Goal: Task Accomplishment & Management: Manage account settings

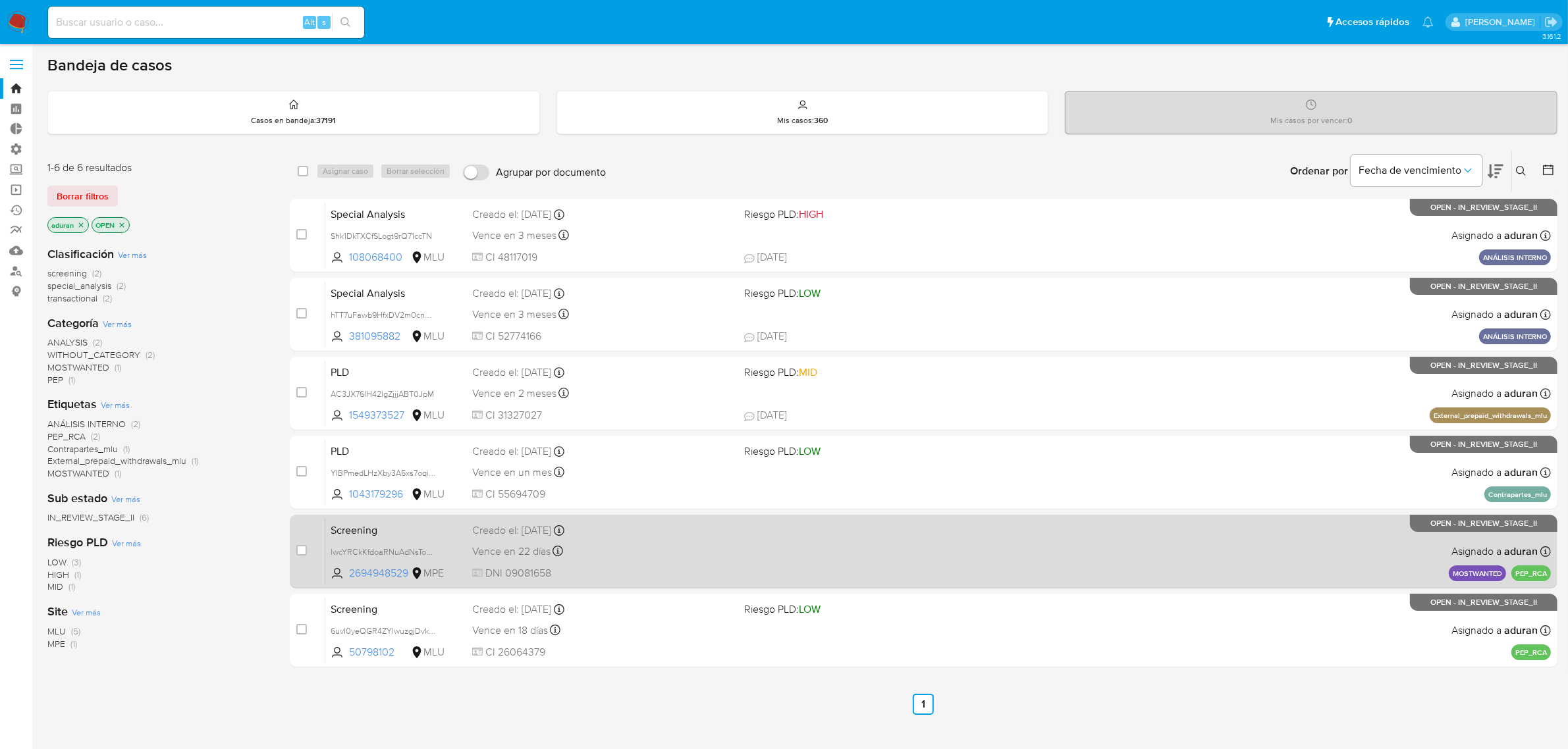
click at [743, 518] on div "Screening lwcYRCkKfdoaRNuAdNsToSyK 2694948529 MPE Creado el: 18/09/2025 Creado …" at bounding box center [938, 551] width 1225 height 67
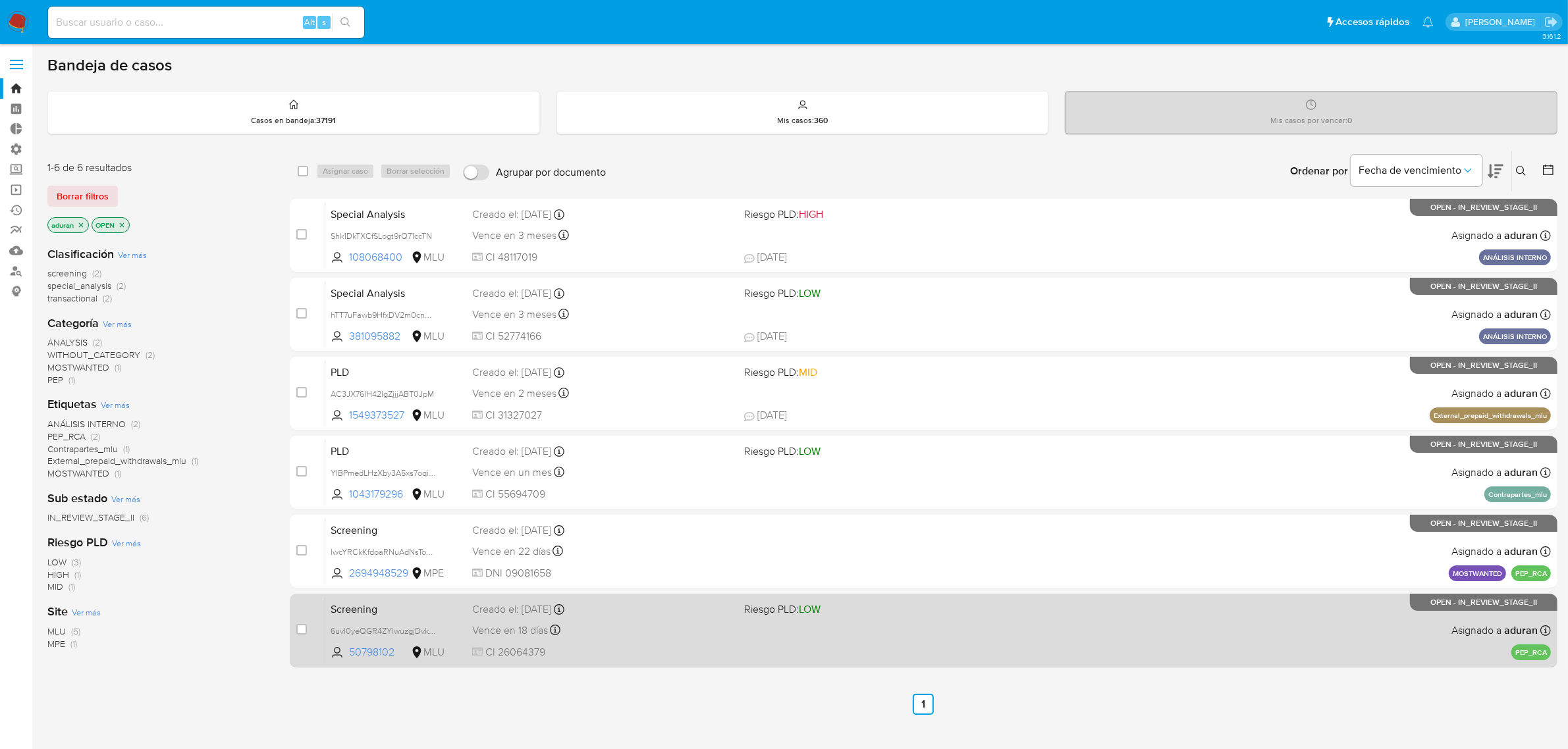
click at [996, 518] on div "Screening 6uvI0yeQGR4ZYlwuzgjDvkuN 50798102 MLU Riesgo PLD: LOW Creado el: 14/0…" at bounding box center [938, 631] width 1225 height 67
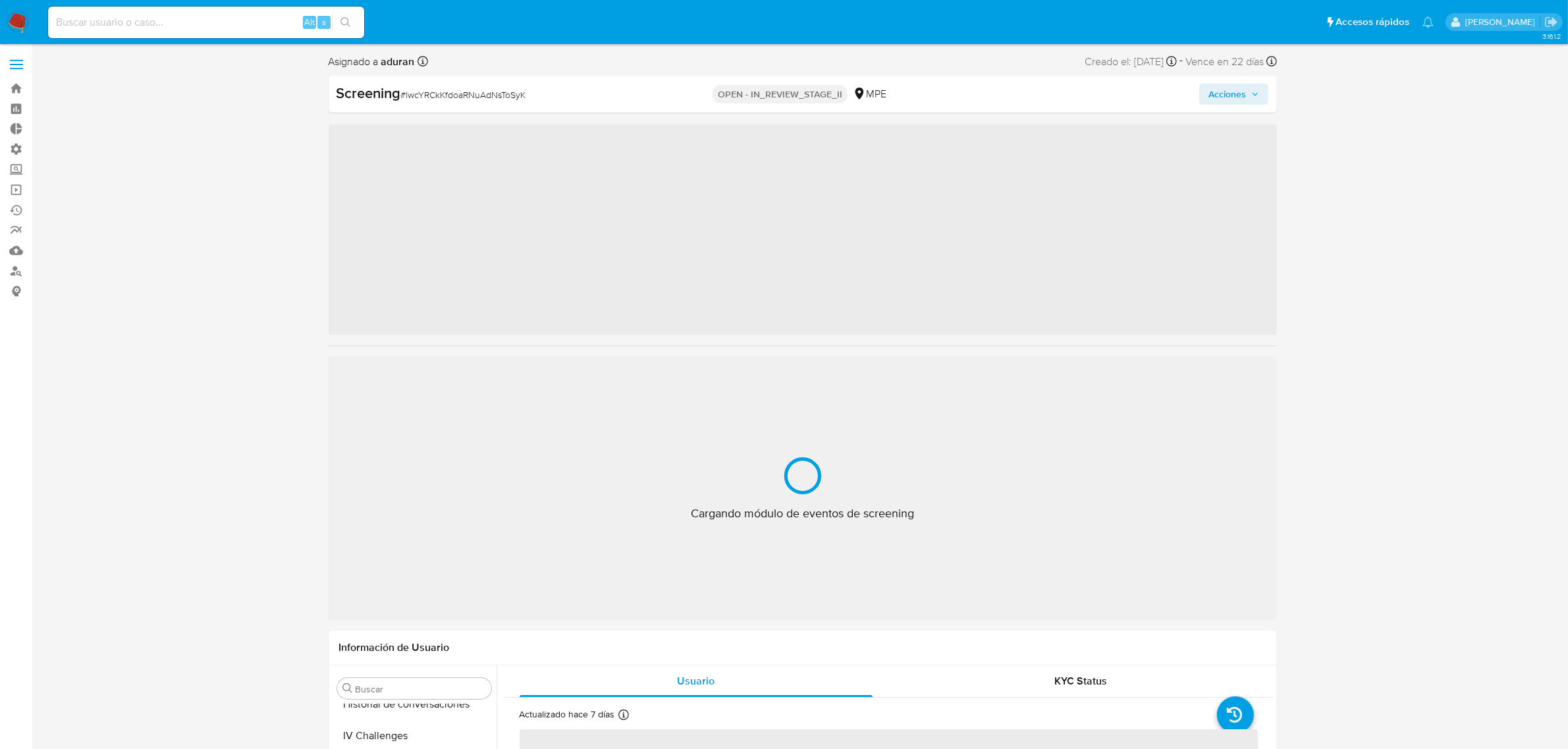
scroll to position [619, 0]
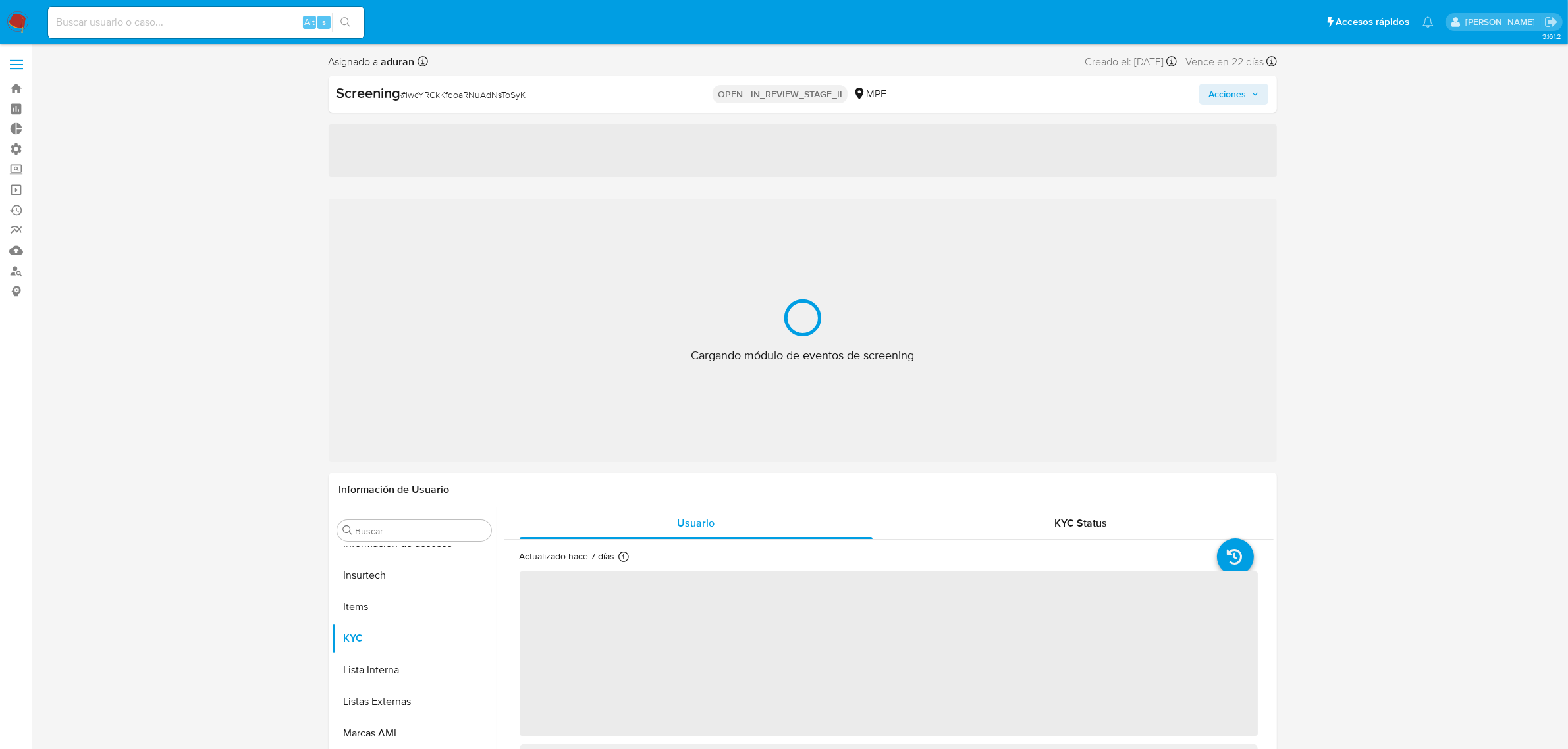
select select "10"
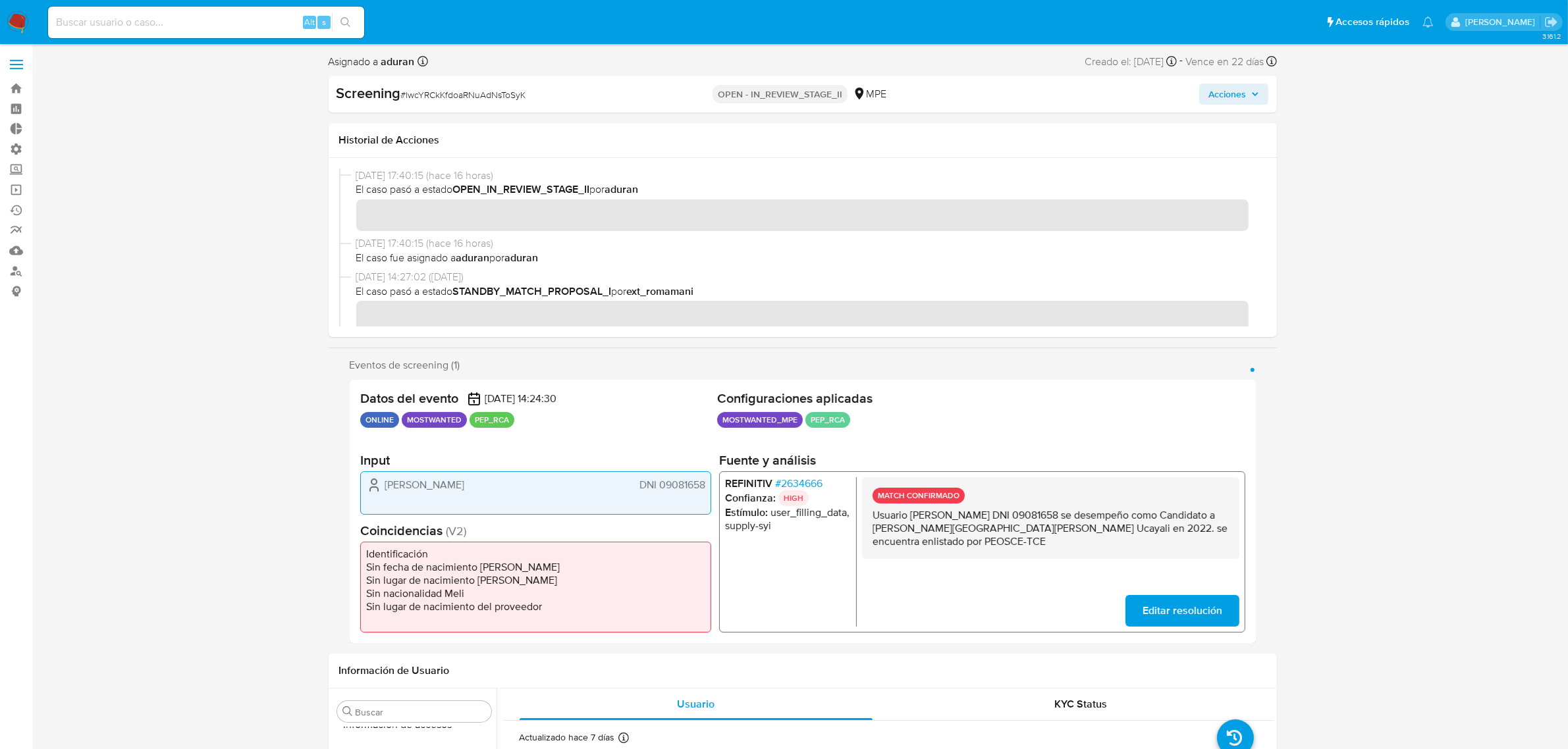
click at [1236, 95] on span "Acciones" at bounding box center [1227, 94] width 37 height 21
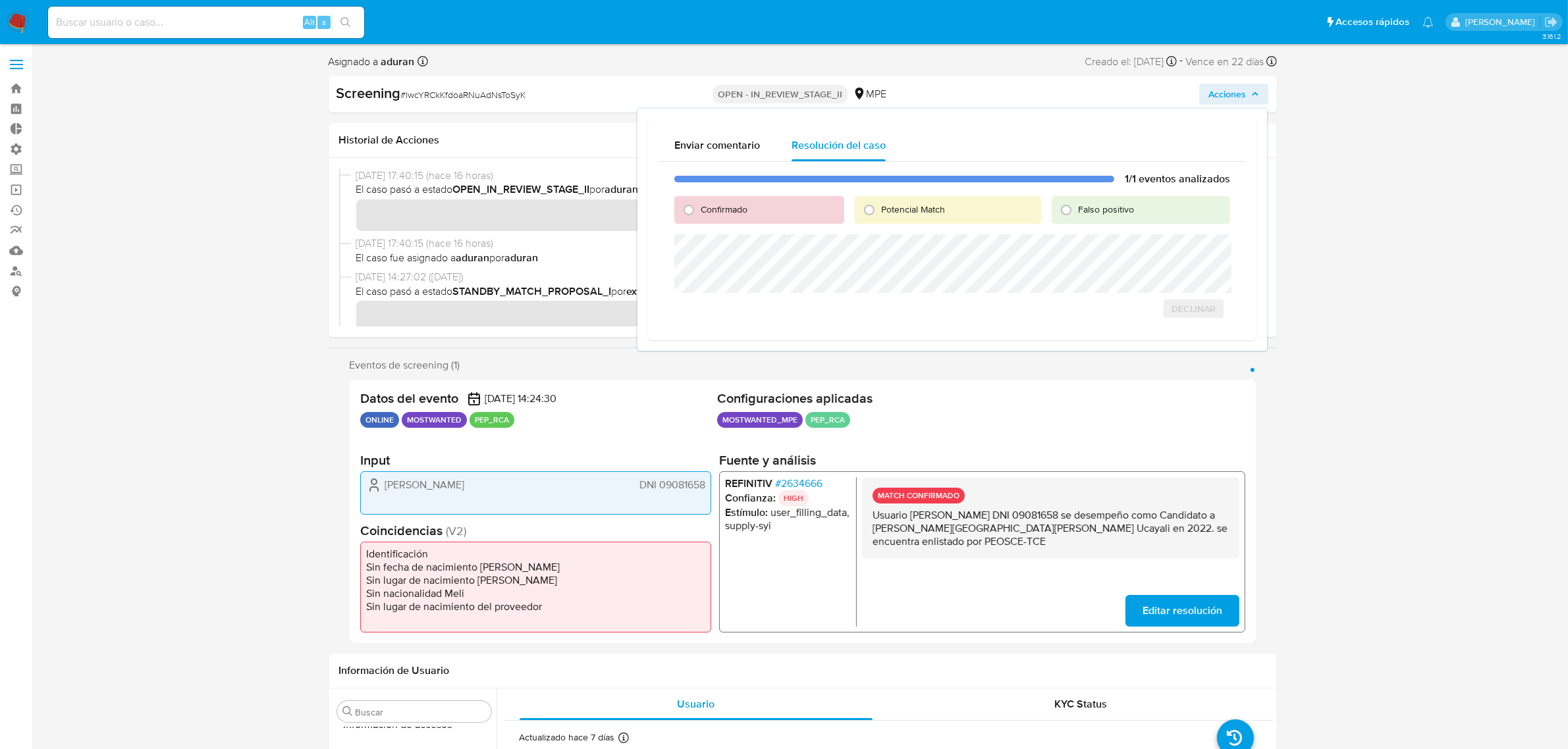
click at [686, 227] on div "1/1 eventos analizados Confirmado Potencial Match Falso positivo Declinar" at bounding box center [952, 246] width 587 height 169
click at [699, 217] on div "Confirmado" at bounding box center [759, 210] width 169 height 28
click at [721, 203] on span "Confirmado" at bounding box center [724, 209] width 47 height 14
click at [699, 202] on input "Confirmado" at bounding box center [689, 210] width 21 height 21
radio input "true"
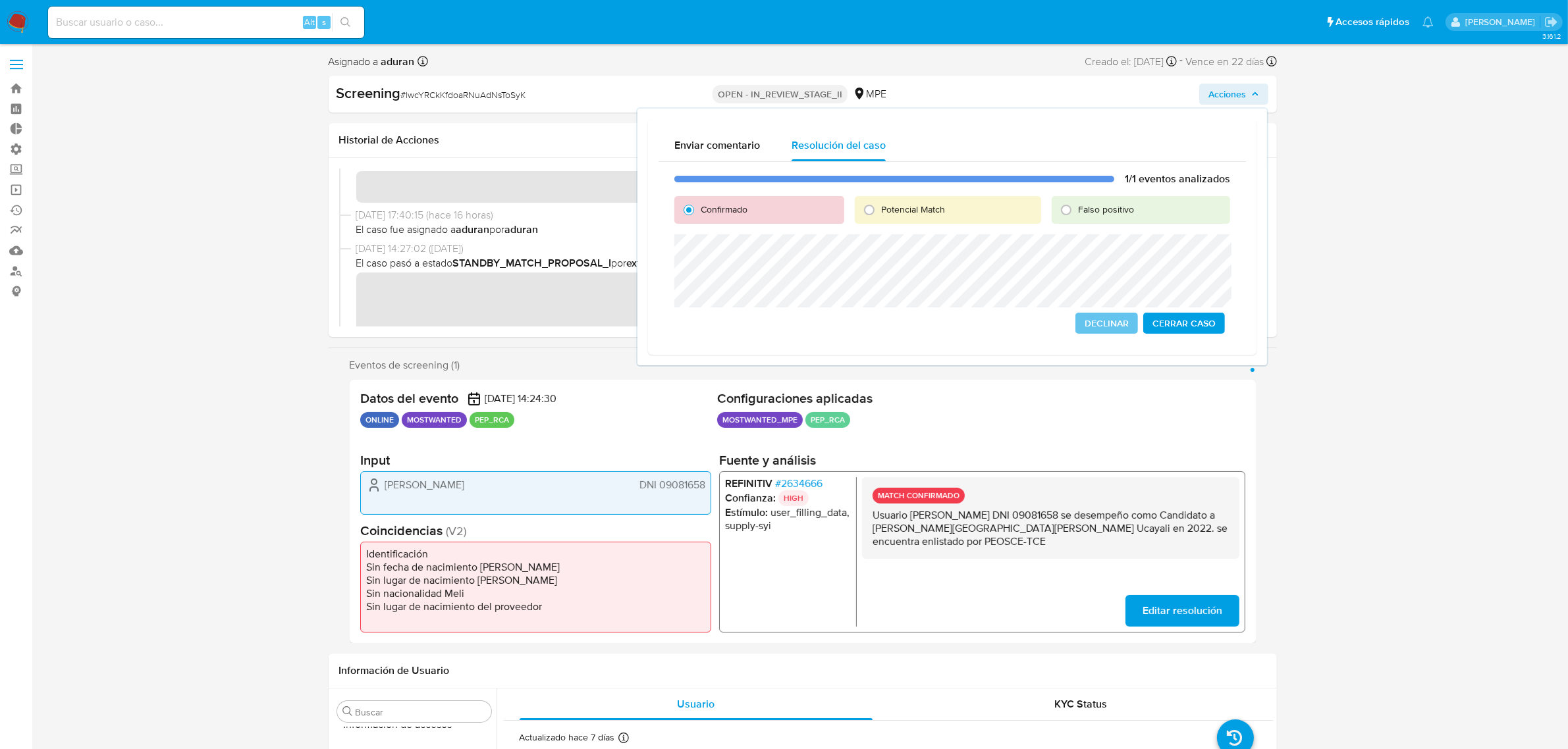
scroll to position [0, 0]
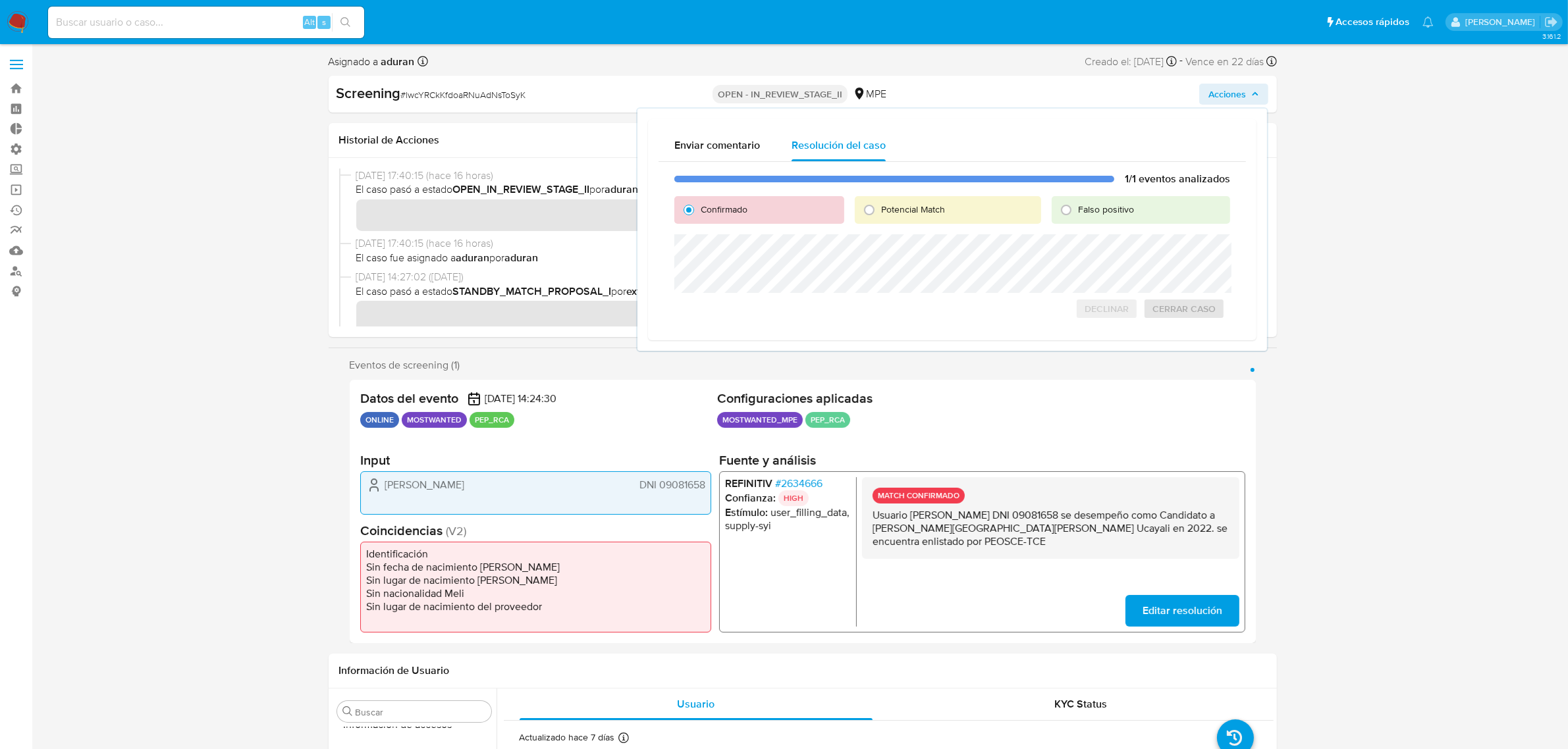
click at [656, 249] on div "Enviar comentario Resolución del caso 1/1 eventos analizados Confirmado Potenci…" at bounding box center [951, 230] width 609 height 222
click at [594, 260] on span "El caso fue asignado a aduran por aduran" at bounding box center [808, 258] width 905 height 14
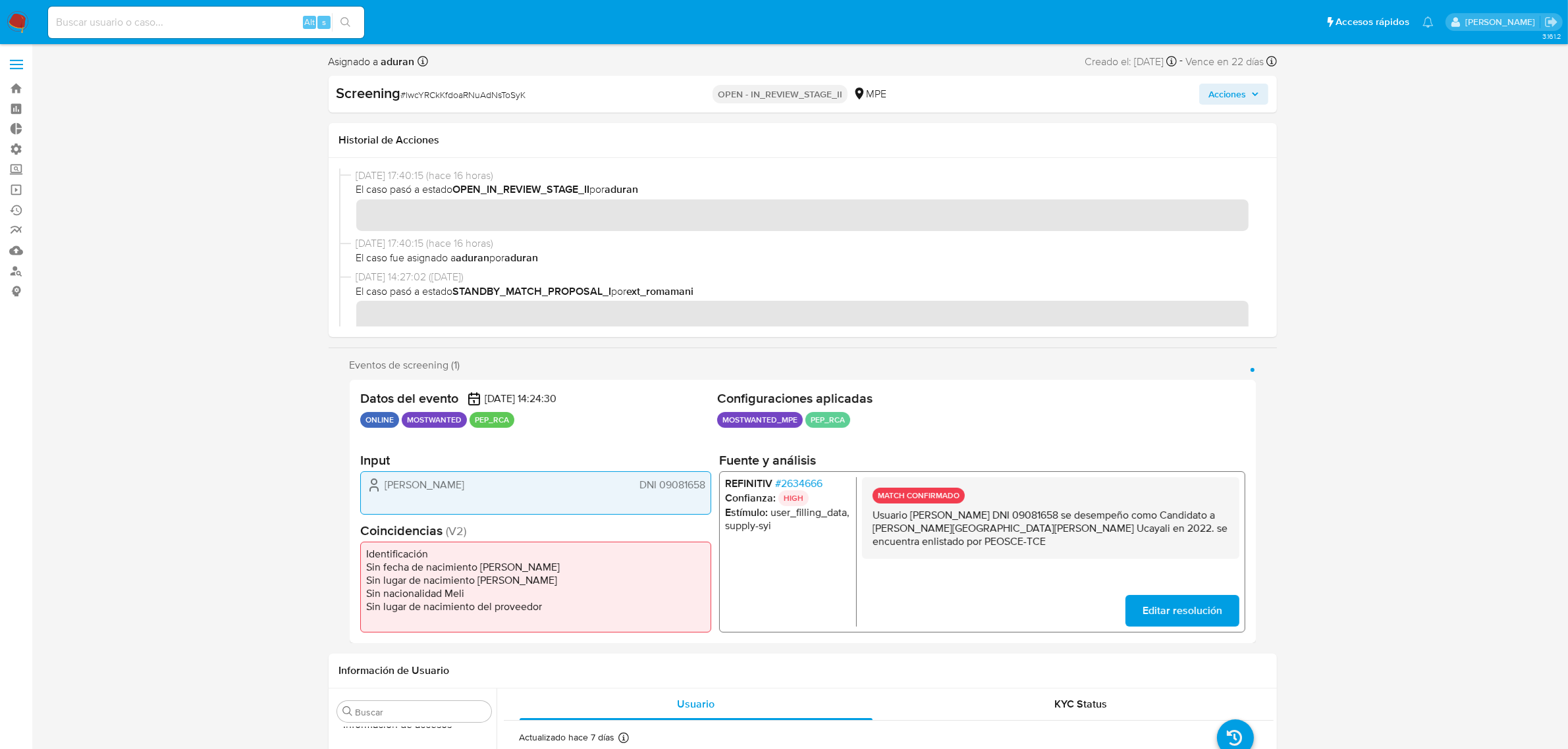
scroll to position [82, 0]
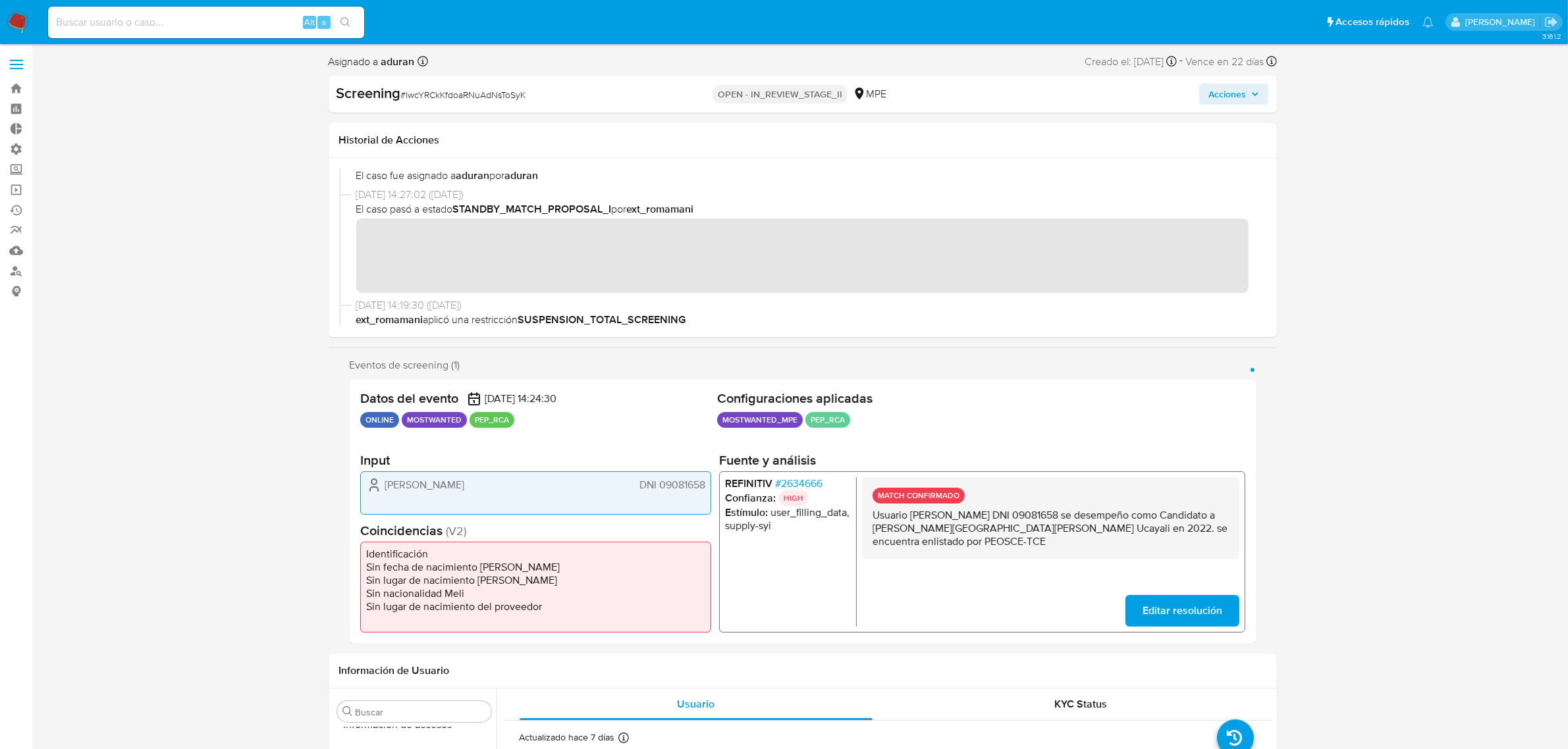
click at [1239, 98] on span "Acciones" at bounding box center [1227, 94] width 37 height 21
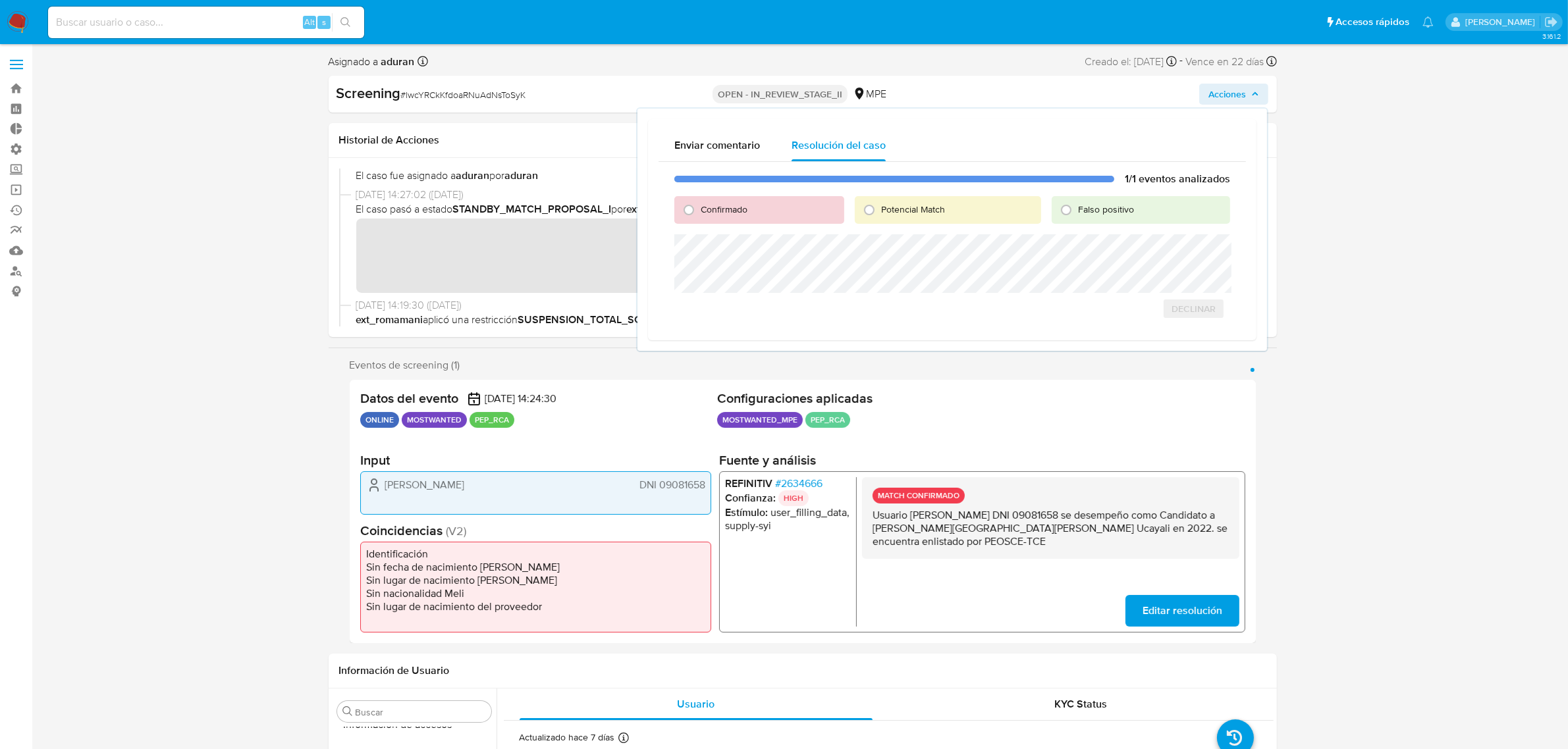
click at [714, 211] on span "Confirmado" at bounding box center [724, 209] width 47 height 14
click at [699, 211] on input "Confirmado" at bounding box center [689, 210] width 21 height 21
radio input "true"
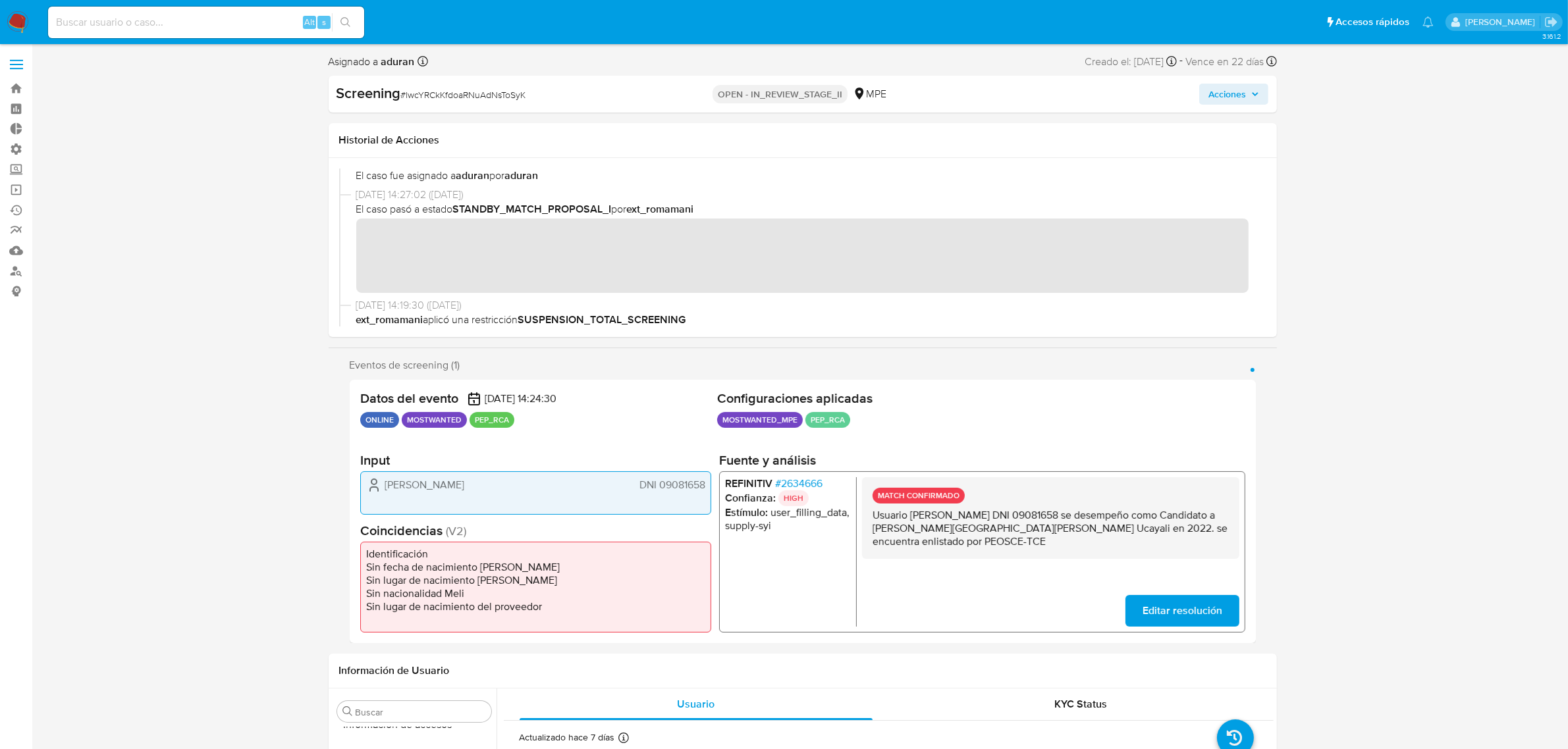
click at [1233, 83] on span "Acciones" at bounding box center [1227, 94] width 37 height 21
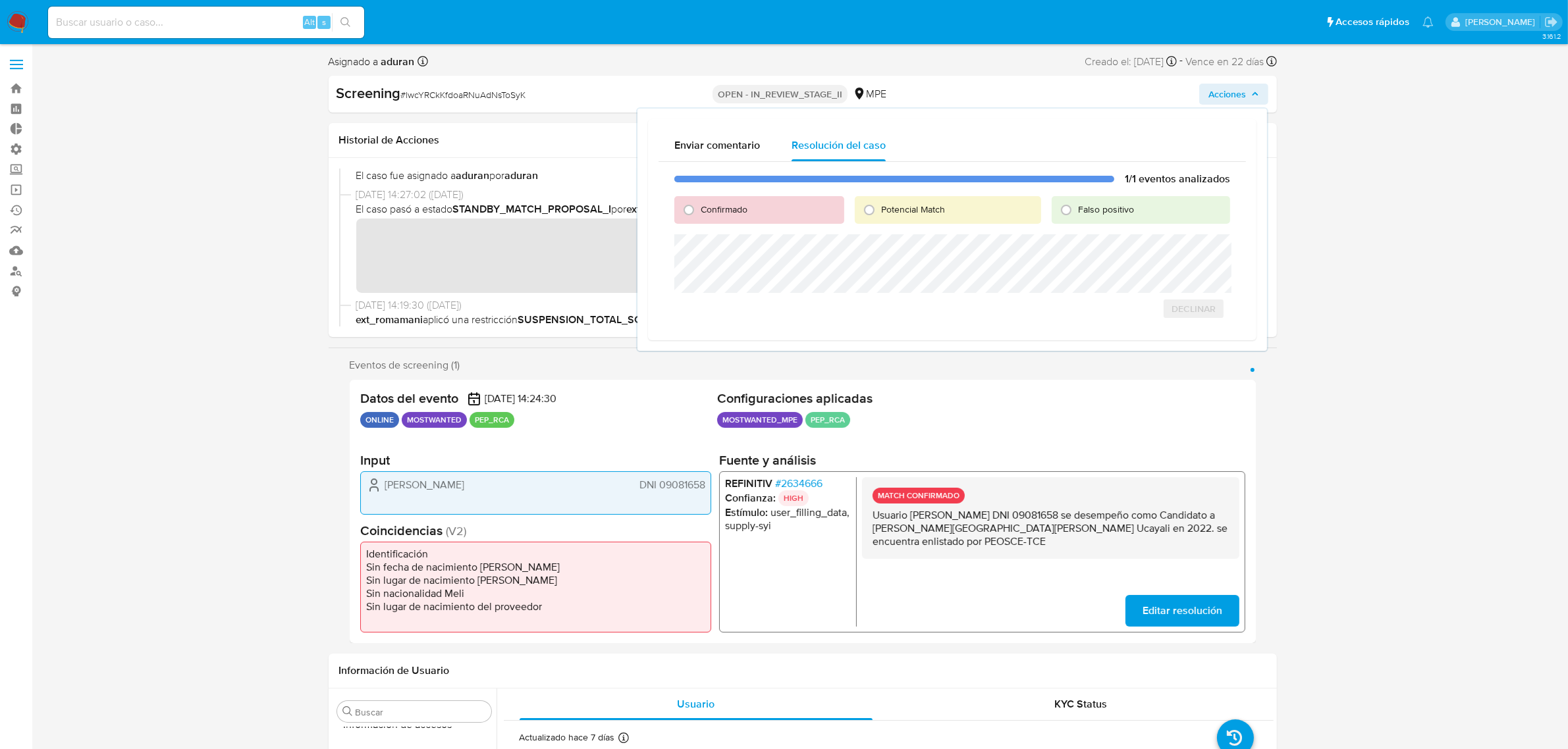
click at [706, 206] on span "Confirmado" at bounding box center [724, 209] width 47 height 14
click at [699, 206] on input "Confirmado" at bounding box center [689, 210] width 21 height 21
radio input "true"
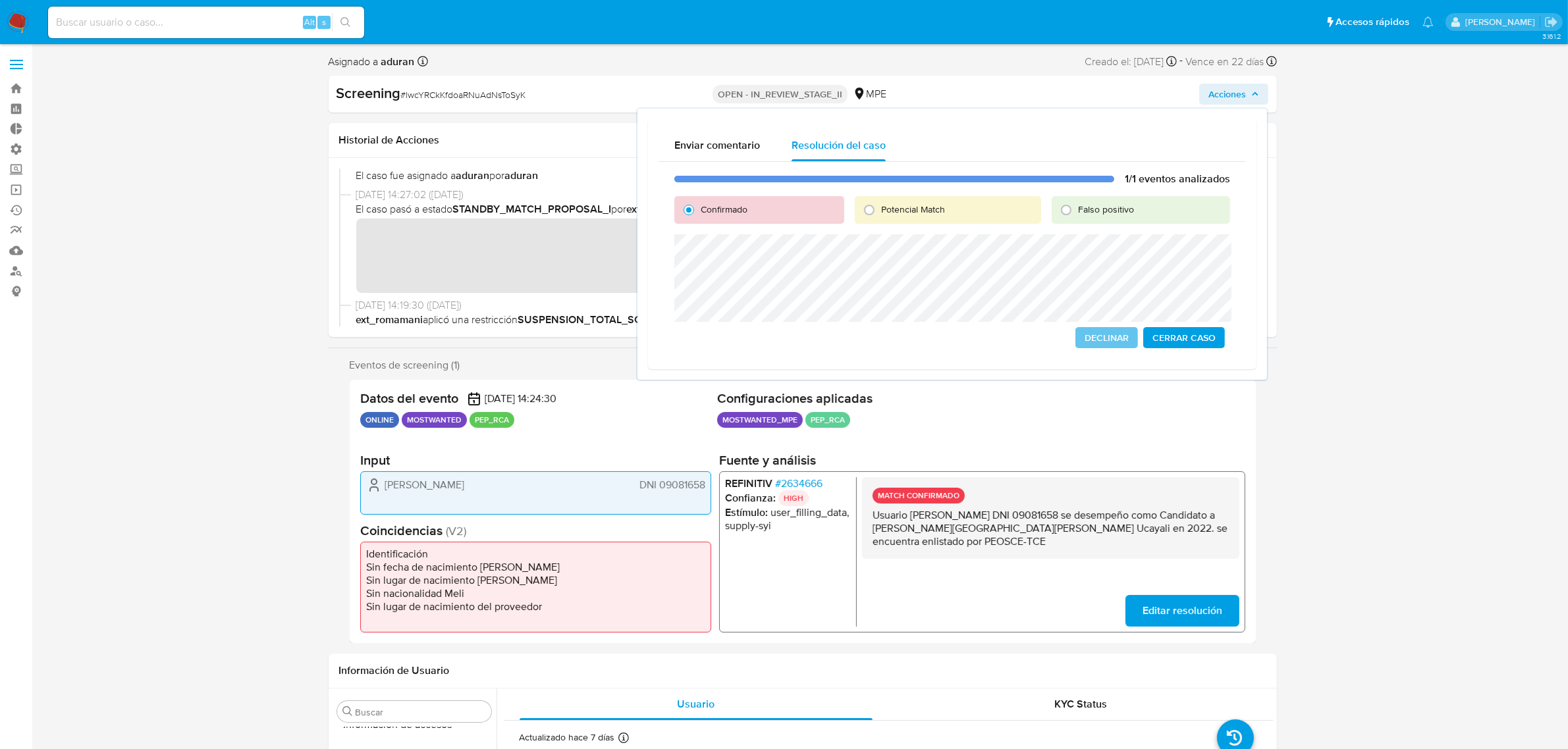
click at [1164, 331] on span "Cerrar Caso" at bounding box center [1184, 337] width 63 height 18
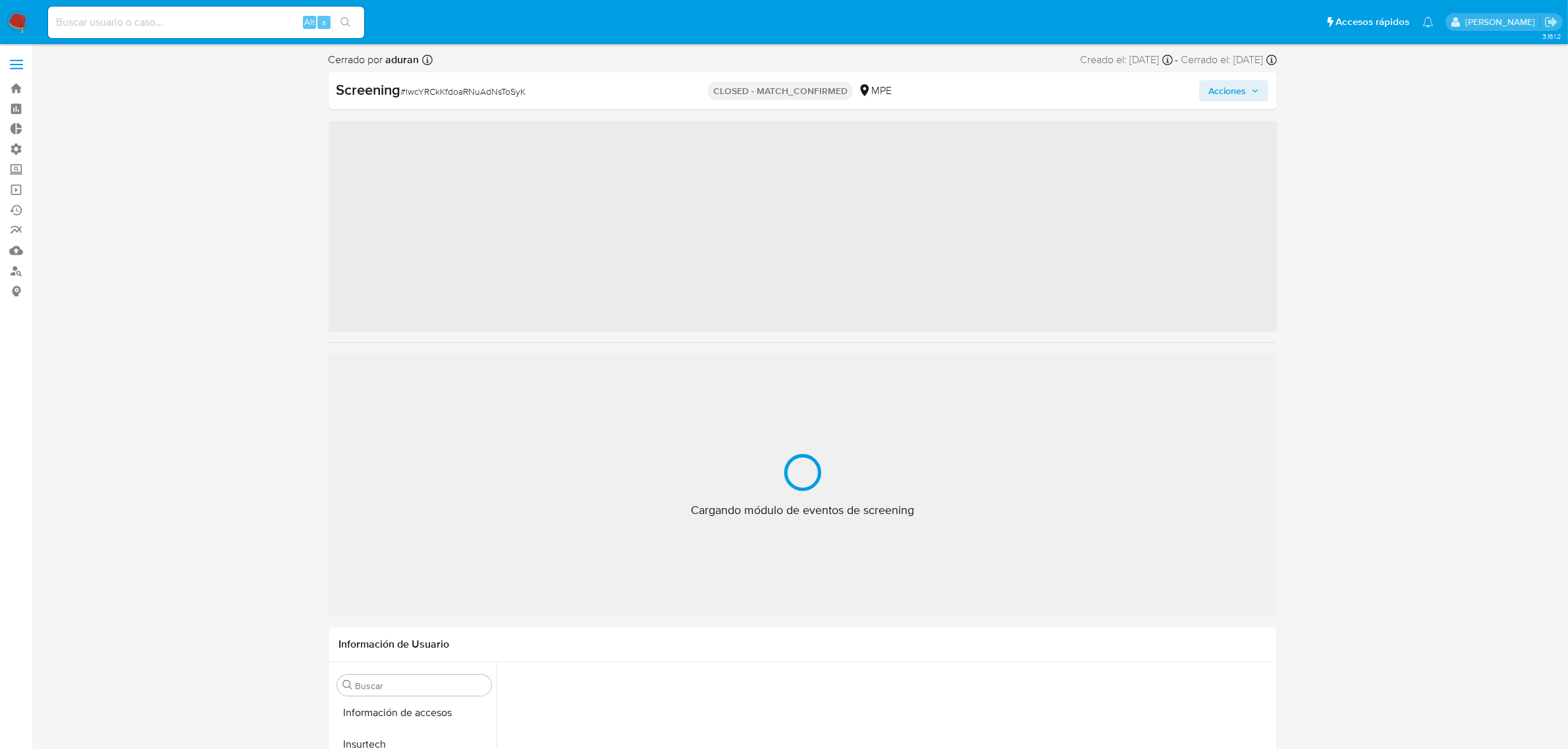
scroll to position [619, 0]
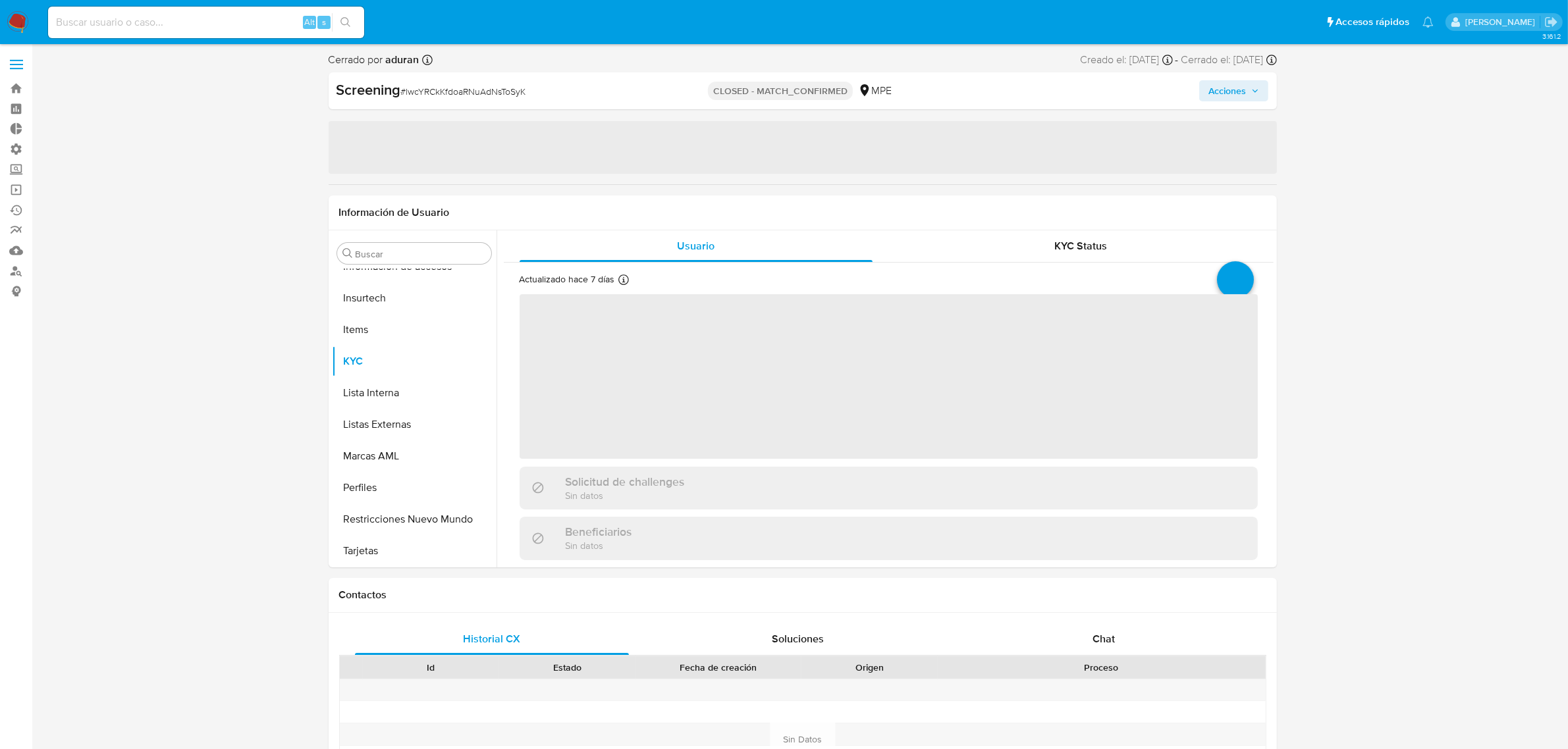
select select "10"
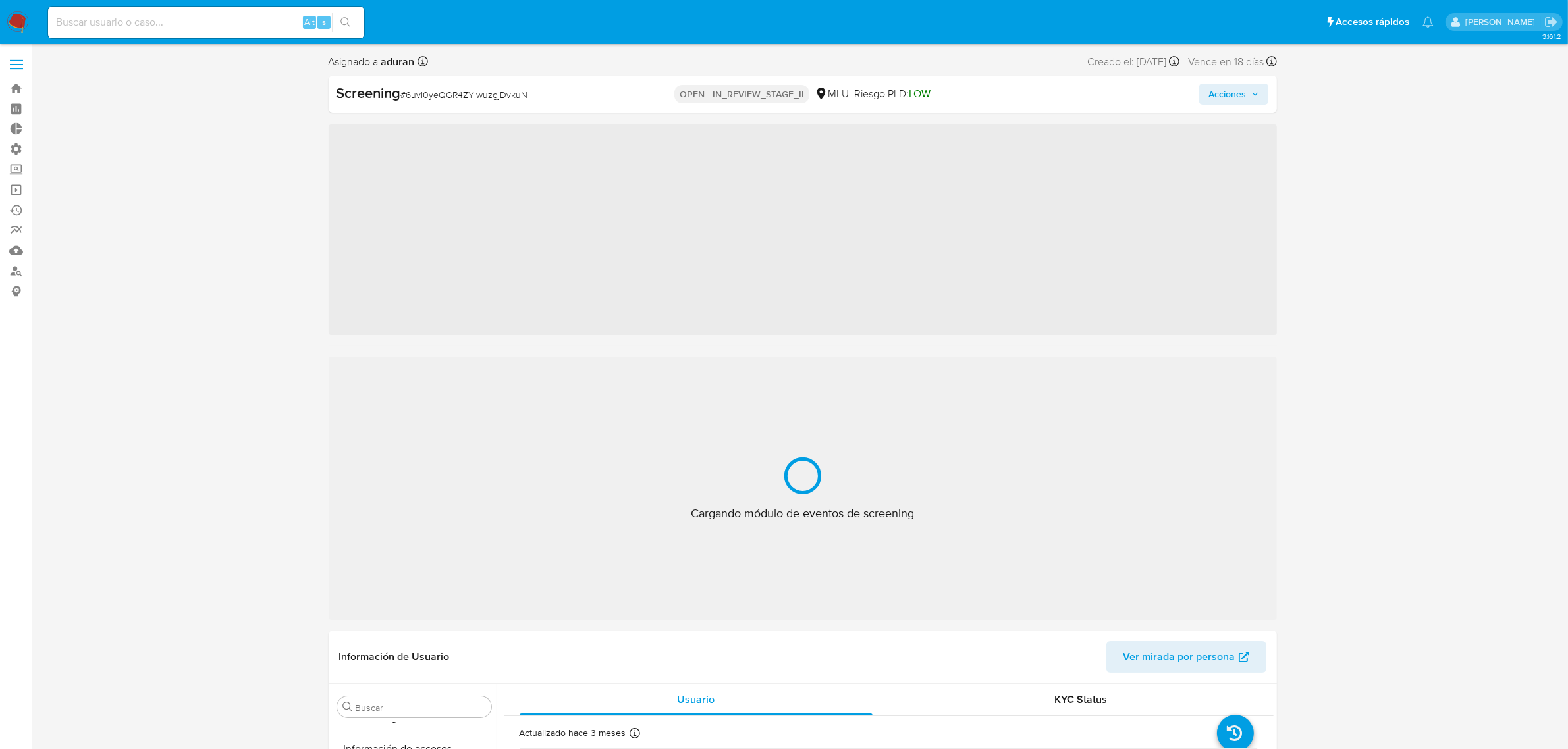
scroll to position [650, 0]
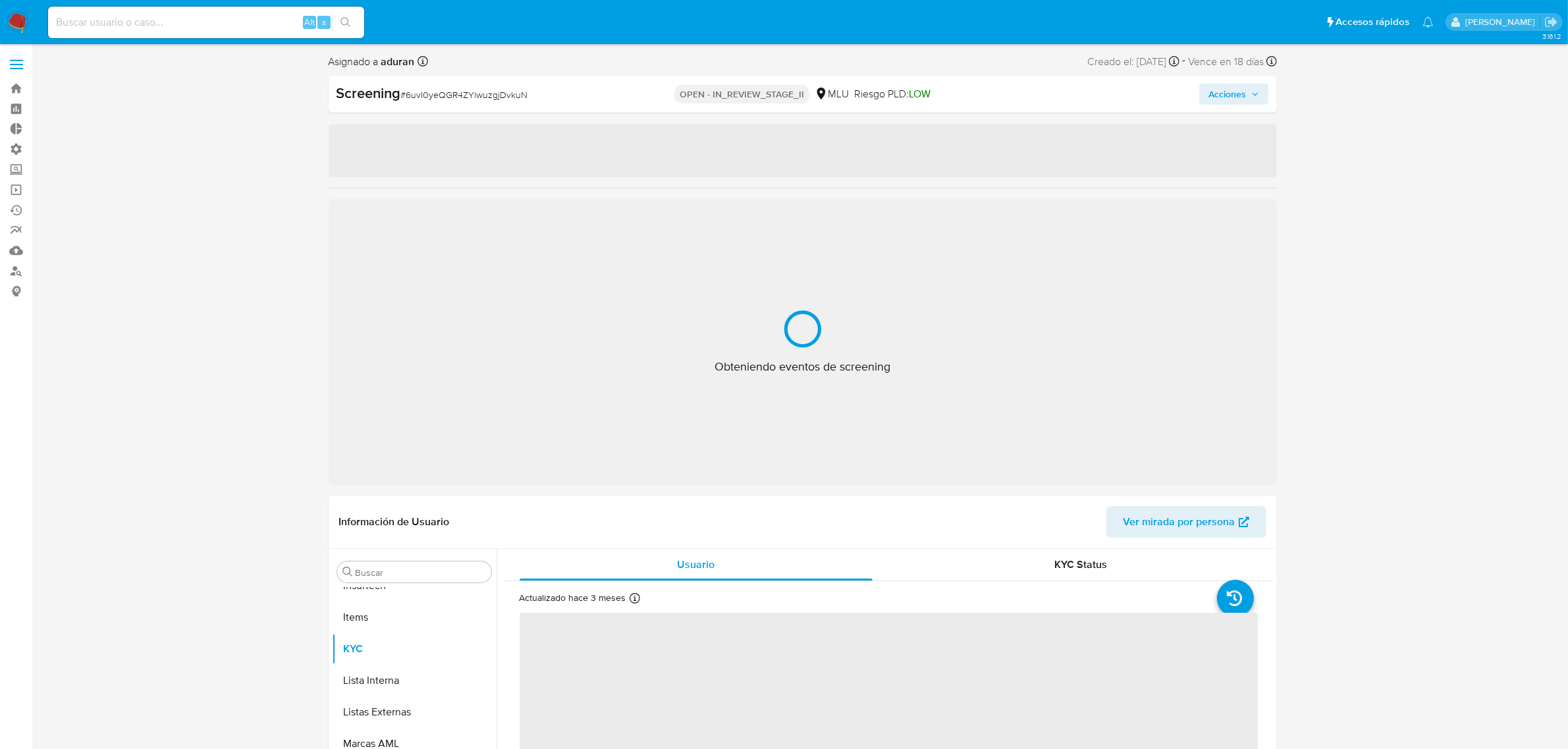
select select "10"
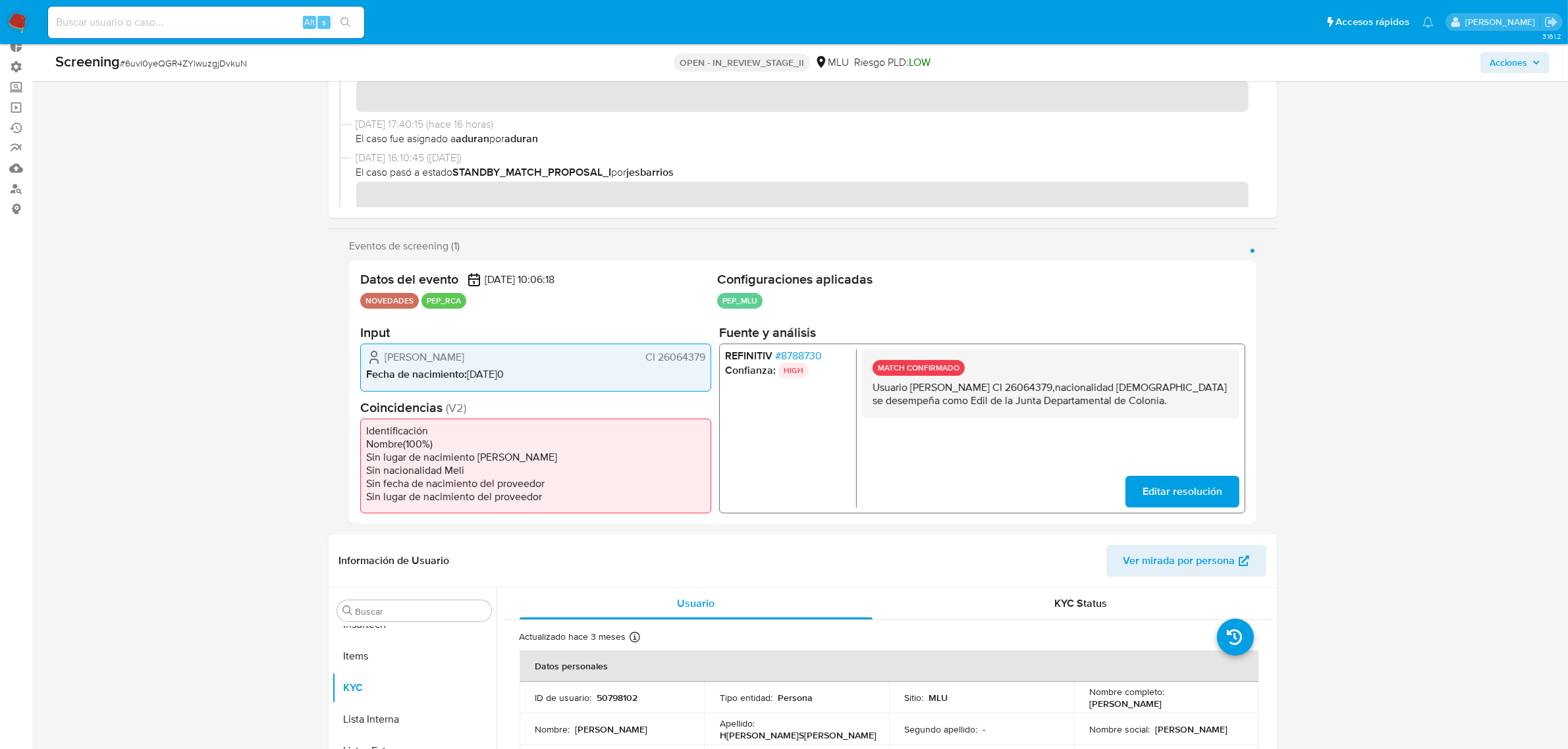
scroll to position [82, 0]
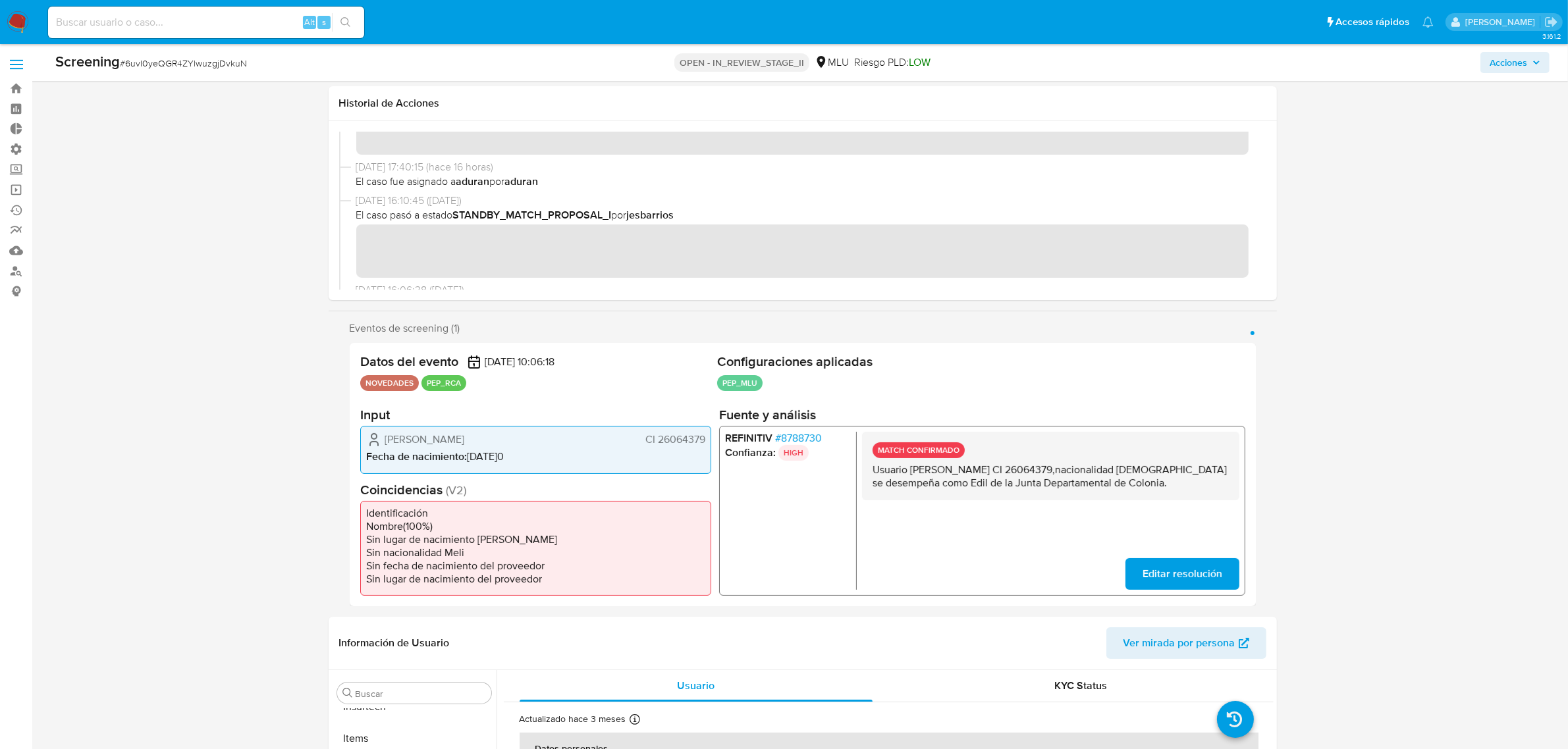
scroll to position [494, 0]
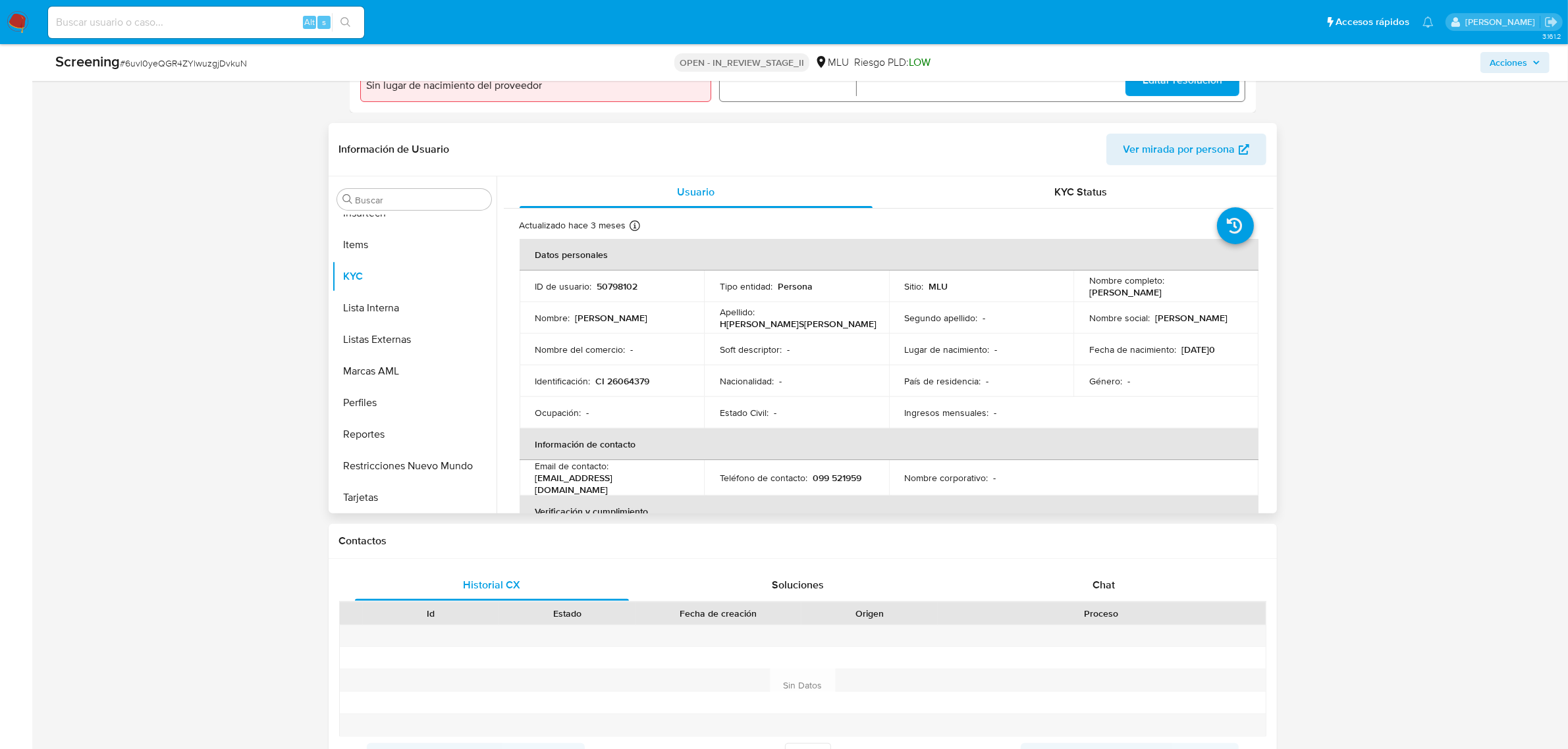
drag, startPoint x: 1084, startPoint y: 292, endPoint x: 1226, endPoint y: 293, distance: 142.0
click at [1226, 293] on td "Nombre completo : Eduardo Carlos Helbling Schnyder" at bounding box center [1165, 286] width 185 height 32
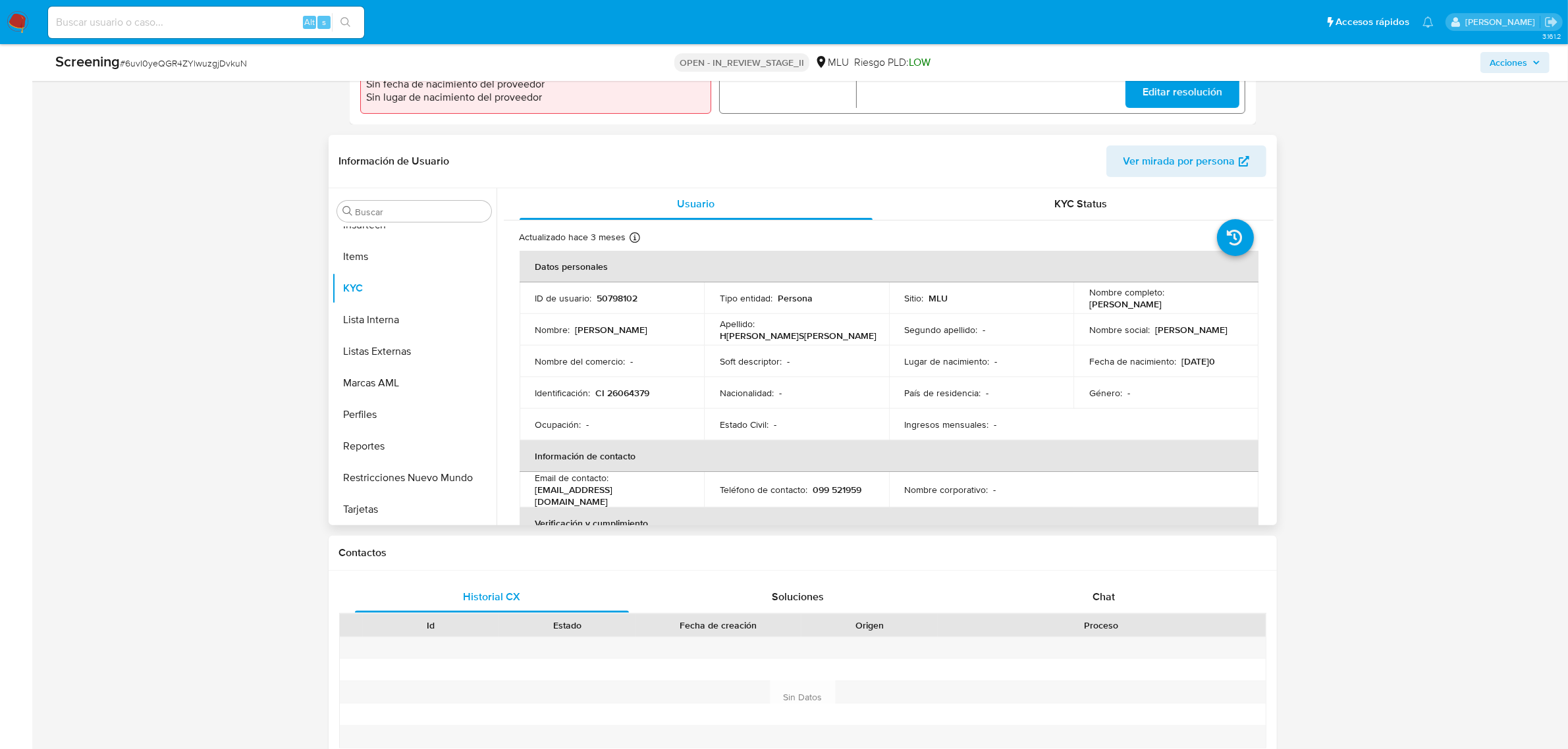
scroll to position [0, 0]
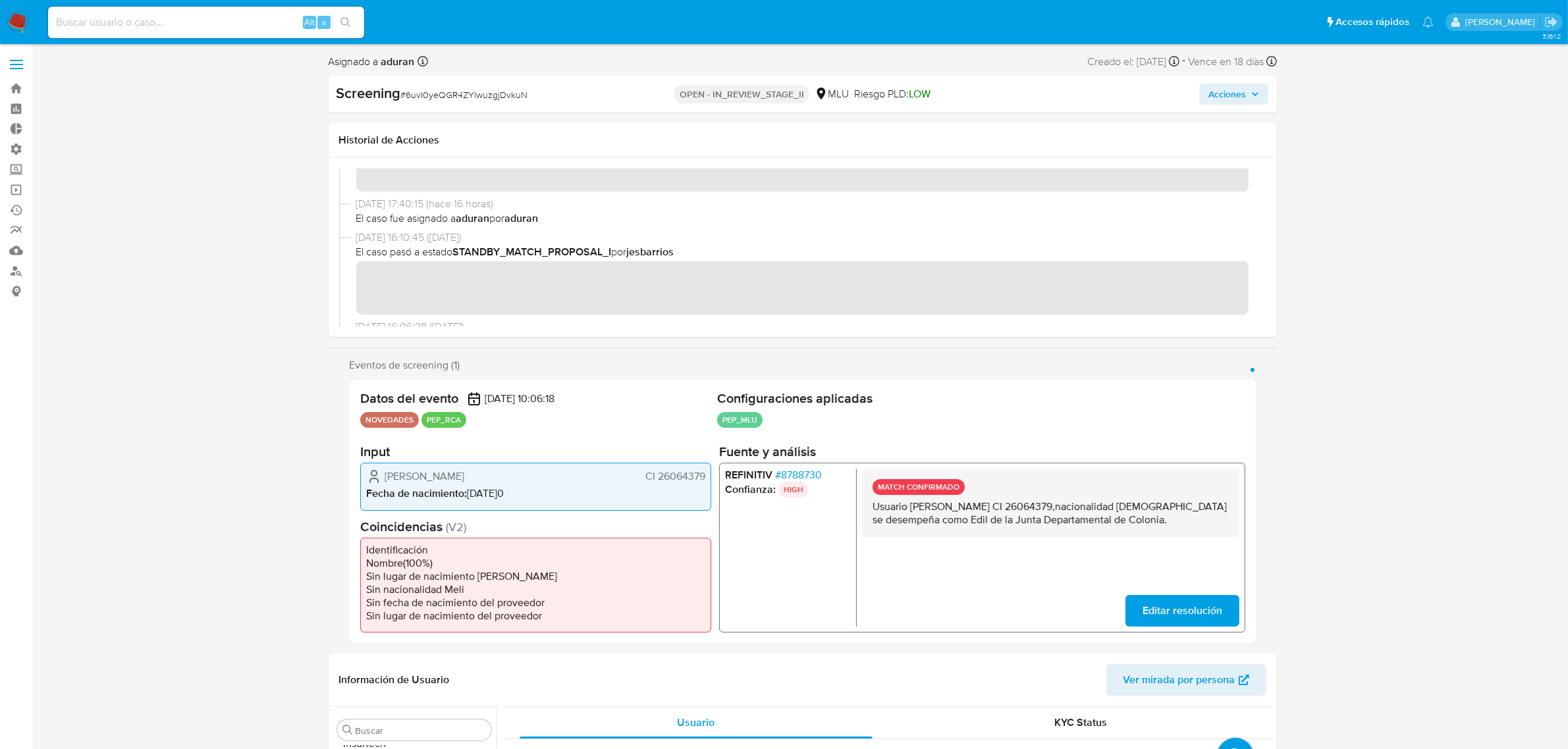
click at [1206, 518] on p "Usuario Eduardo Carlos Helbling Schnyder CI 26064379,nacionalidad Uruguaya se d…" at bounding box center [1050, 513] width 356 height 26
click at [1235, 86] on span "Acciones" at bounding box center [1227, 94] width 37 height 21
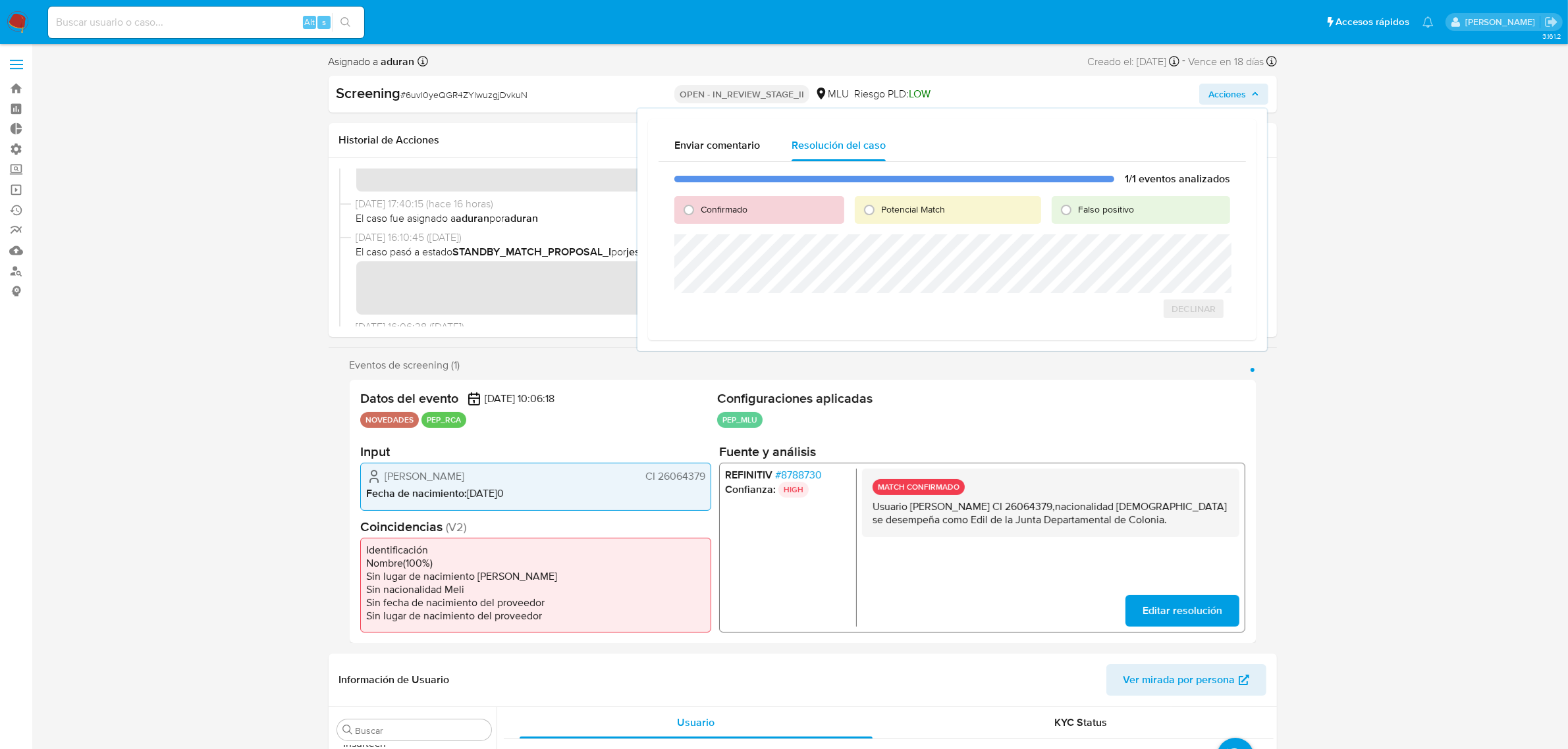
click at [761, 212] on div "Confirmado" at bounding box center [759, 210] width 169 height 28
click at [706, 204] on span "Confirmado" at bounding box center [724, 209] width 47 height 14
click at [699, 204] on input "Confirmado" at bounding box center [689, 210] width 21 height 21
radio input "true"
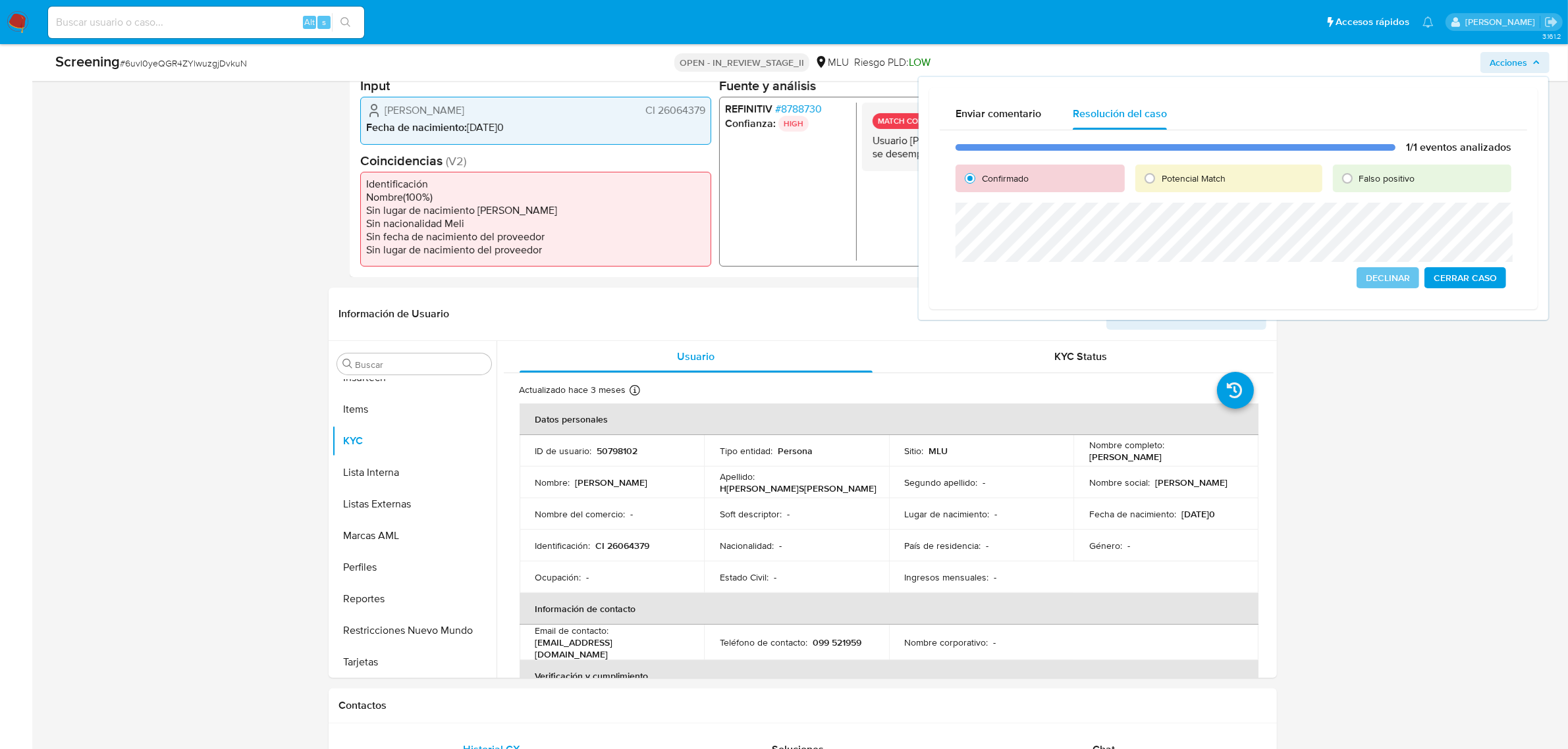
click at [1464, 274] on span "Cerrar Caso" at bounding box center [1465, 277] width 63 height 18
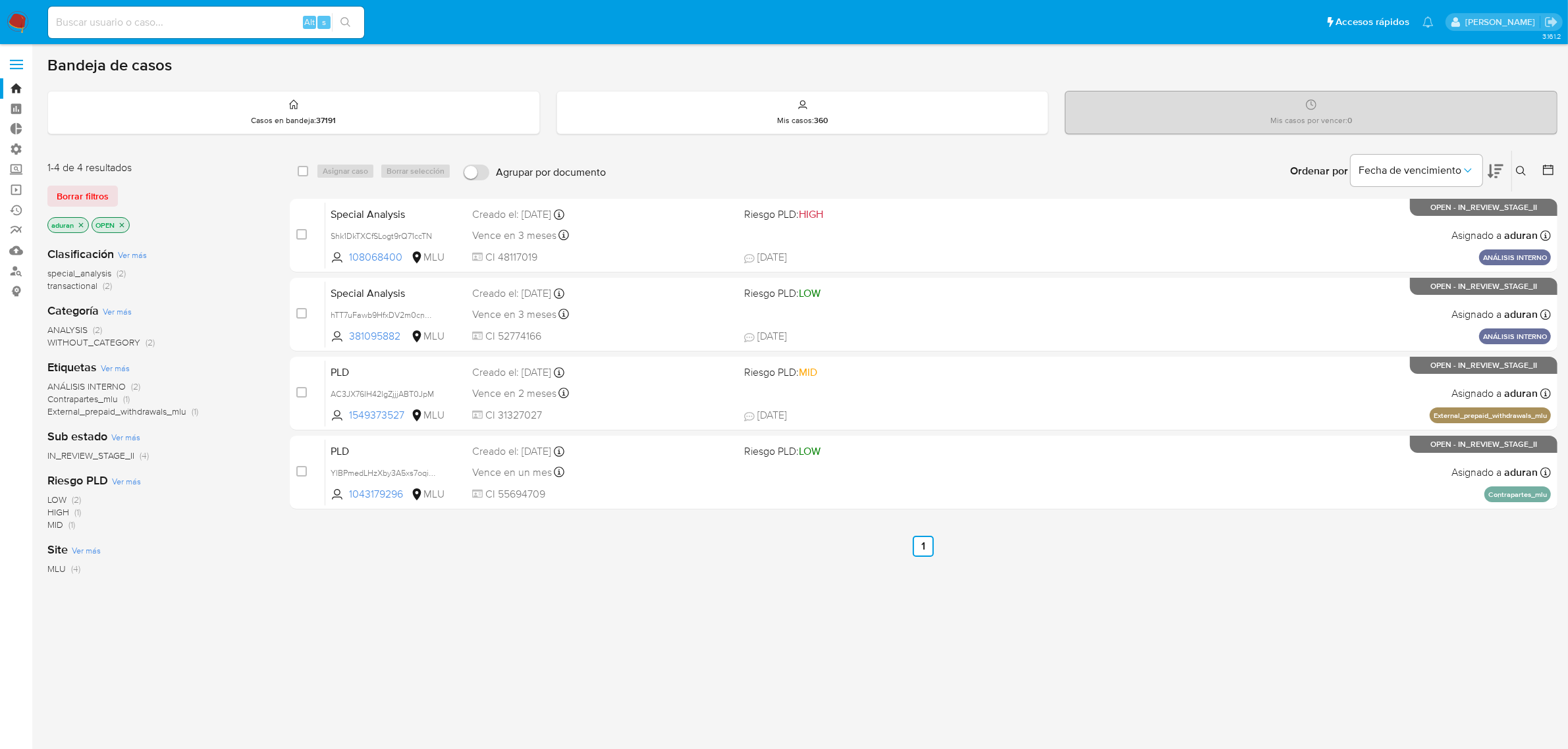
click at [1492, 163] on icon at bounding box center [1496, 171] width 16 height 16
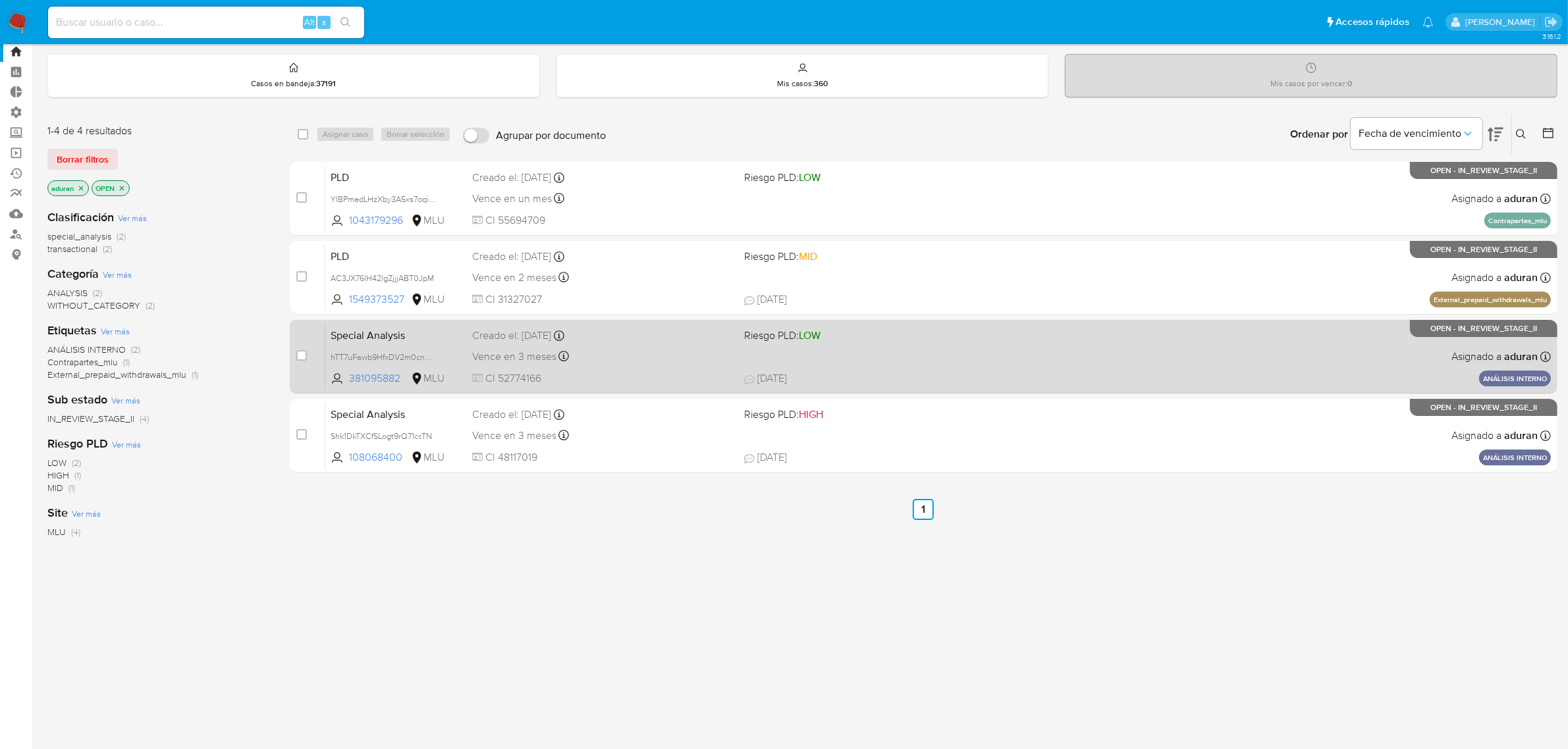
scroll to position [52, 0]
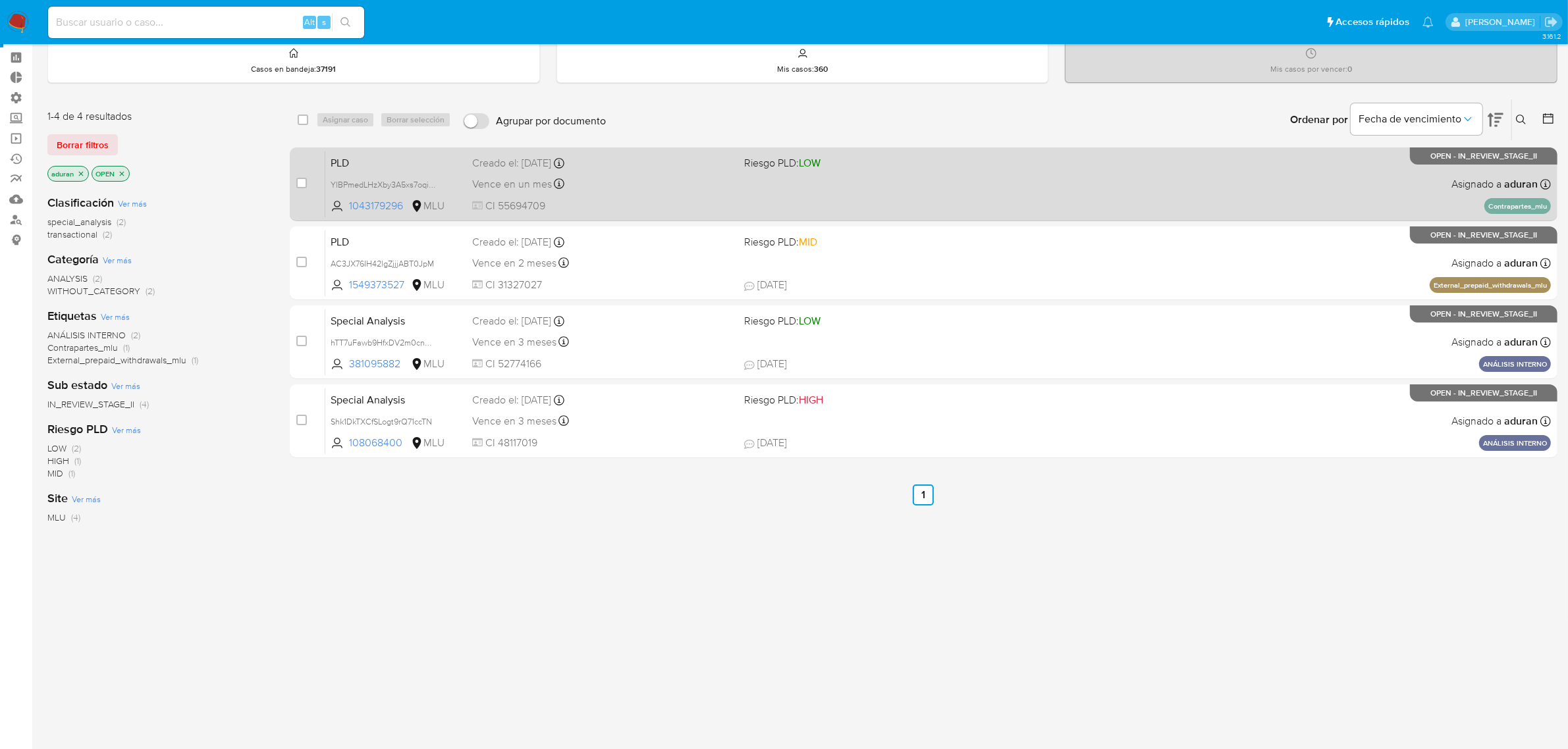
click at [657, 195] on div "PLD YIBPmedLHzXby3A5xs7oqisM 1043179296 MLU Riesgo PLD: LOW Creado el: 12/08/20…" at bounding box center [938, 184] width 1225 height 67
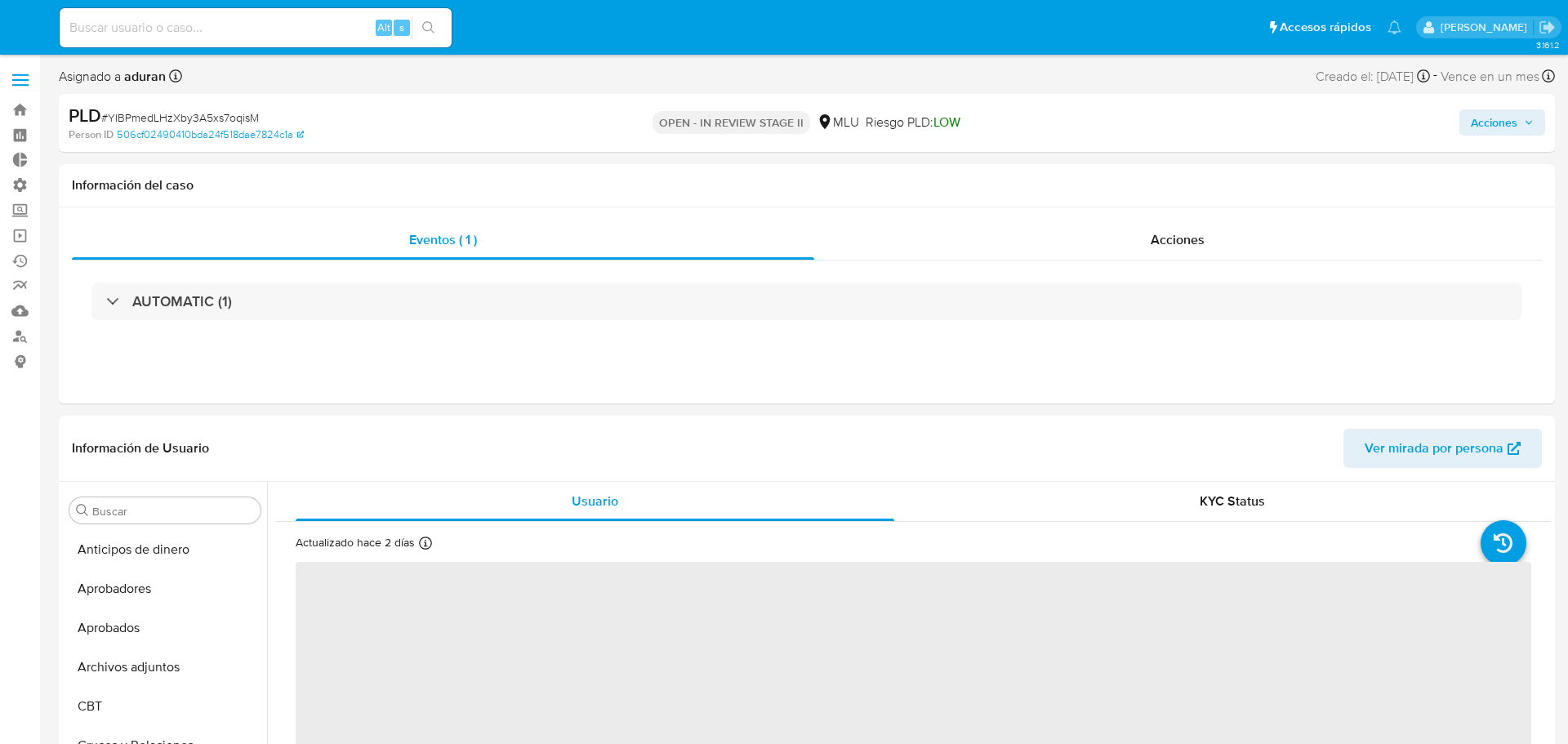
select select "10"
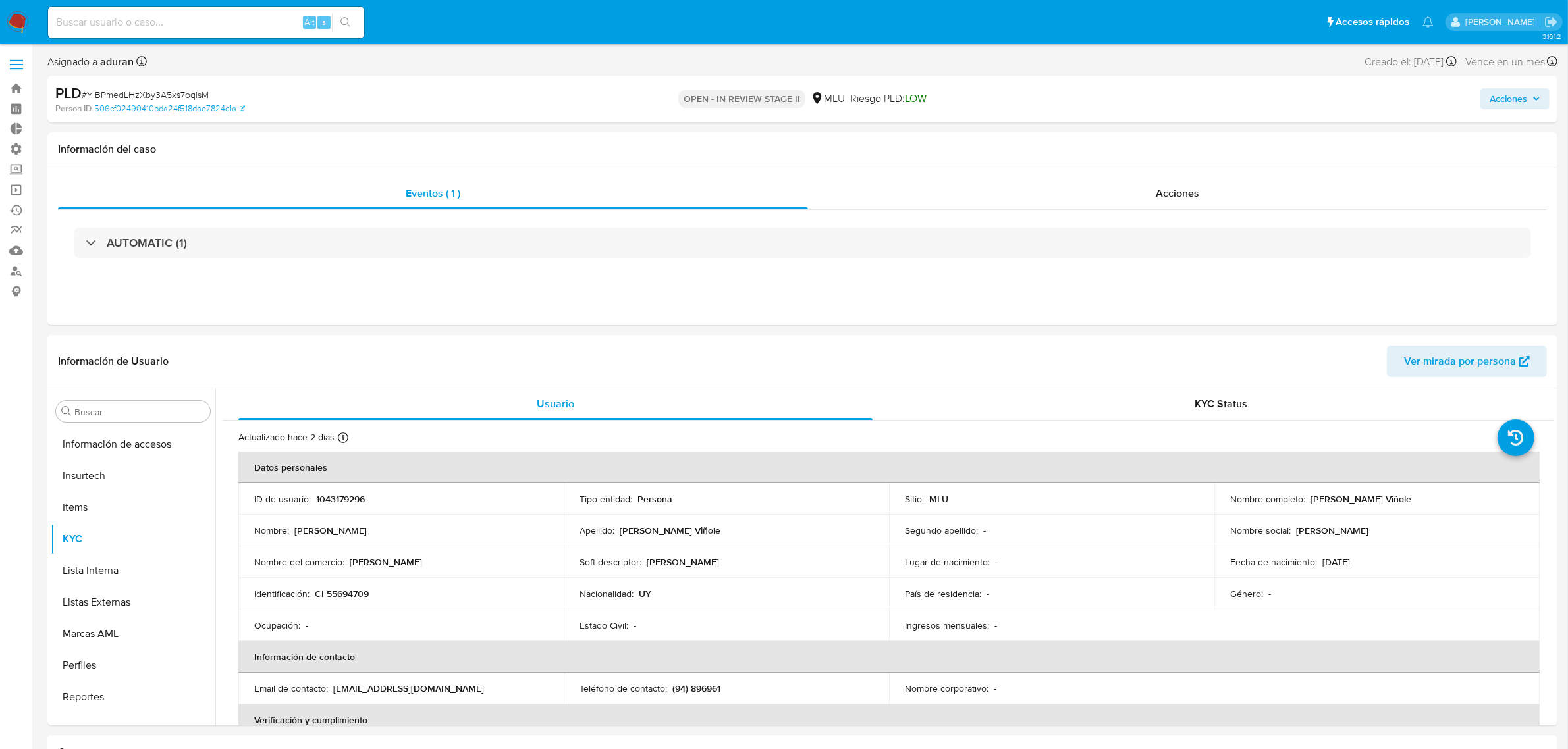
scroll to position [650, 0]
drag, startPoint x: 1457, startPoint y: 506, endPoint x: 1321, endPoint y: 495, distance: 136.4
click at [1263, 495] on td "Nombre completo : Roberto Franco Apezteguia Viñole" at bounding box center [1376, 499] width 325 height 32
click at [903, 275] on div "AUTOMATIC (1)" at bounding box center [802, 243] width 1488 height 66
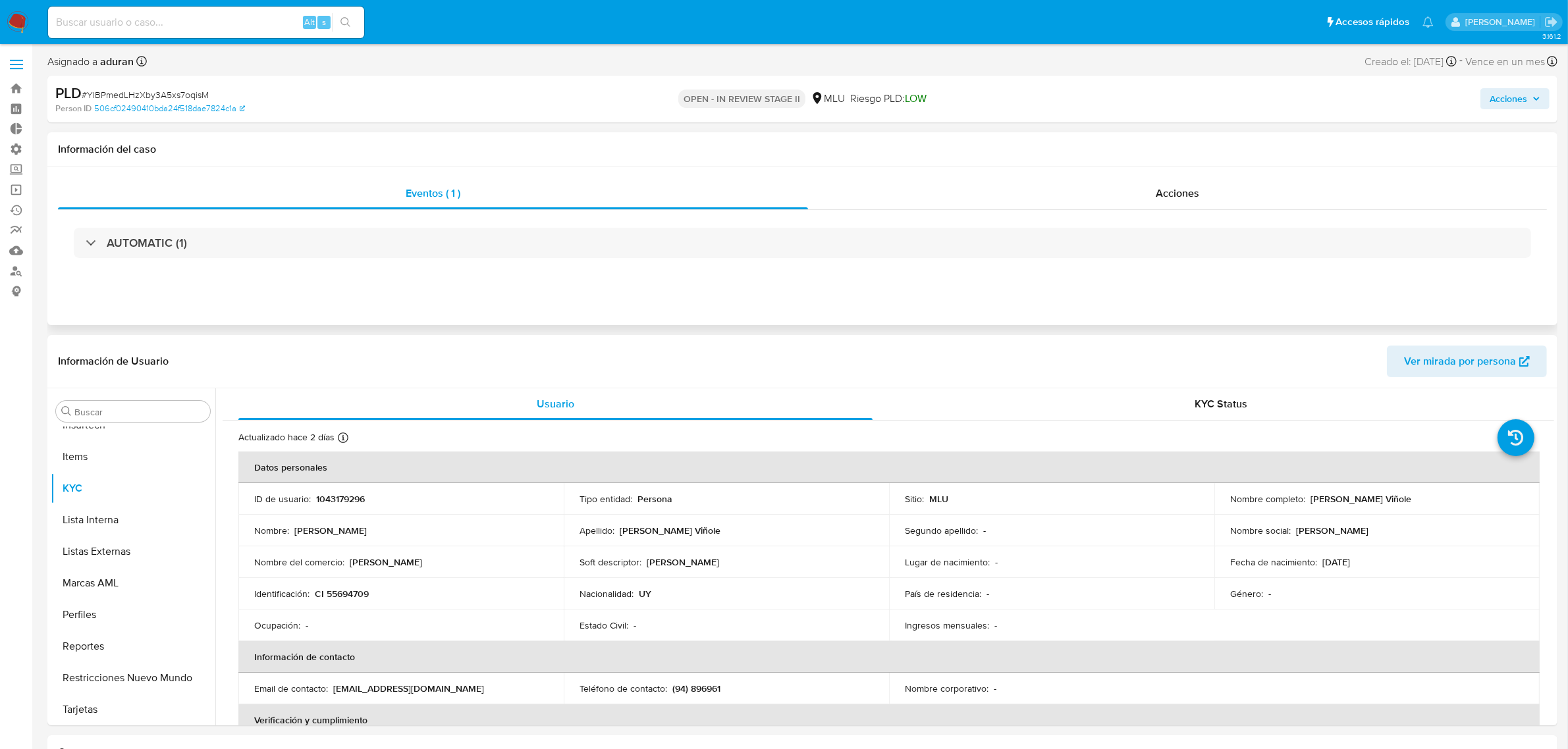
click at [1164, 215] on div "AUTOMATIC (1)" at bounding box center [802, 243] width 1488 height 66
click at [1154, 200] on div "Acciones" at bounding box center [1177, 193] width 739 height 32
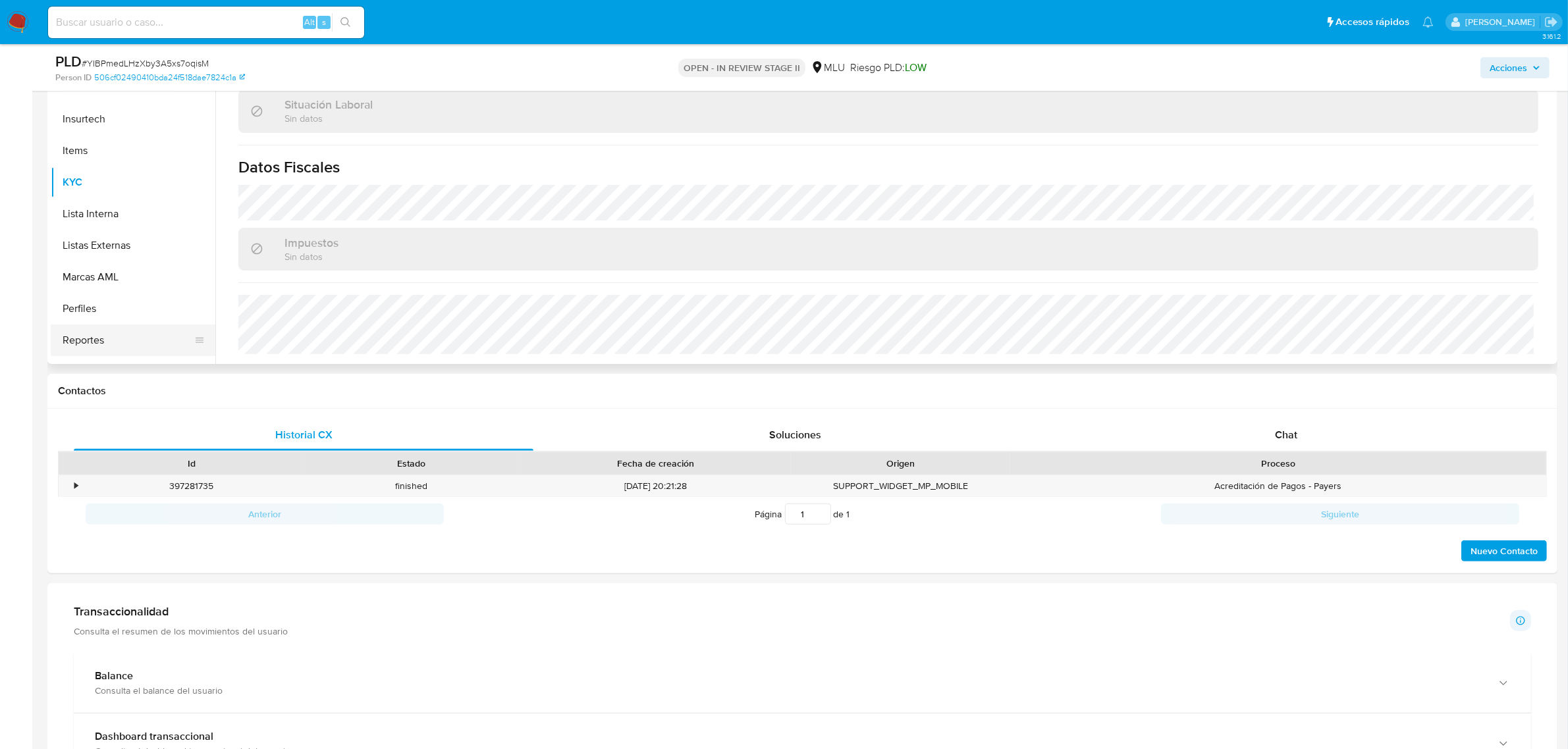
scroll to position [485, 0]
click at [139, 129] on button "Historial de conversaciones" at bounding box center [128, 134] width 154 height 32
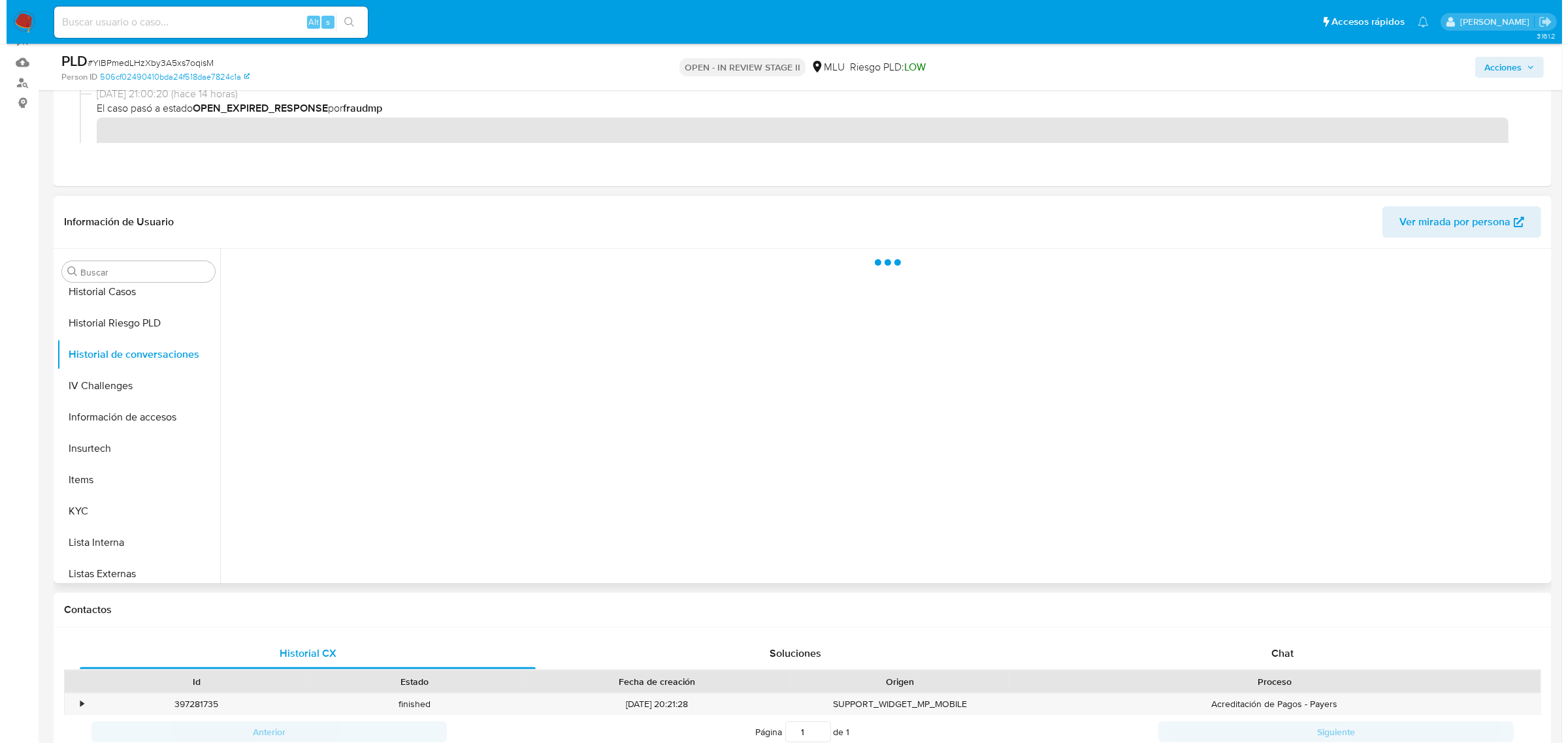
scroll to position [163, 0]
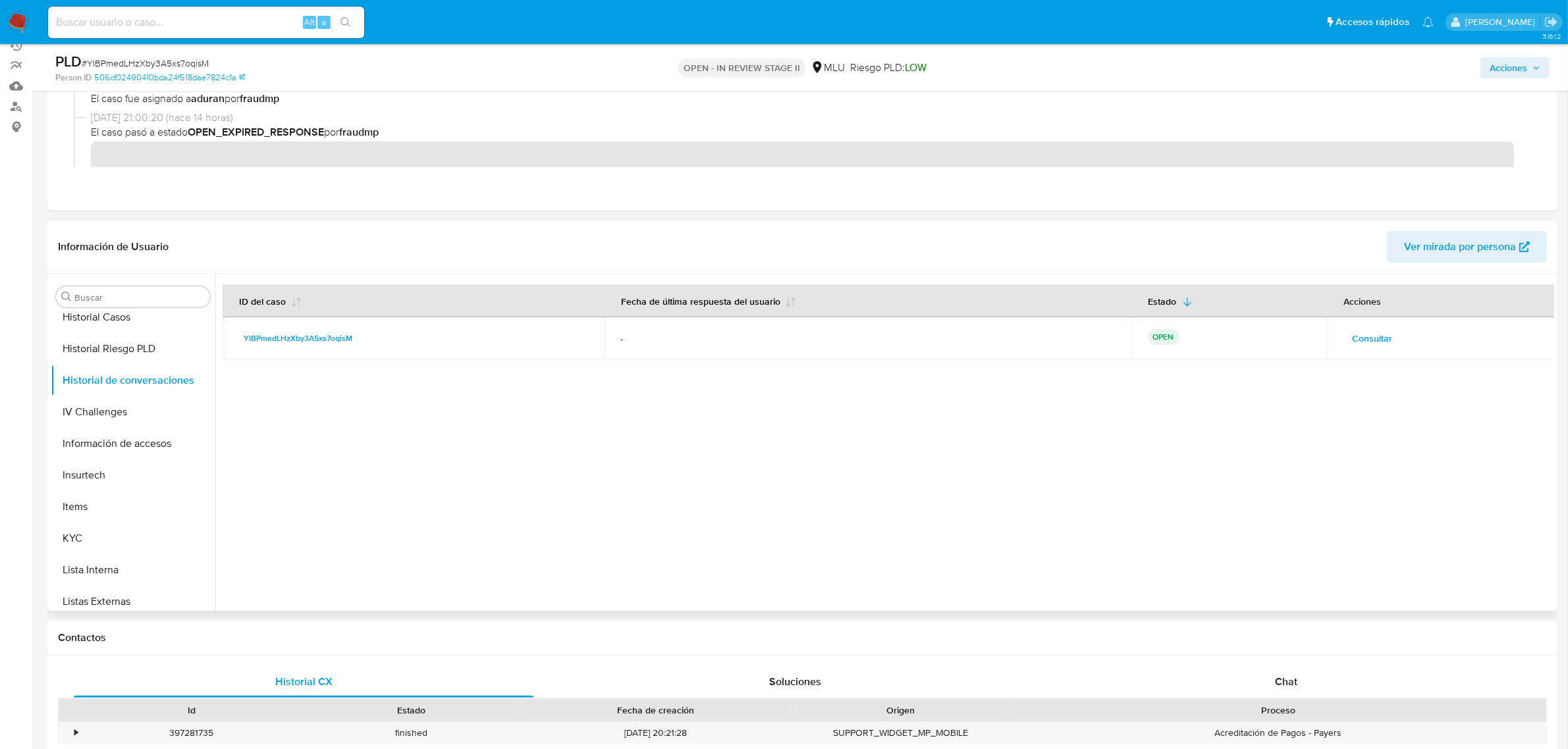
click at [1263, 338] on span "Consultar" at bounding box center [1372, 338] width 40 height 18
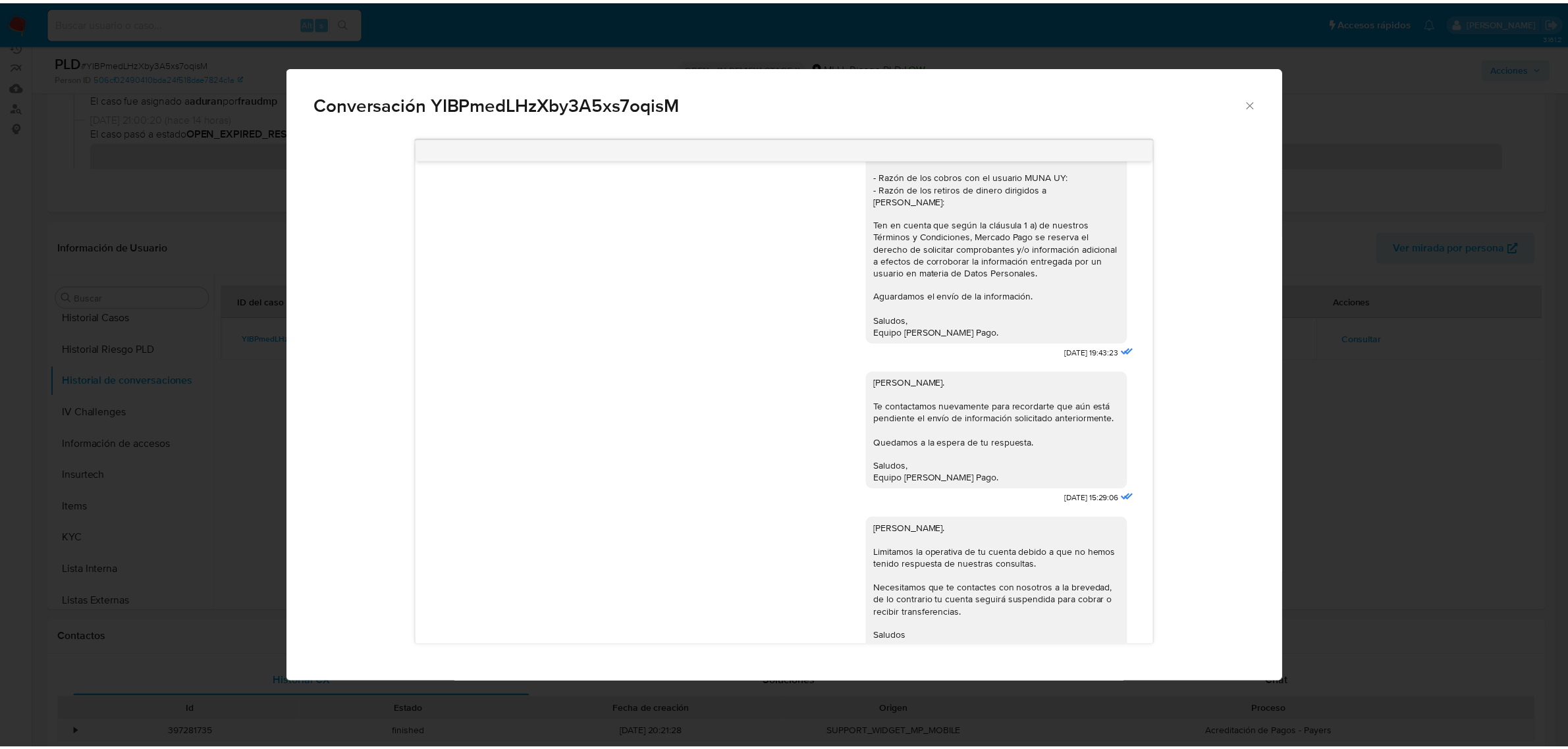
scroll to position [0, 0]
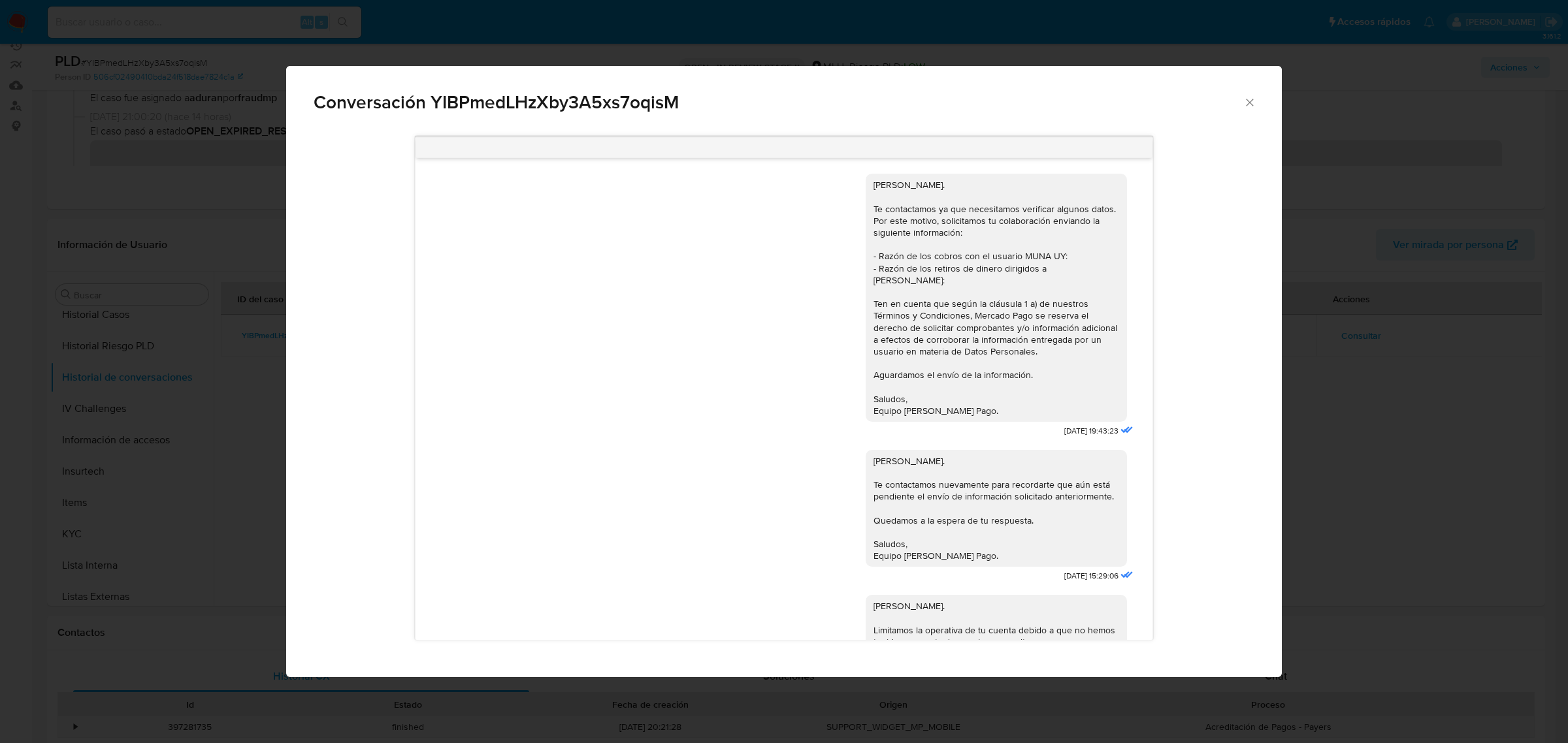
click at [1253, 525] on div "Conversación YIBPmedLHzXby3A5xs7oqisM Hola, Roberto. Te contactamos ya que nece…" at bounding box center [784, 372] width 1568 height 743
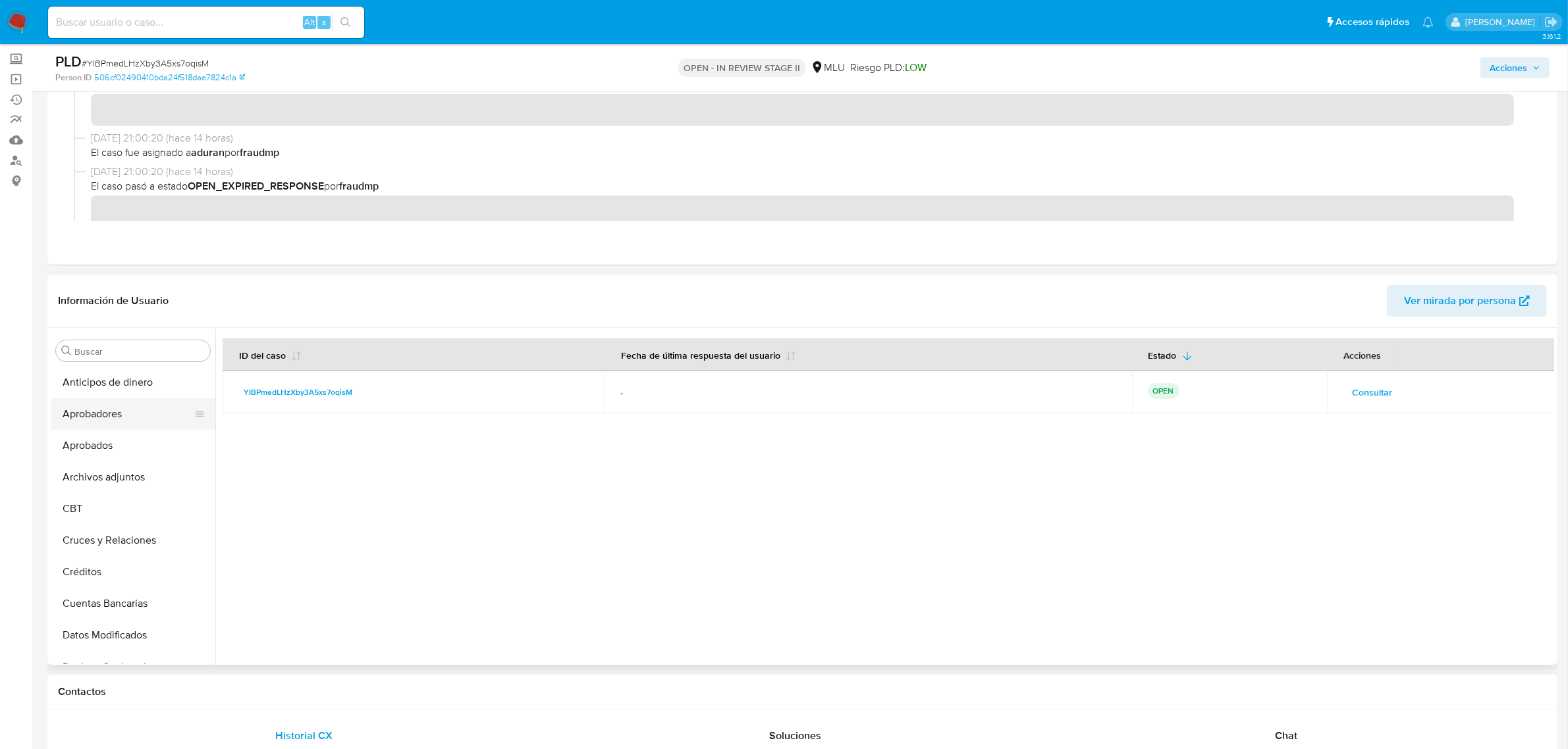
scroll to position [82, 0]
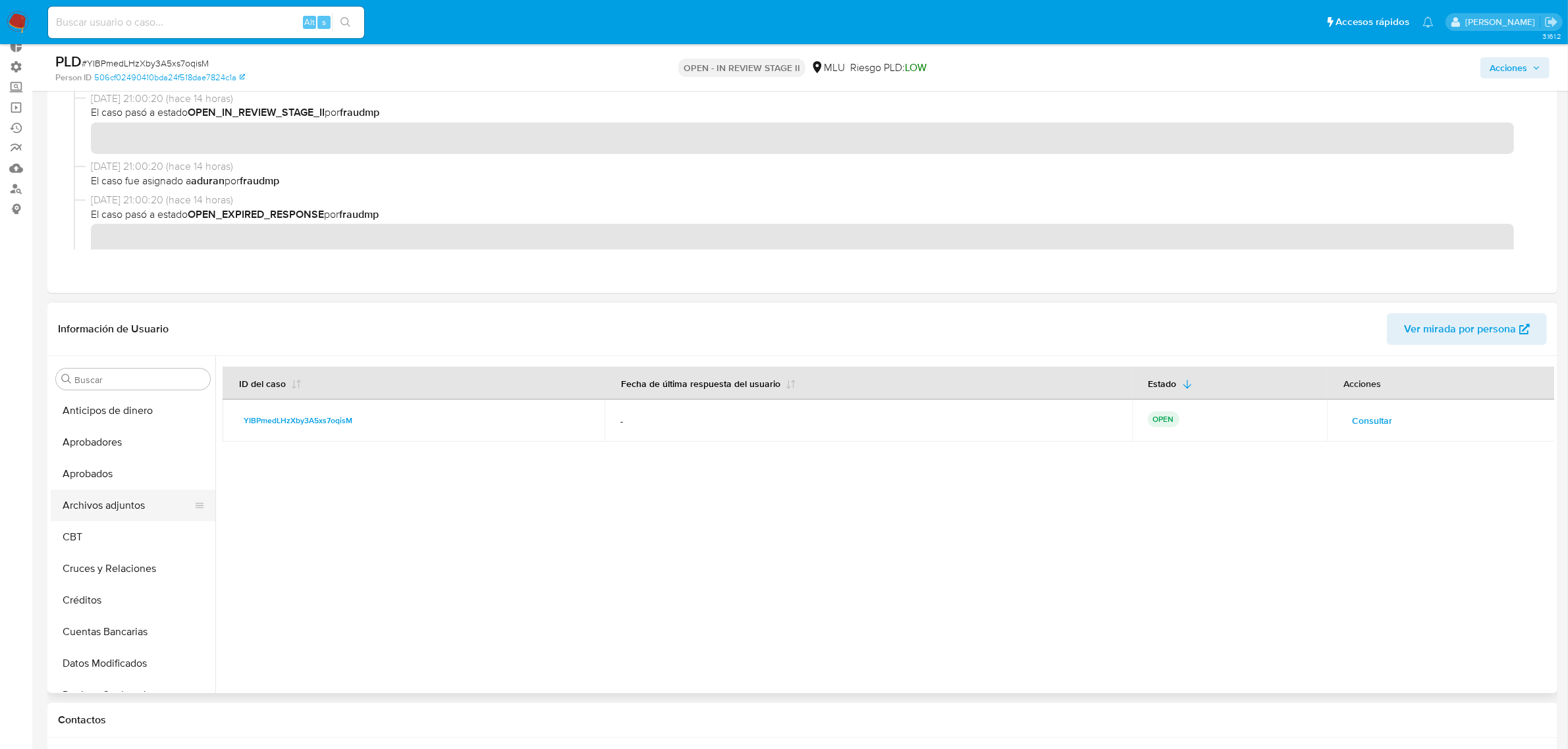
click at [127, 507] on button "Archivos adjuntos" at bounding box center [128, 506] width 154 height 32
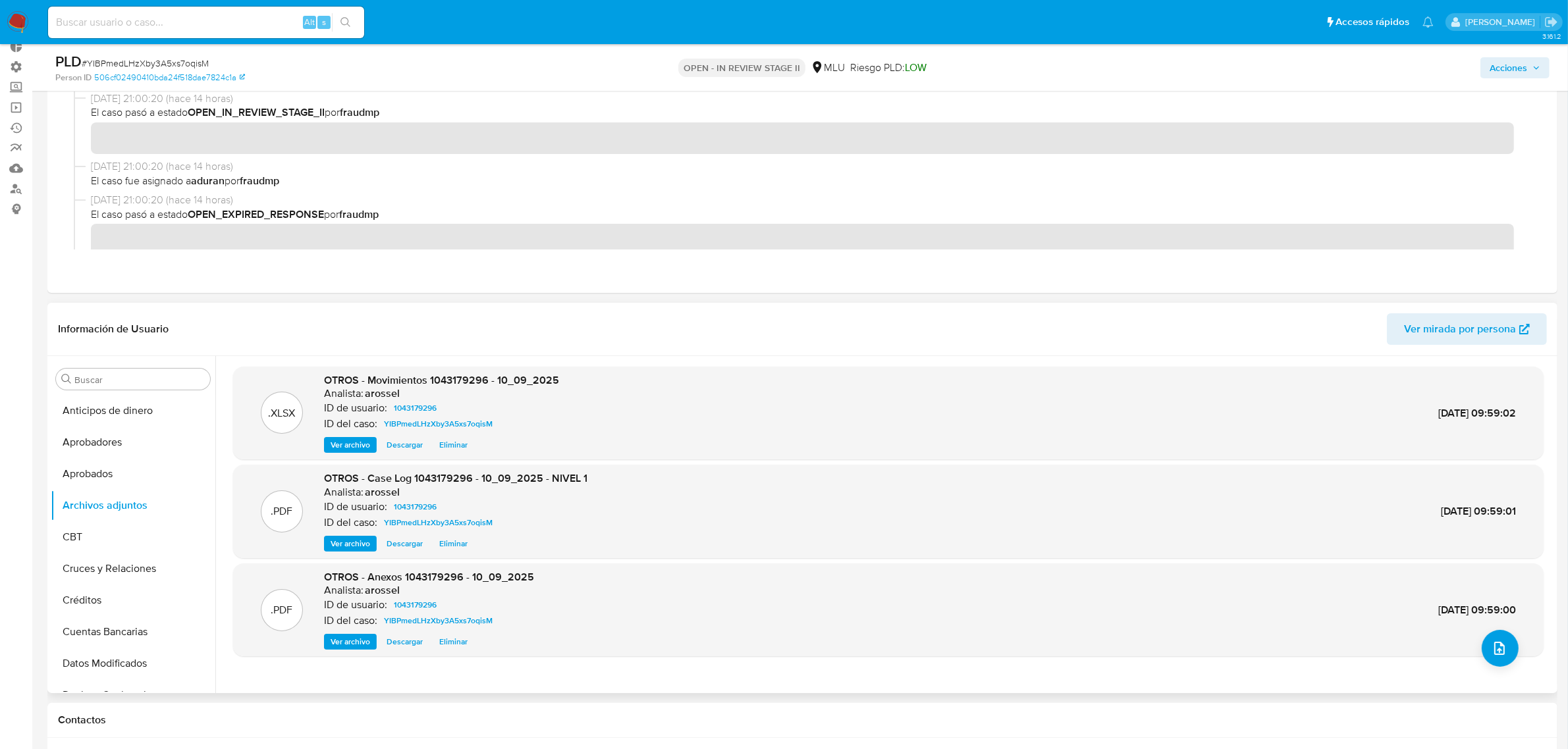
drag, startPoint x: 344, startPoint y: 543, endPoint x: 349, endPoint y: 551, distance: 9.4
click at [344, 543] on span "Ver archivo" at bounding box center [351, 543] width 40 height 14
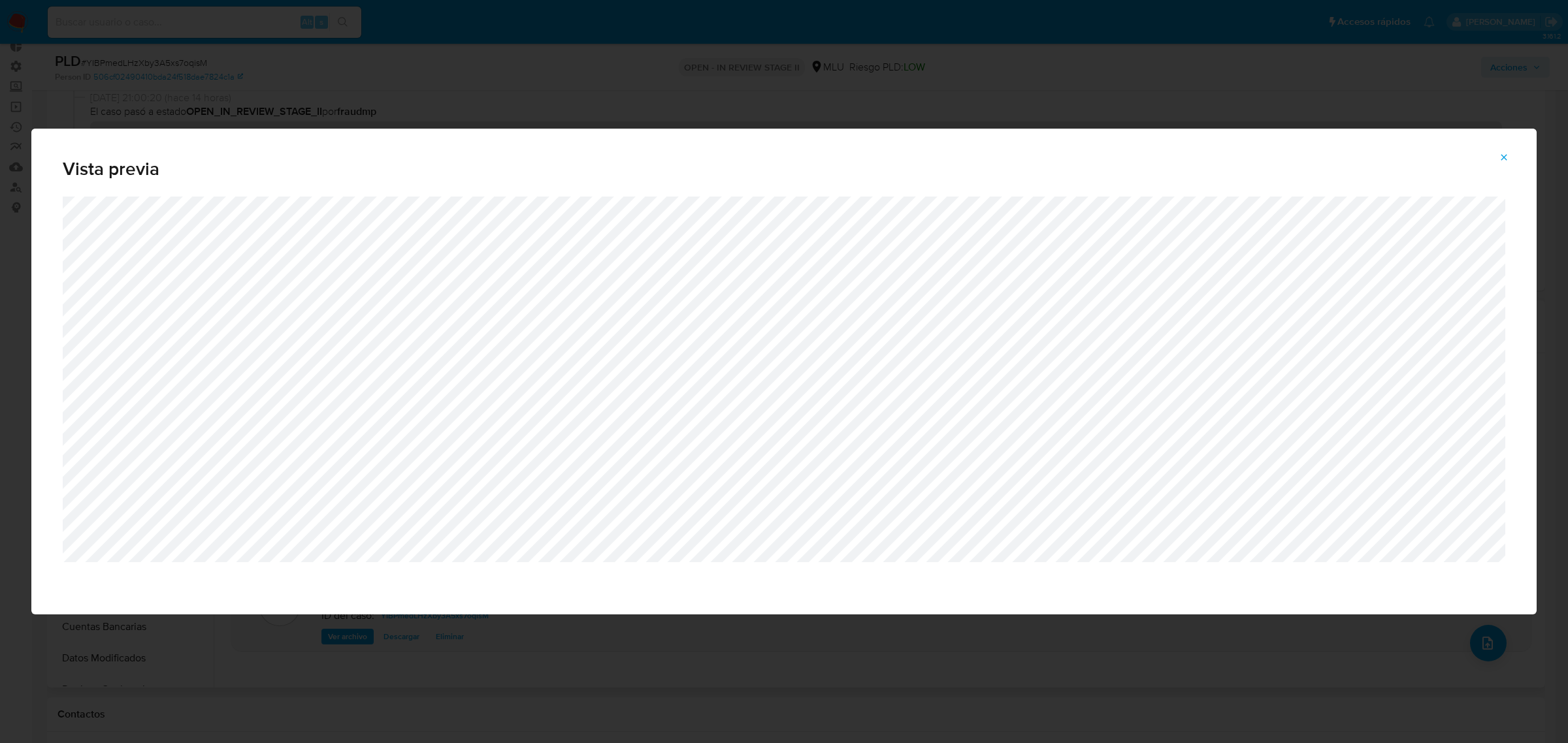
click at [1253, 161] on button "Attachment preview" at bounding box center [1503, 157] width 28 height 21
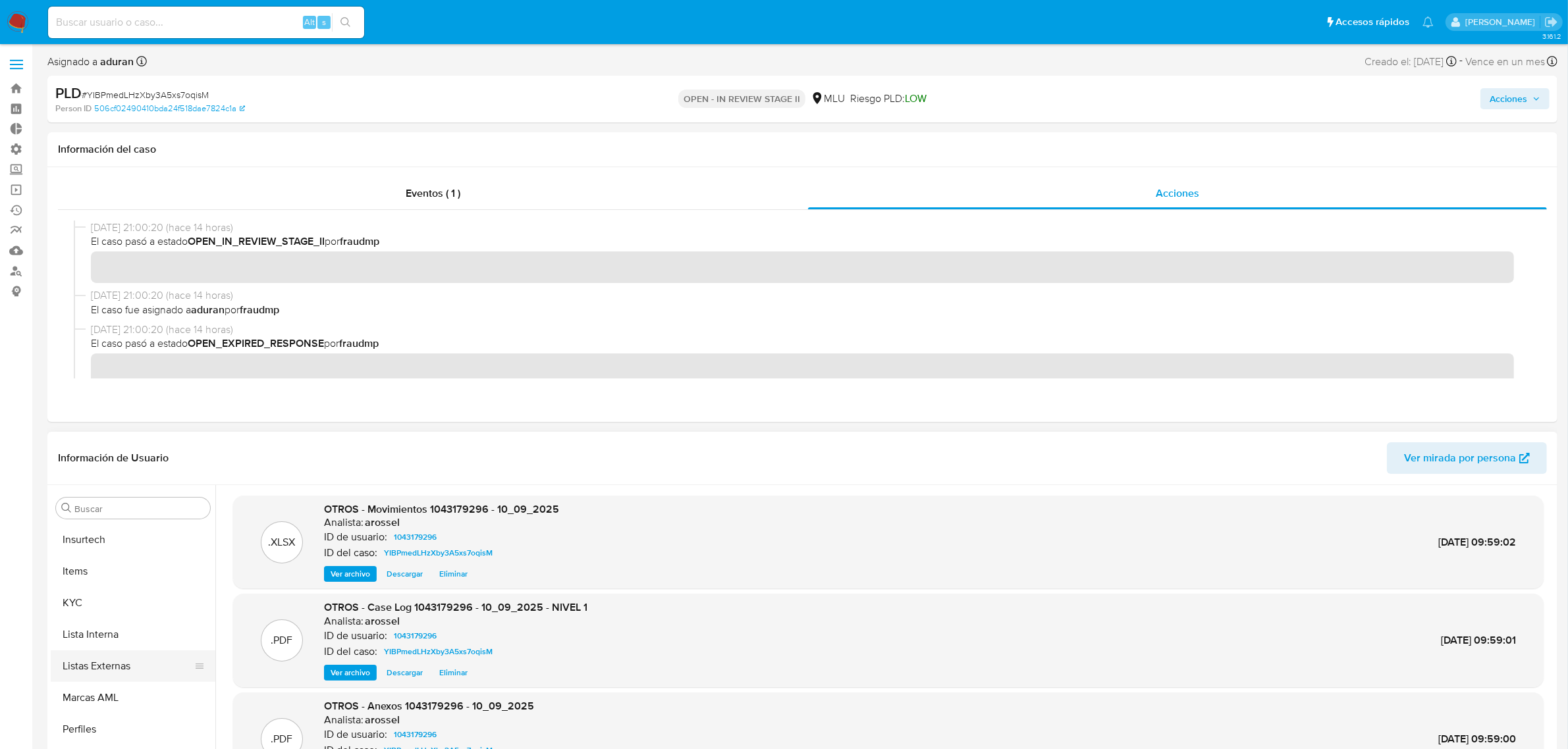
scroll to position [650, 0]
click at [103, 583] on button "KYC" at bounding box center [128, 585] width 154 height 32
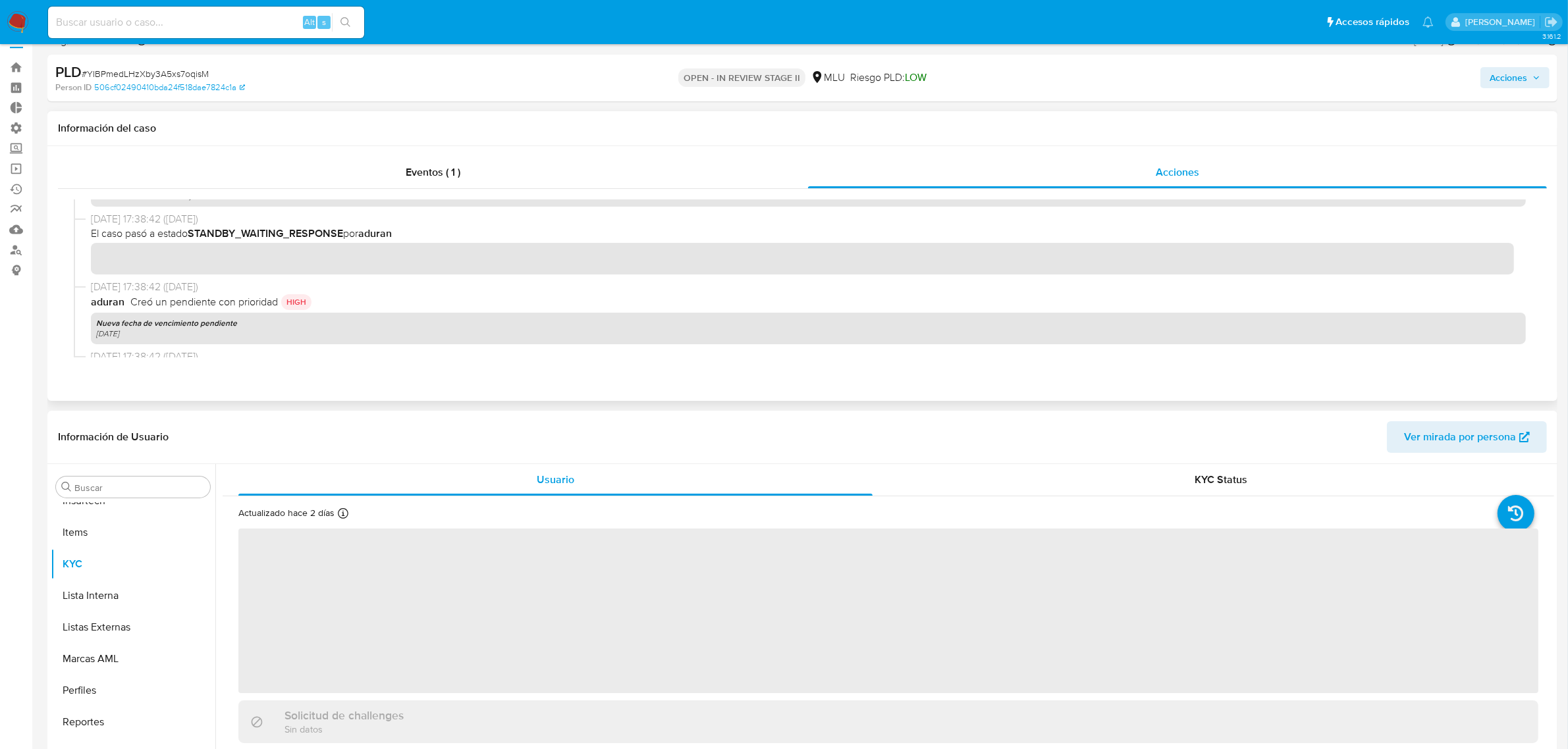
scroll to position [165, 0]
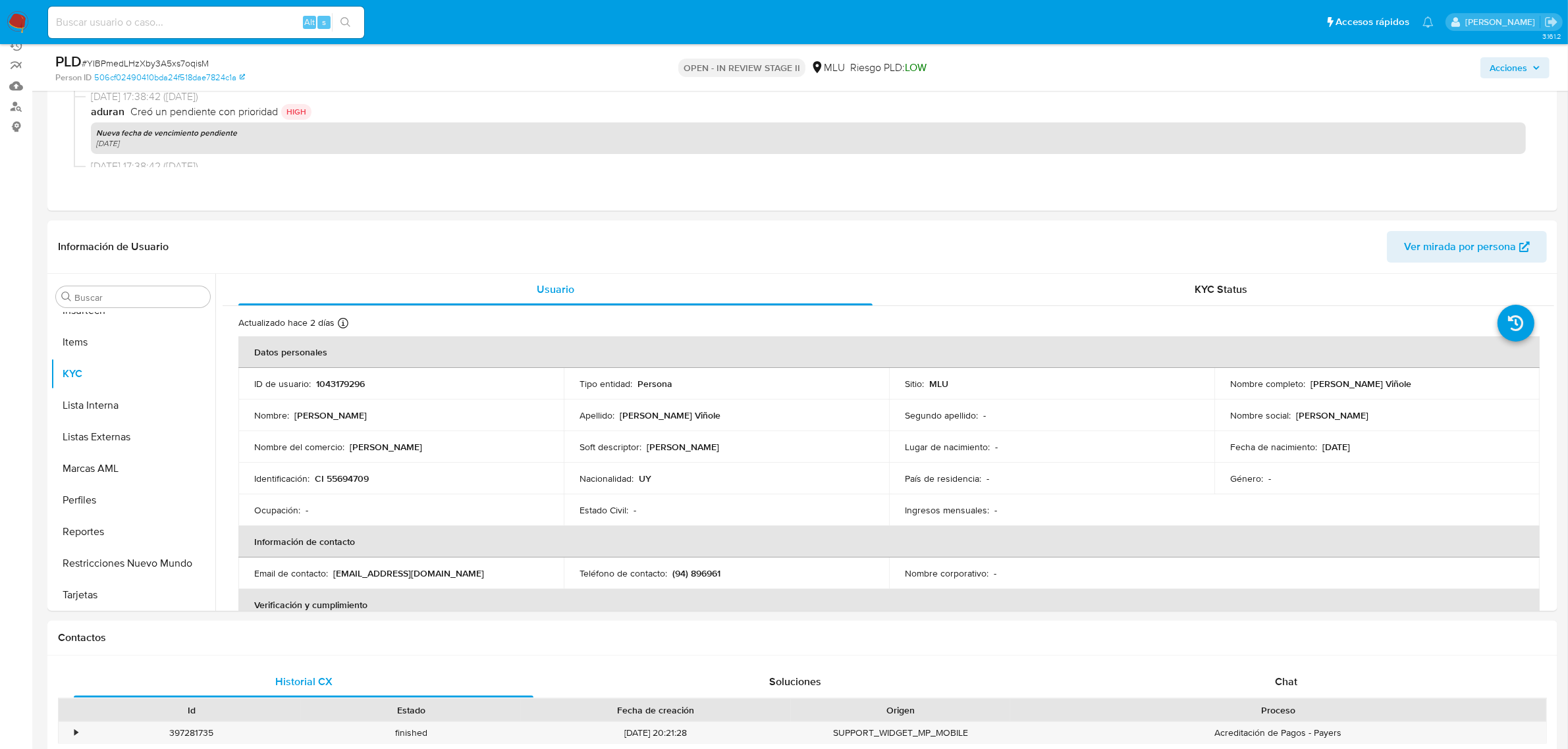
drag, startPoint x: 1465, startPoint y: 386, endPoint x: 1308, endPoint y: 382, distance: 157.1
click at [1263, 382] on div "Nombre completo : Roberto Franco Apezteguia Viñole" at bounding box center [1376, 383] width 294 height 12
copy p "Roberto Franco Apezteguia Viñole"
click at [1263, 57] on div "Acciones" at bounding box center [1302, 67] width 495 height 31
drag, startPoint x: 1549, startPoint y: 72, endPoint x: 1526, endPoint y: 72, distance: 23.0
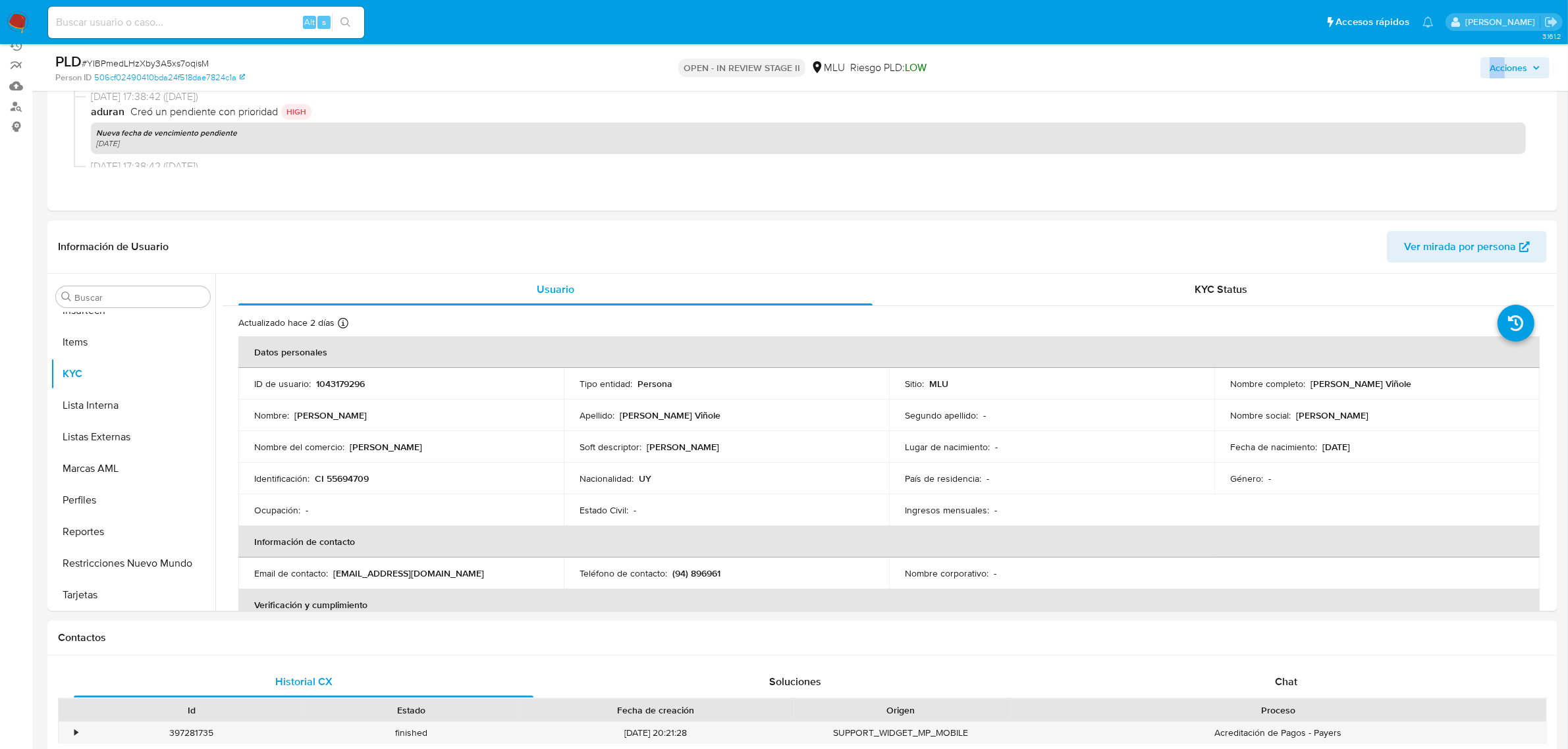
click at [1263, 72] on button "Acciones" at bounding box center [1515, 68] width 69 height 21
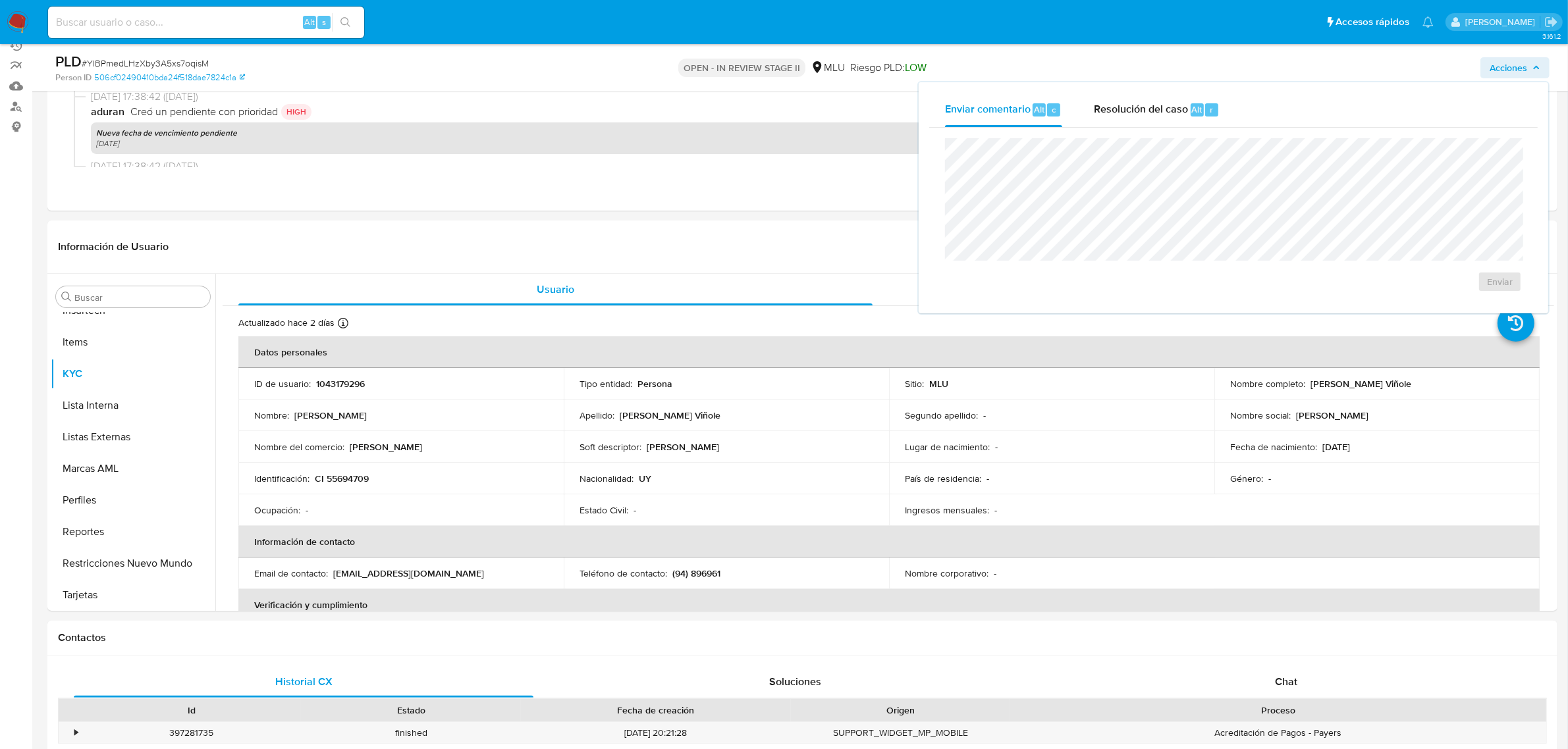
drag, startPoint x: 1118, startPoint y: 130, endPoint x: 1130, endPoint y: 112, distance: 21.6
click at [1118, 129] on div "Enviar" at bounding box center [1233, 215] width 609 height 175
click at [1130, 112] on span "Resolución del caso" at bounding box center [1141, 108] width 94 height 15
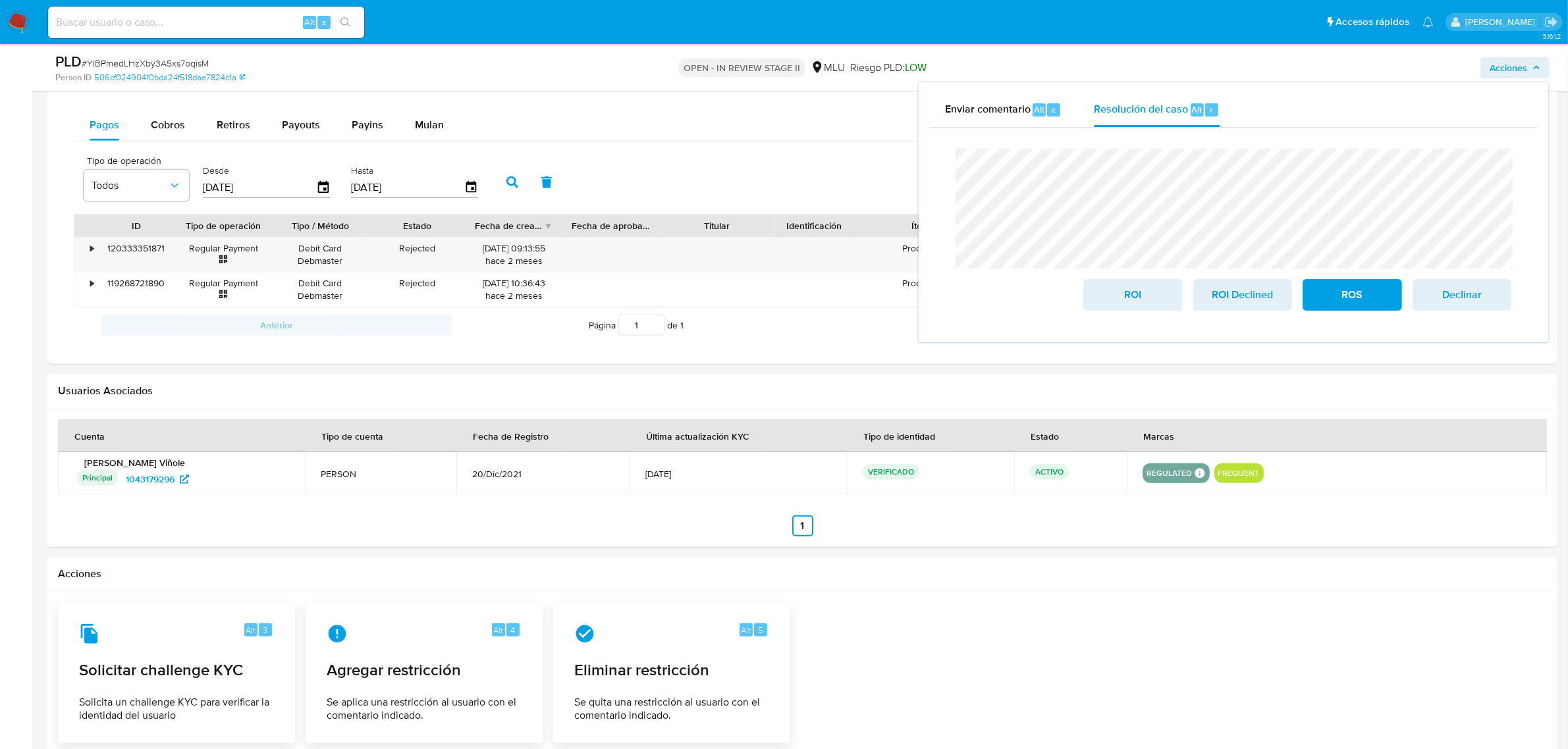
scroll to position [905, 0]
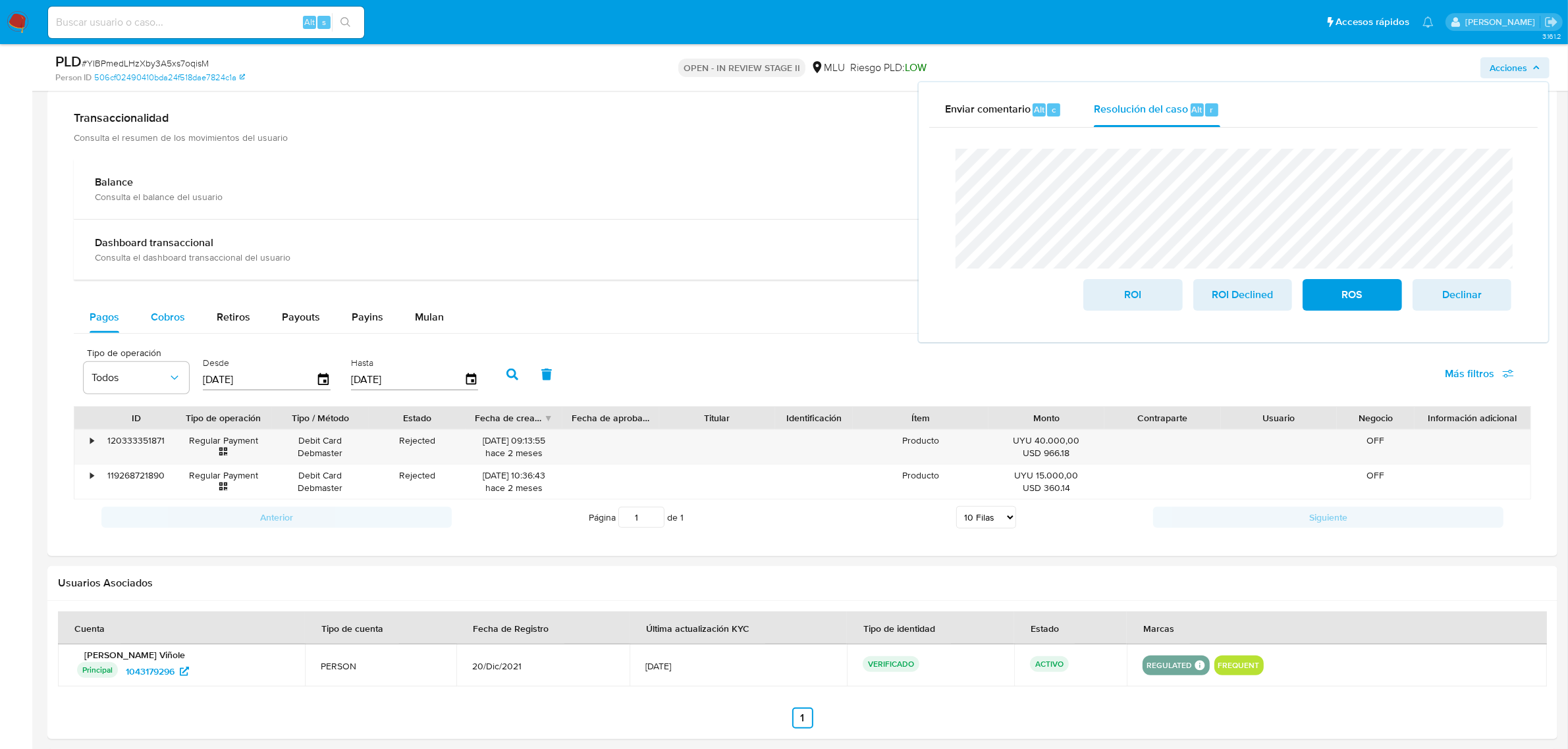
click at [162, 316] on span "Cobros" at bounding box center [168, 316] width 34 height 15
select select "10"
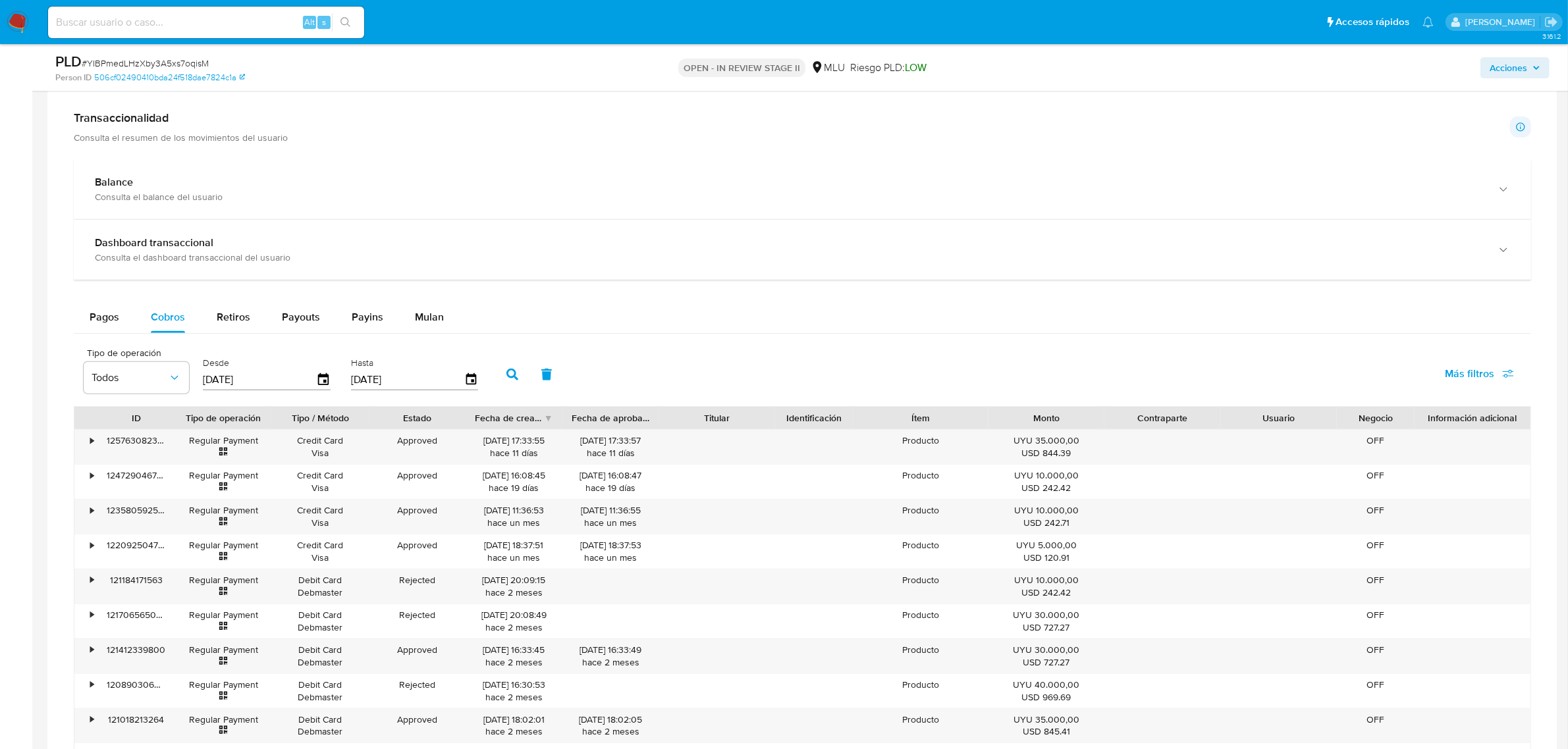
click at [1120, 518] on div "• 123580592535 Regular Payment Credit Card Visa Approved 29/08/2025 11:36:53 ha…" at bounding box center [803, 516] width 1456 height 34
click at [1263, 55] on div "Acciones" at bounding box center [1302, 67] width 495 height 31
click at [1263, 64] on span "Acciones" at bounding box center [1515, 68] width 51 height 18
click at [1263, 70] on span "Acciones" at bounding box center [1508, 68] width 37 height 21
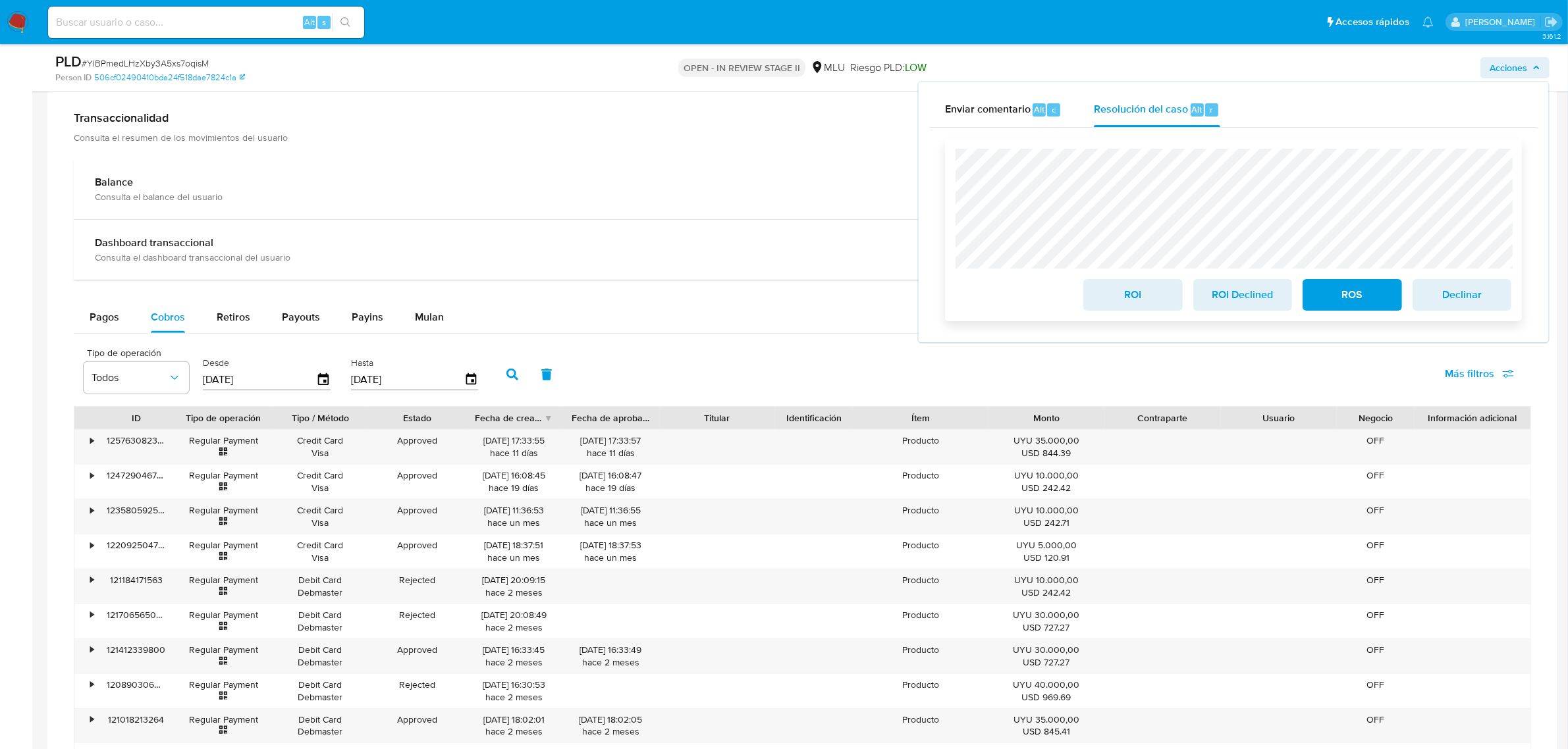
click at [1226, 298] on span "ROI Declined" at bounding box center [1242, 295] width 64 height 29
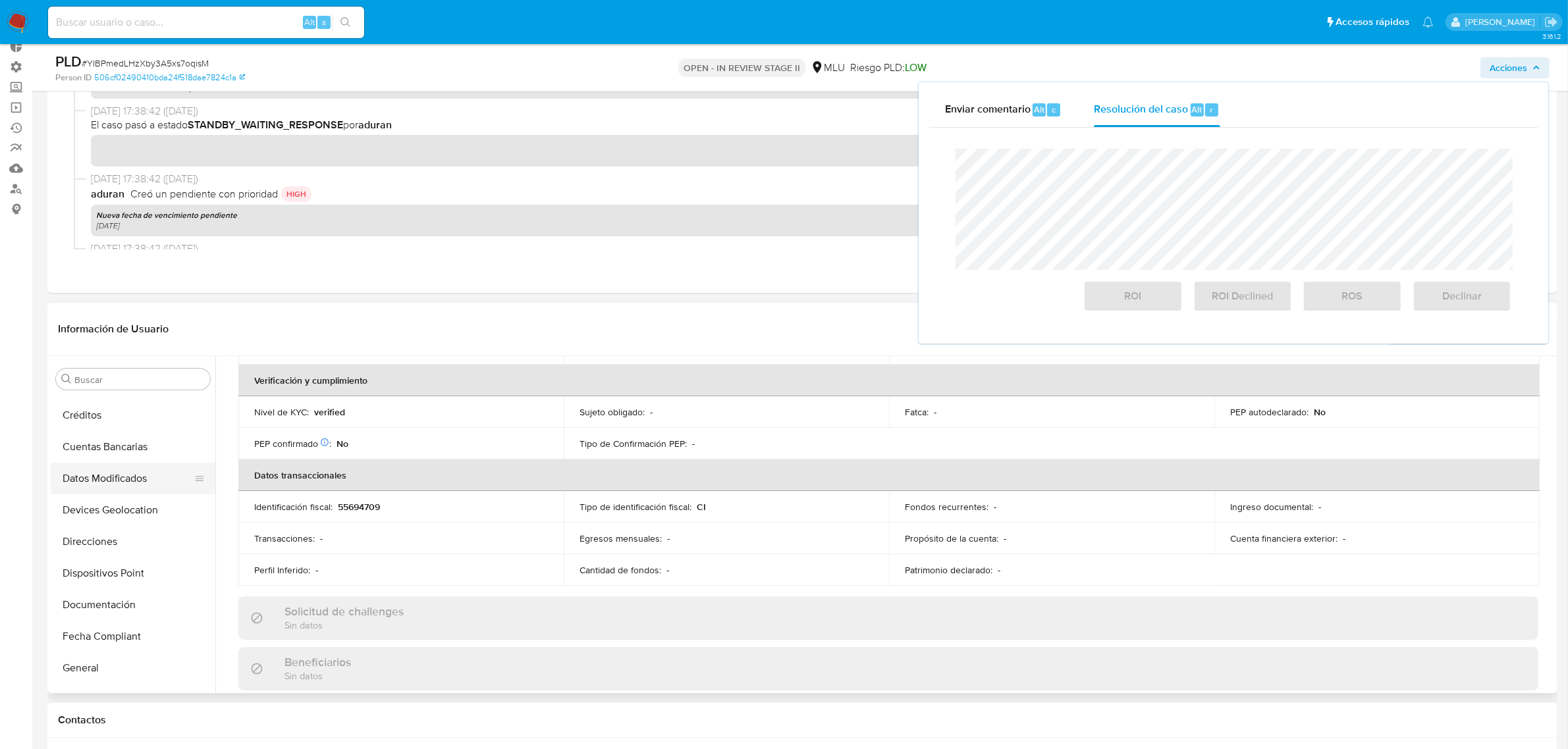
scroll to position [156, 0]
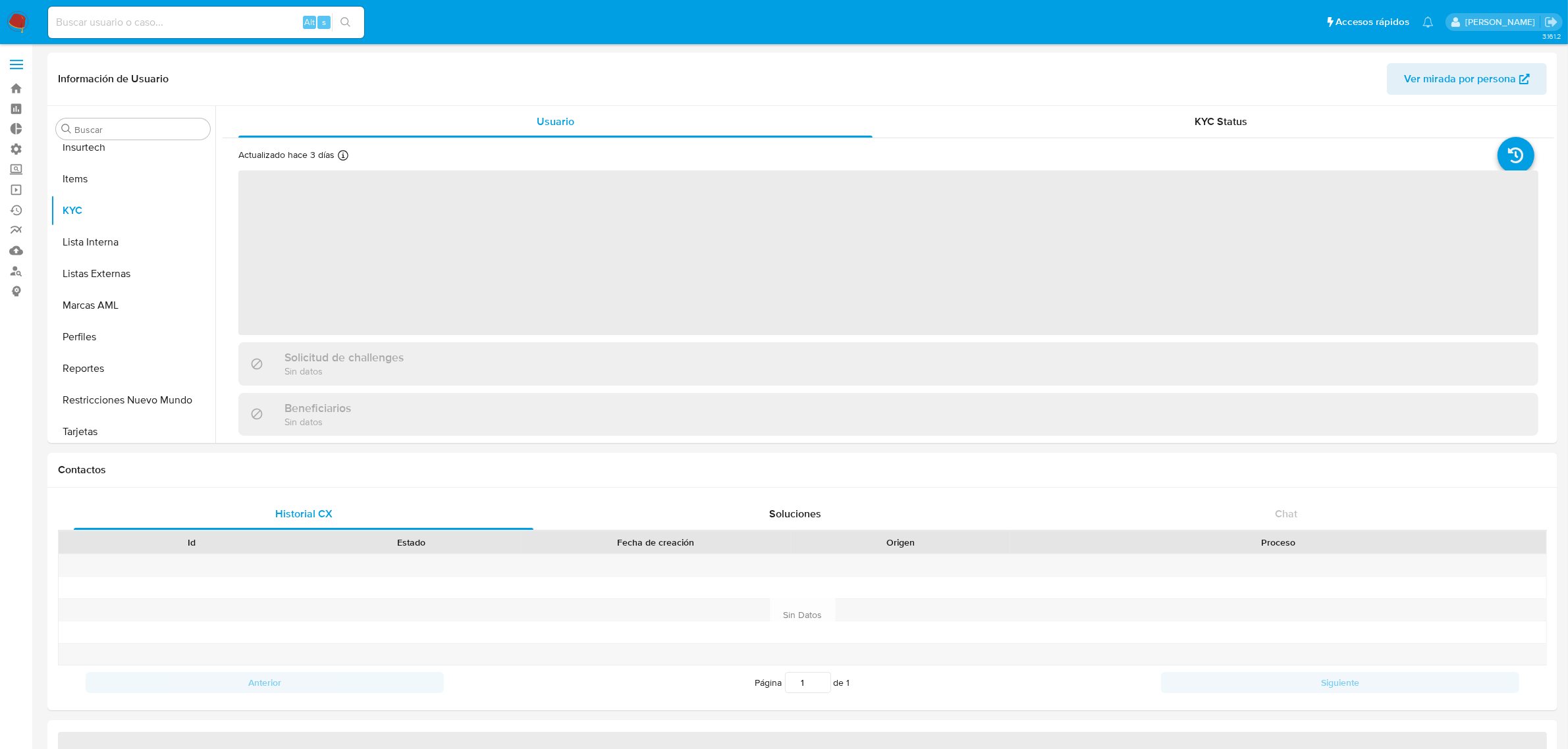
scroll to position [650, 0]
select select "10"
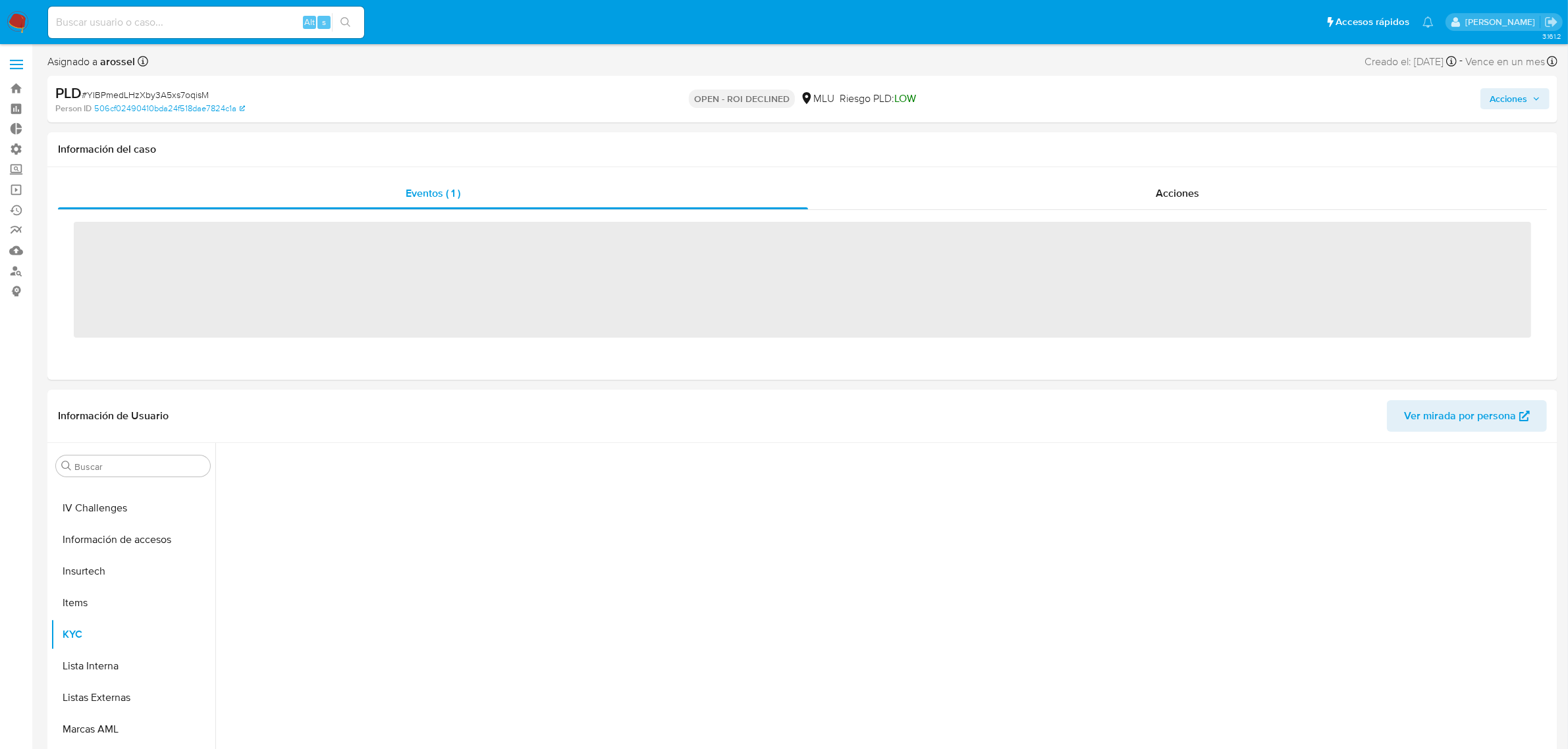
scroll to position [650, 0]
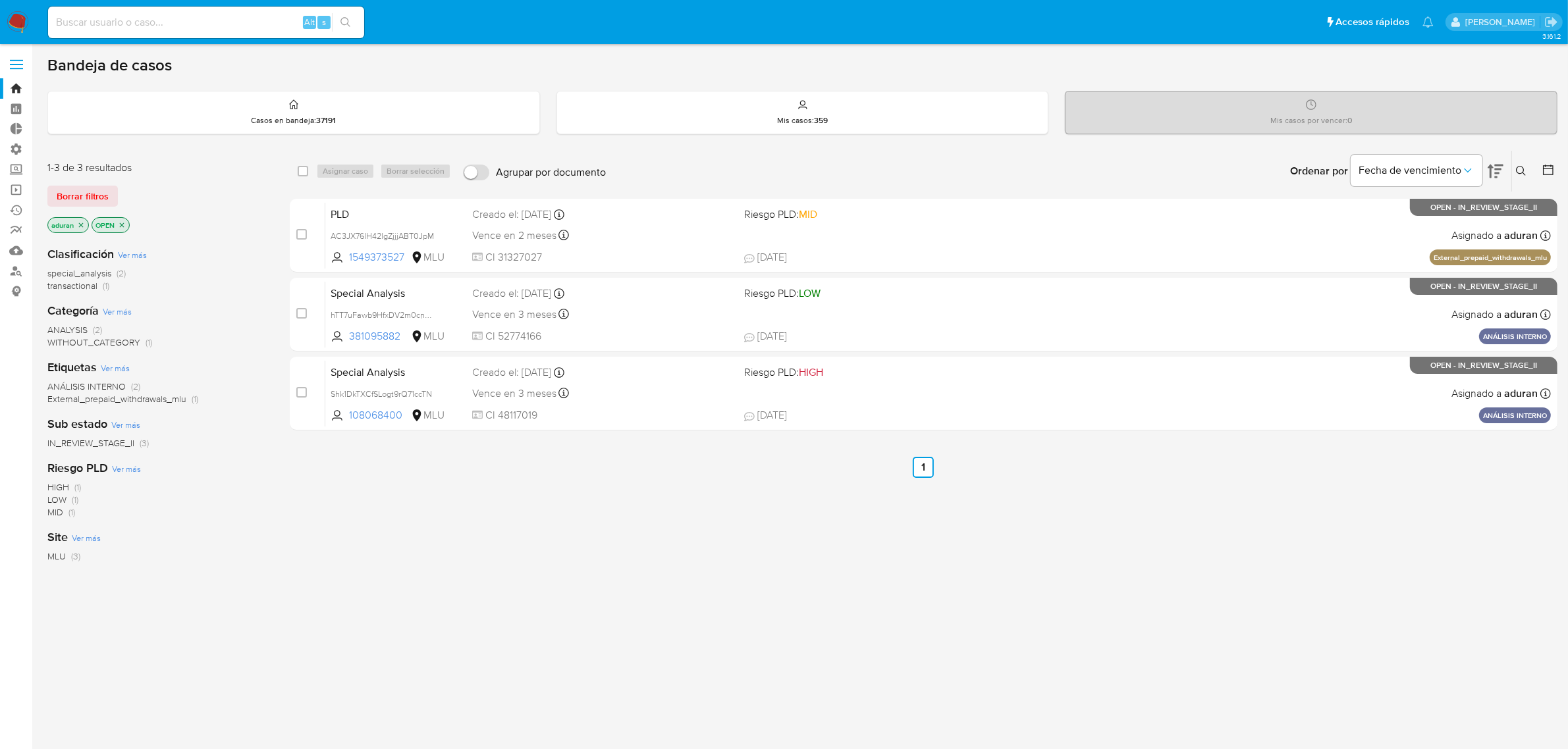
drag, startPoint x: 929, startPoint y: 586, endPoint x: 636, endPoint y: 570, distance: 293.4
click at [659, 583] on div "select-all-cases-checkbox Asignar caso Borrar selección Agrupar por documento O…" at bounding box center [923, 448] width 1267 height 596
click at [636, 570] on div "select-all-cases-checkbox Asignar caso Borrar selección Agrupar por documento O…" at bounding box center [923, 448] width 1267 height 596
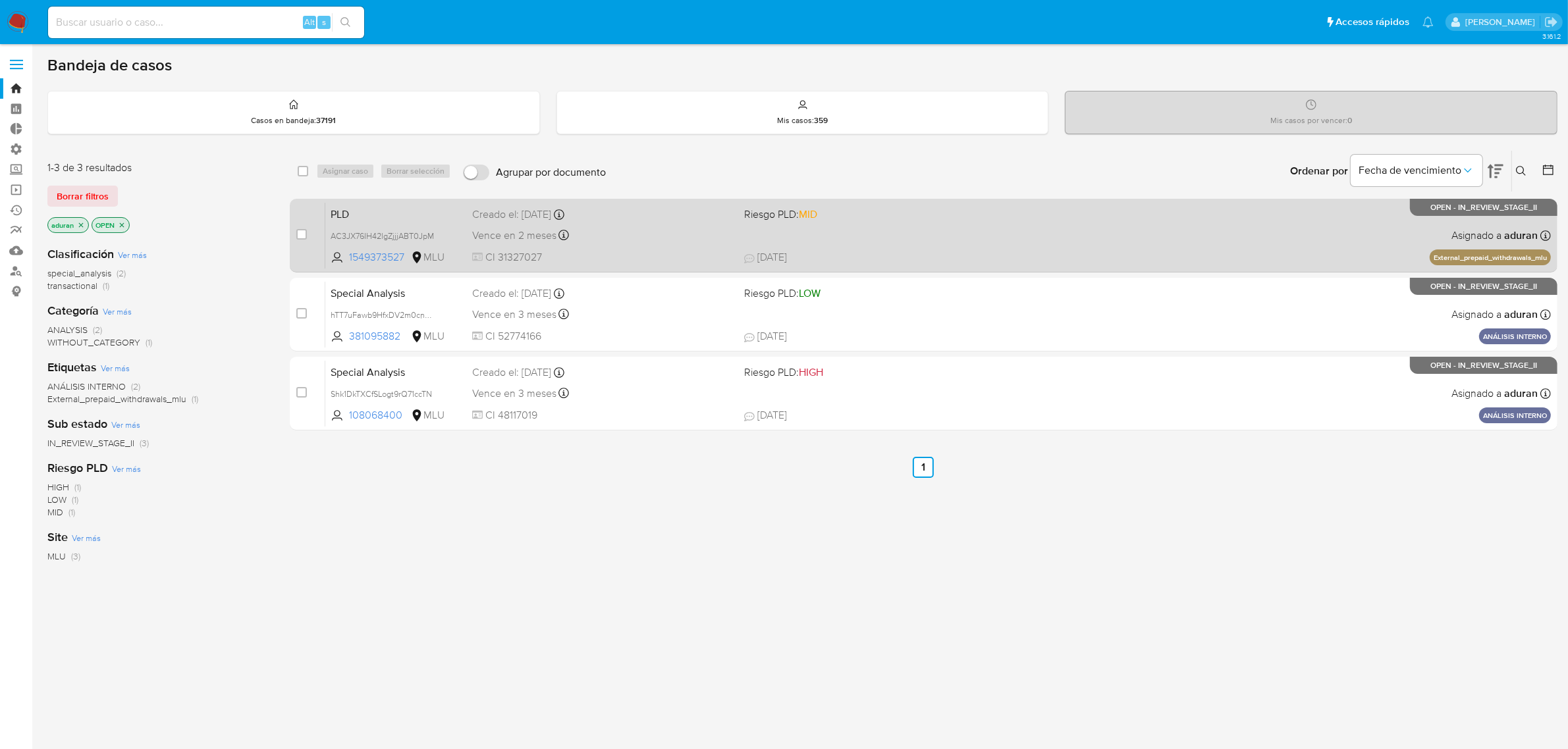
click at [949, 243] on div "PLD AC3JX76IH42lgZjjjABT0JpM 1549373527 MLU Riesgo PLD: MID Creado el: [DATE] C…" at bounding box center [938, 235] width 1225 height 67
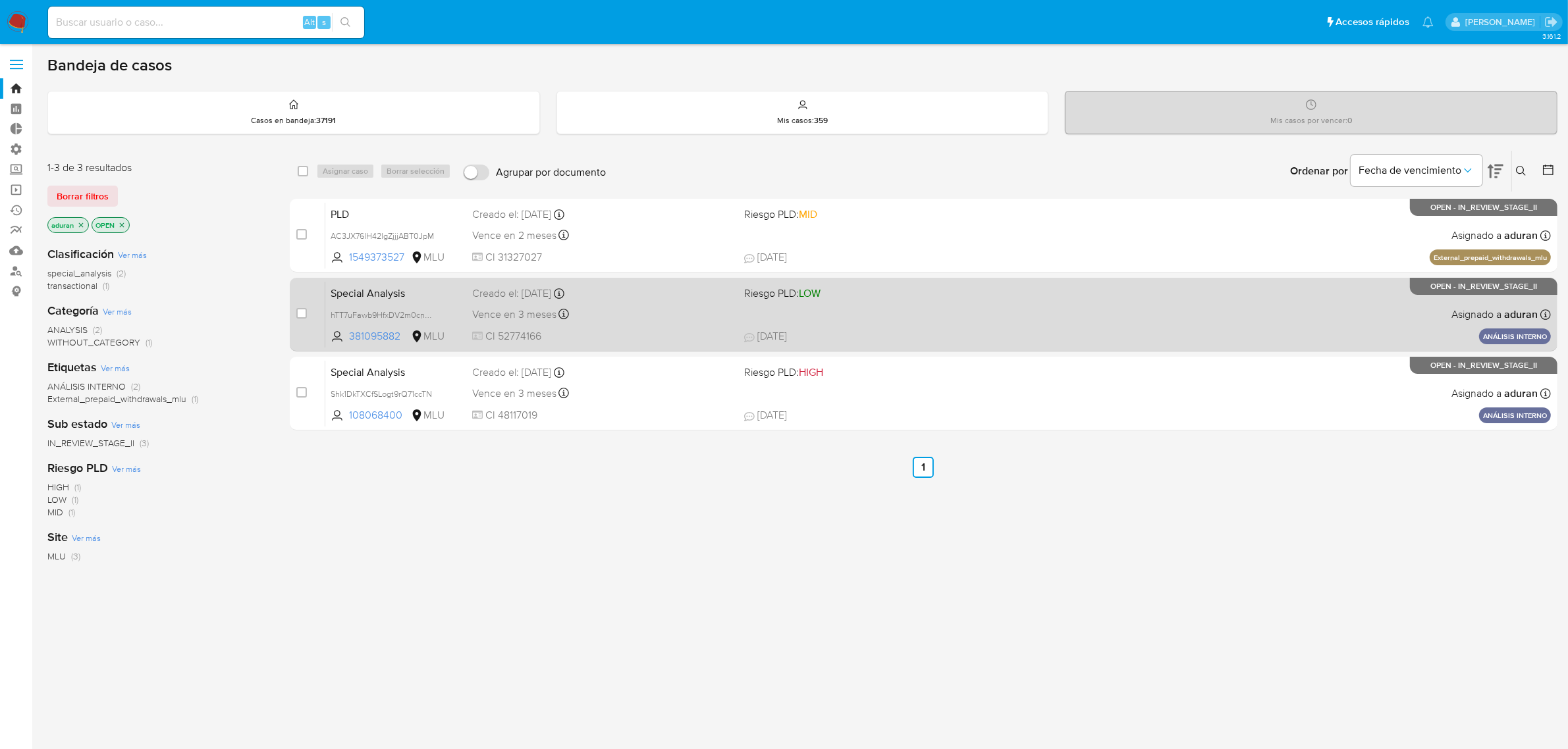
click at [919, 306] on div "Special Analysis hTT7uFawb9HfxDV2m0cnKKOO 381095882 MLU Riesgo PLD: LOW Creado …" at bounding box center [938, 314] width 1225 height 67
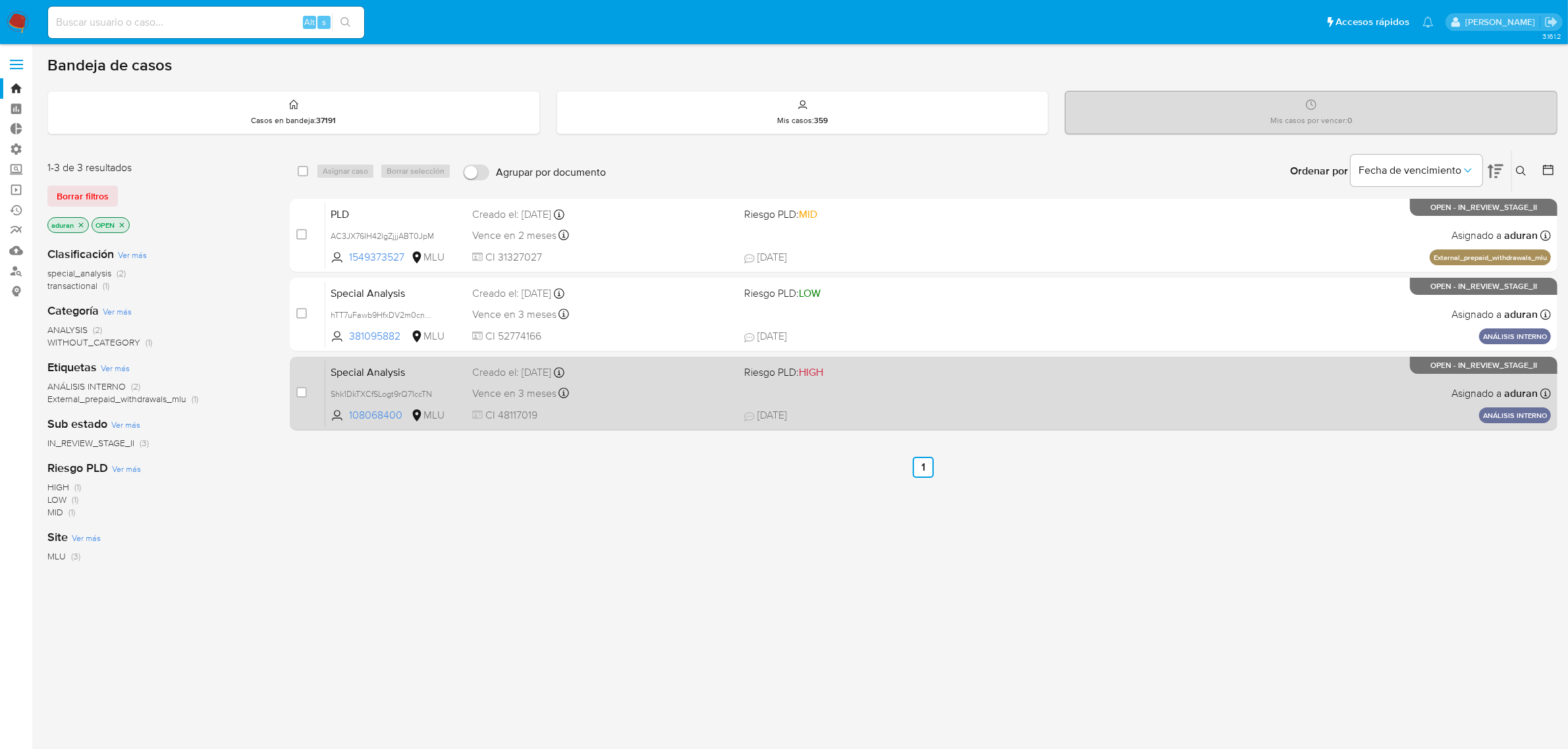
click at [940, 398] on div "Special Analysis Shk1DkTXCfSLogt9rQ71ccTN 108068400 MLU Riesgo PLD: HIGH Creado…" at bounding box center [938, 394] width 1225 height 67
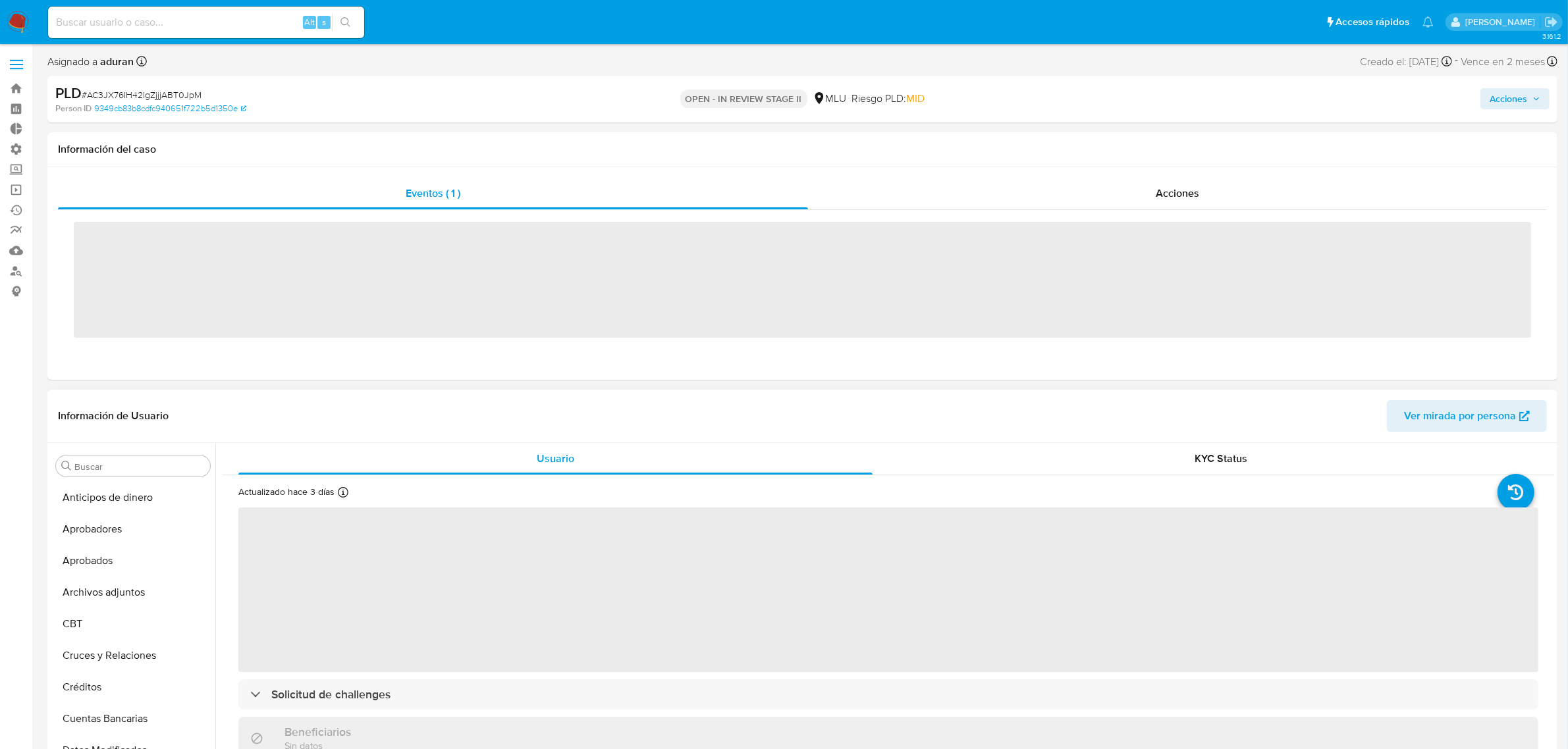
scroll to position [650, 0]
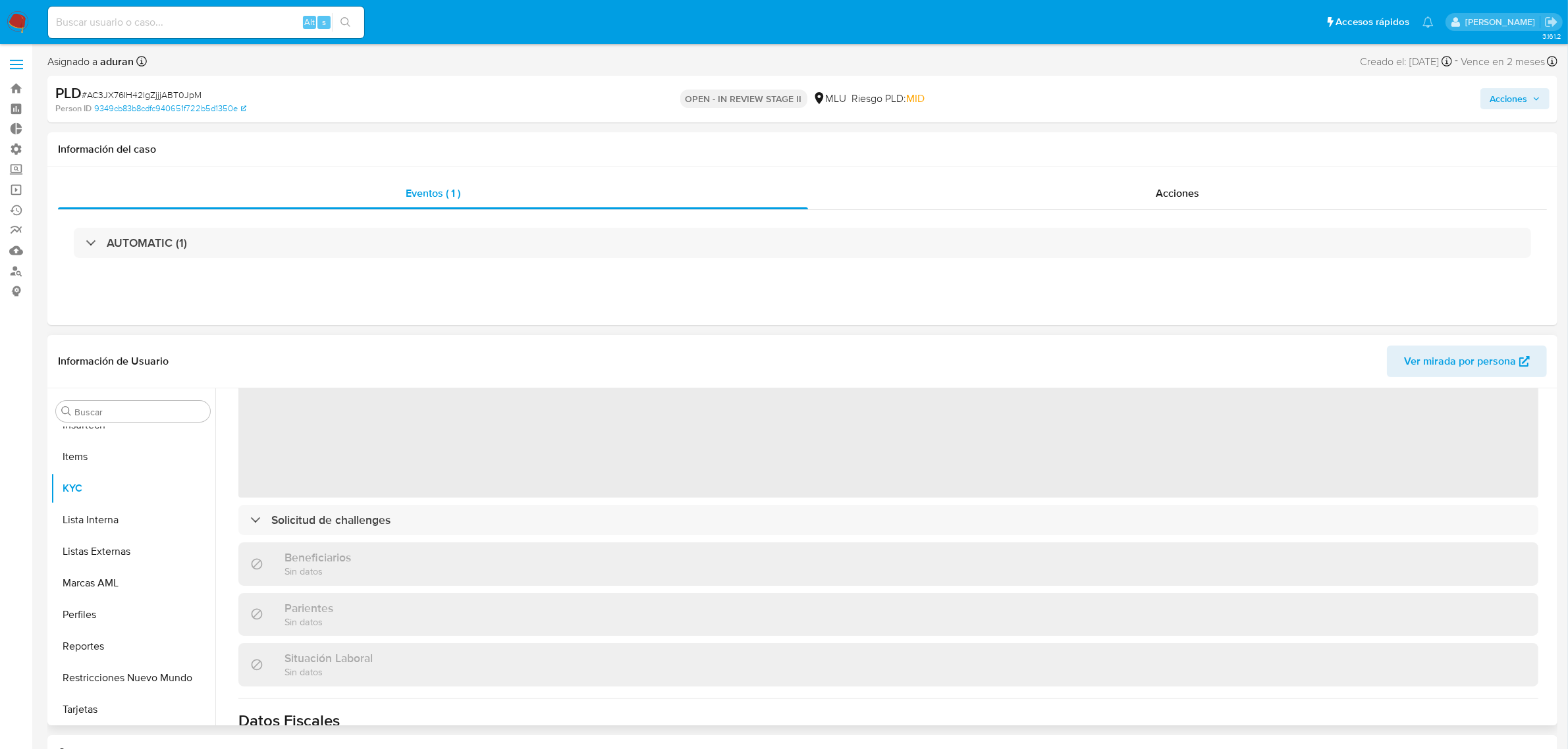
select select "10"
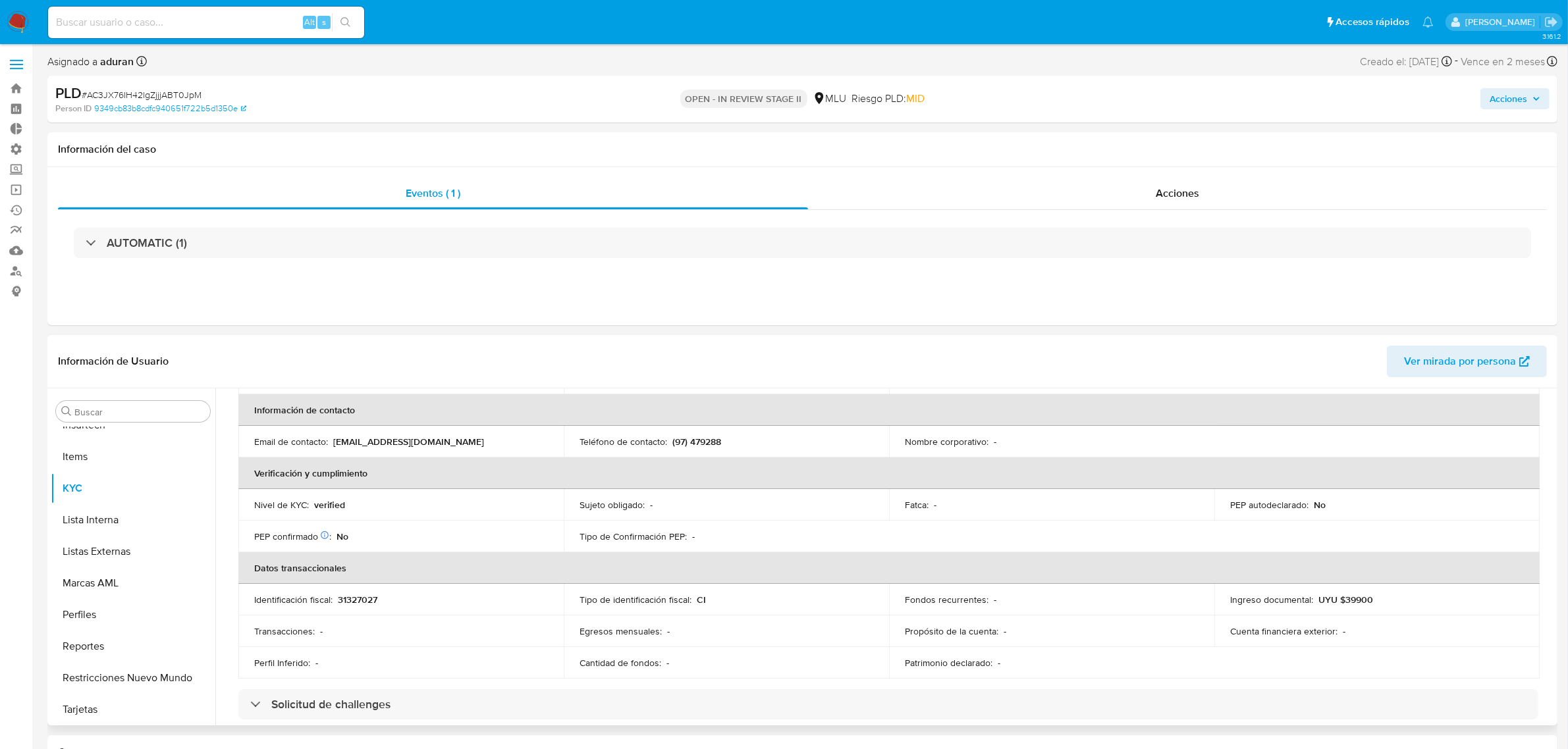
scroll to position [82, 0]
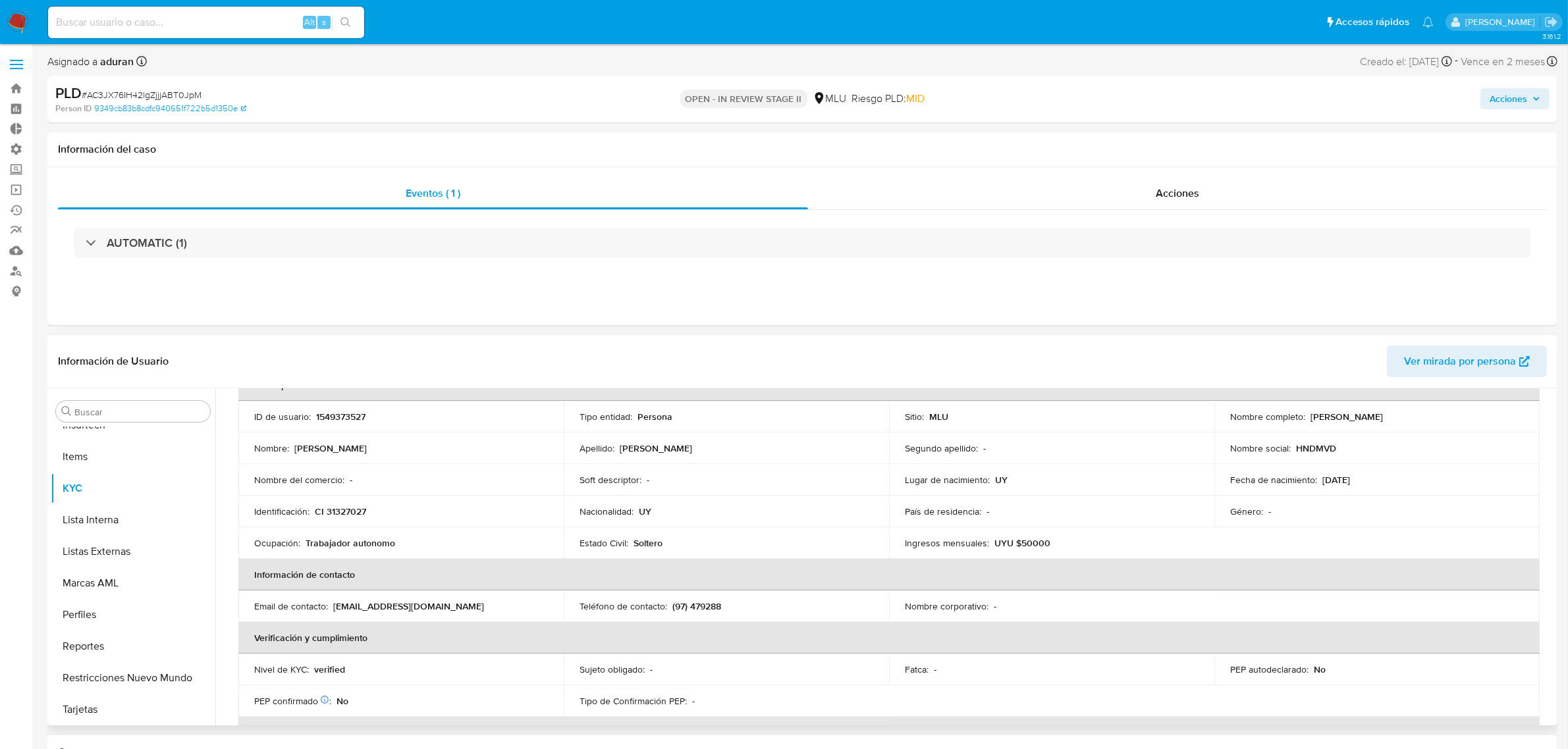
click at [1409, 457] on td "Nombre social : HNDMVD" at bounding box center [1376, 448] width 325 height 32
click at [120, 535] on button "Archivos adjuntos" at bounding box center [128, 537] width 154 height 32
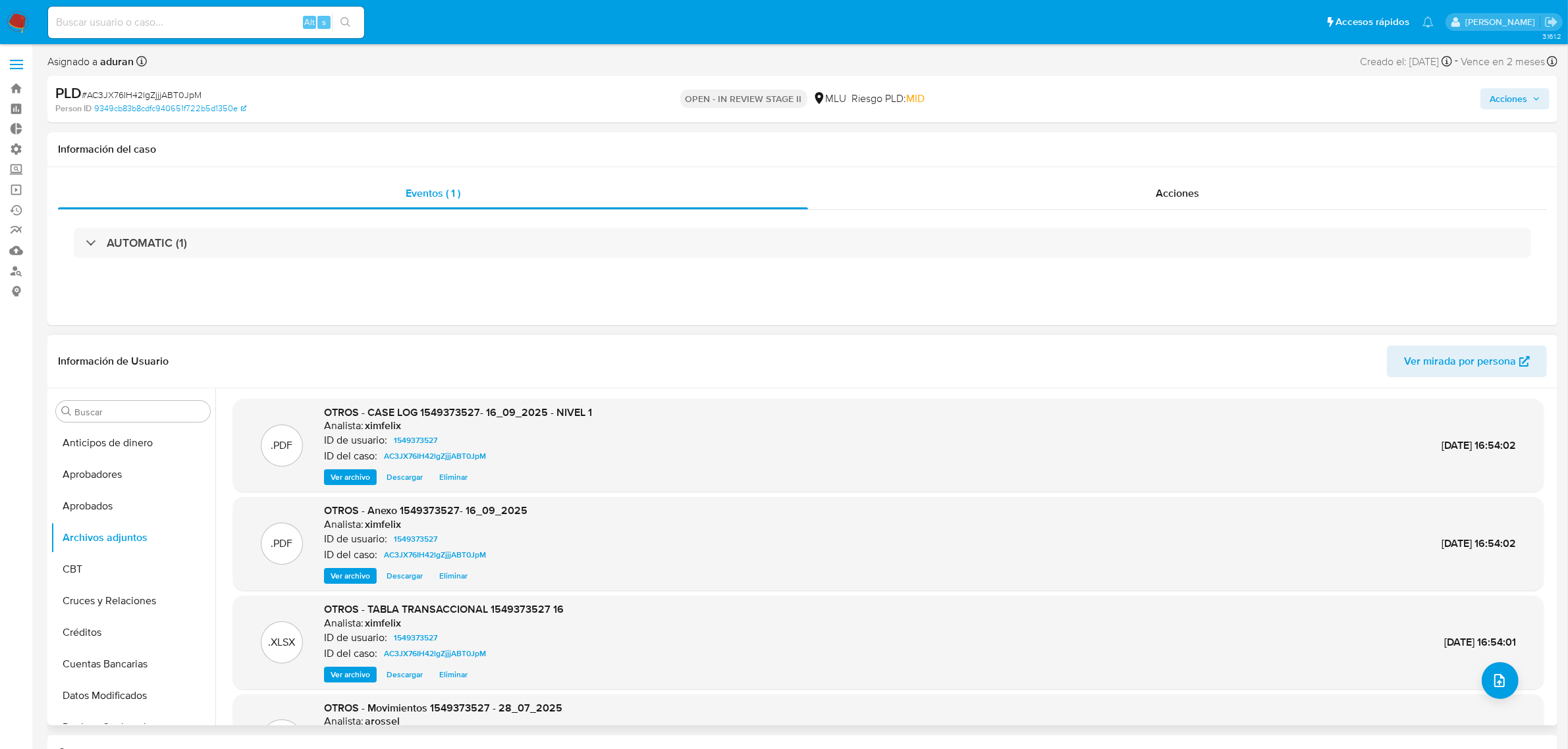
click at [405, 478] on span "Descargar" at bounding box center [405, 477] width 37 height 14
click at [405, 576] on span "Descargar" at bounding box center [405, 576] width 37 height 14
click at [111, 650] on button "KYC" at bounding box center [128, 644] width 154 height 32
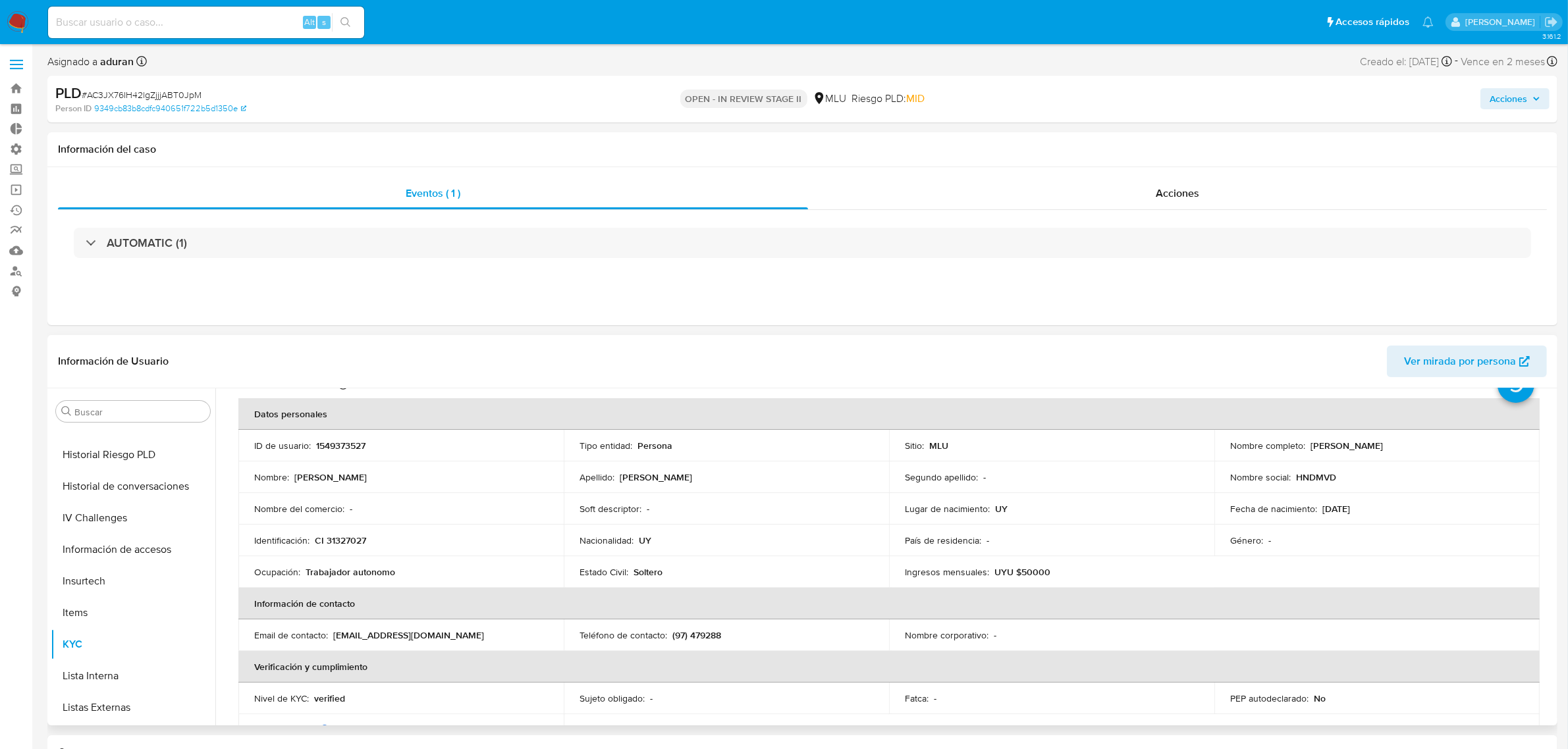
scroll to position [82, 0]
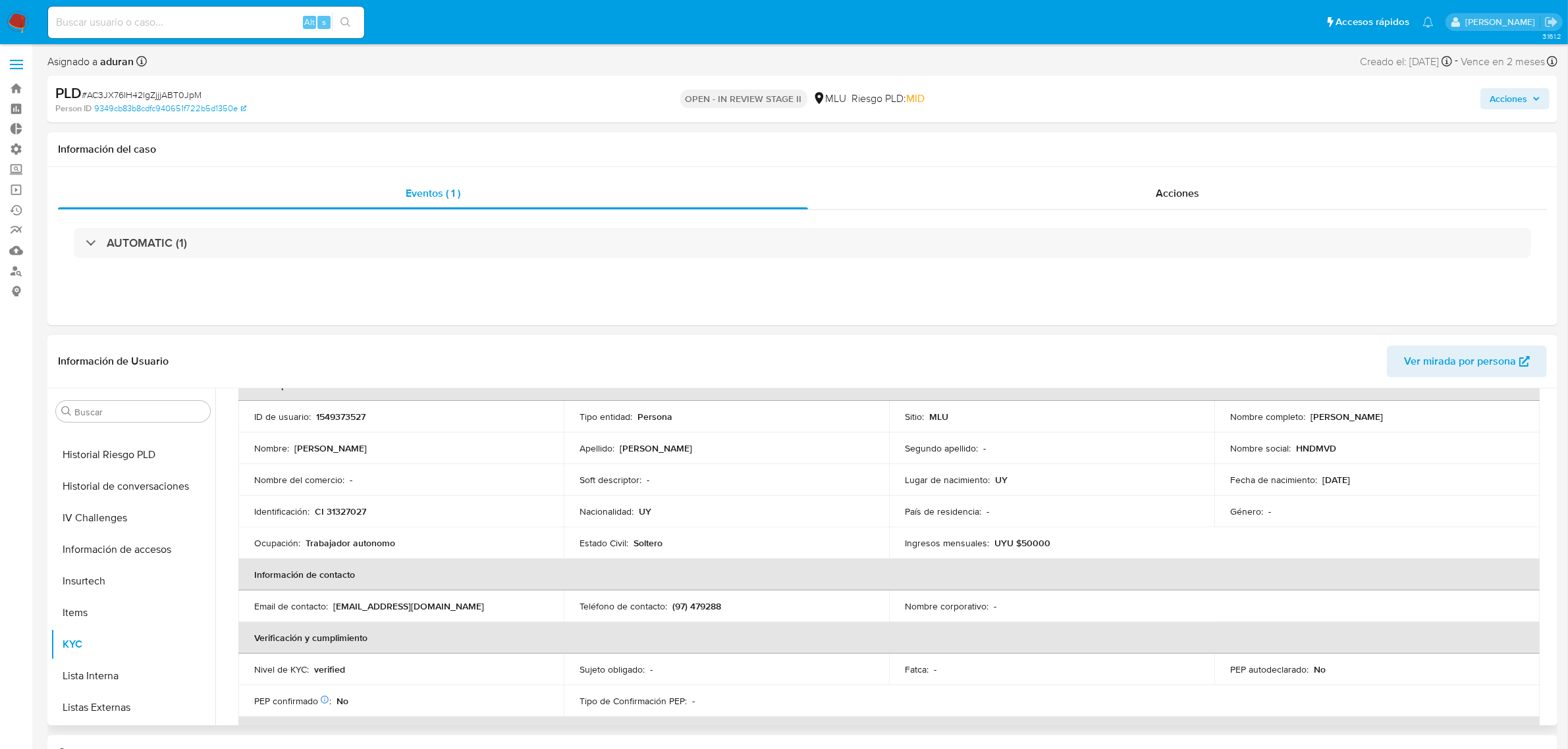
drag, startPoint x: 1424, startPoint y: 422, endPoint x: 1305, endPoint y: 423, distance: 119.0
click at [1305, 423] on td "Nombre completo : Alberto Iglesias Dominguez" at bounding box center [1376, 417] width 325 height 32
copy div "[PERSON_NAME] [PERSON_NAME]"
click at [1496, 101] on span "Acciones" at bounding box center [1508, 99] width 37 height 21
click at [1126, 143] on span "Resolución del caso" at bounding box center [1141, 140] width 94 height 15
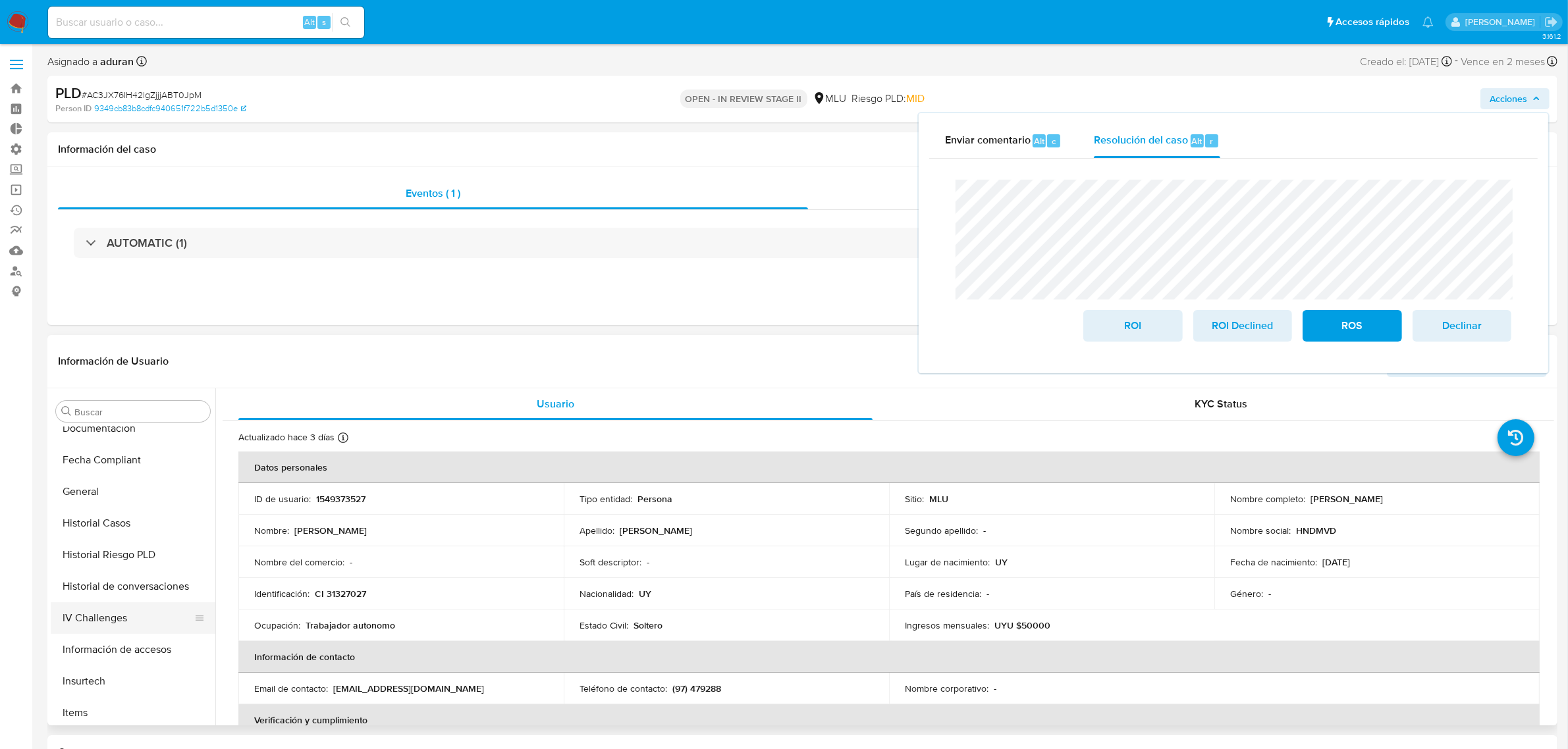
scroll to position [411, 0]
click at [142, 573] on button "Historial de conversaciones" at bounding box center [128, 569] width 154 height 32
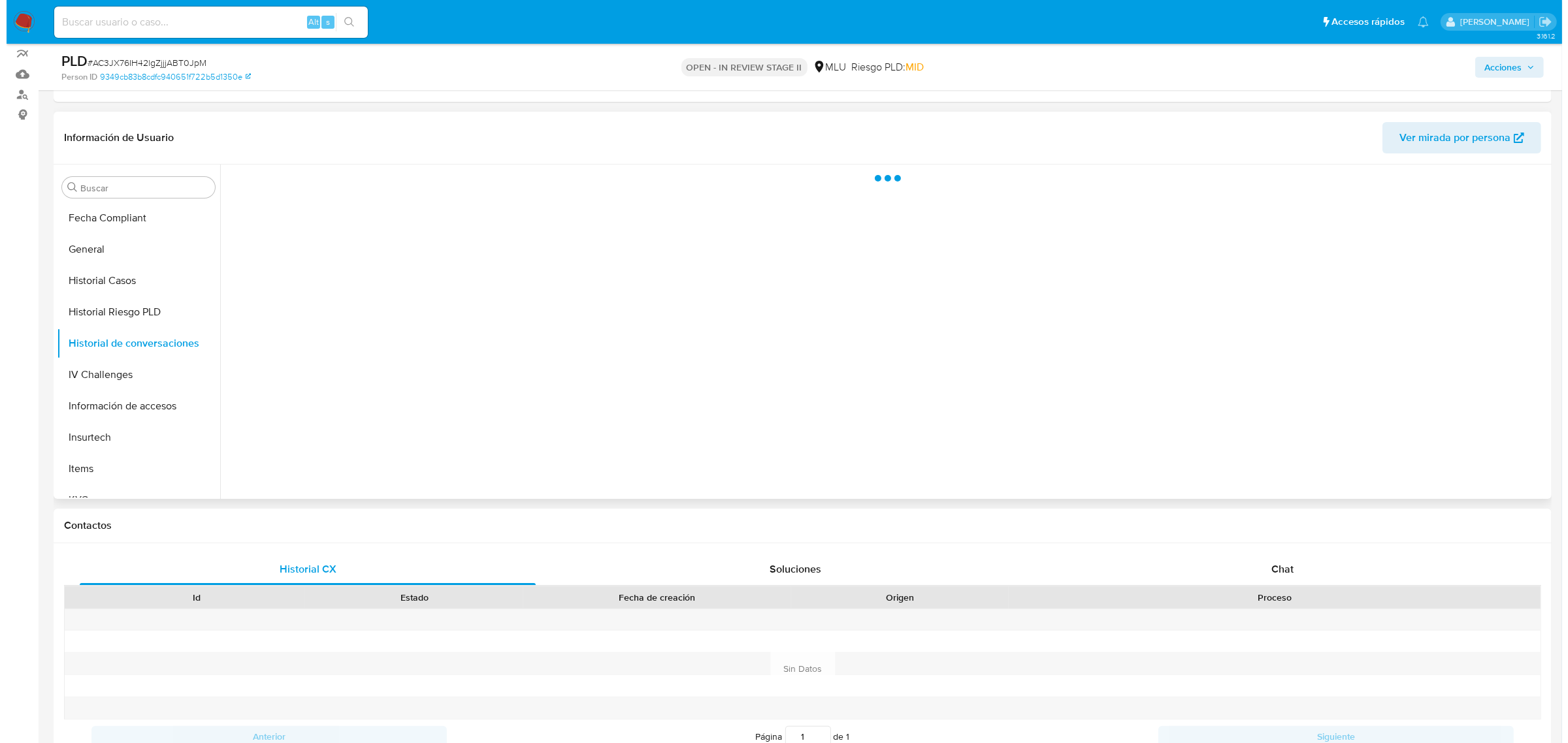
scroll to position [81, 0]
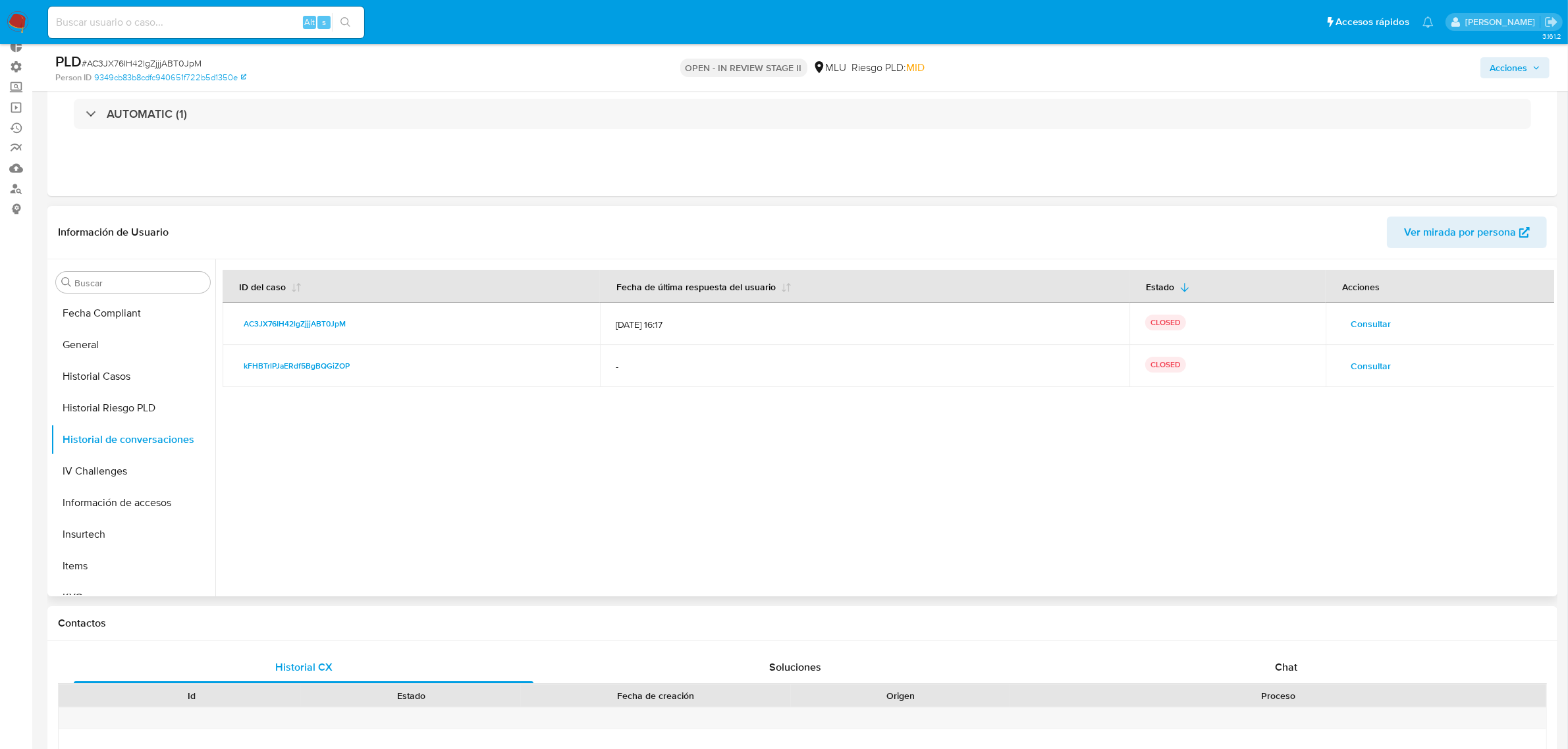
click at [1367, 317] on span "Consultar" at bounding box center [1371, 324] width 40 height 18
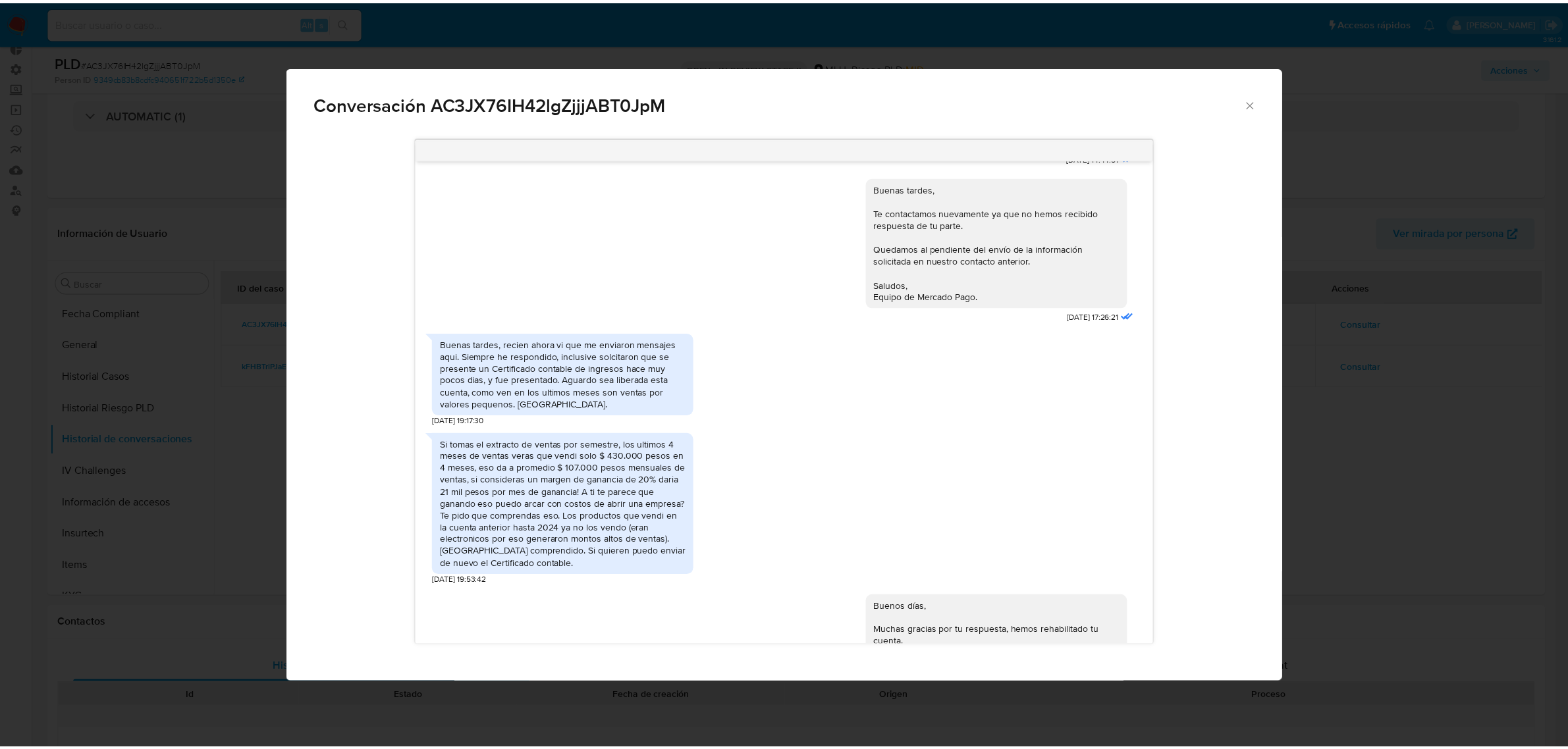
scroll to position [382, 0]
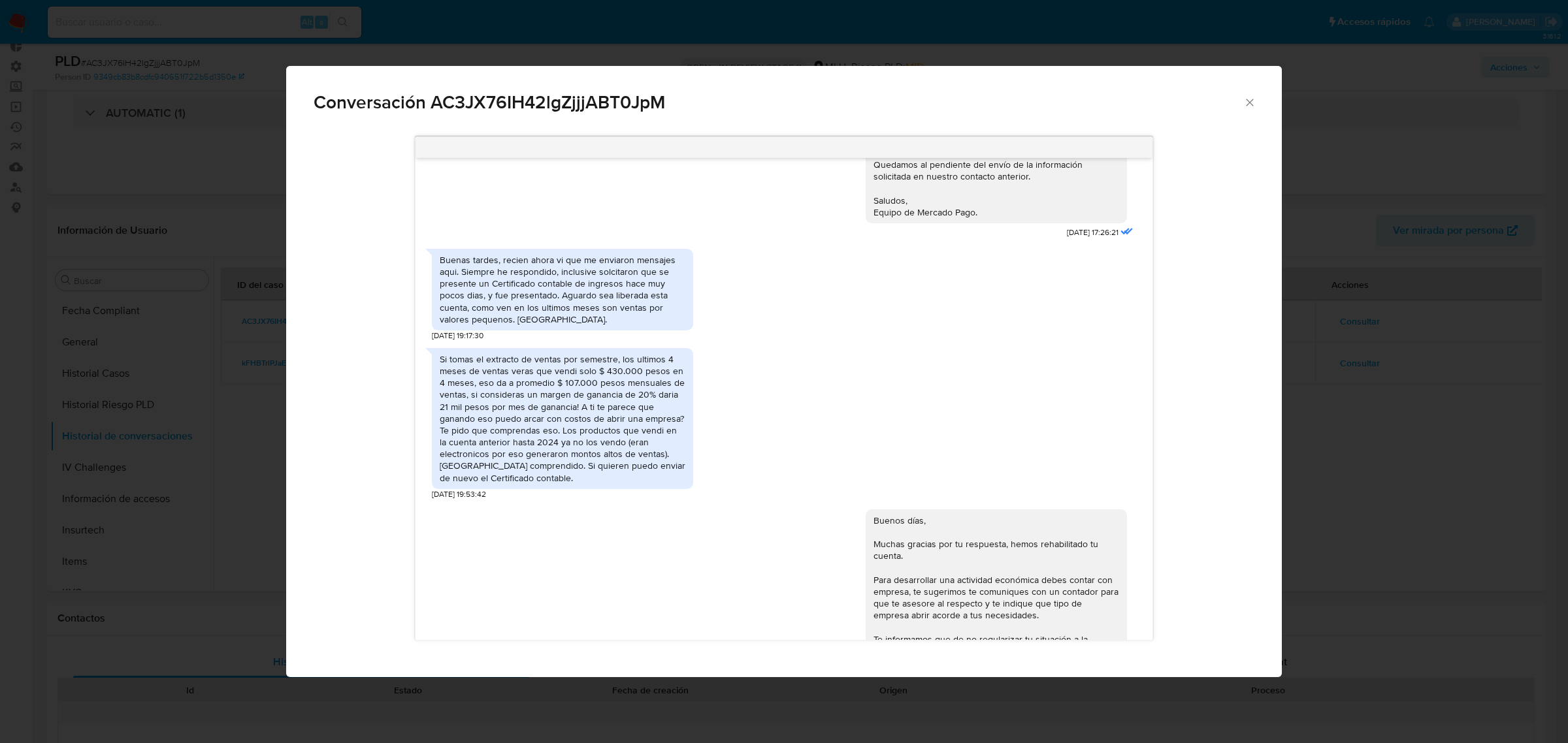
click at [1392, 434] on div "Conversación AC3JX76IH42lgZjjjABT0JpM Buenos días Alberto, En el mes de febrero…" at bounding box center [784, 372] width 1568 height 743
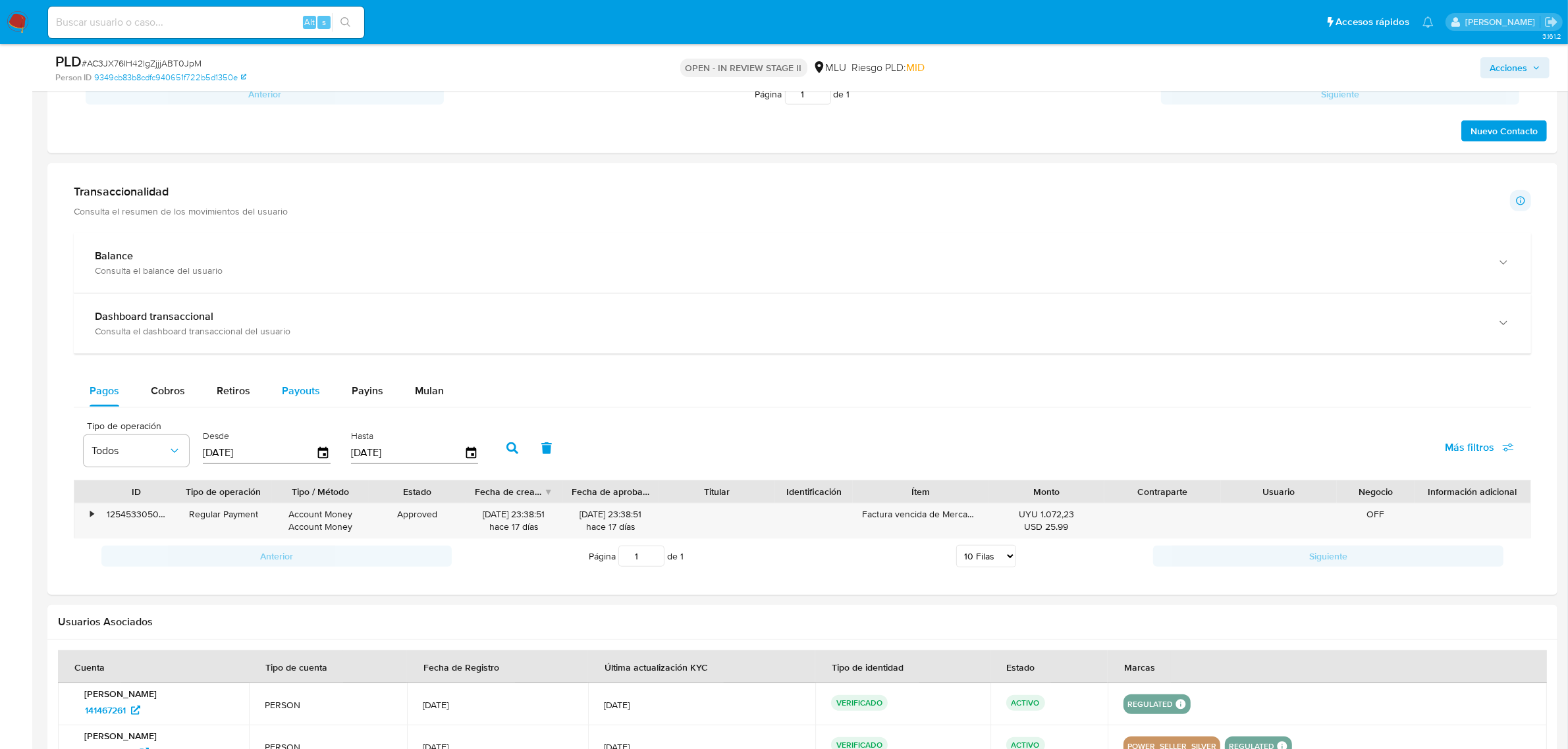
scroll to position [823, 0]
click at [173, 392] on span "Cobros" at bounding box center [168, 391] width 34 height 15
select select "10"
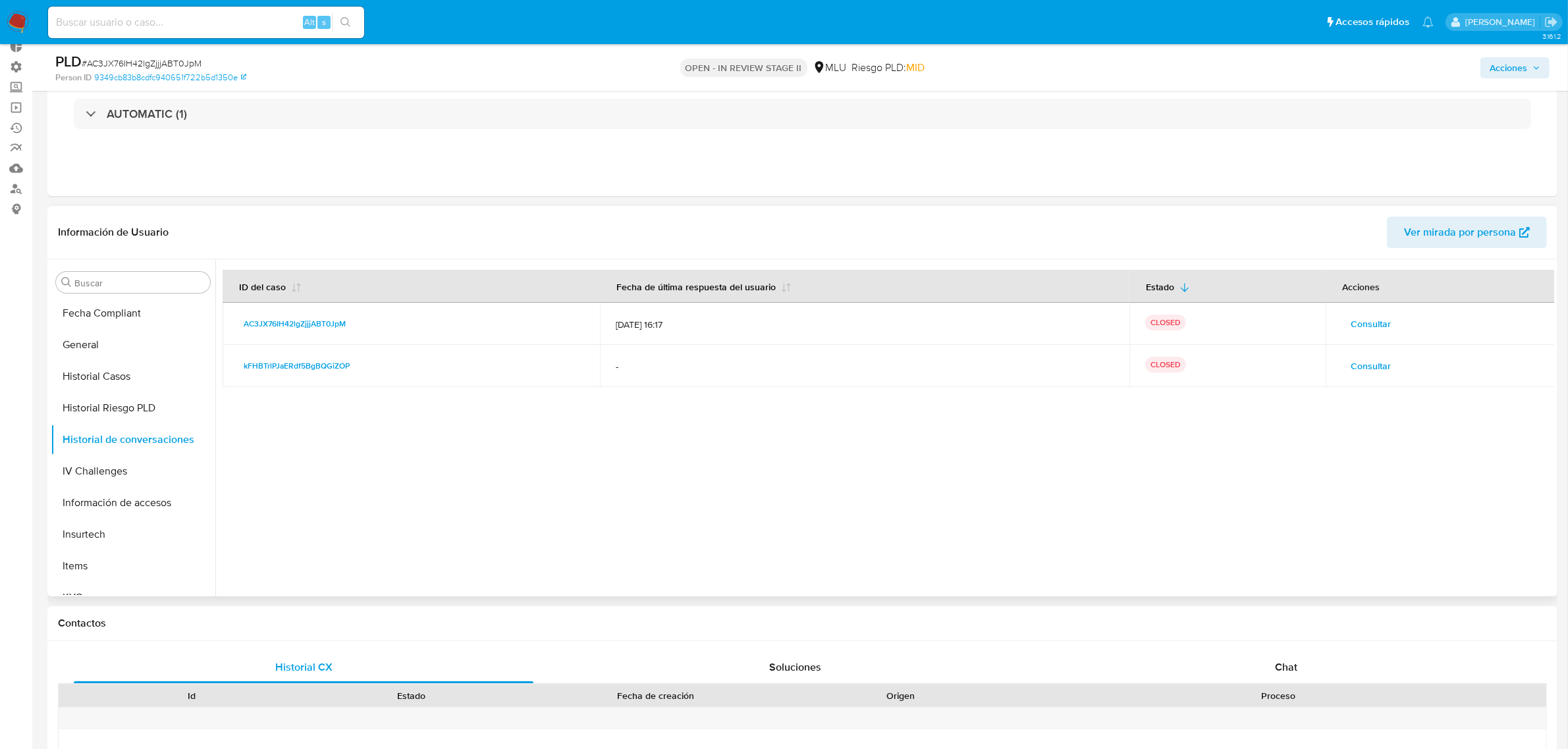
scroll to position [0, 0]
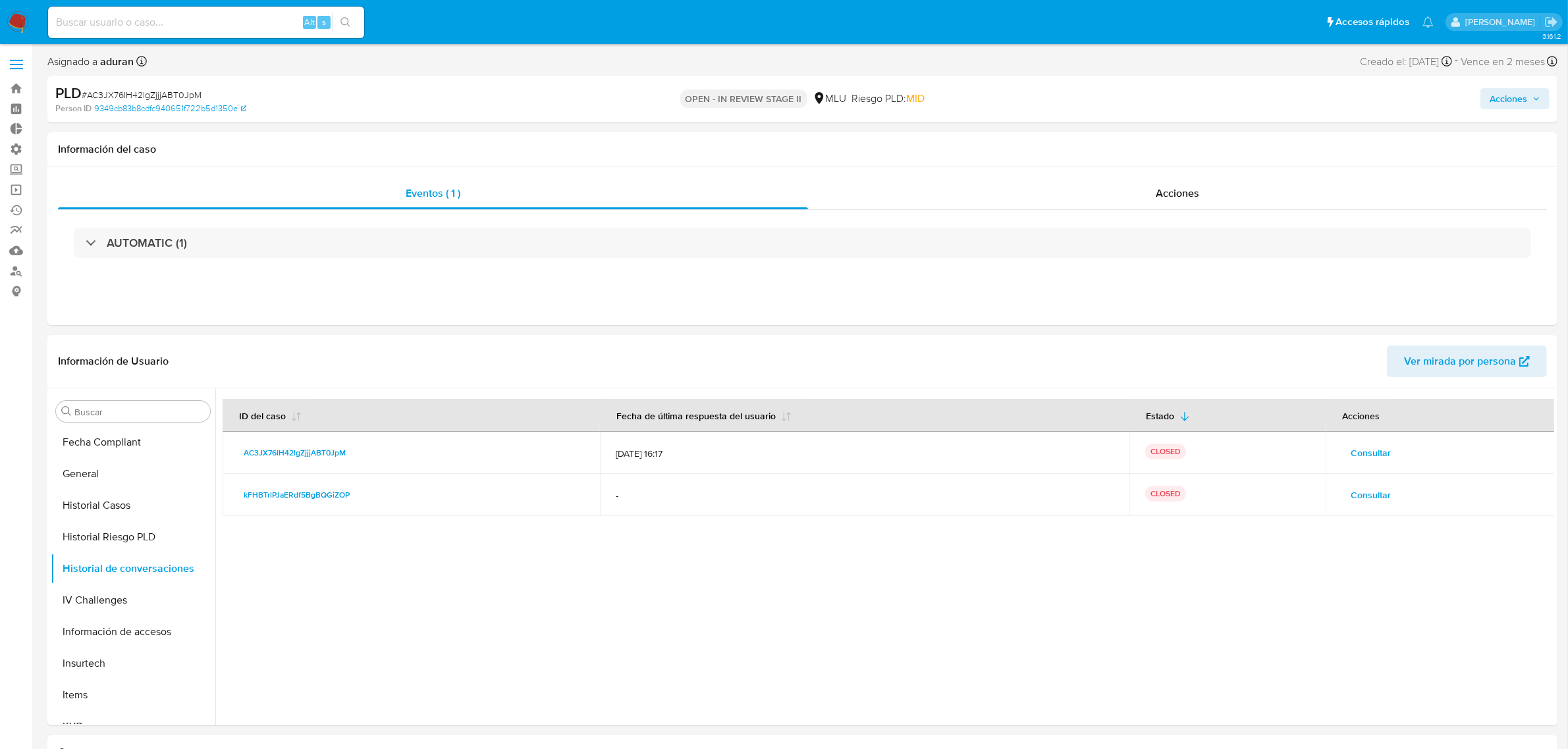
click at [1504, 92] on span "Acciones" at bounding box center [1508, 99] width 37 height 21
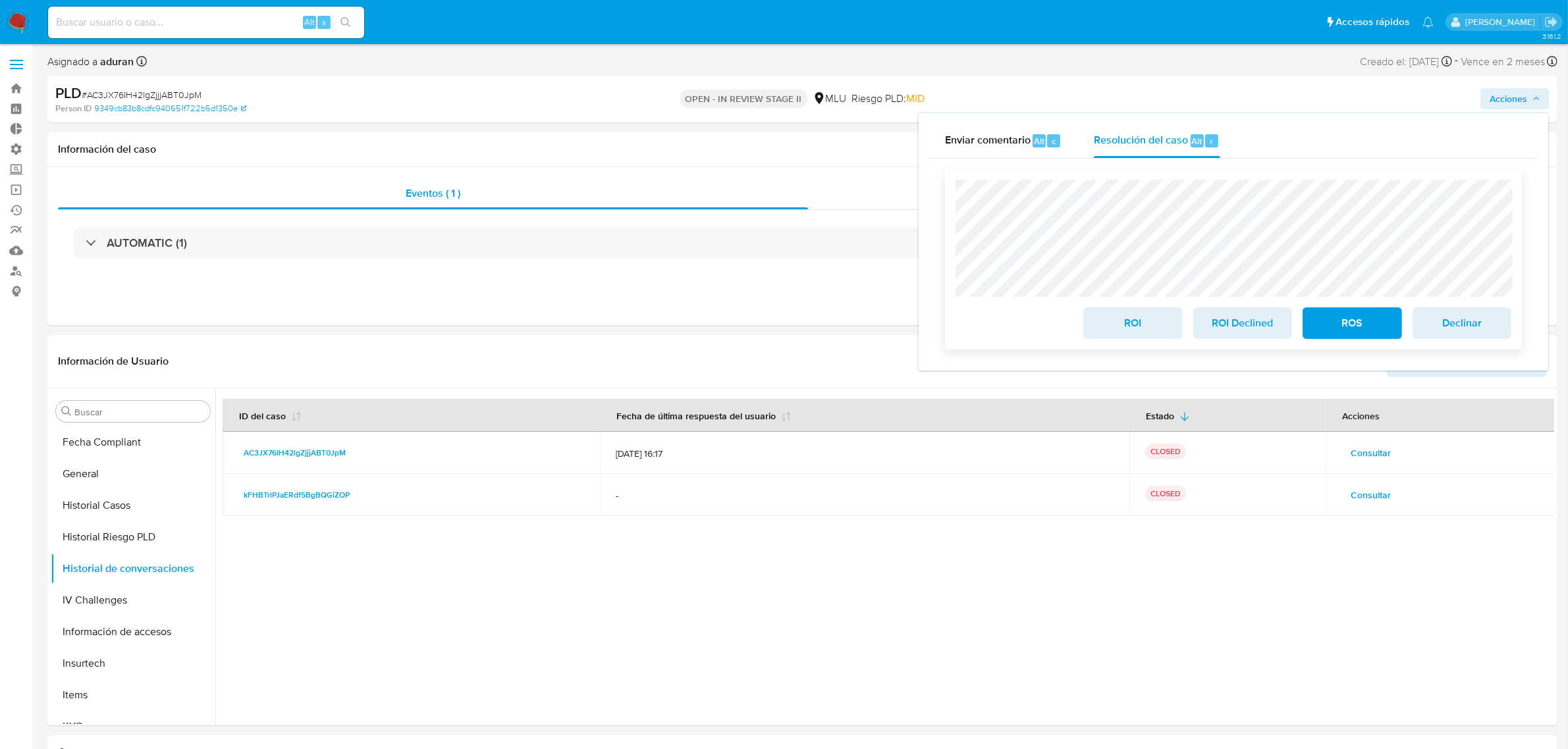
click at [1231, 320] on span "ROI Declined" at bounding box center [1242, 323] width 64 height 29
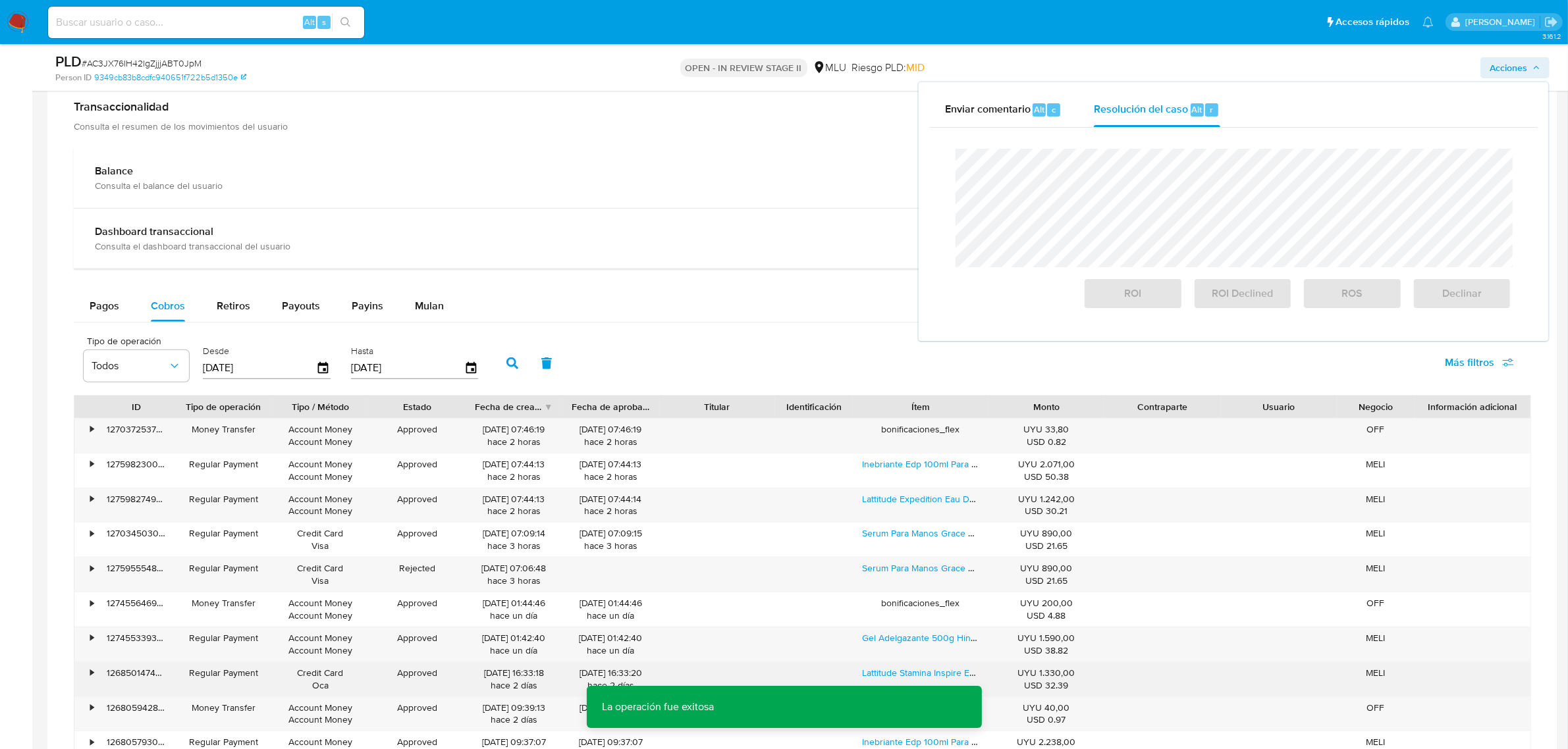
scroll to position [1069, 0]
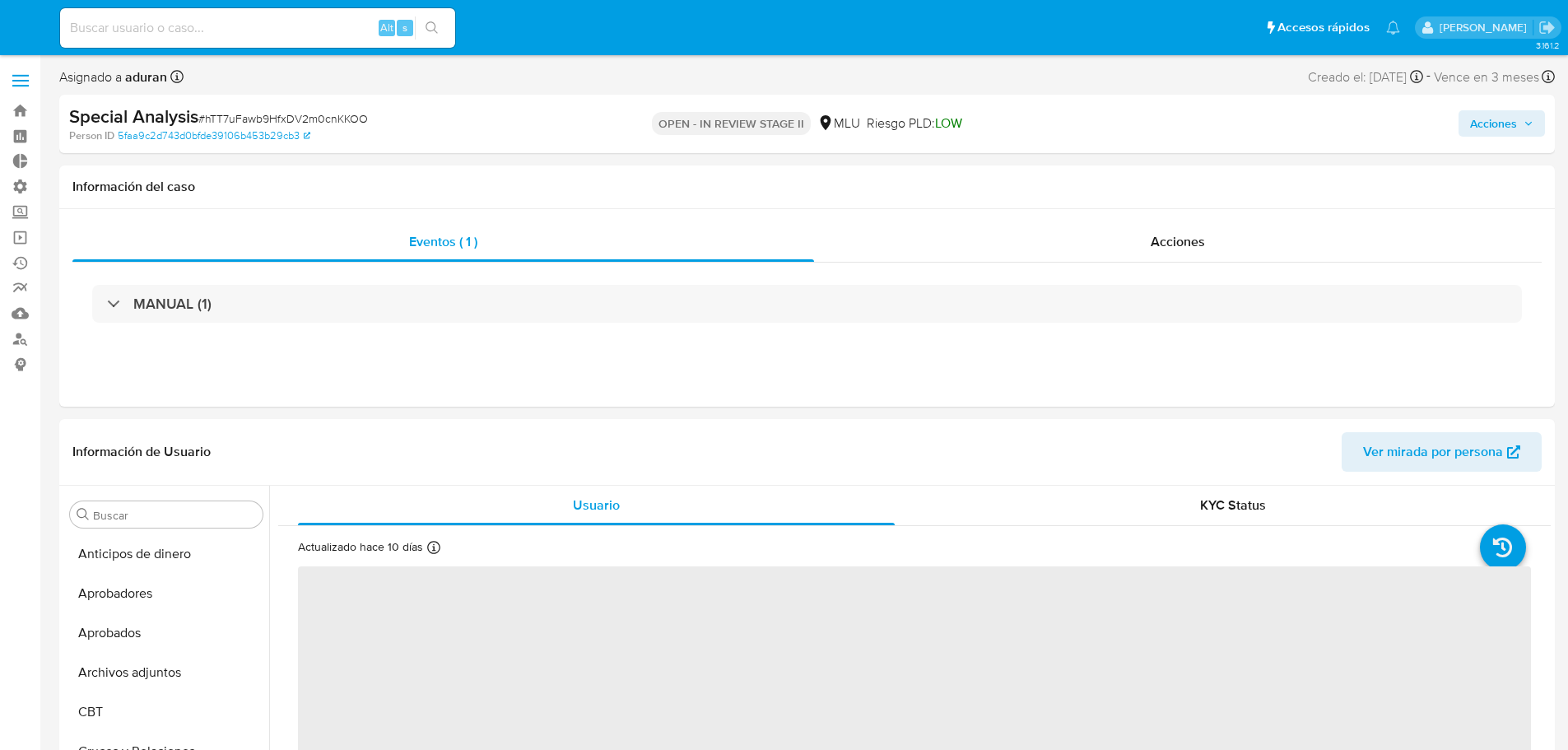
select select "10"
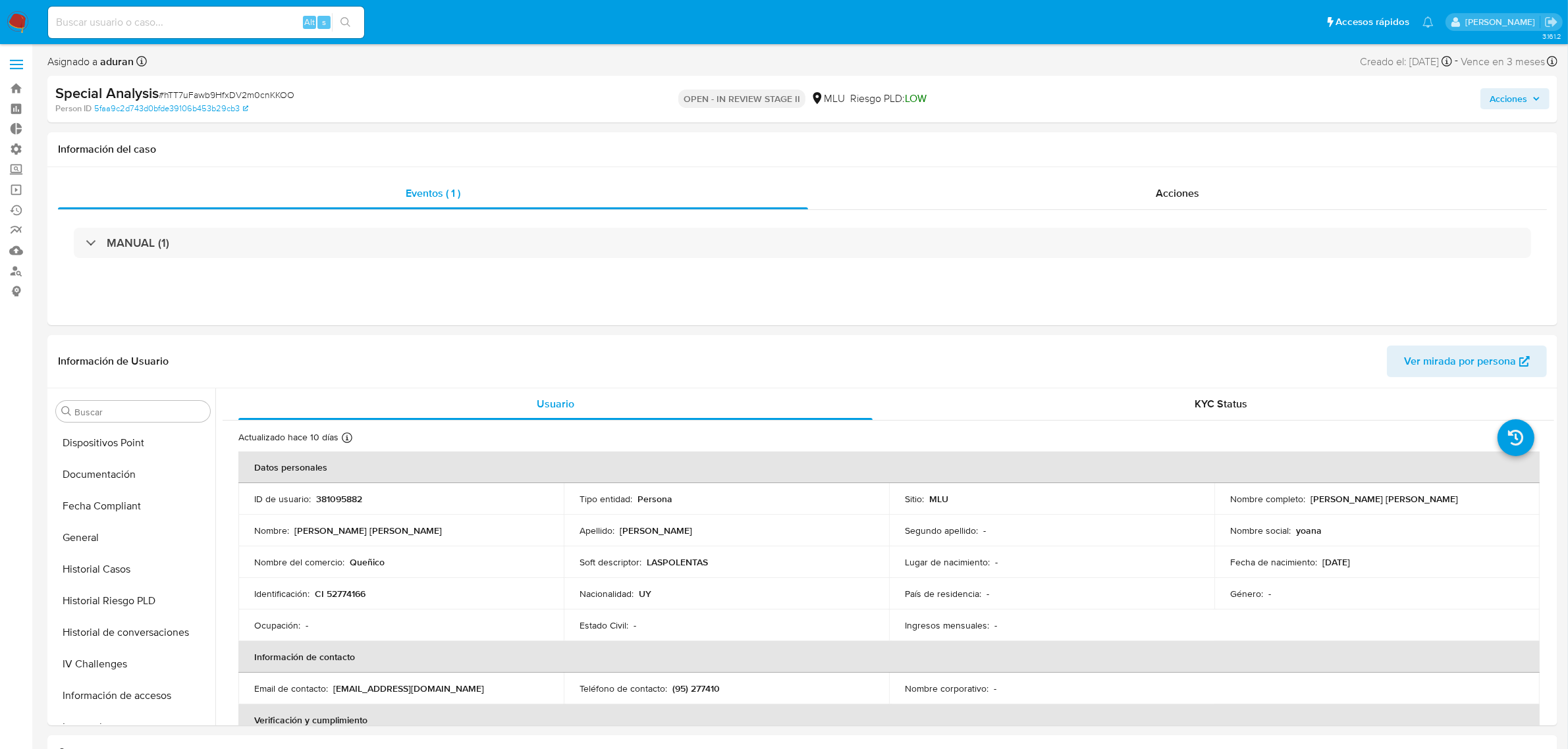
scroll to position [650, 0]
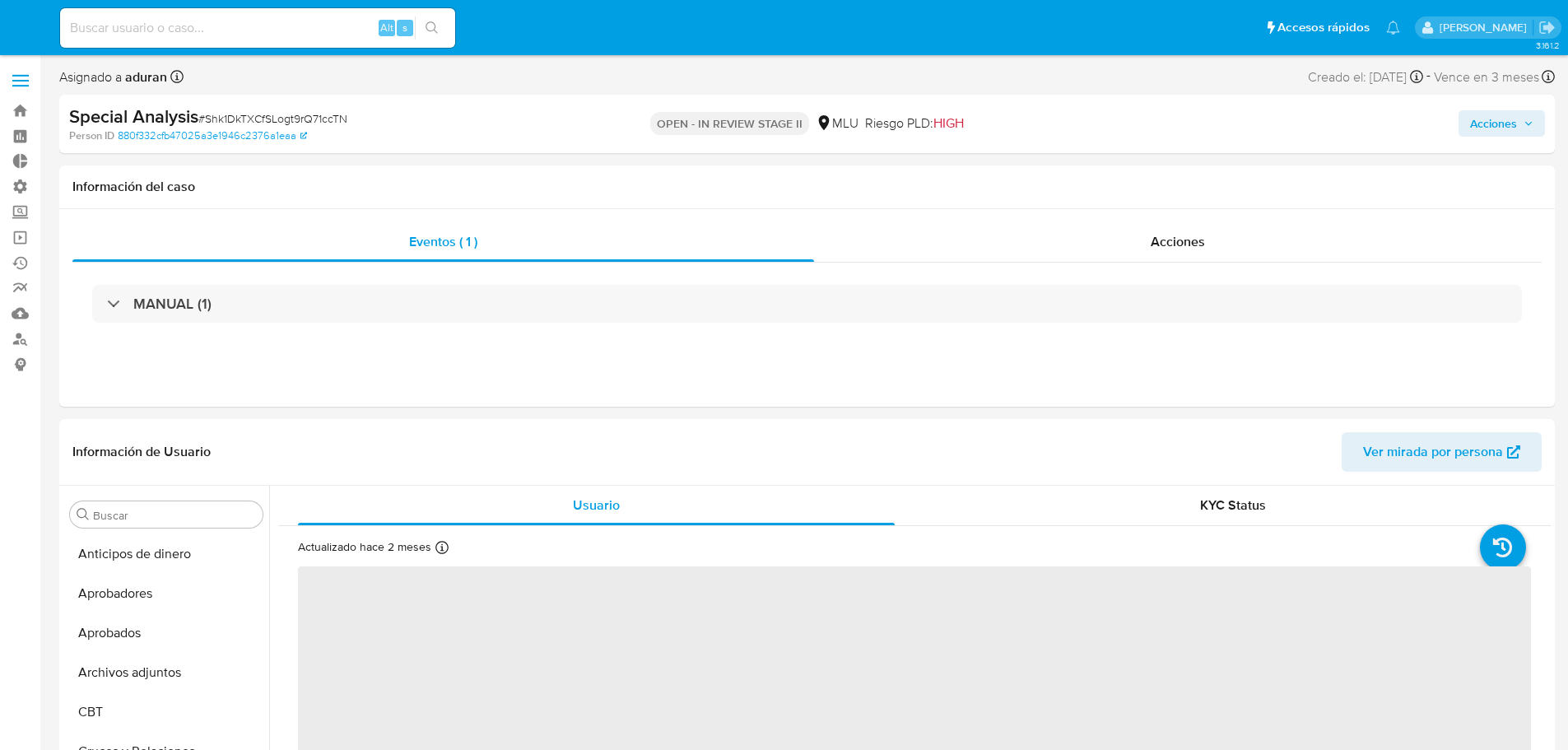
select select "10"
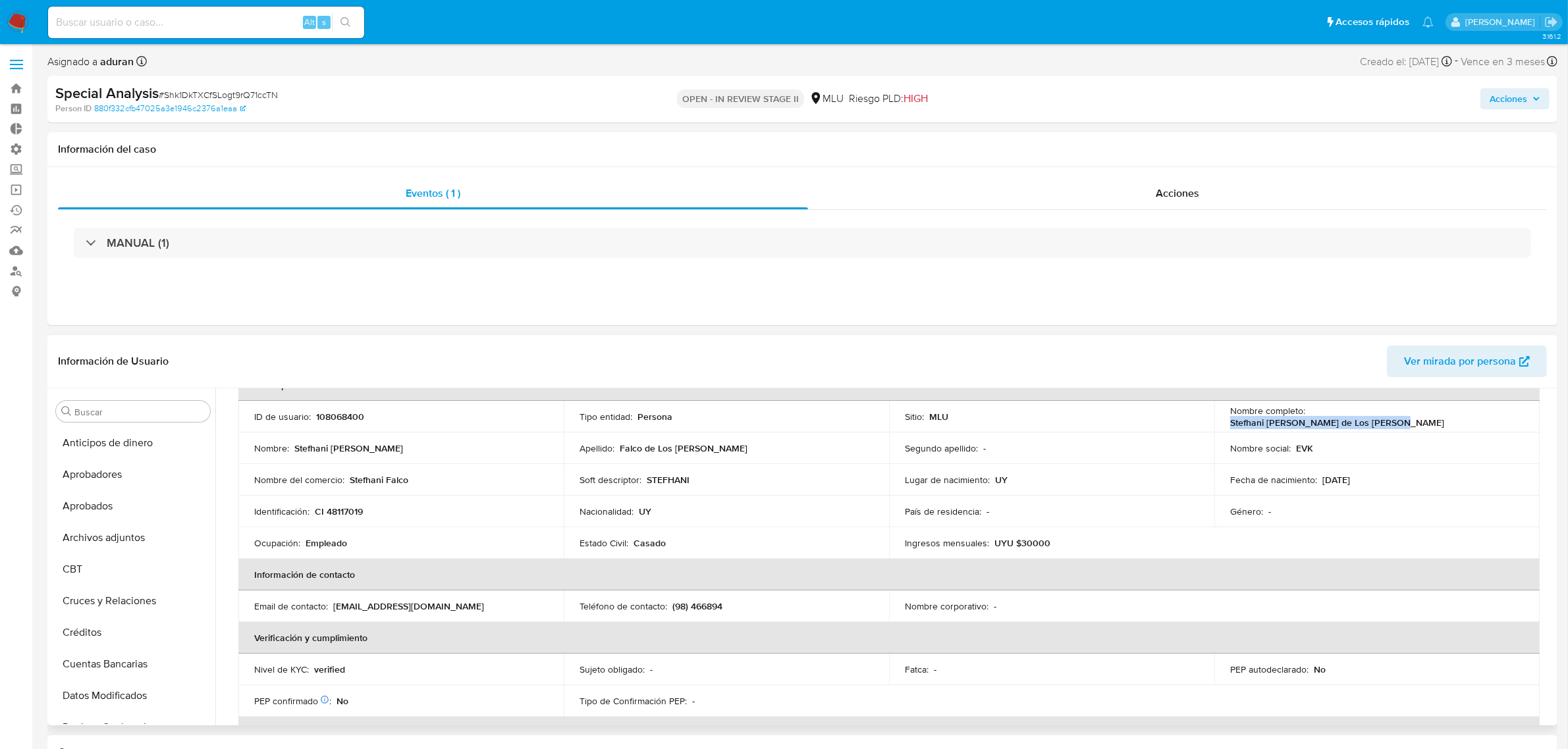
drag, startPoint x: 1467, startPoint y: 413, endPoint x: 1305, endPoint y: 418, distance: 162.1
click at [1254, 418] on div "Nombre completo : Stefhani Katerine Falco de Los Santos" at bounding box center [1376, 417] width 294 height 24
click at [1254, 103] on span "Acciones" at bounding box center [1508, 99] width 37 height 21
click at [1126, 135] on span "Resolución del caso" at bounding box center [1141, 140] width 94 height 15
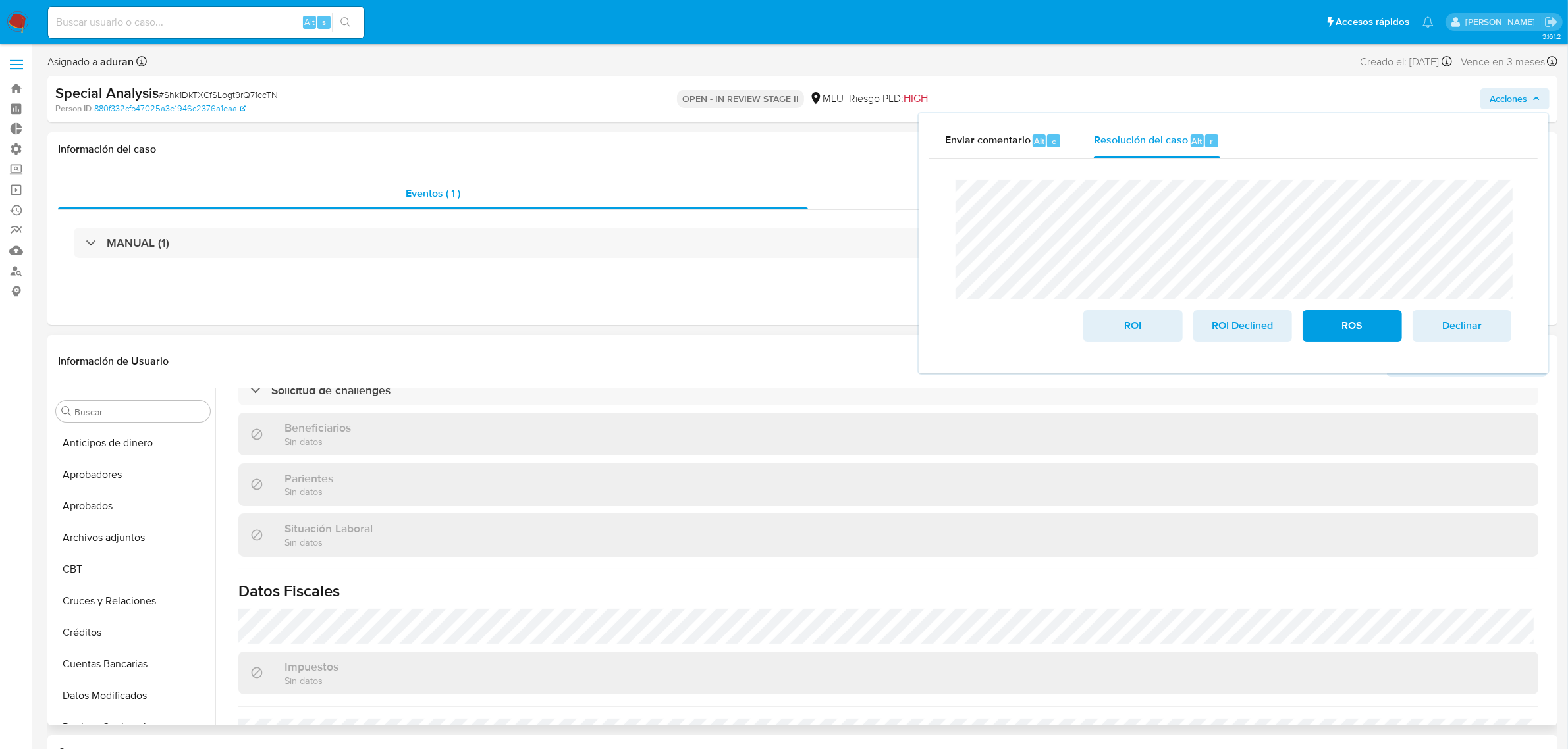
scroll to position [635, 0]
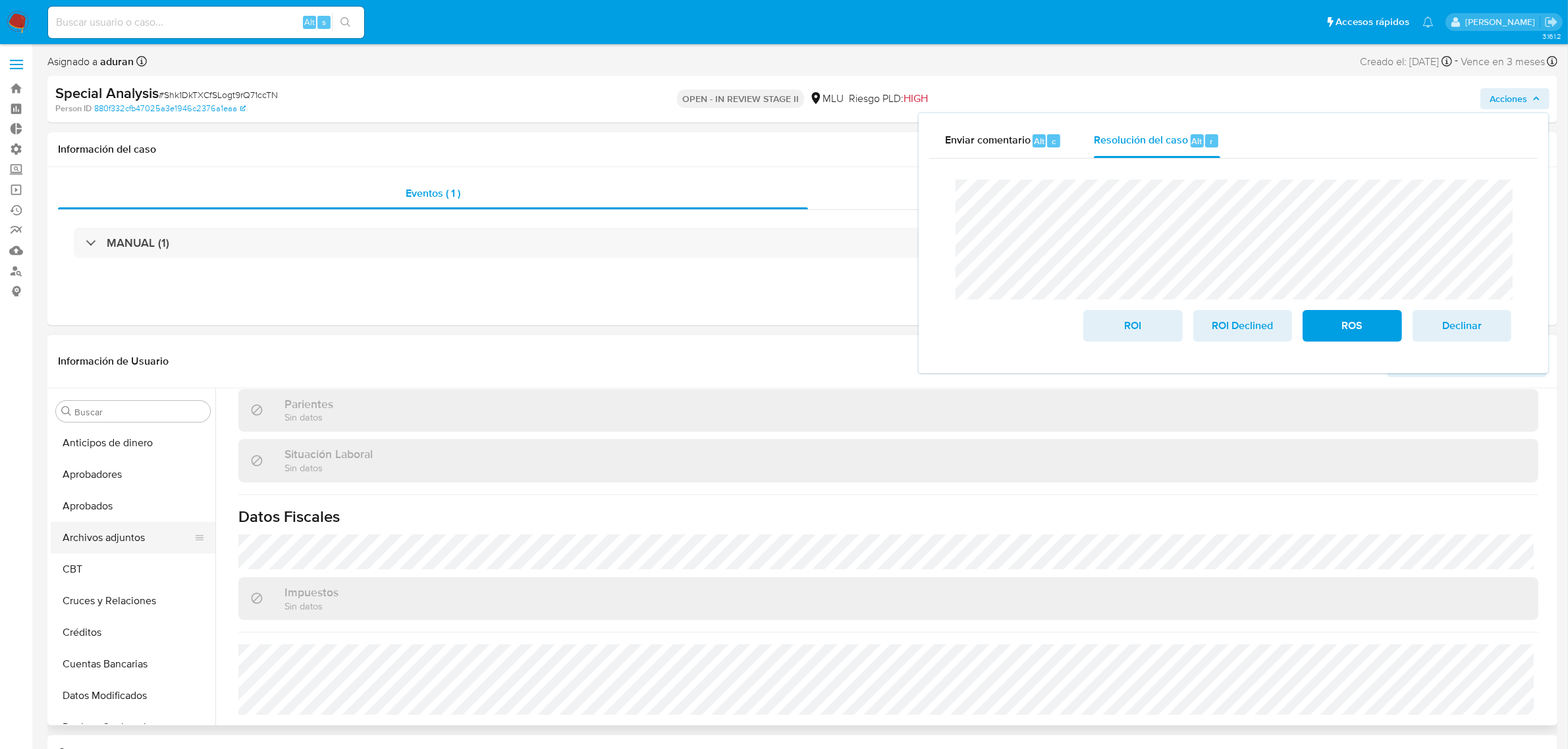
click at [132, 530] on button "Archivos adjuntos" at bounding box center [128, 537] width 154 height 32
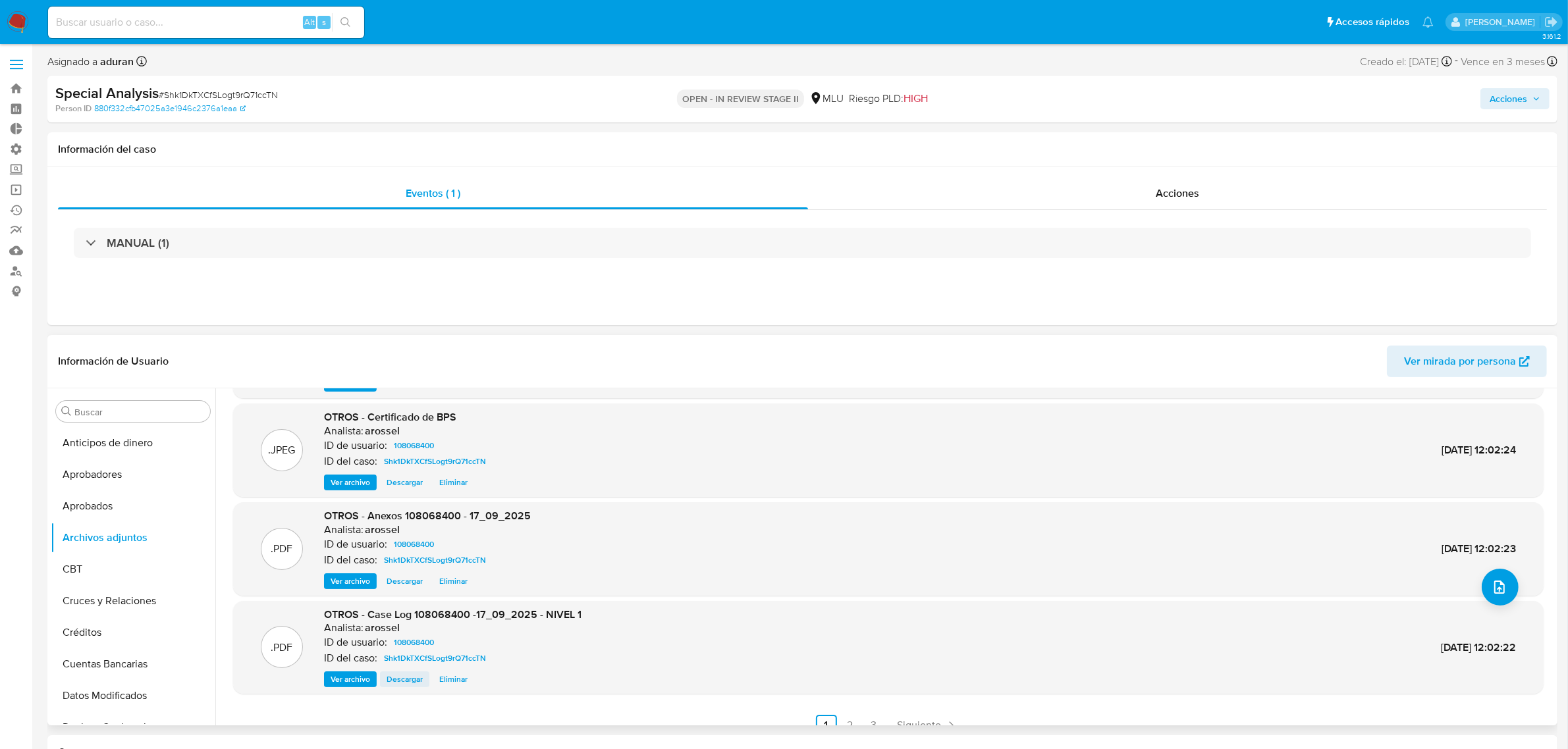
scroll to position [110, 0]
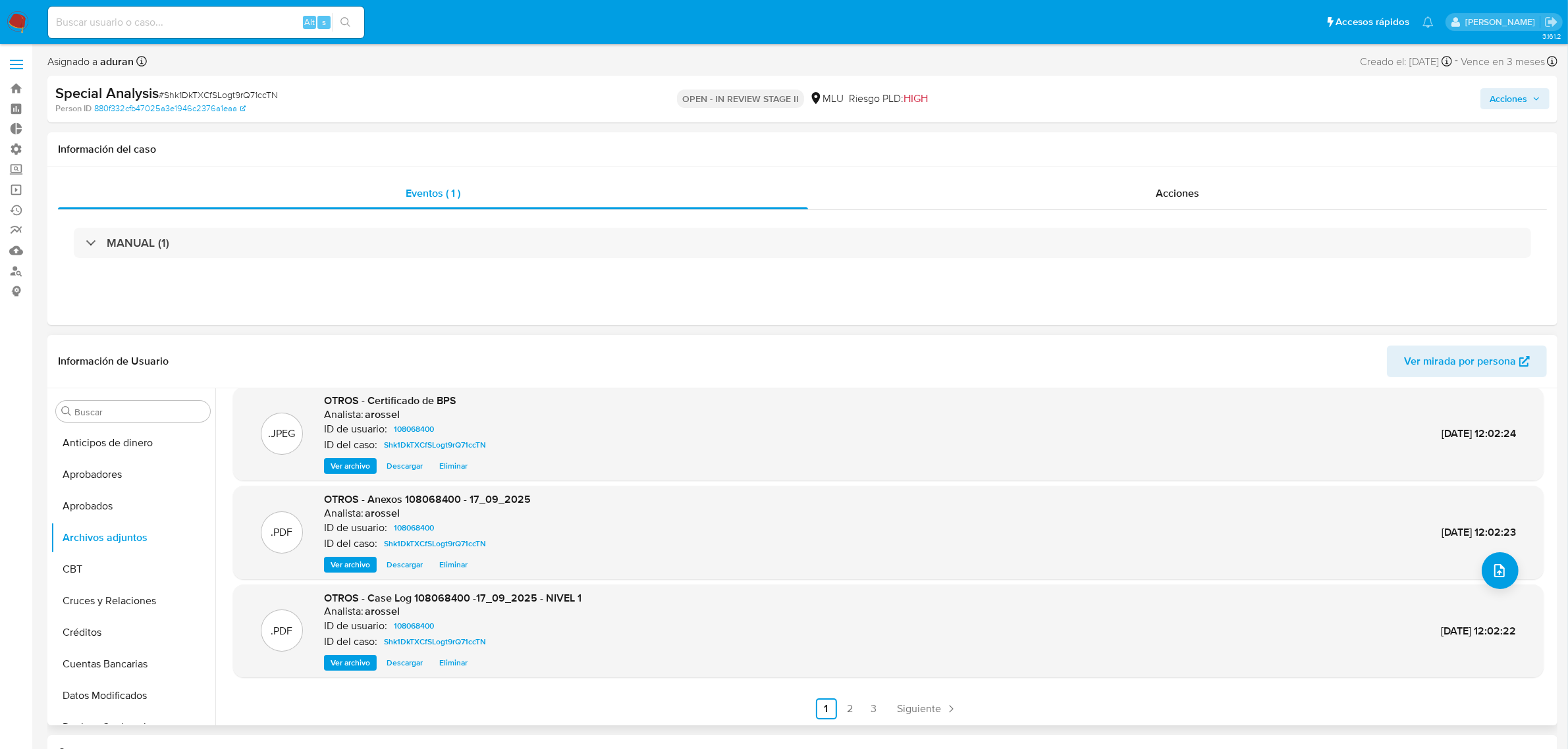
drag, startPoint x: 403, startPoint y: 666, endPoint x: 399, endPoint y: 656, distance: 10.8
click at [403, 599] on span "Descargar" at bounding box center [405, 662] width 37 height 14
click at [1254, 90] on span "Acciones" at bounding box center [1508, 99] width 37 height 21
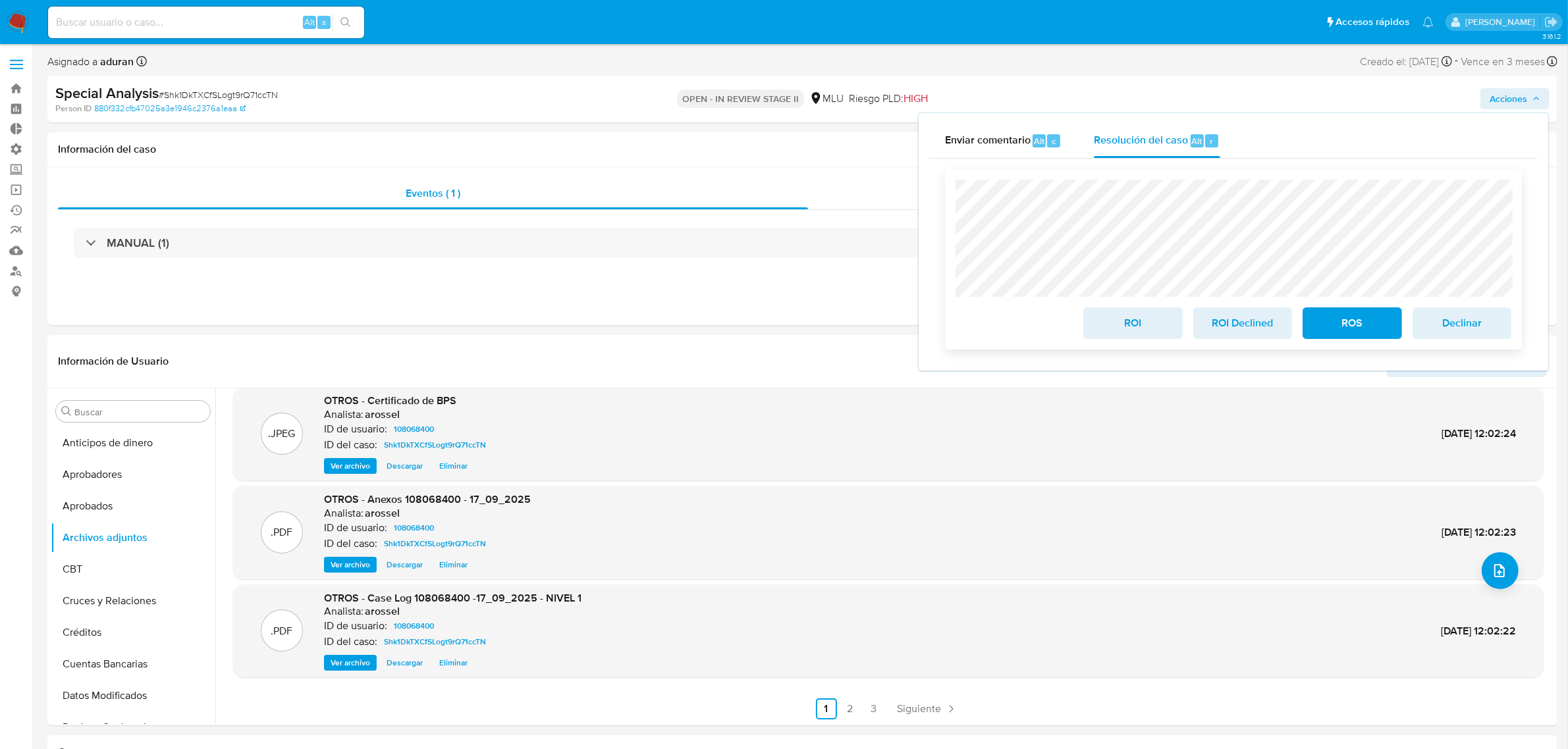
click at [1254, 300] on div "ROI ROI Declined ROS Declinar" at bounding box center [1233, 259] width 556 height 159
click at [1251, 317] on span "ROI Declined" at bounding box center [1242, 323] width 64 height 29
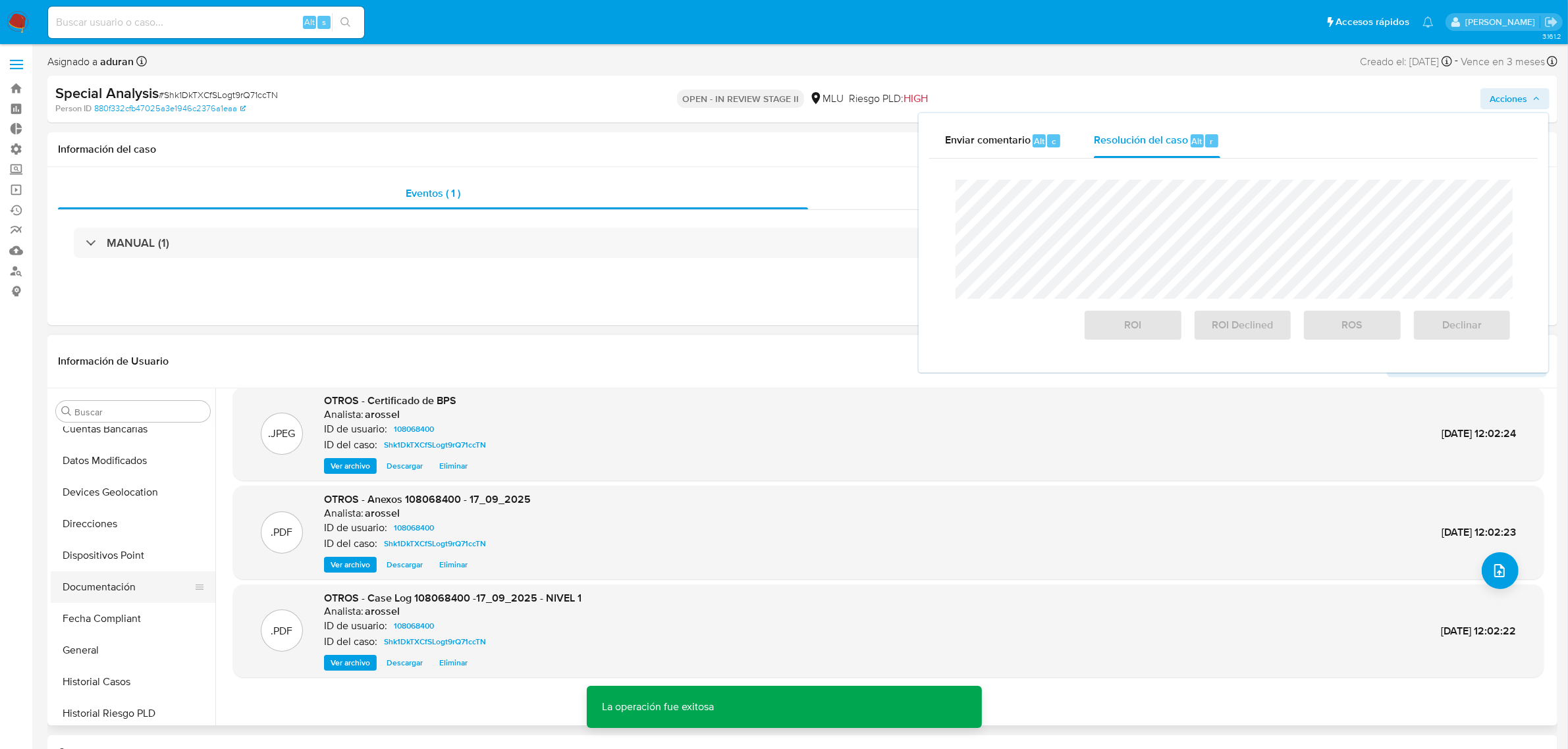
scroll to position [246, 0]
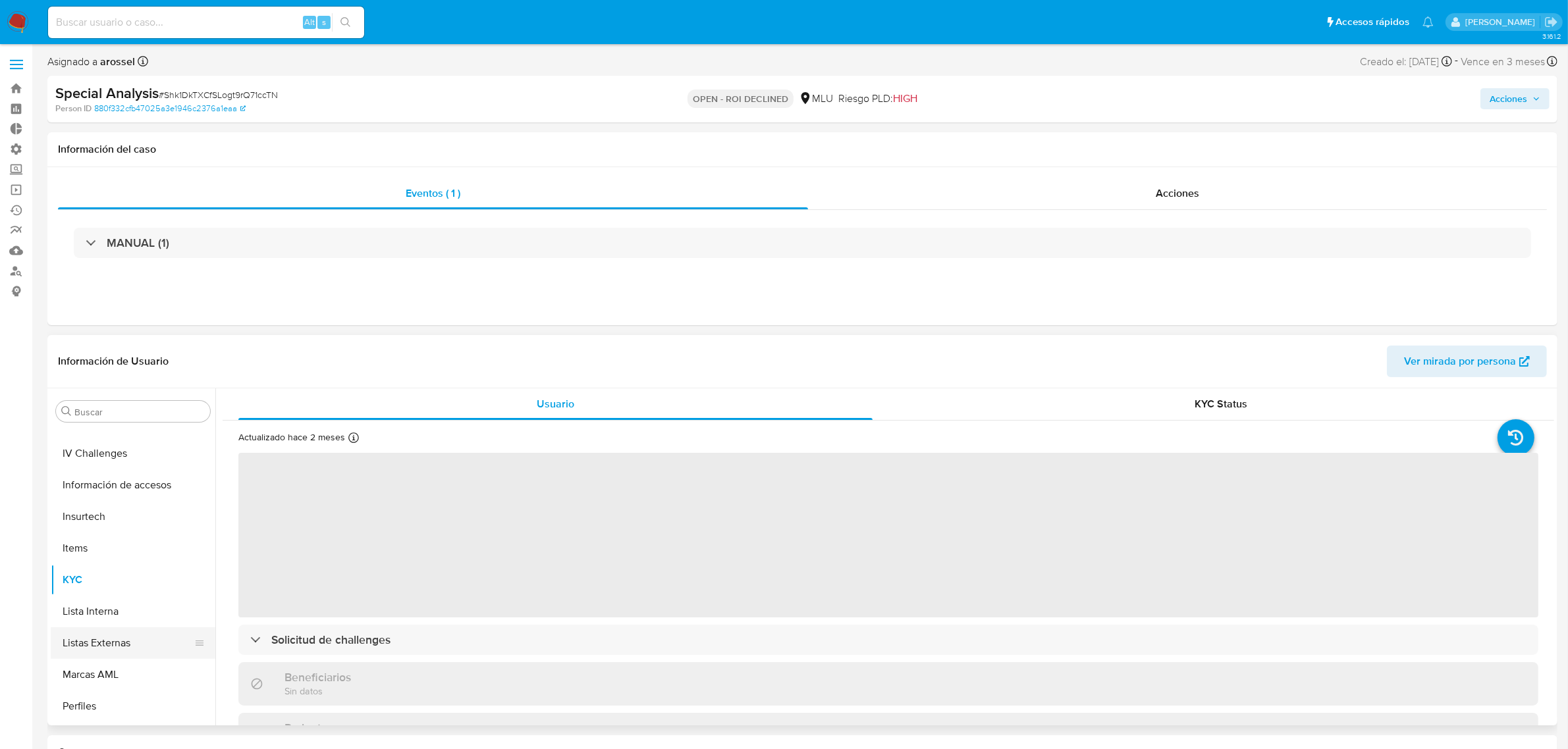
scroll to position [320, 0]
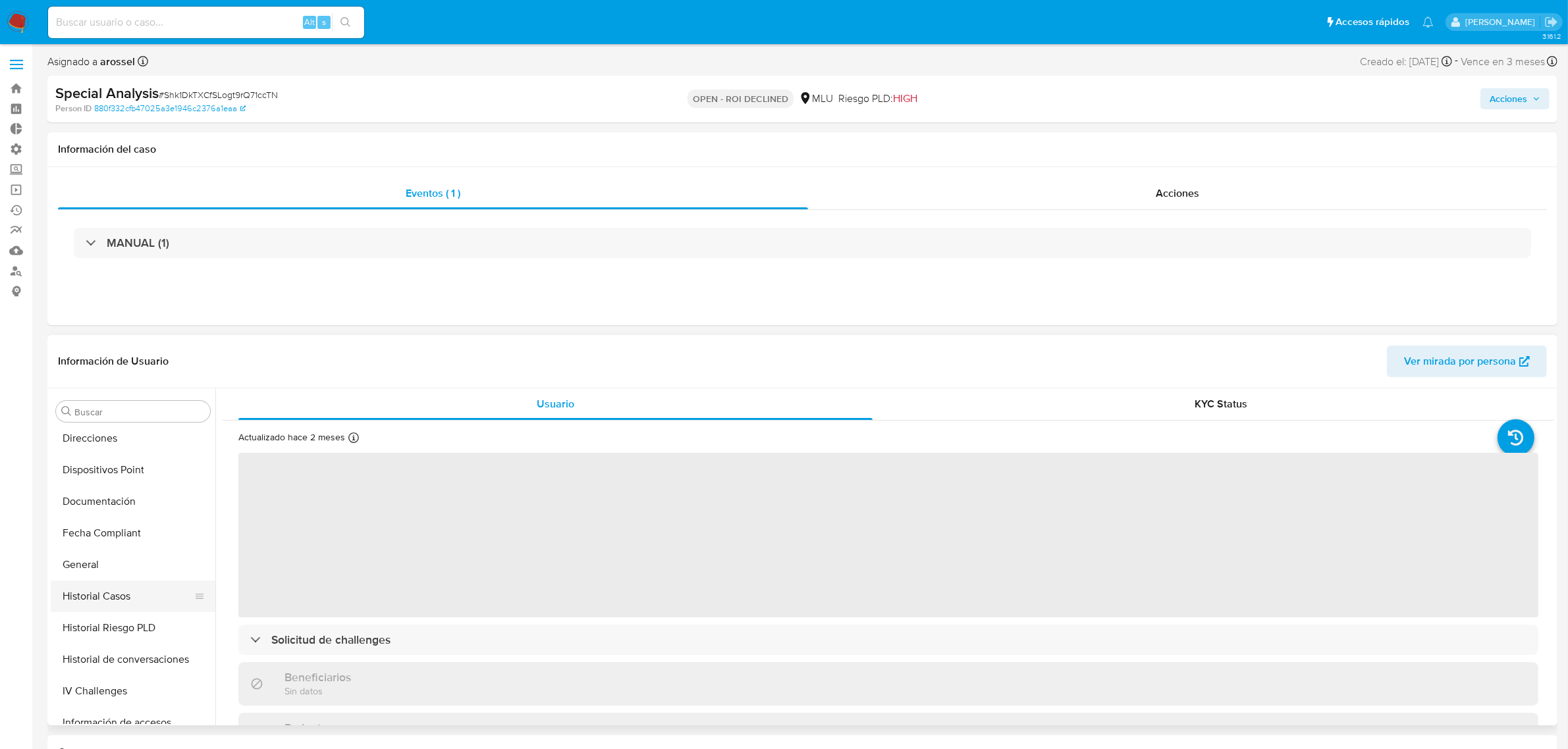
select select "10"
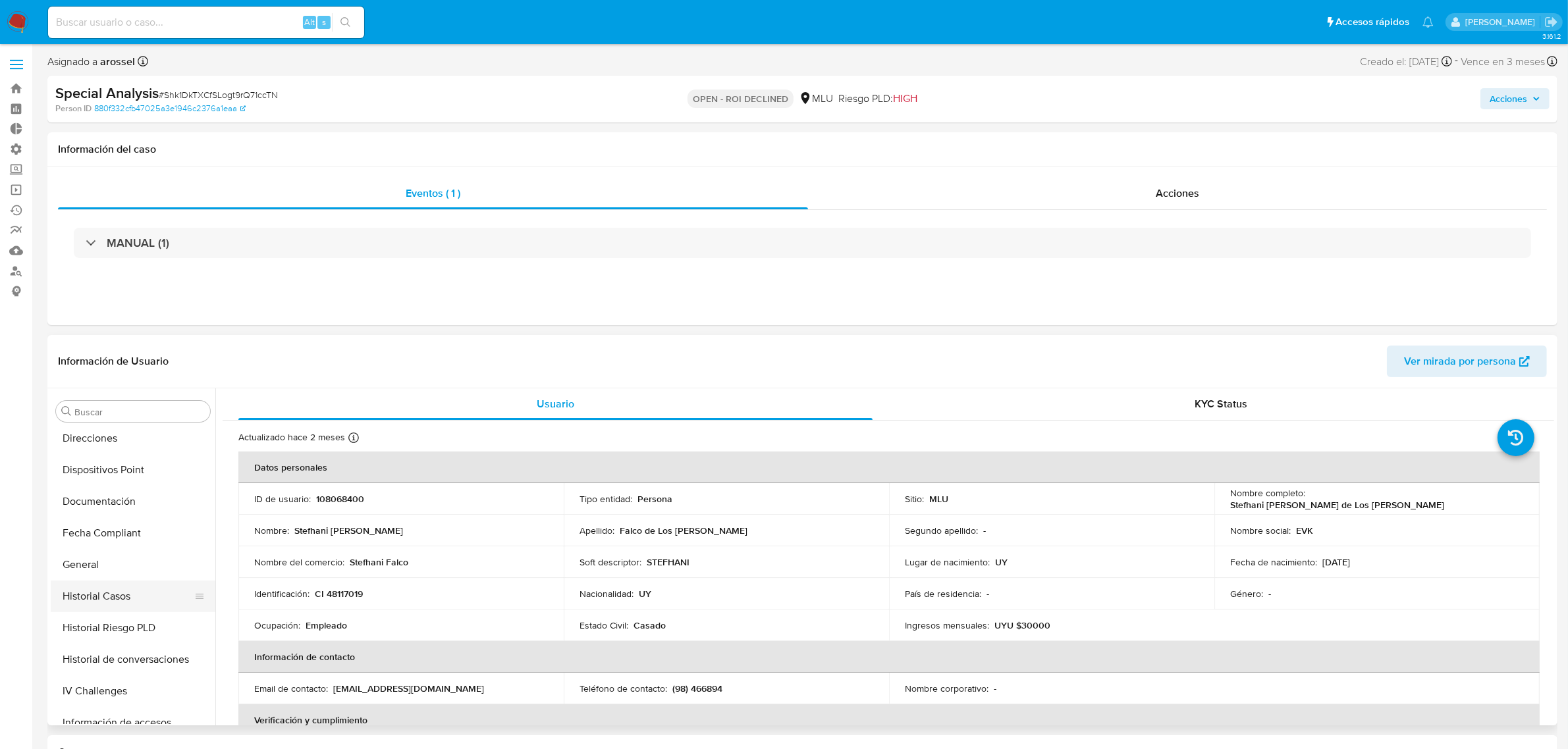
click at [120, 587] on button "Historial Casos" at bounding box center [128, 596] width 154 height 32
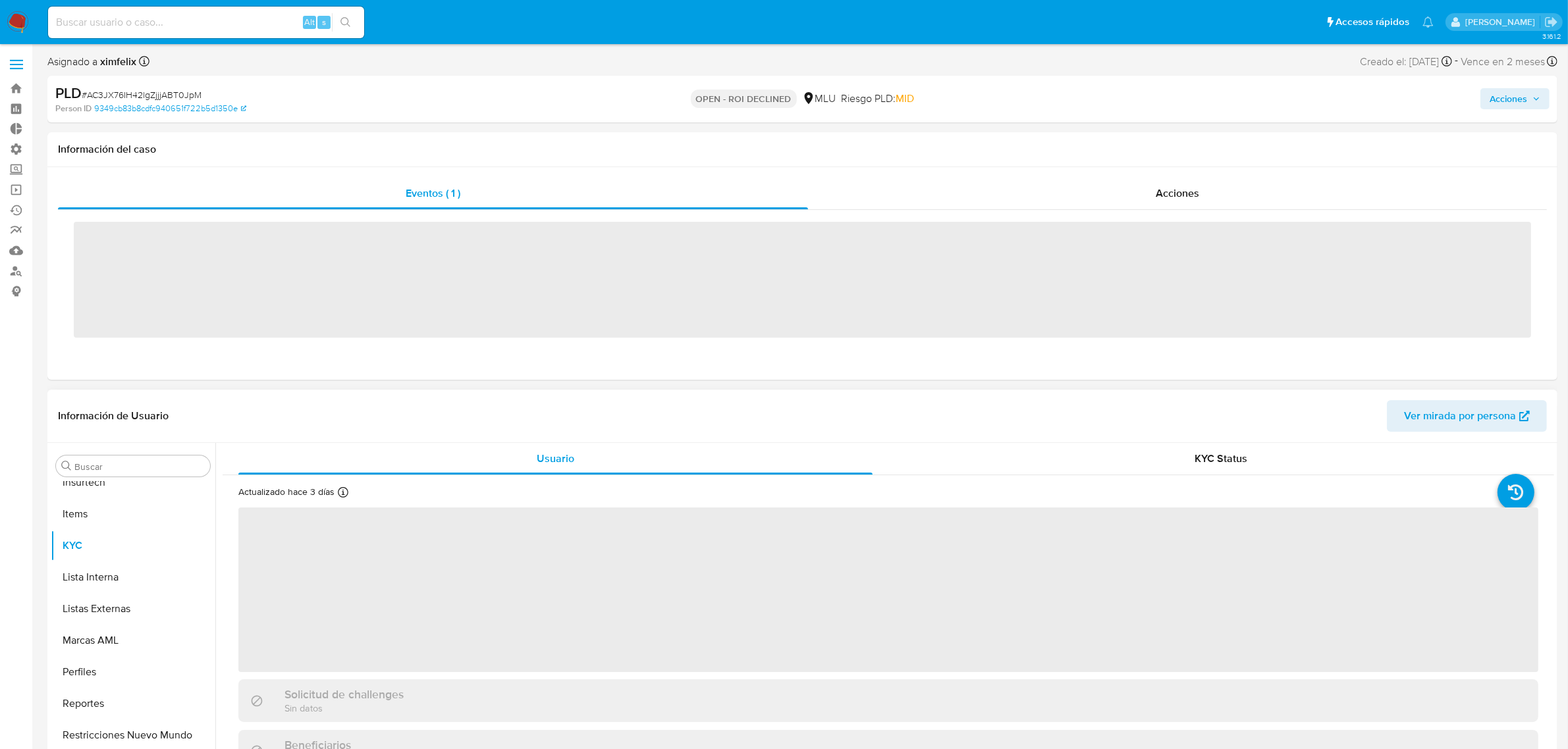
scroll to position [650, 0]
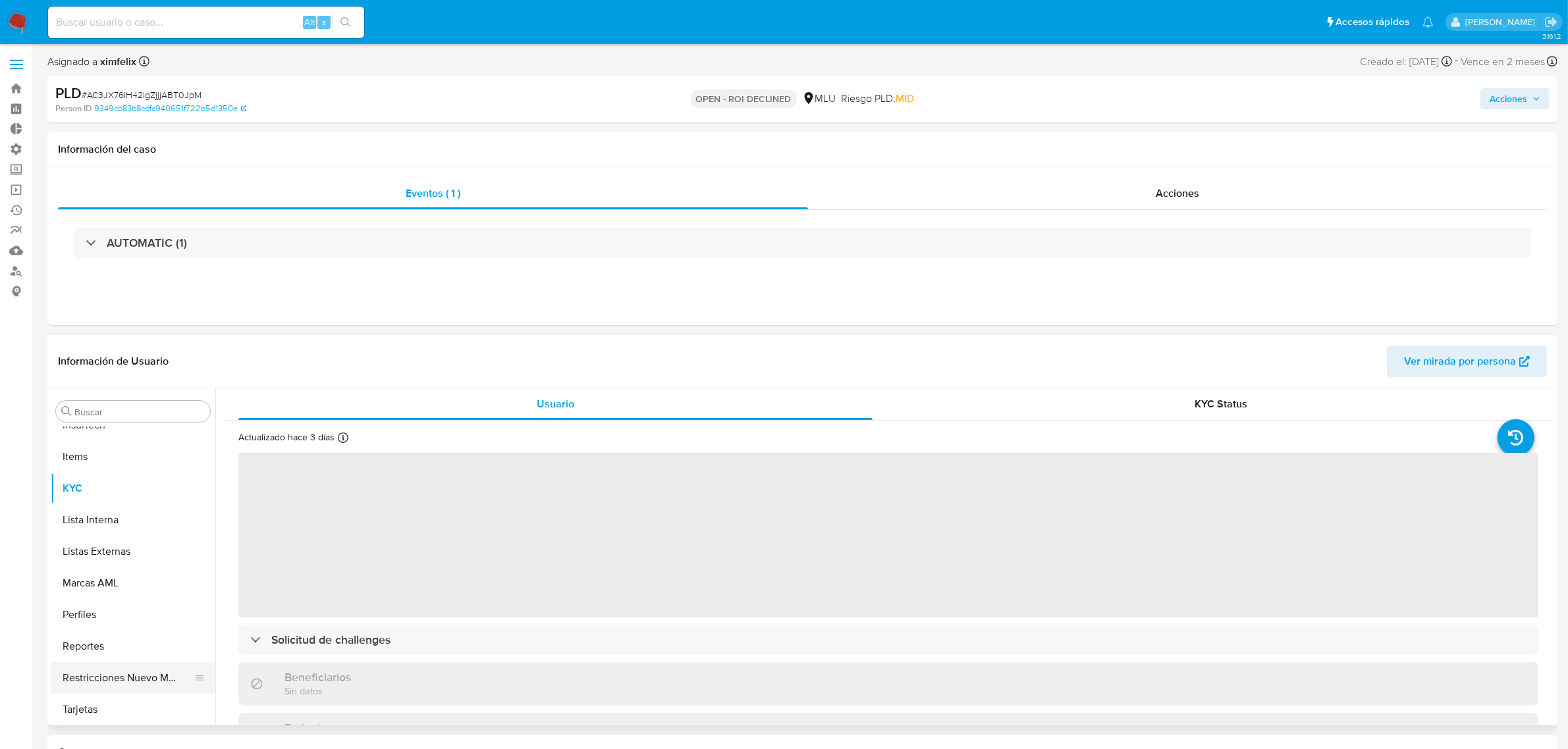
select select "10"
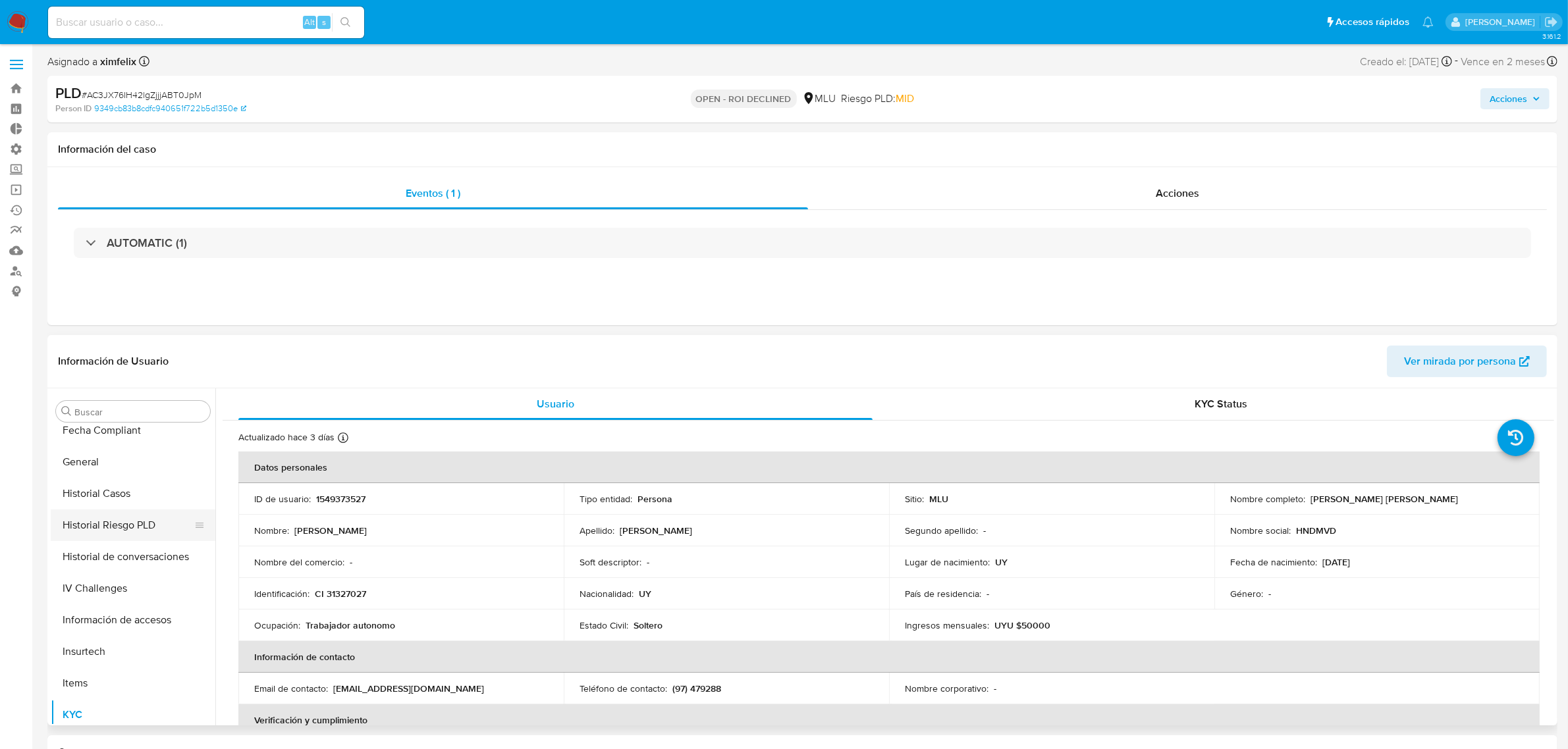
scroll to position [403, 0]
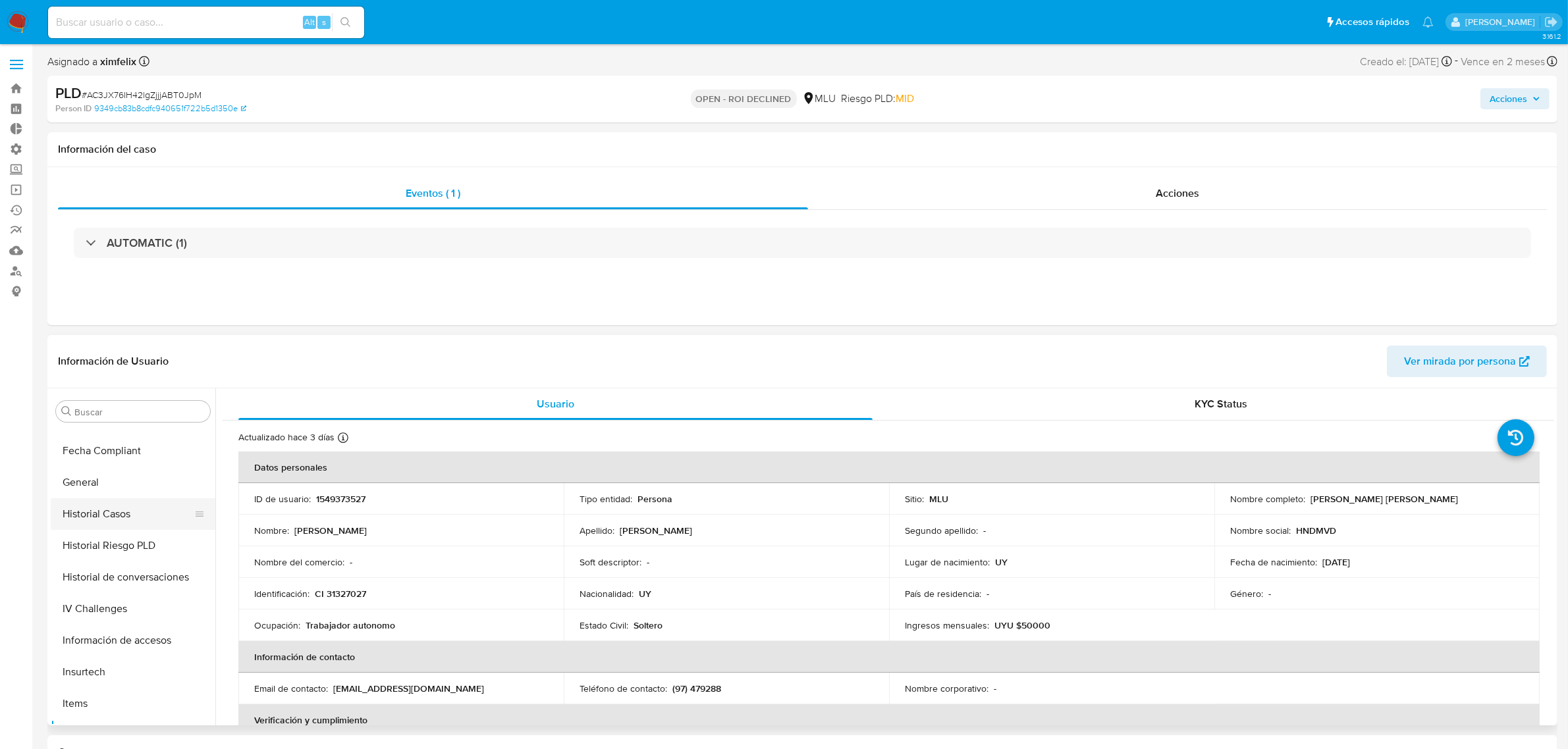
click at [132, 514] on button "Historial Casos" at bounding box center [128, 514] width 154 height 32
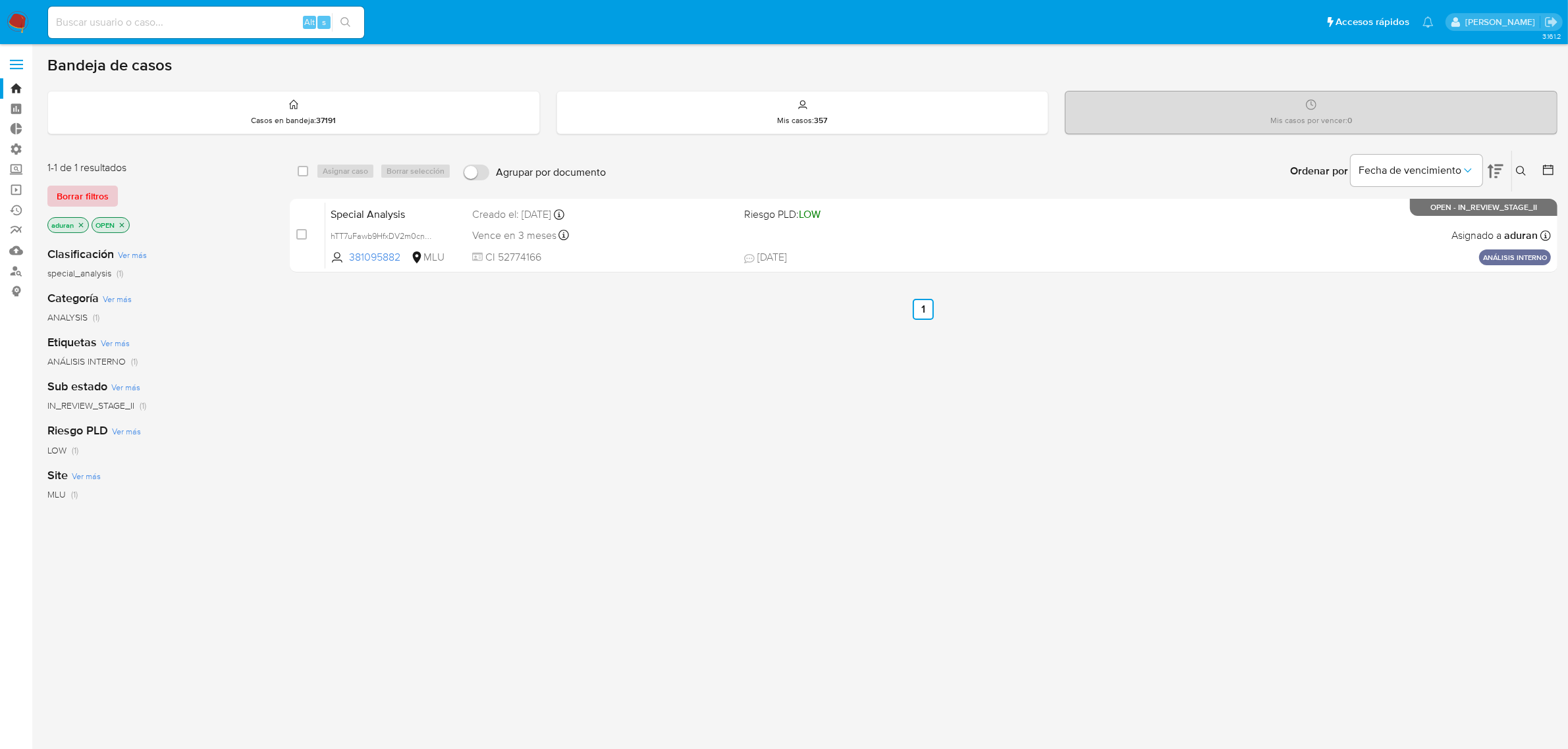
click at [94, 191] on span "Borrar filtros" at bounding box center [82, 196] width 52 height 18
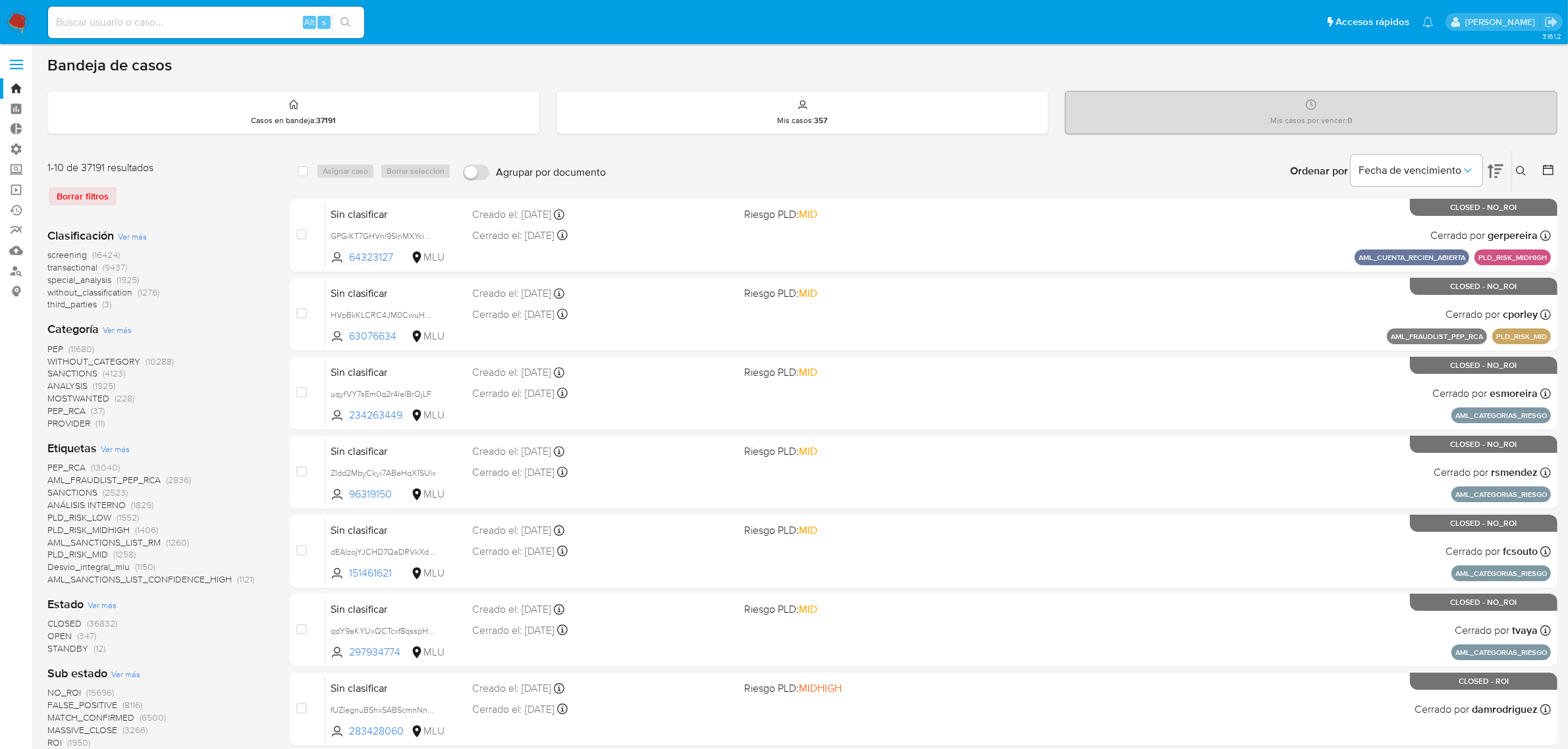
click at [76, 646] on span "STANDBY" at bounding box center [68, 648] width 41 height 14
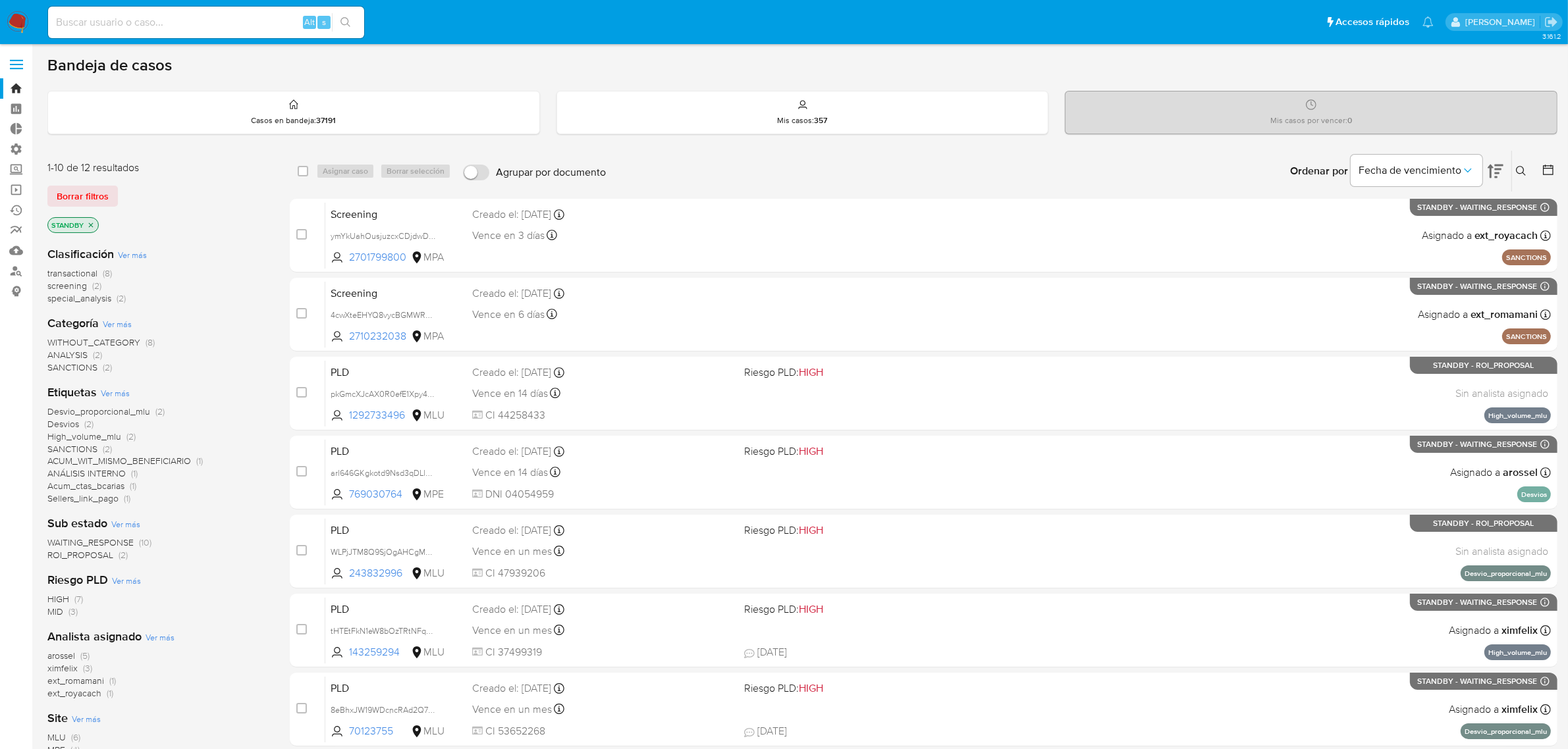
click at [95, 556] on span "ROI_PROPOSAL" at bounding box center [80, 554] width 66 height 14
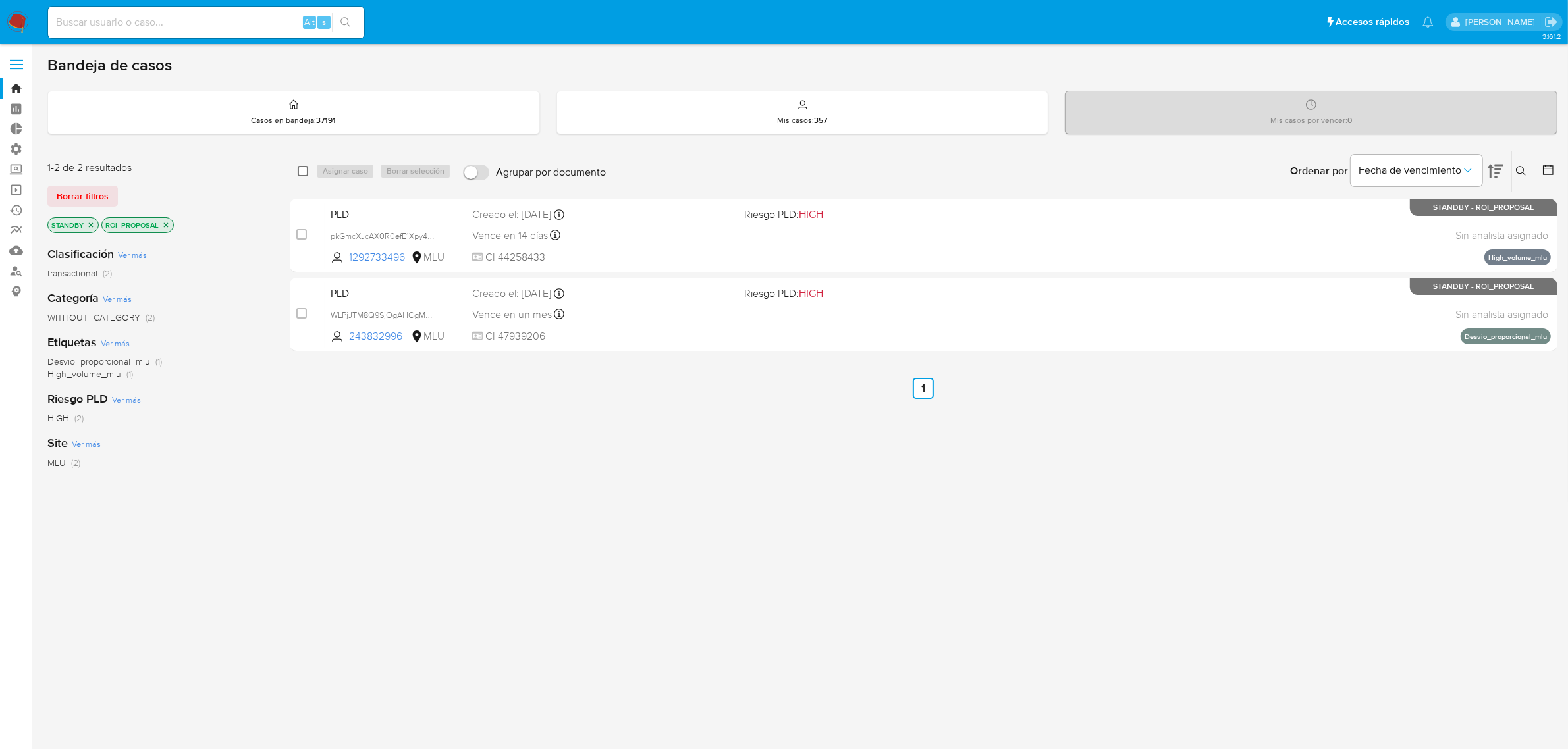
click at [301, 166] on input "checkbox" at bounding box center [302, 171] width 10 height 10
checkbox input "true"
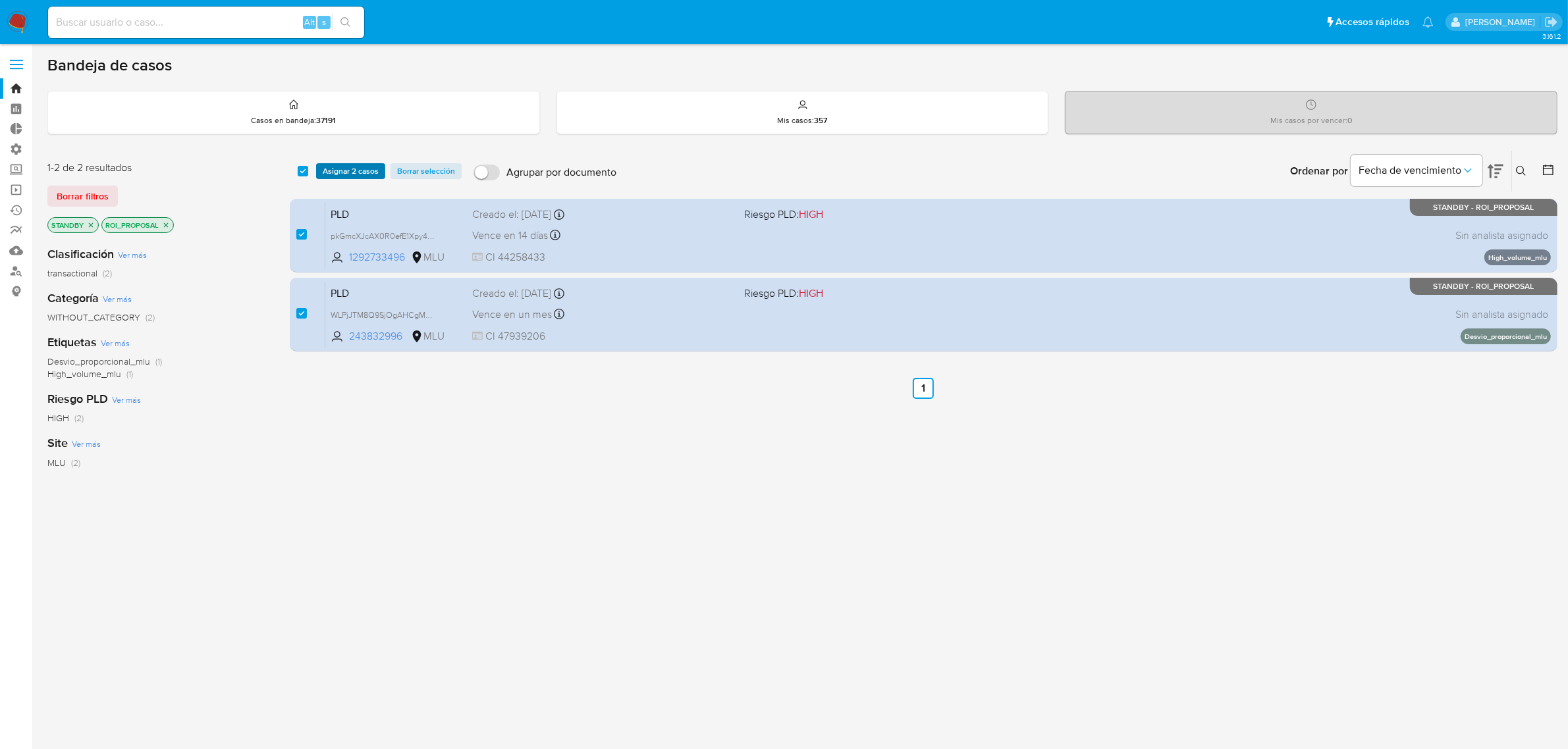
click at [337, 172] on span "Asignar 2 casos" at bounding box center [351, 171] width 56 height 14
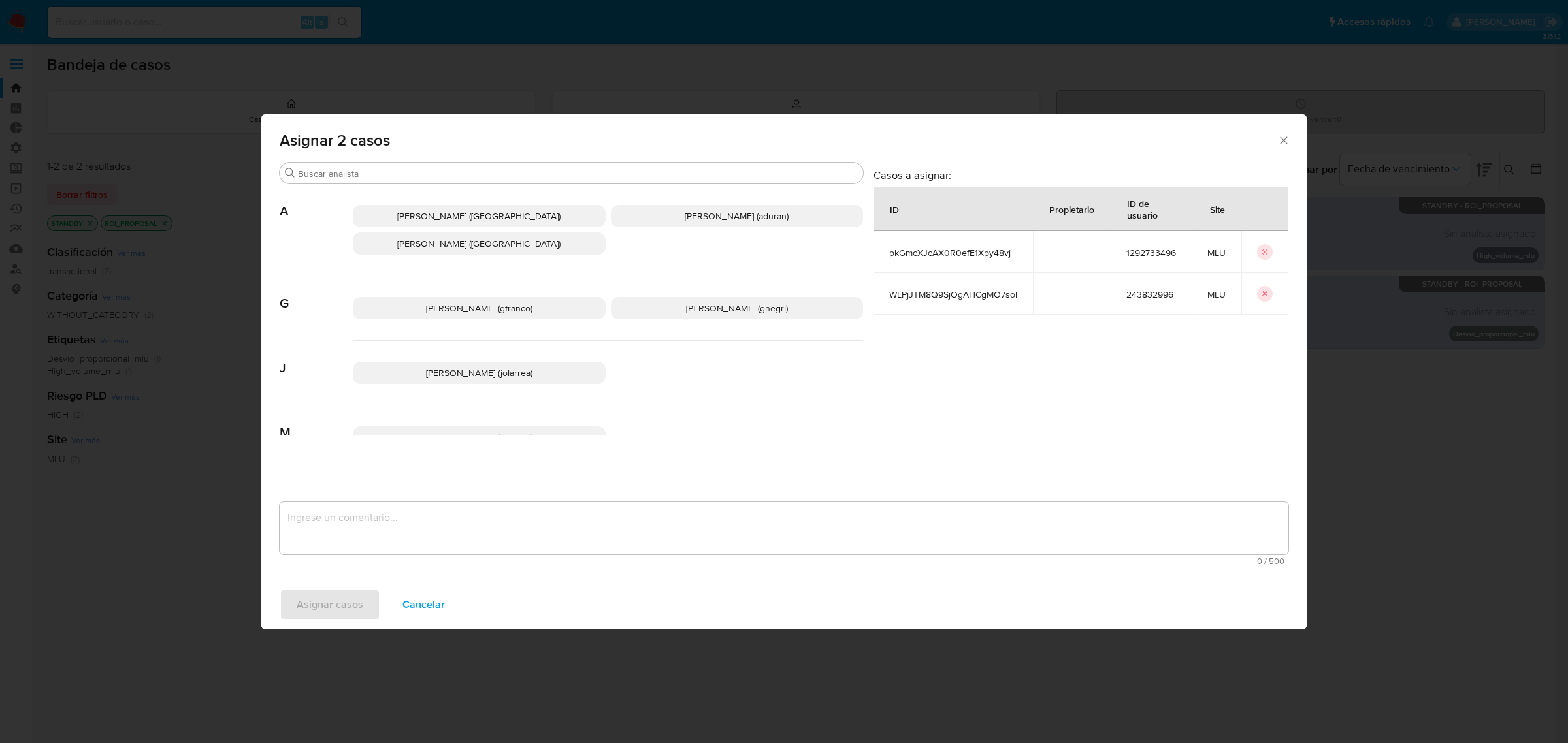
click at [684, 212] on span "[PERSON_NAME] (aduran)" at bounding box center [736, 216] width 104 height 13
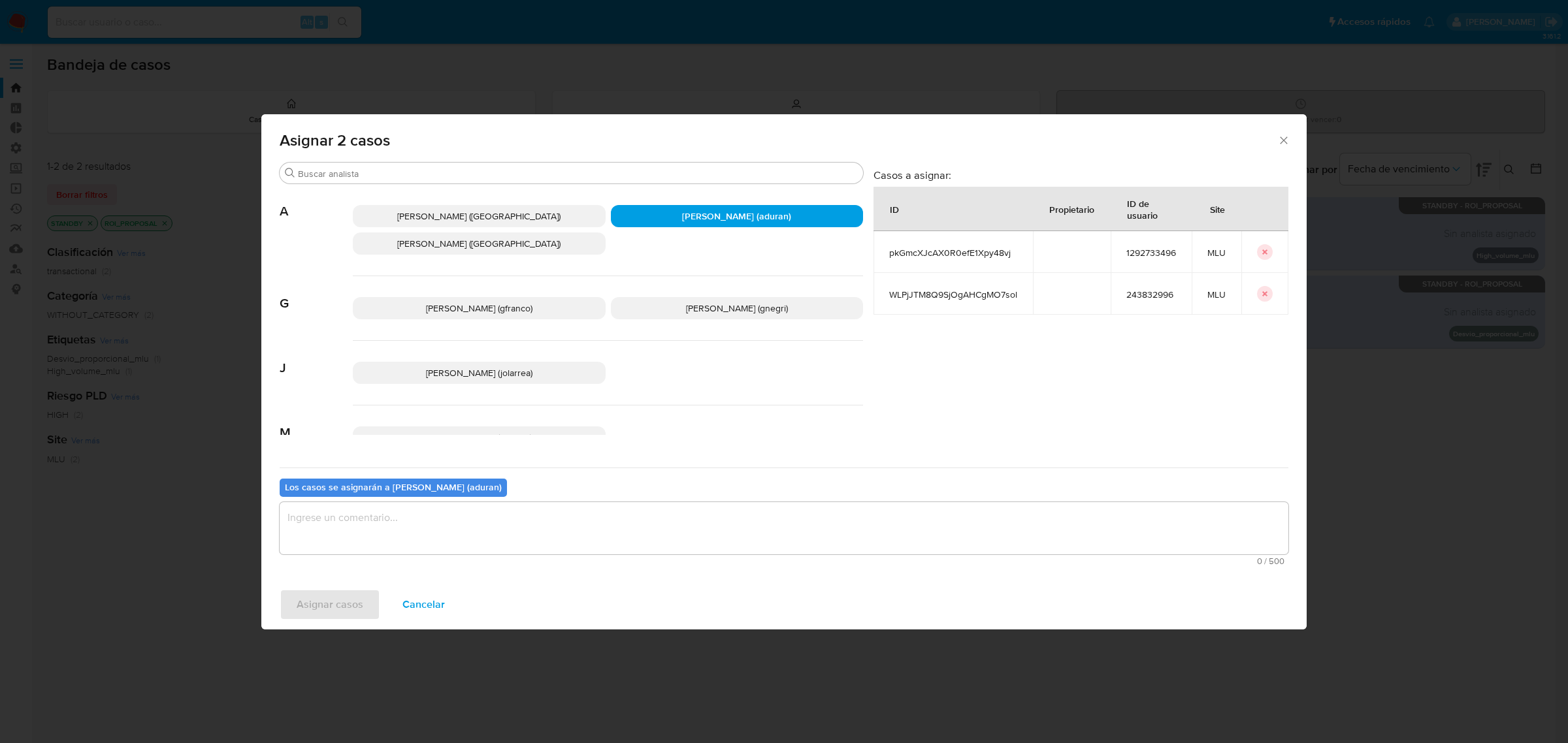
click at [344, 539] on textarea "assign-modal" at bounding box center [784, 528] width 1009 height 52
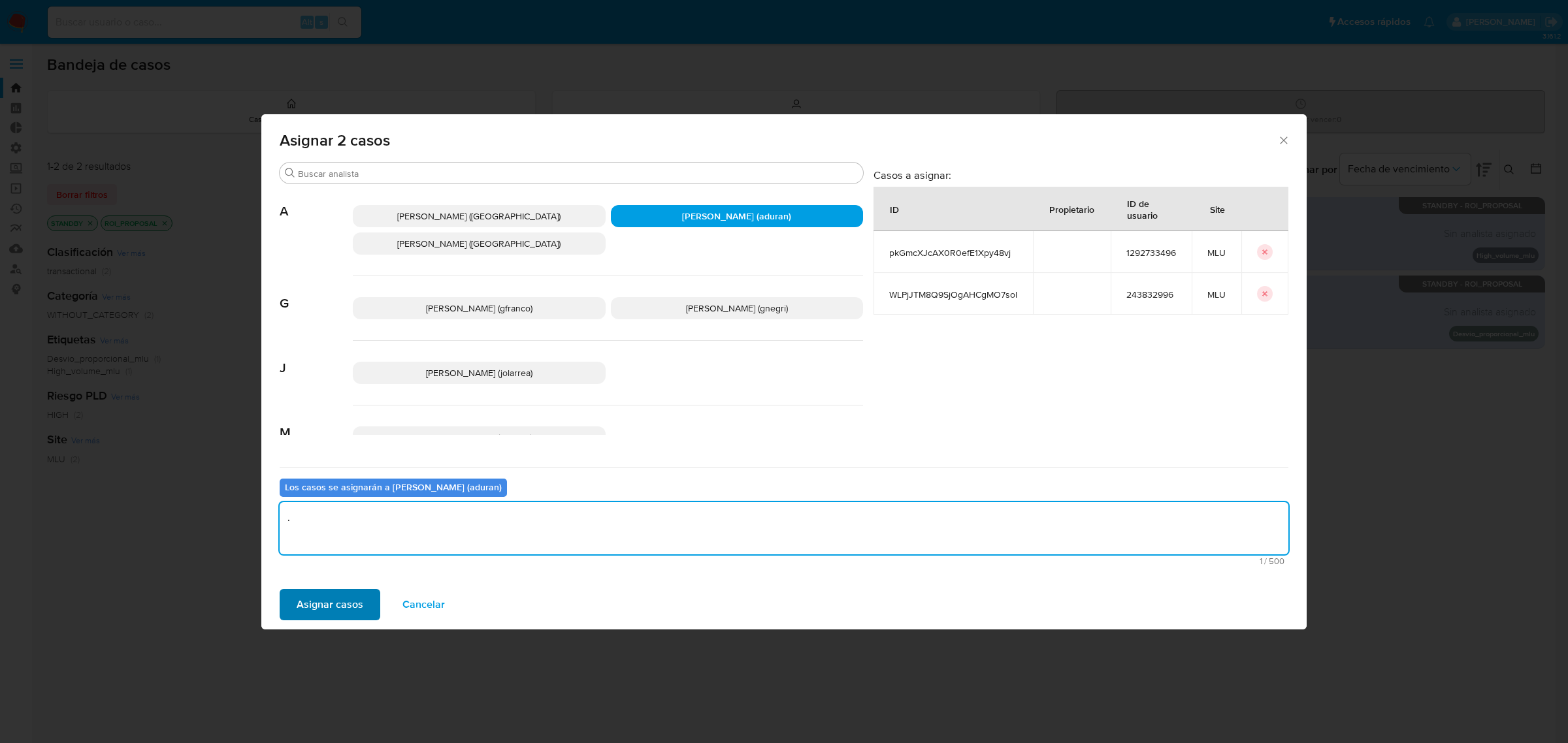
type textarea "."
click at [321, 592] on span "Asignar casos" at bounding box center [330, 604] width 66 height 28
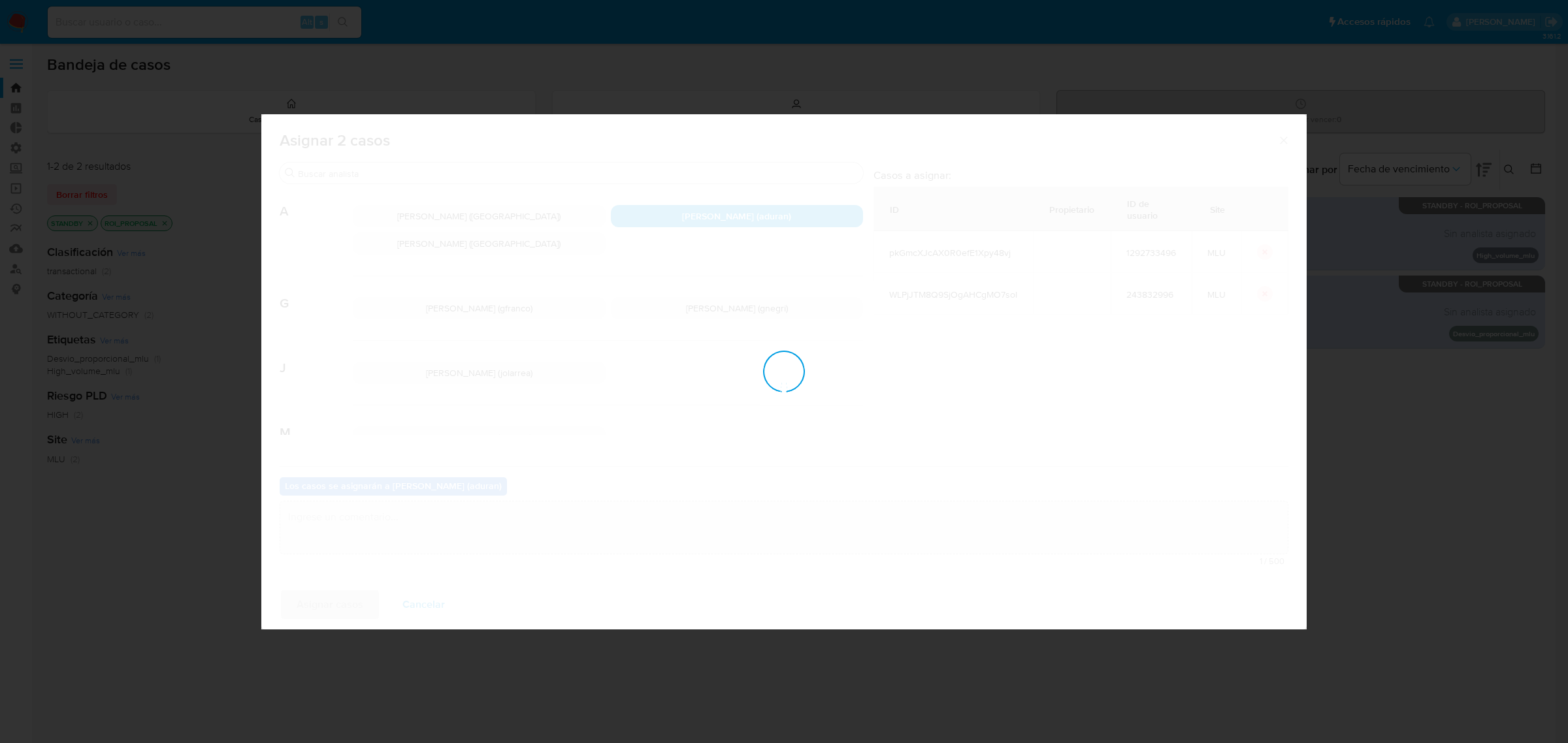
checkbox input "false"
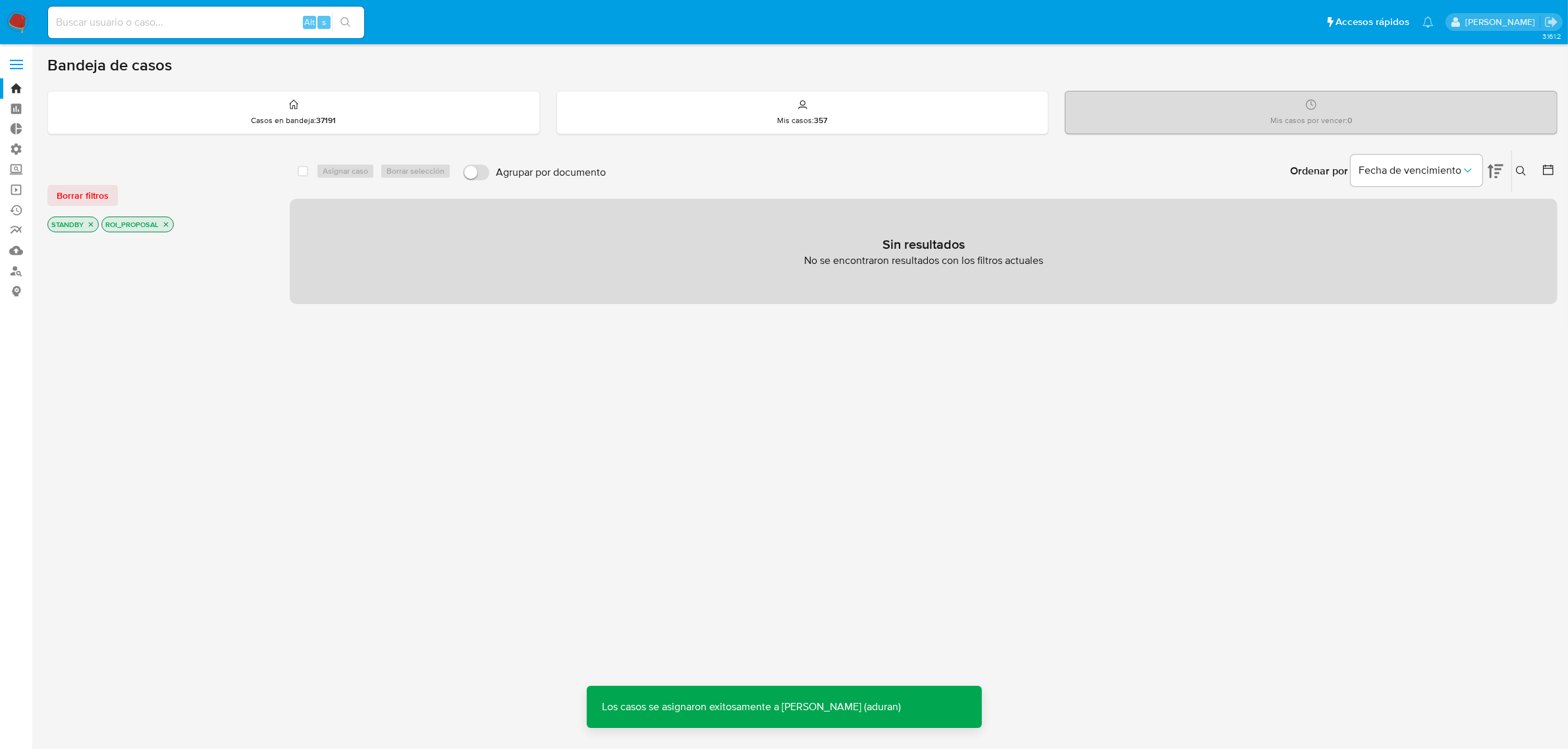
click at [25, 17] on img at bounding box center [18, 22] width 22 height 22
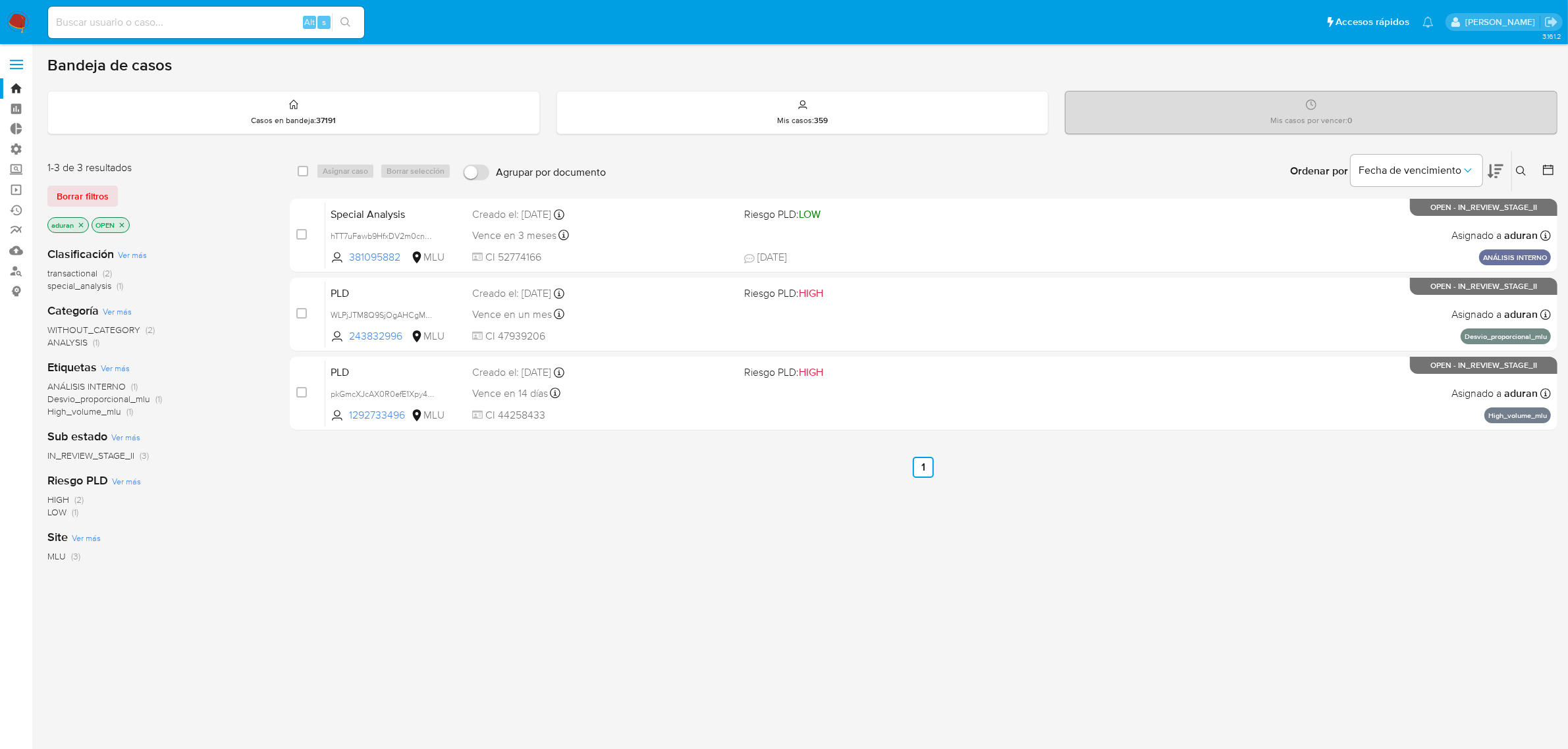
drag, startPoint x: 570, startPoint y: 590, endPoint x: 854, endPoint y: 688, distance: 300.4
click at [827, 688] on div "select-all-cases-checkbox Asignar caso Borrar selección Agrupar por documento O…" at bounding box center [923, 448] width 1267 height 596
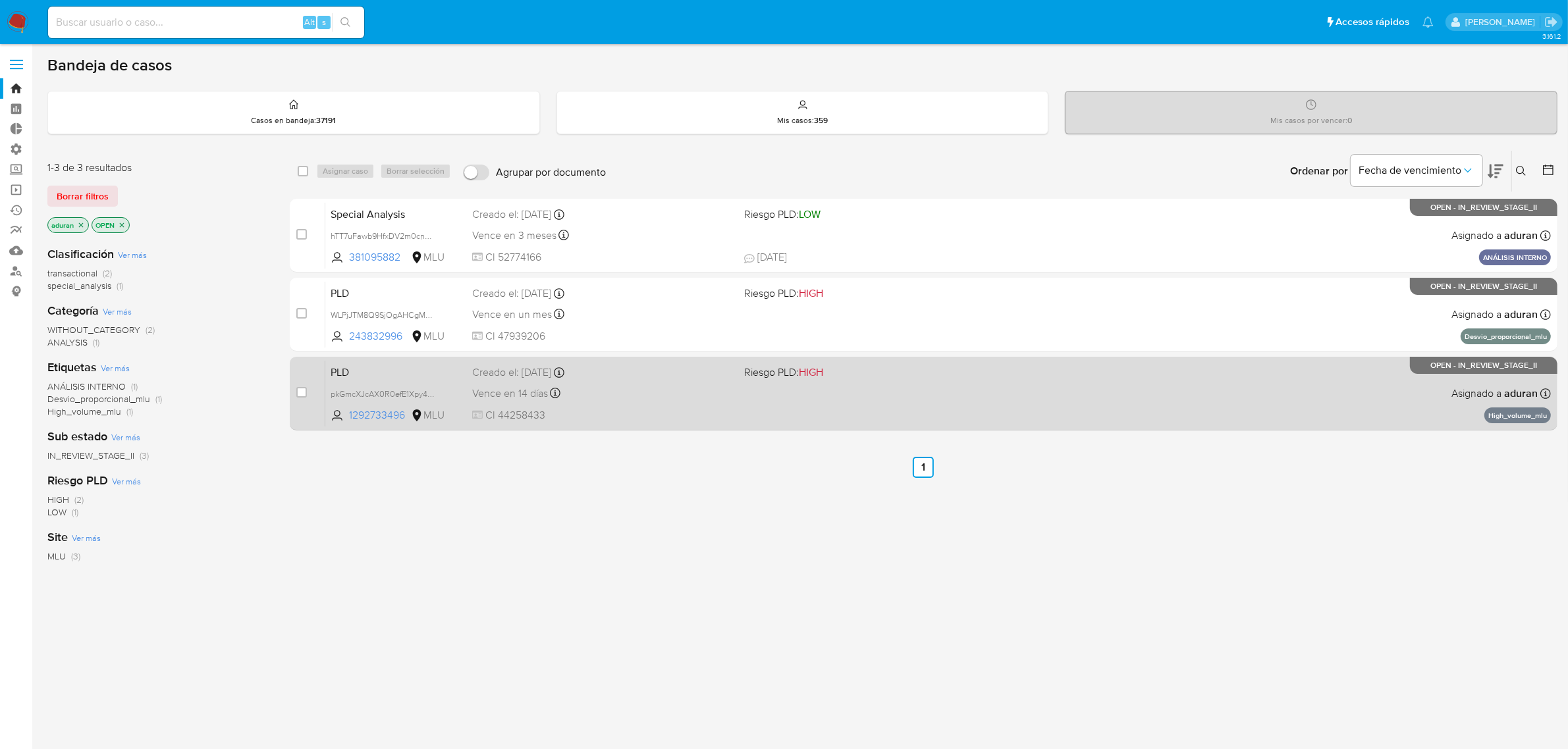
click at [614, 403] on div "PLD pkGmcXJcAX0R0efE1Xpy48vj 1292733496 MLU Riesgo PLD: HIGH Creado el: 12/07/2…" at bounding box center [938, 394] width 1225 height 67
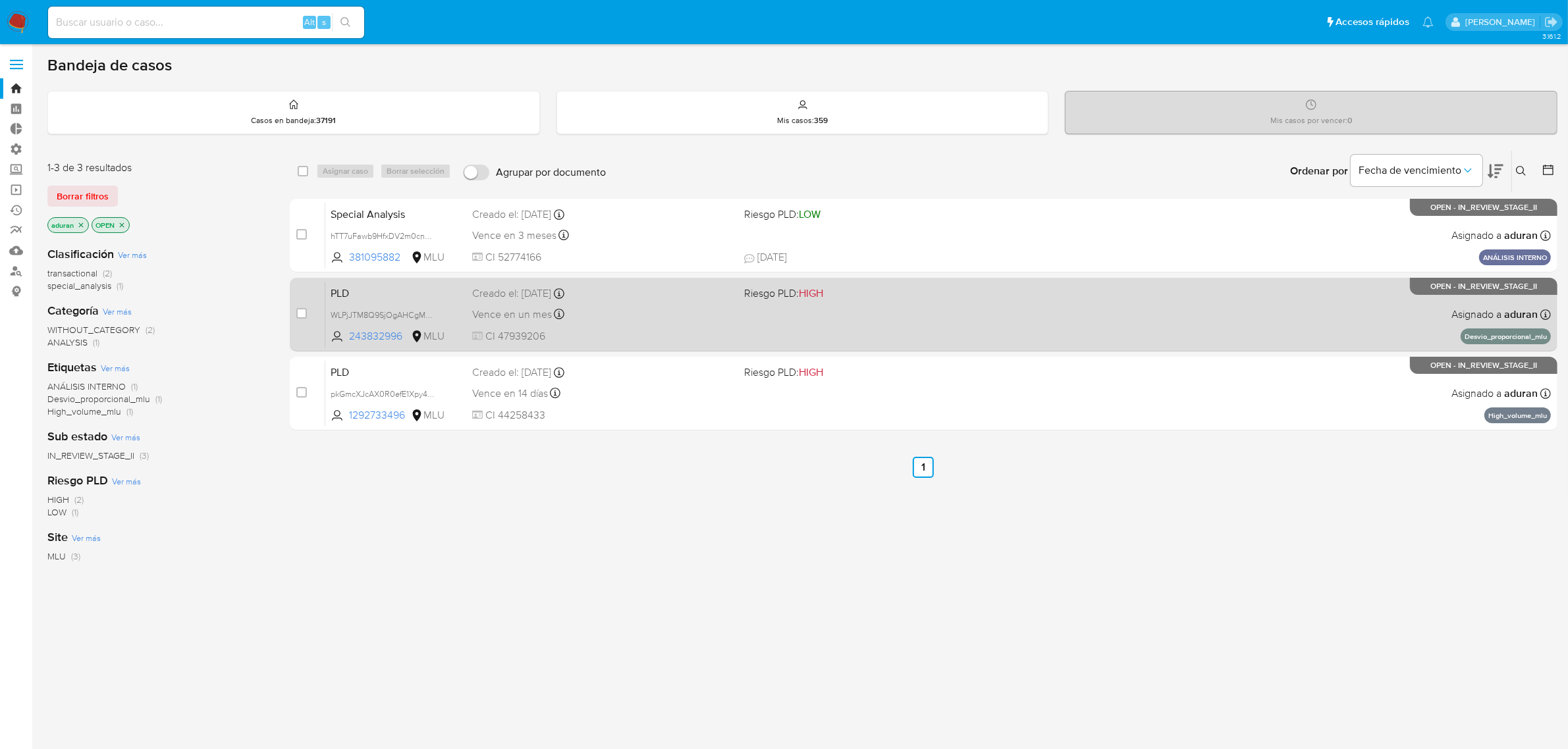
click at [628, 308] on div "Vence en un mes Vence el 10/11/2025 06:35:01" at bounding box center [602, 314] width 262 height 17
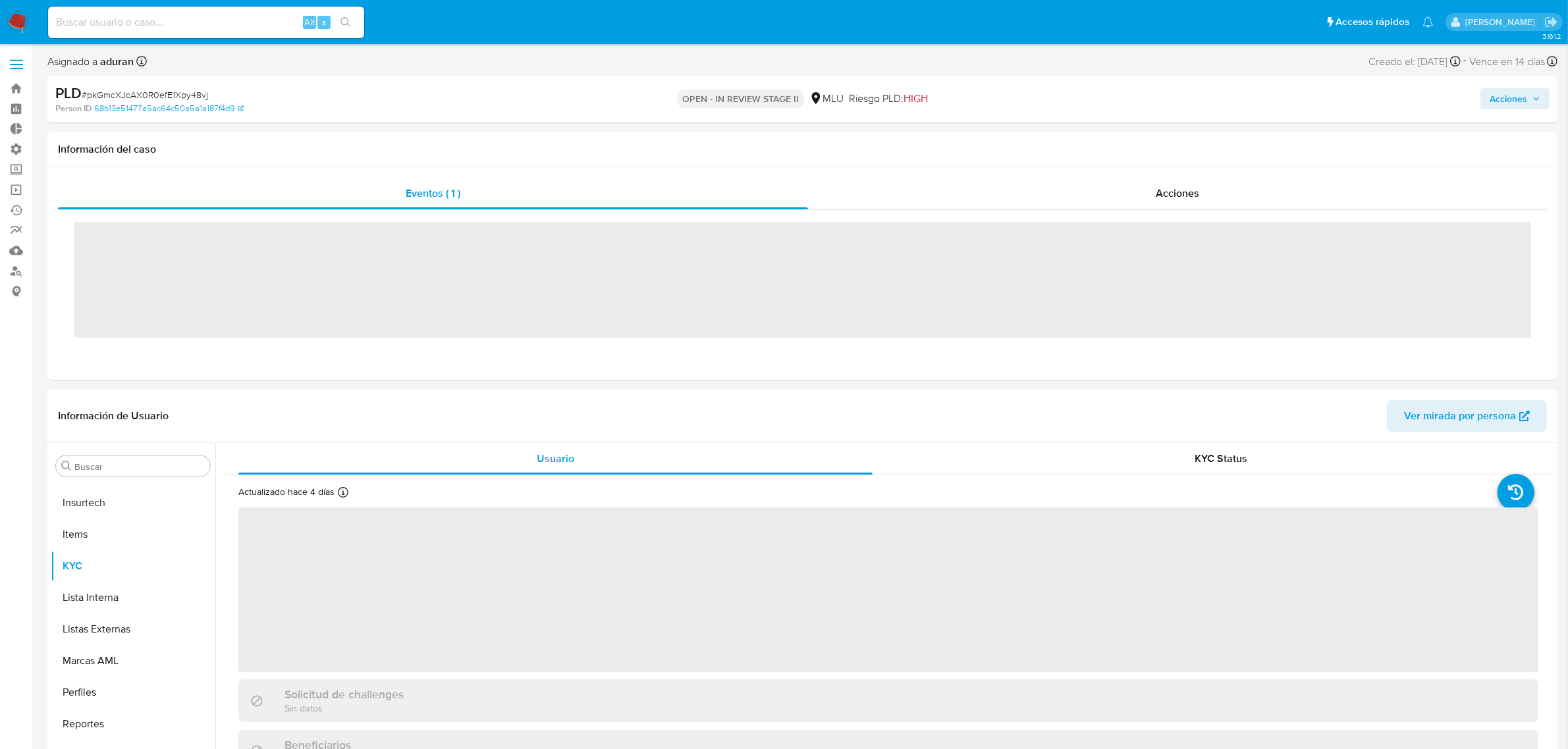
scroll to position [650, 0]
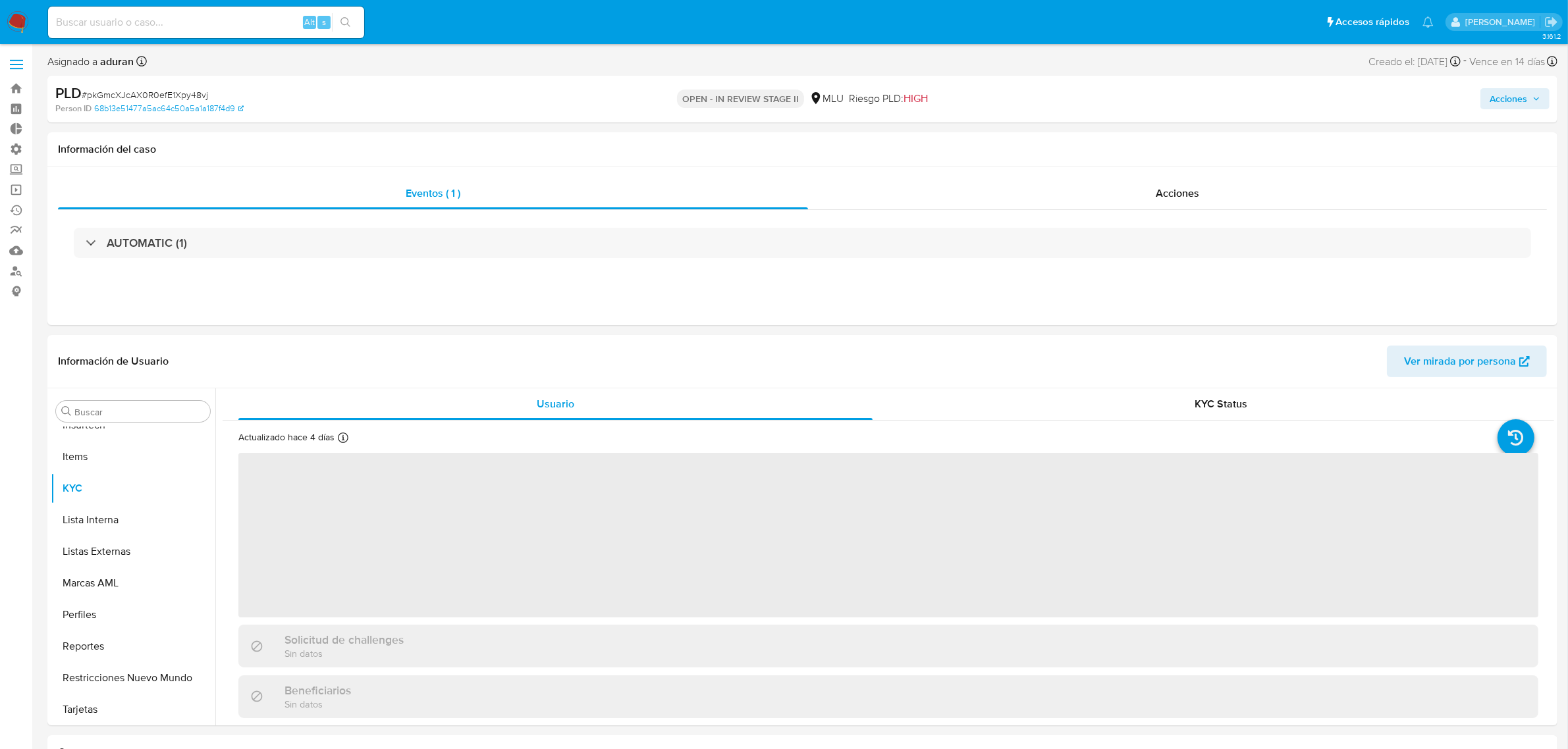
select select "10"
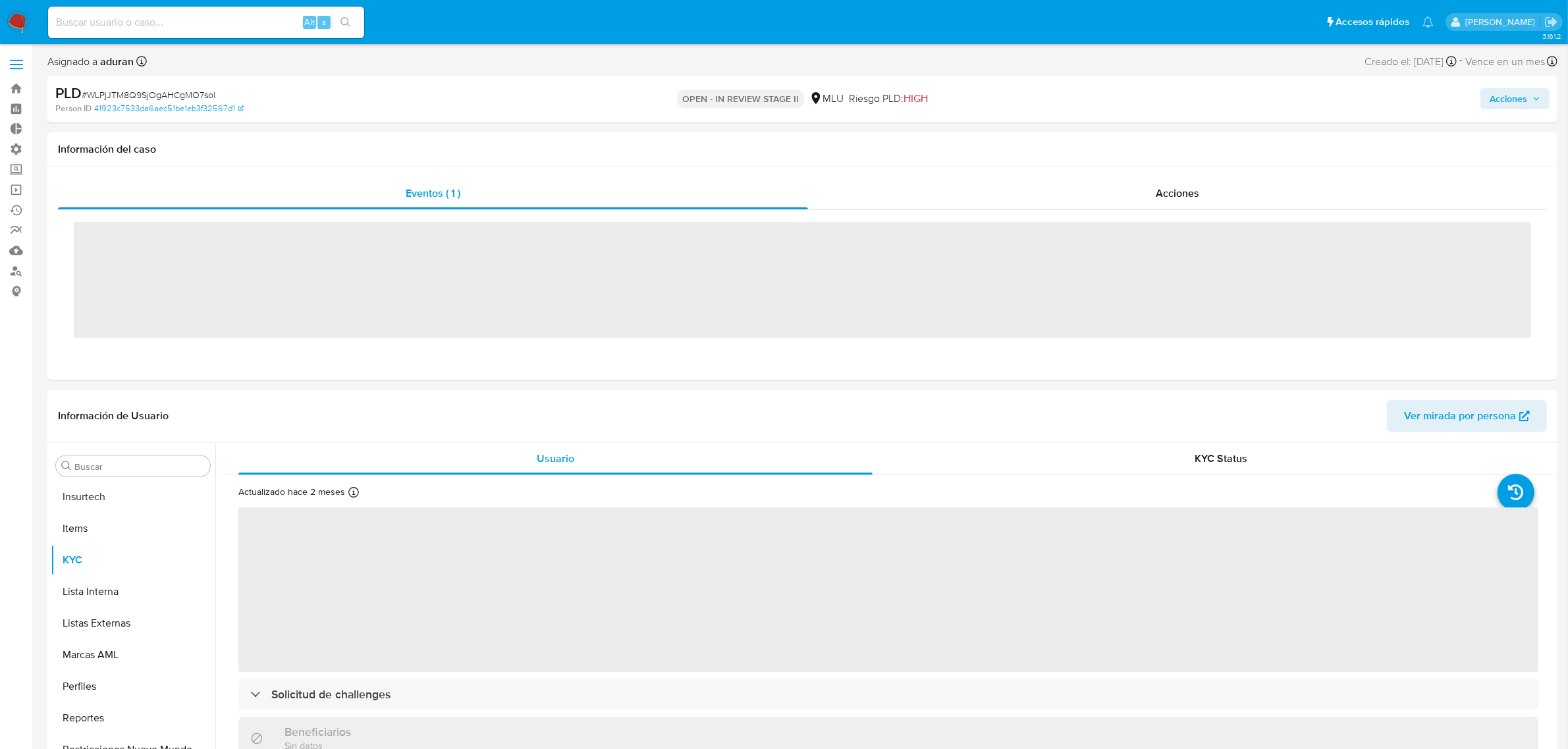
scroll to position [650, 0]
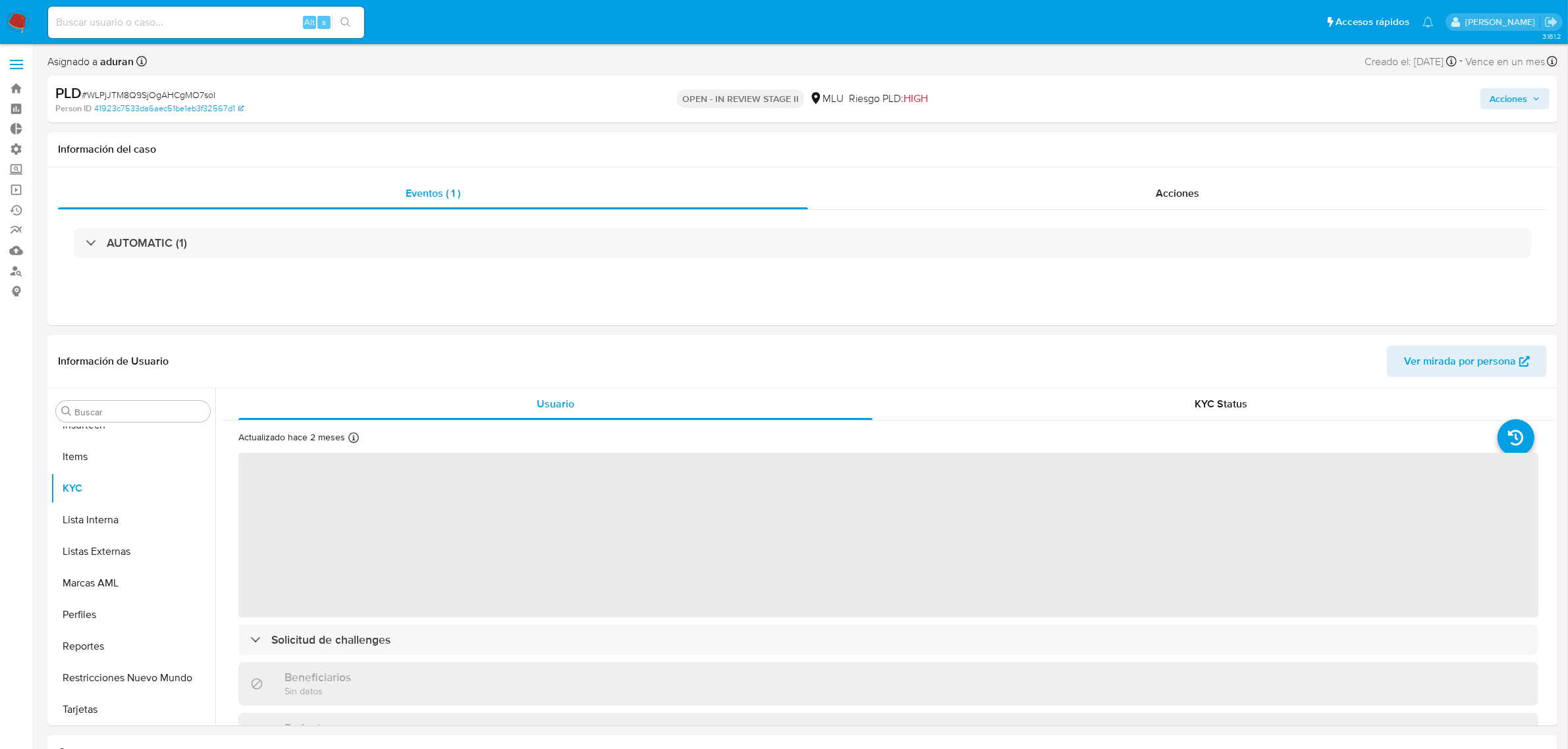
select select "10"
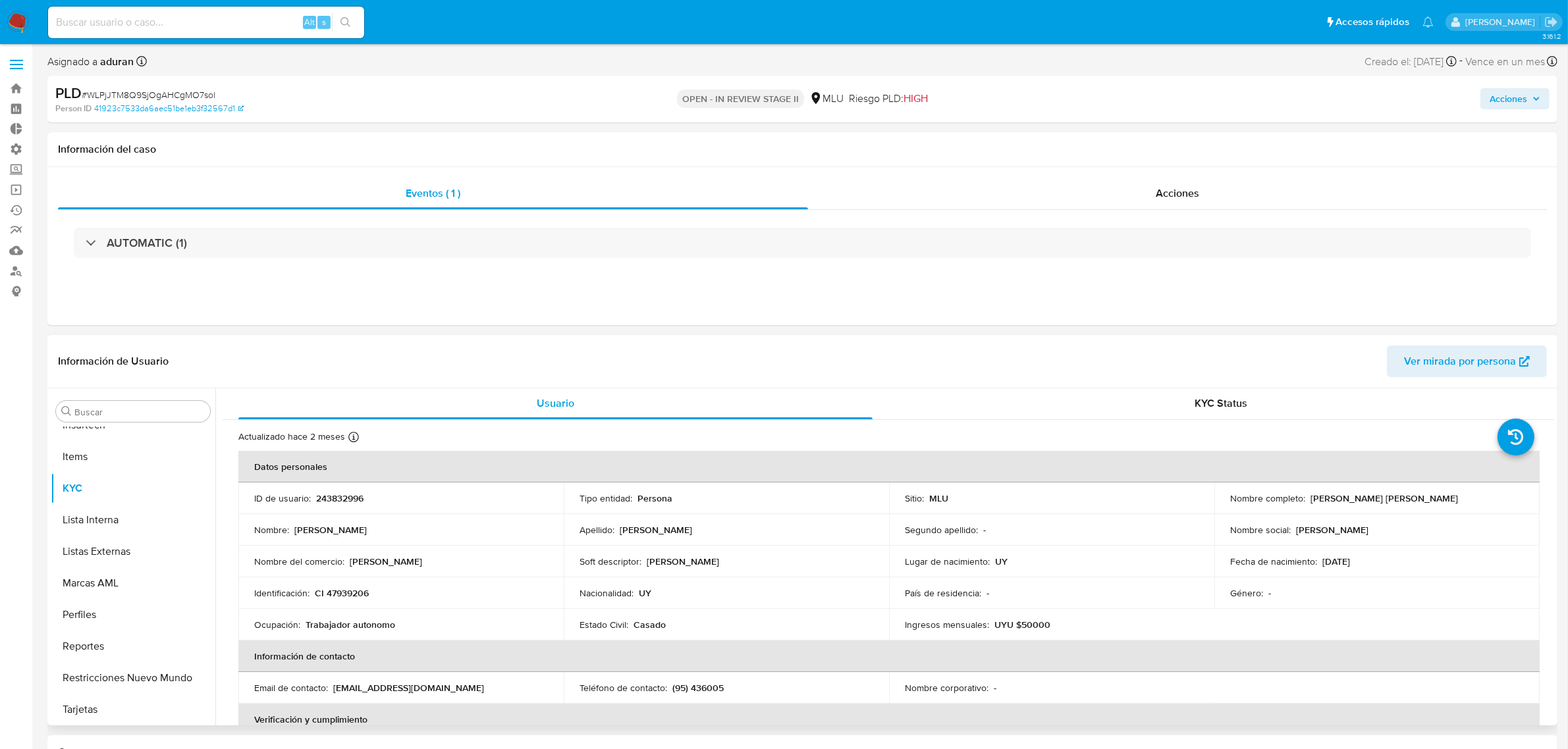
scroll to position [0, 0]
drag, startPoint x: 1449, startPoint y: 495, endPoint x: 1308, endPoint y: 499, distance: 141.1
click at [1263, 499] on div "Nombre completo : [PERSON_NAME] [PERSON_NAME]" at bounding box center [1376, 499] width 294 height 12
copy p "[PERSON_NAME] [PERSON_NAME]"
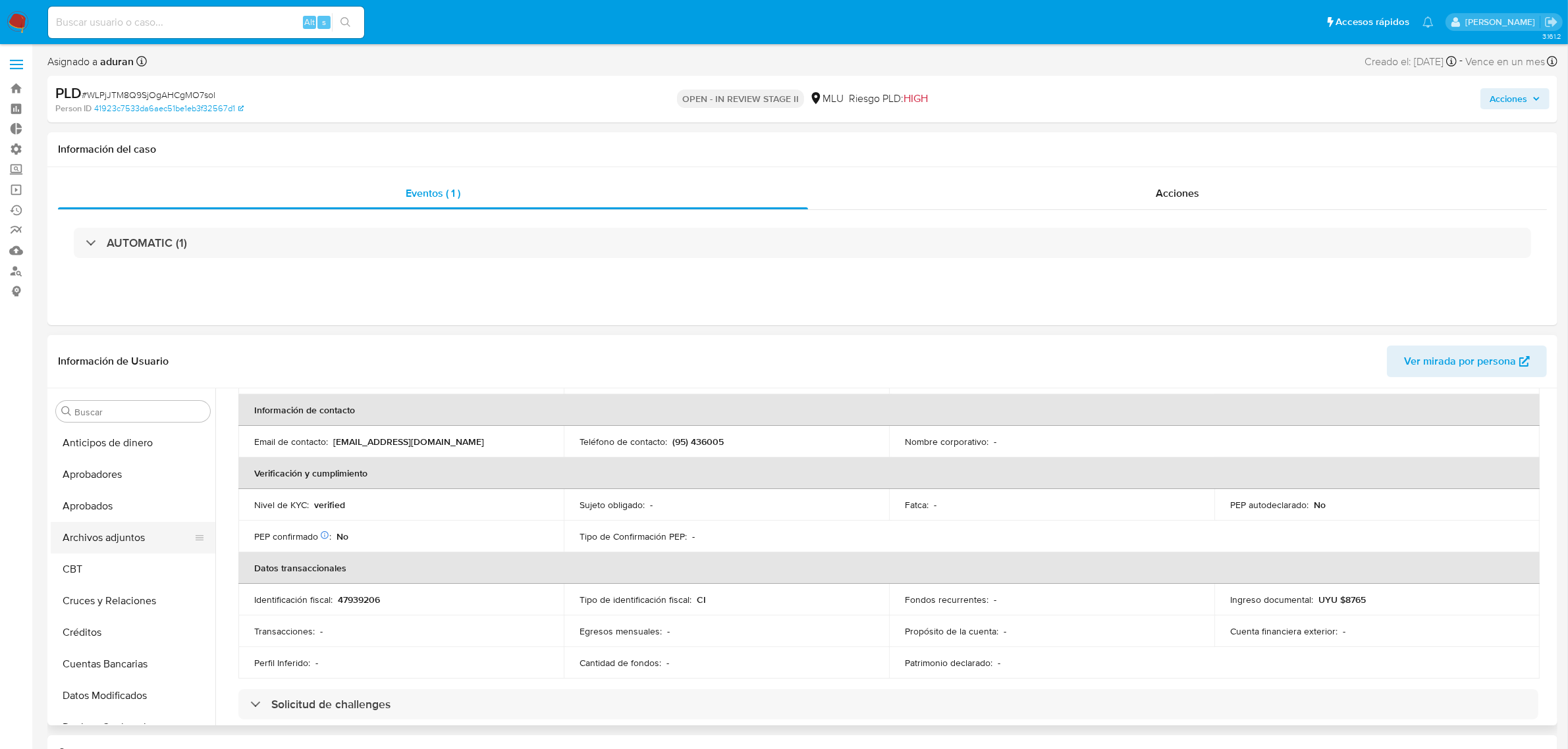
click at [117, 540] on button "Archivos adjuntos" at bounding box center [128, 537] width 154 height 32
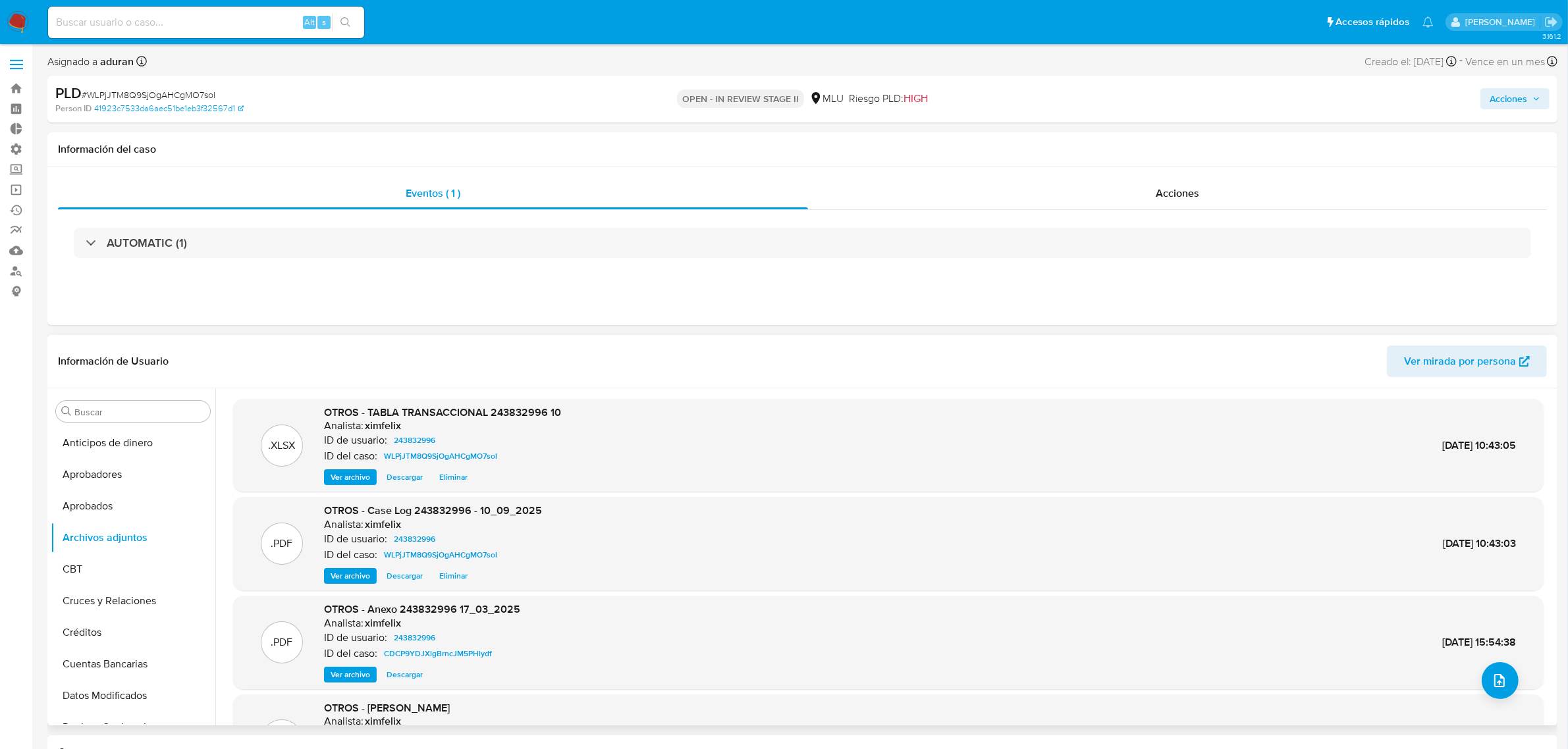
click at [407, 578] on span "Descargar" at bounding box center [405, 576] width 37 height 14
click at [395, 599] on span "Descargar" at bounding box center [405, 674] width 37 height 14
click at [132, 599] on button "Documentación" at bounding box center [128, 658] width 154 height 32
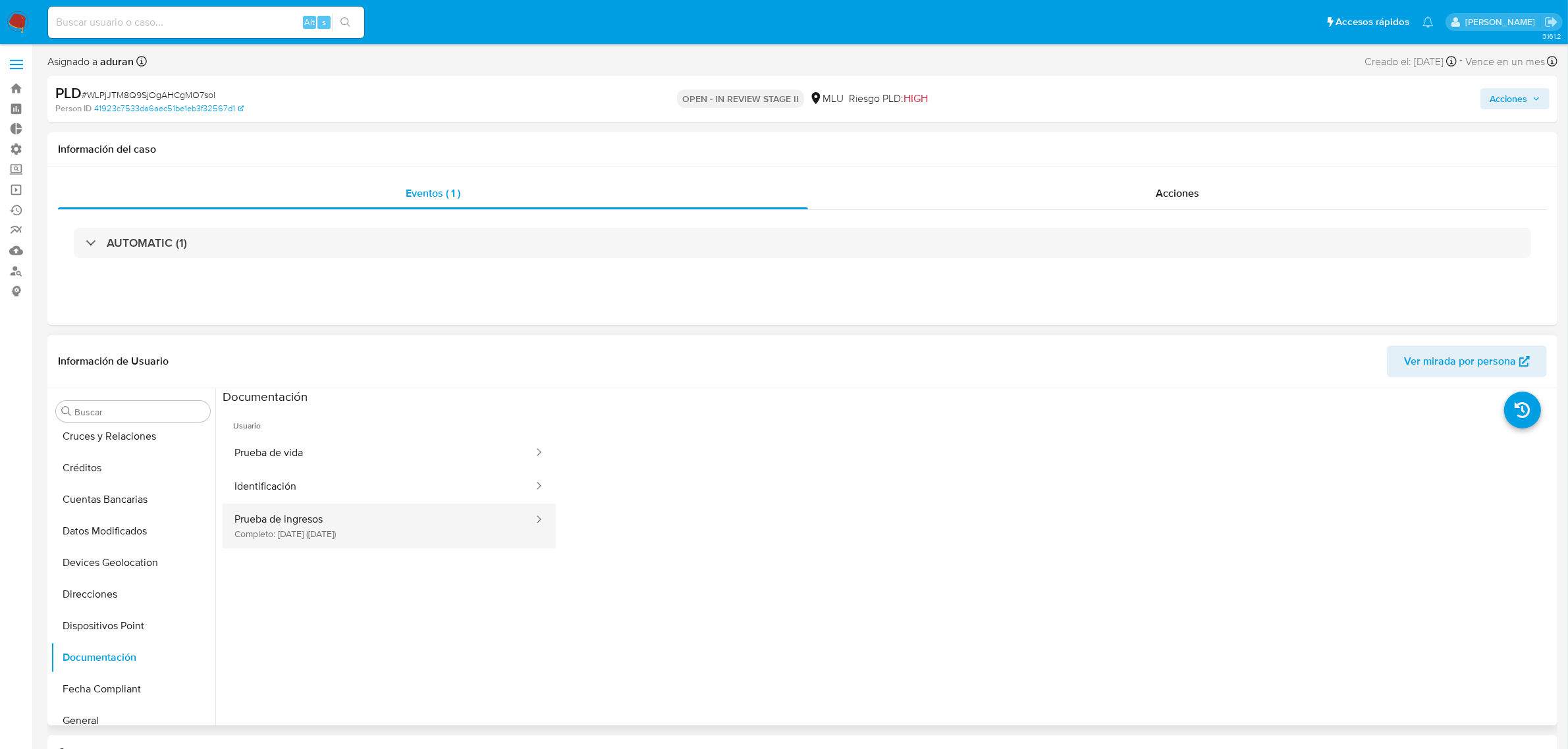
click at [300, 548] on button "Prueba de ingresos Completo: [DATE] ([DATE])" at bounding box center [379, 526] width 312 height 45
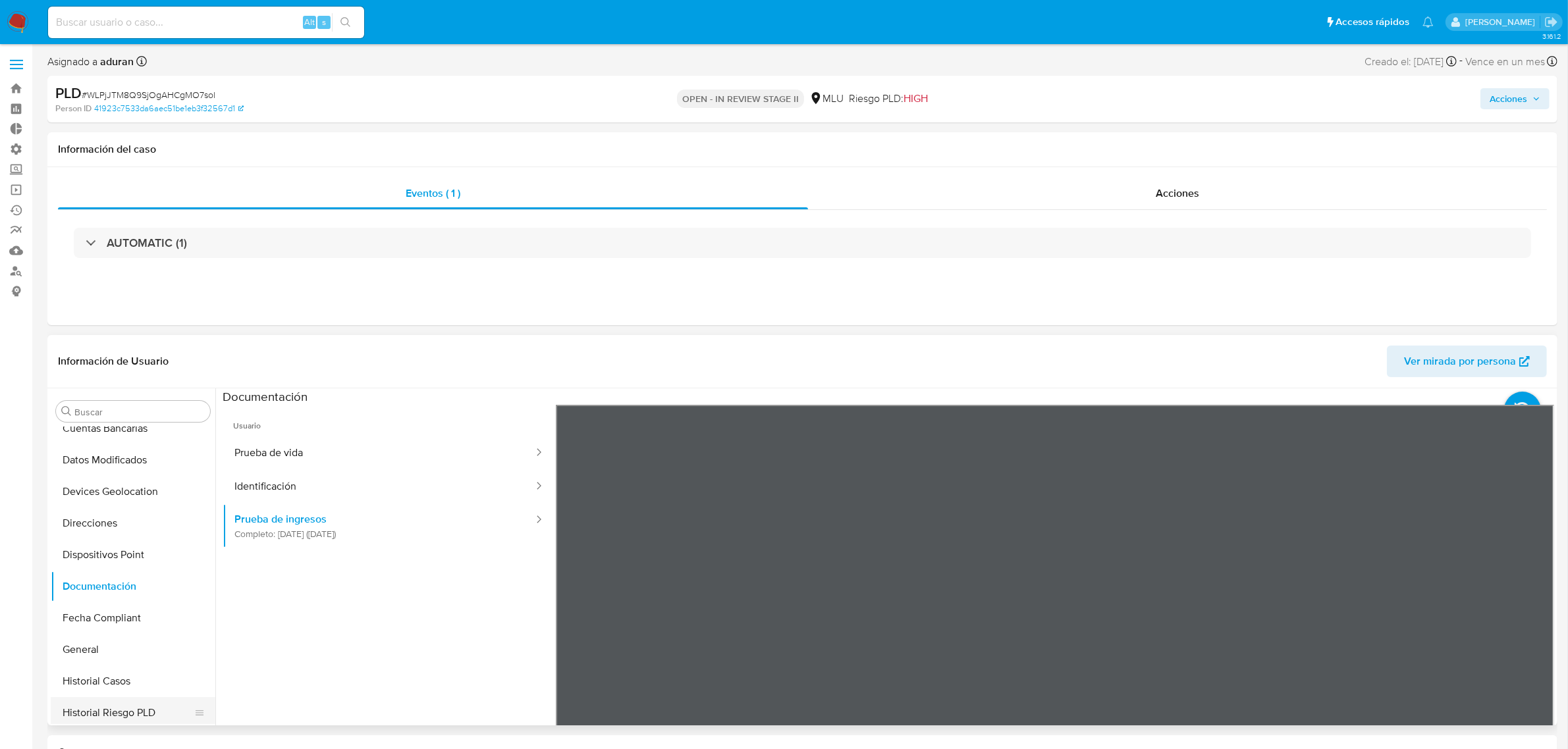
scroll to position [329, 0]
click at [104, 548] on button "General" at bounding box center [128, 557] width 154 height 32
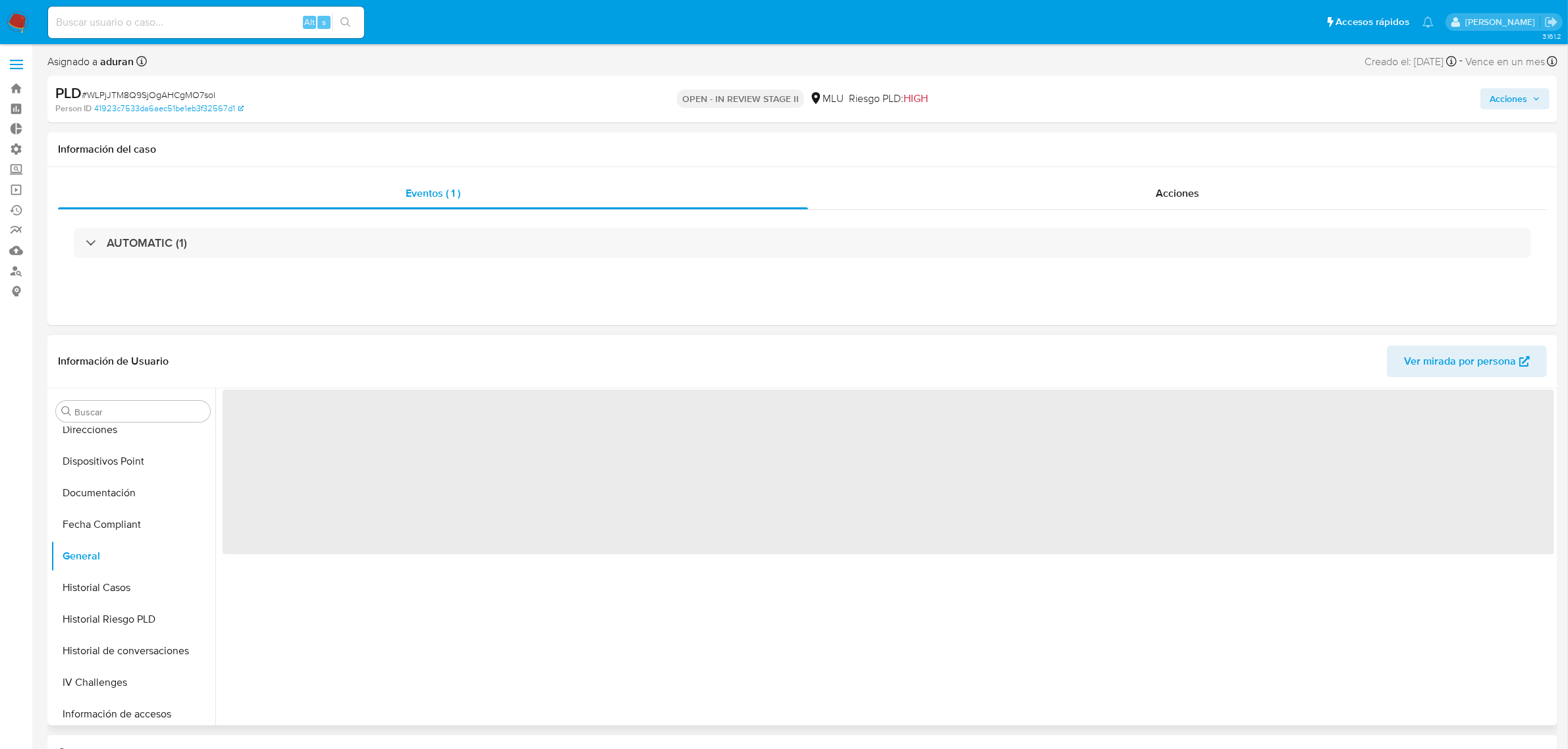
scroll to position [494, 0]
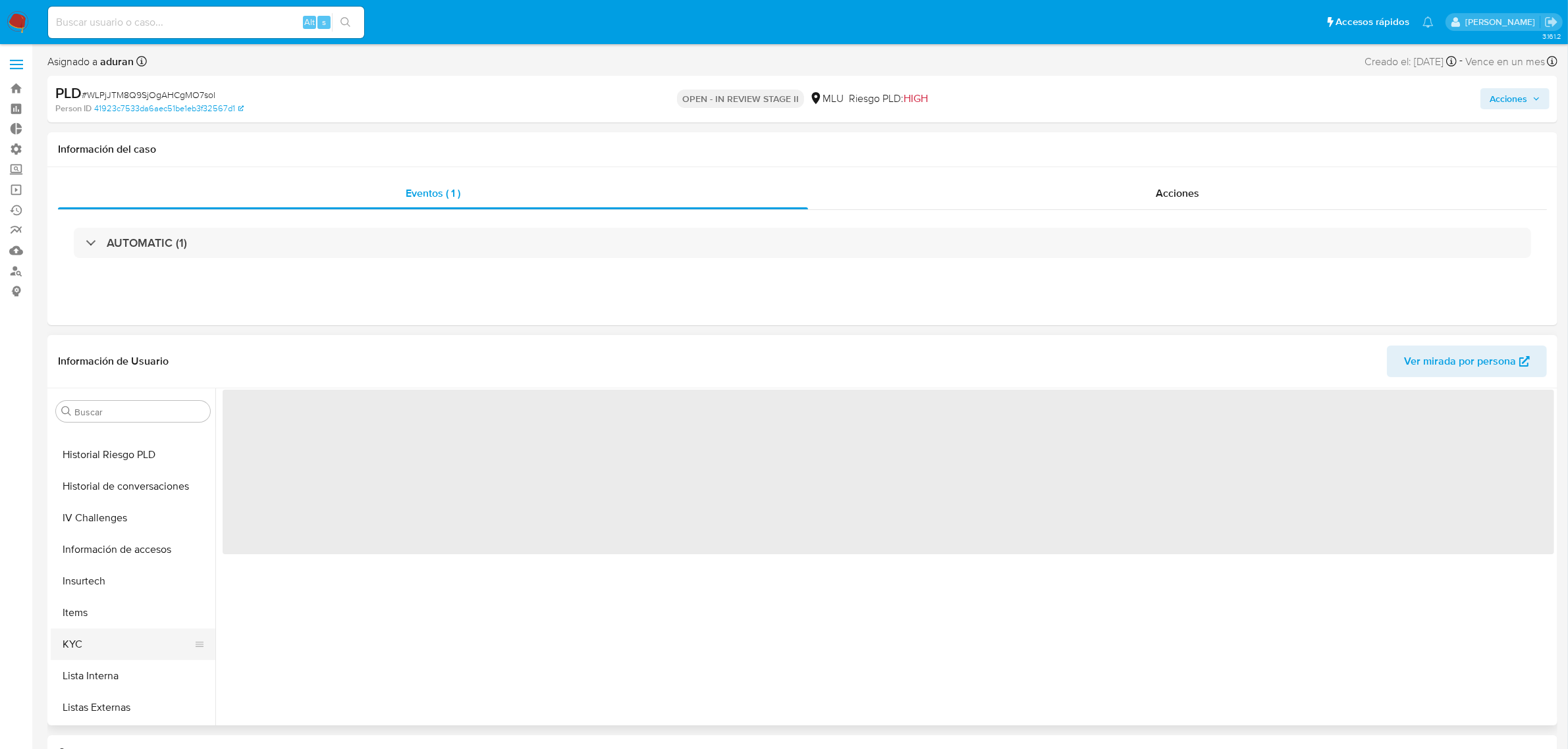
click at [126, 599] on button "KYC" at bounding box center [128, 644] width 154 height 32
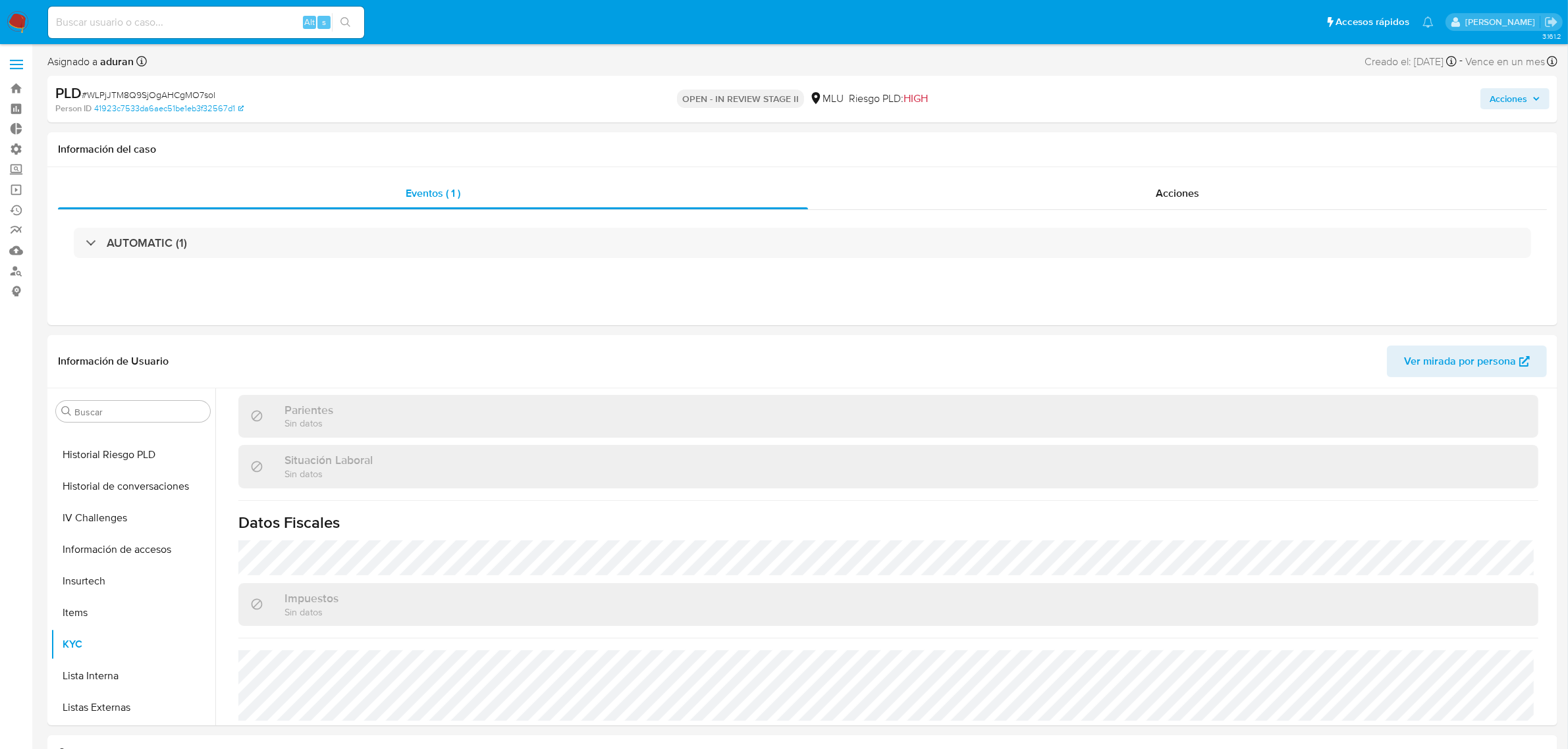
scroll to position [635, 0]
click at [123, 475] on button "Historial de conversaciones" at bounding box center [128, 487] width 154 height 32
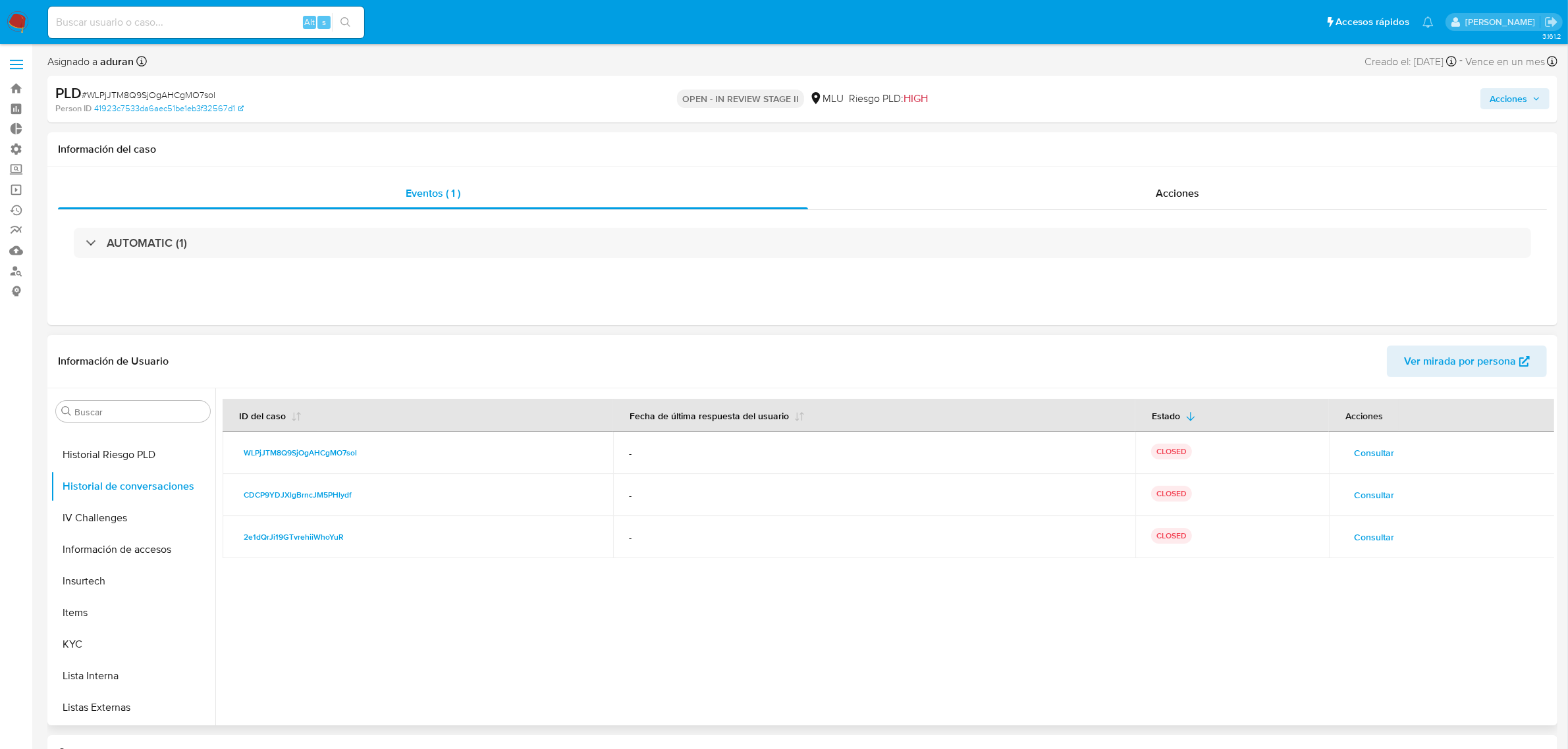
click at [1263, 441] on td "Consultar" at bounding box center [1442, 452] width 227 height 42
click at [1263, 461] on button "Consultar" at bounding box center [1374, 452] width 59 height 21
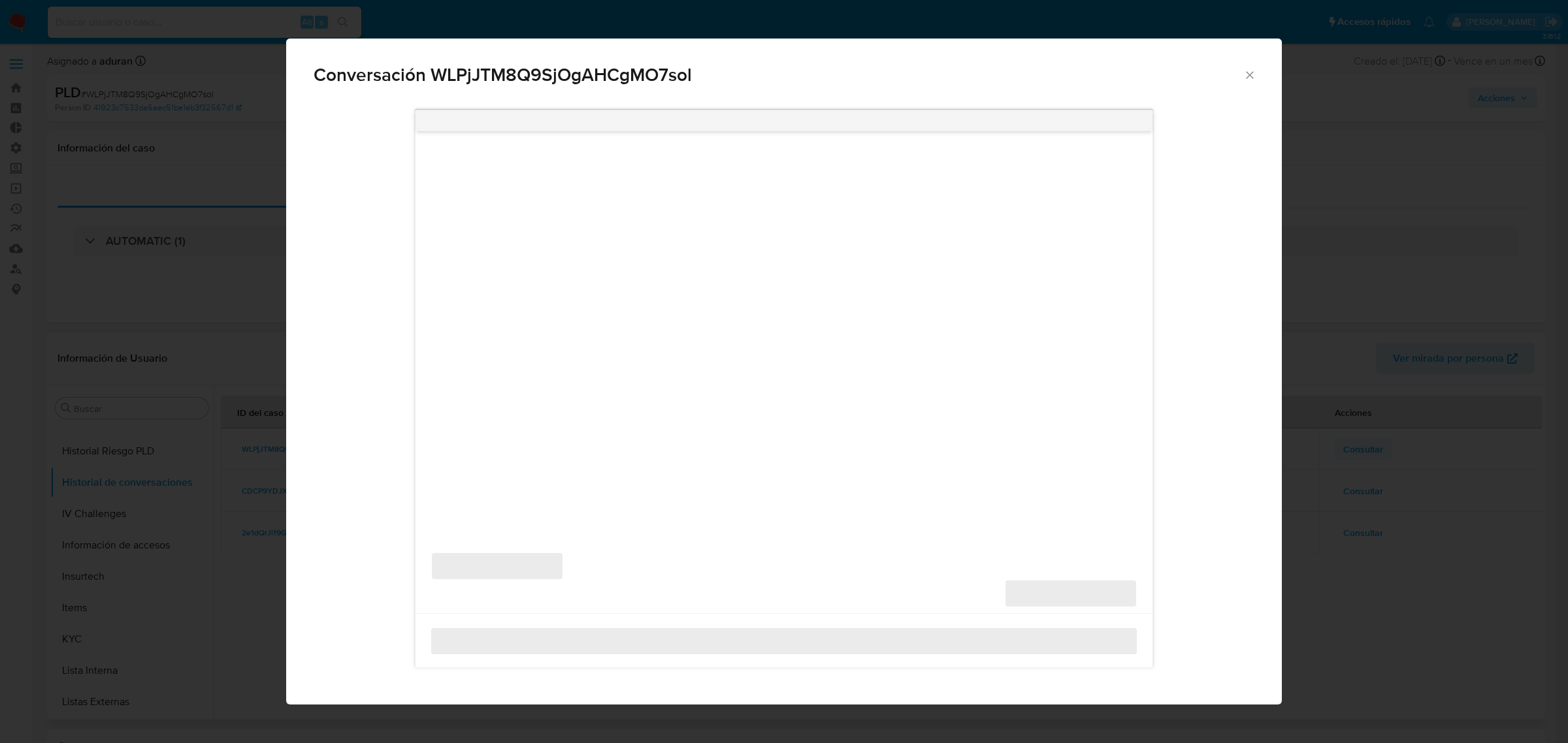
click at [1253, 449] on div "Conversación WLPjJTM8Q9SjOgAHCgMO7sol ‌ ‌ ‌ ‌" at bounding box center [784, 372] width 1568 height 743
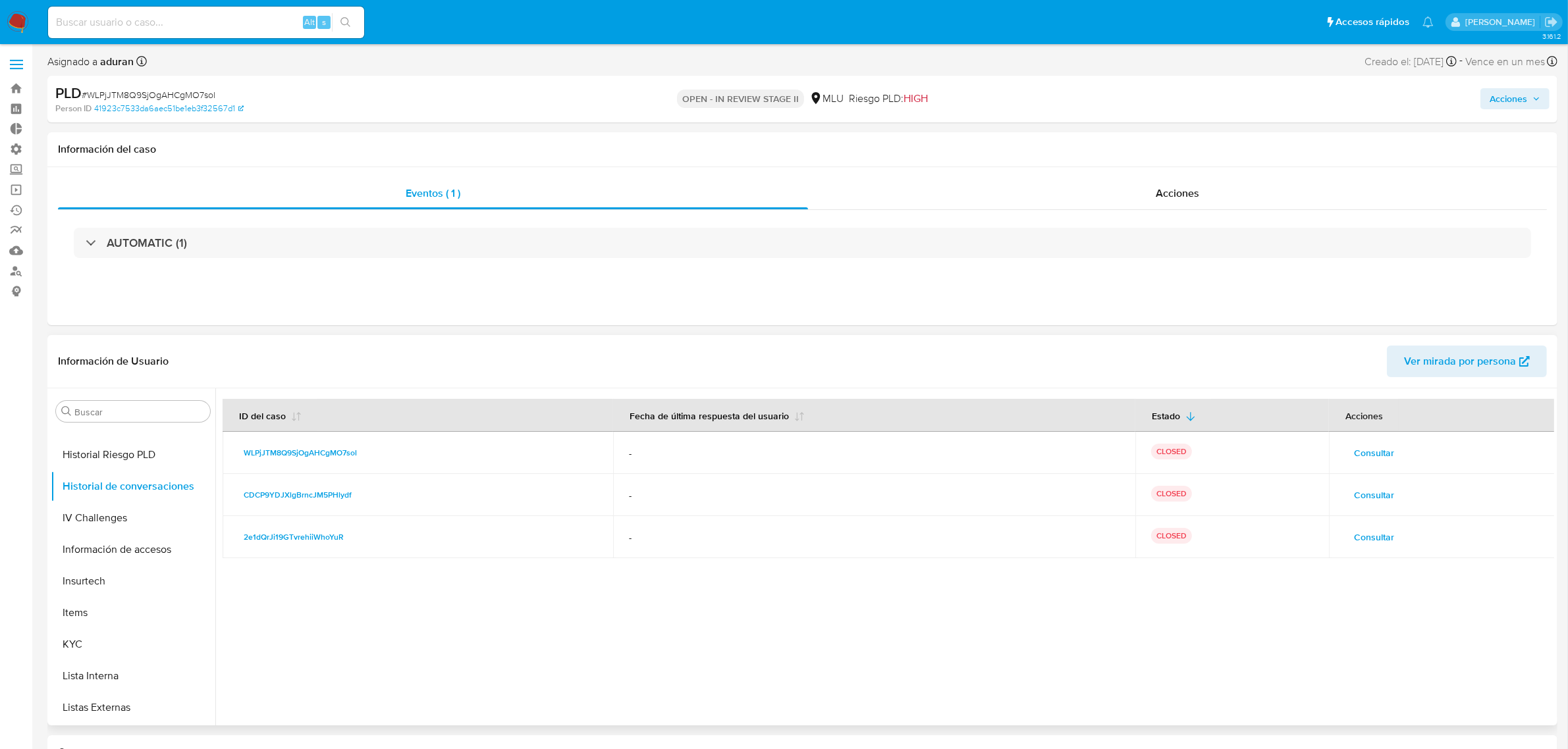
click at [1263, 449] on span "Consultar" at bounding box center [1374, 452] width 40 height 18
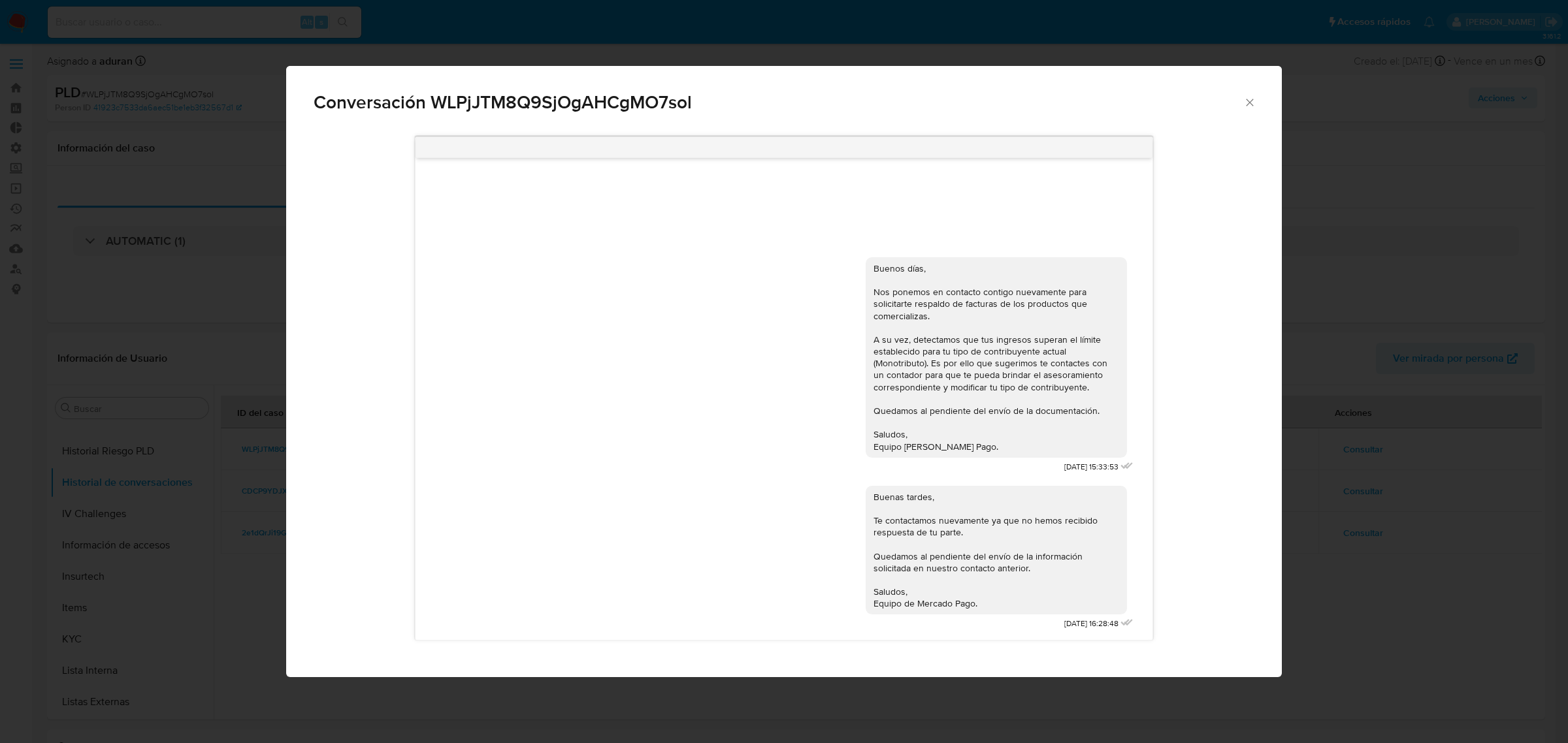
click at [1253, 594] on div "Conversación WLPjJTM8Q9SjOgAHCgMO7sol Buenos días, Nos ponemos en contacto cont…" at bounding box center [784, 372] width 1568 height 743
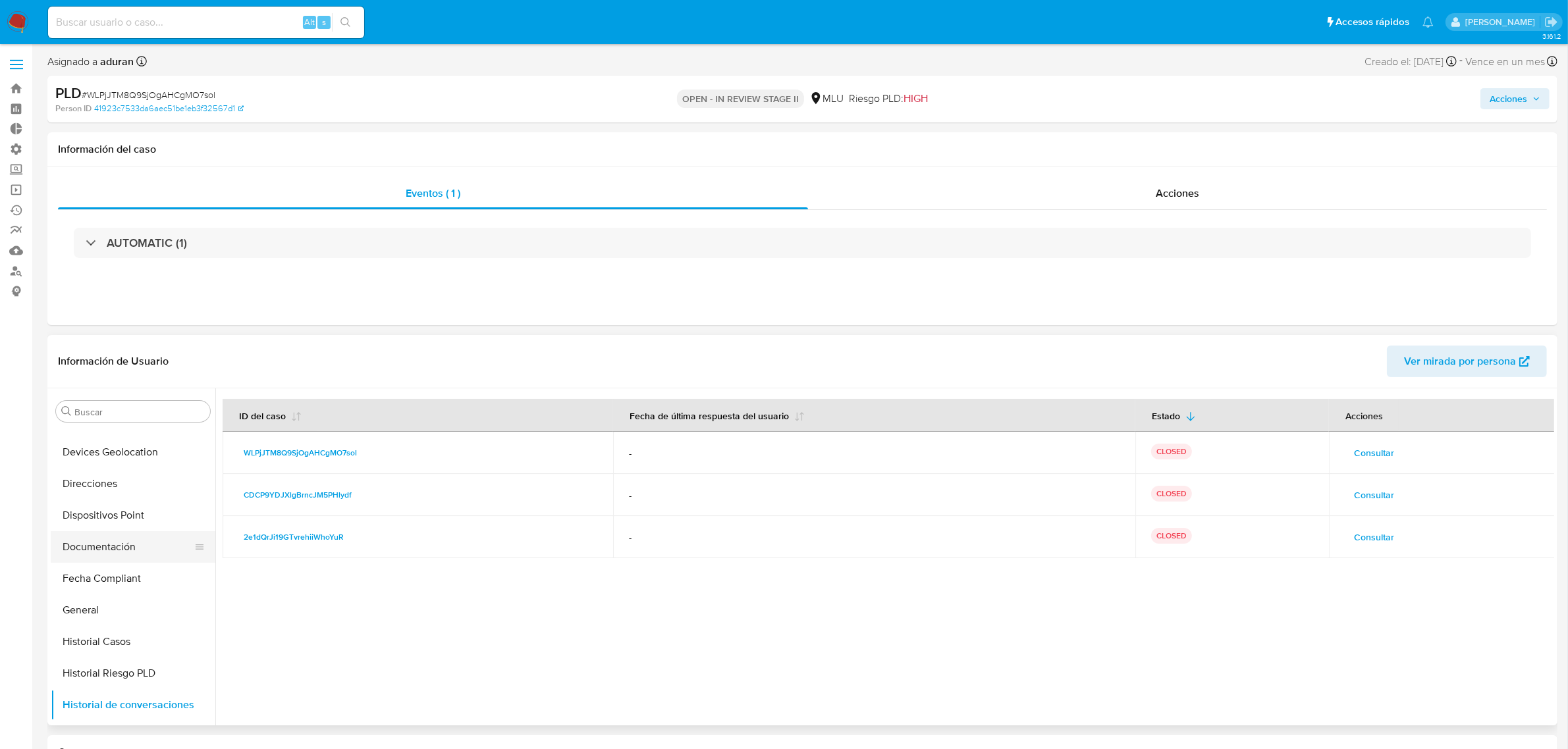
scroll to position [246, 0]
click at [119, 599] on button "Historial Casos" at bounding box center [128, 670] width 154 height 32
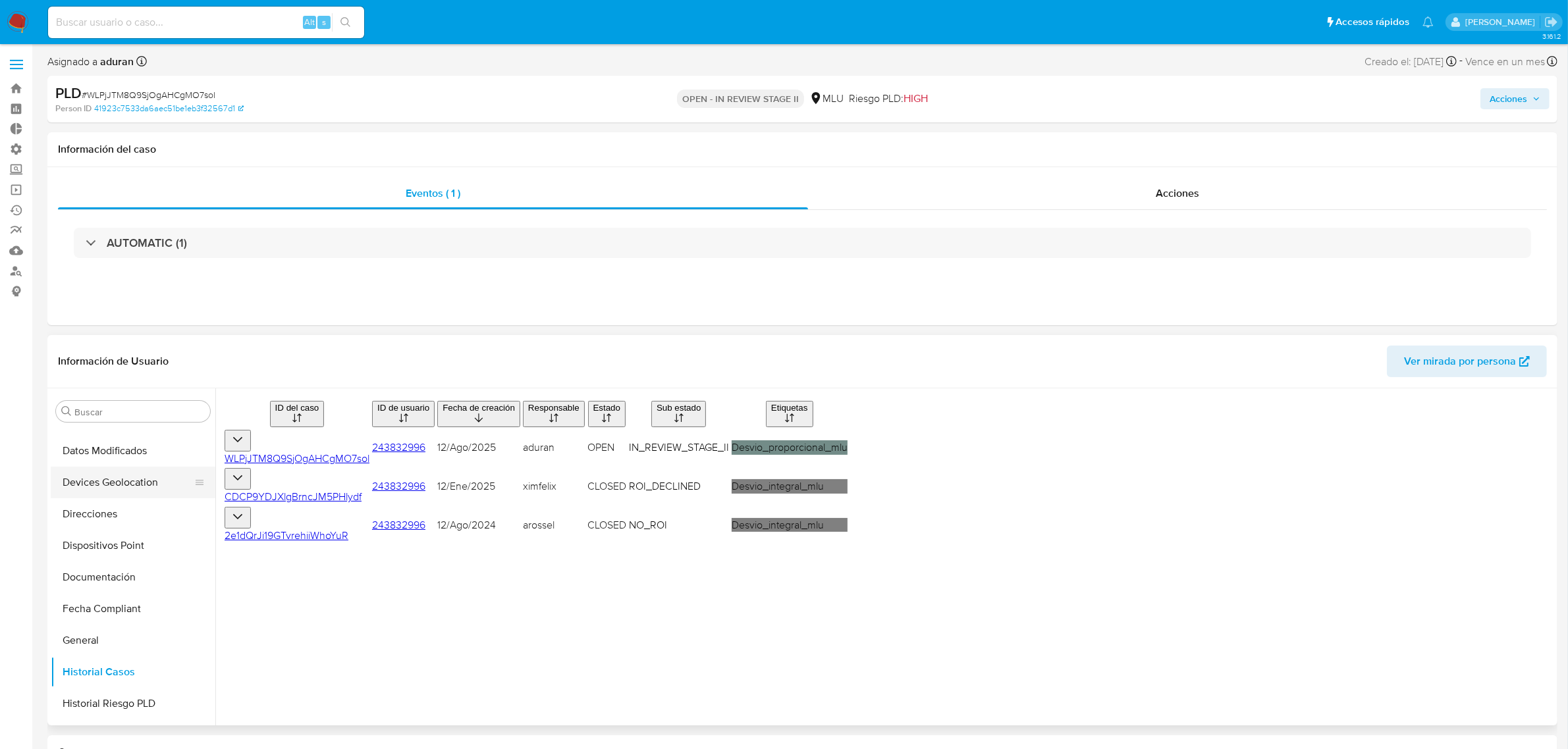
scroll to position [156, 0]
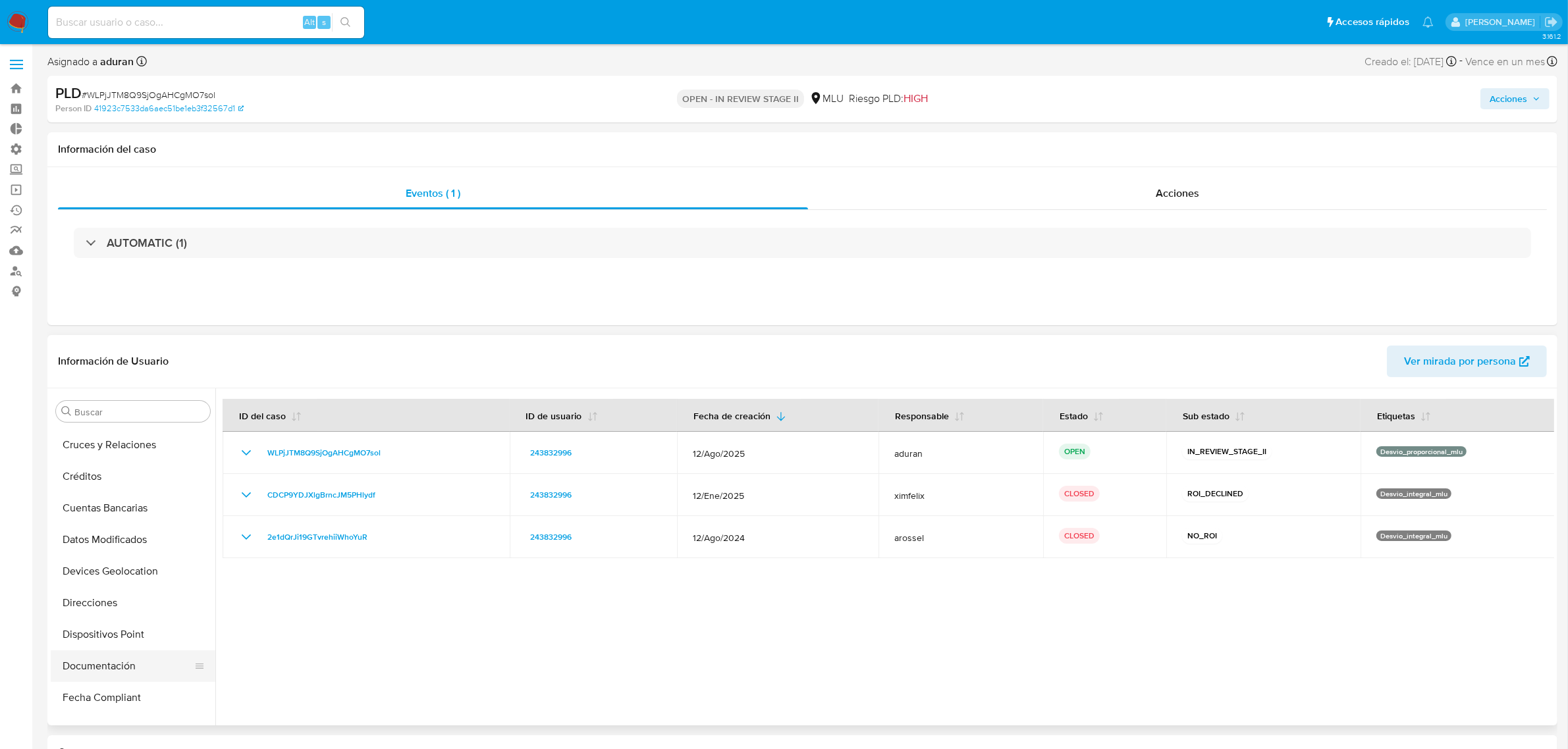
click at [132, 599] on button "Documentación" at bounding box center [128, 666] width 154 height 32
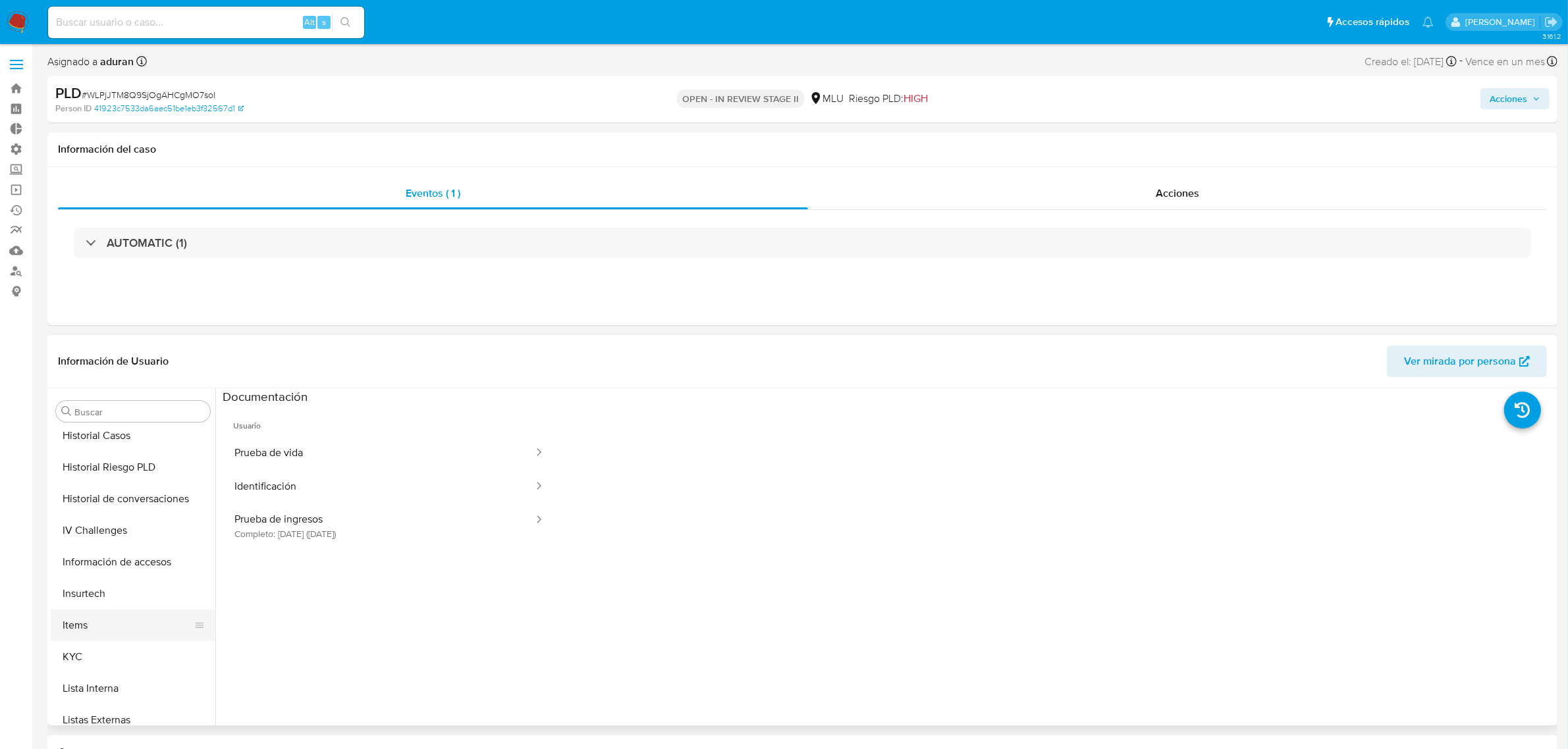
scroll to position [485, 0]
click at [120, 599] on button "KYC" at bounding box center [128, 653] width 154 height 32
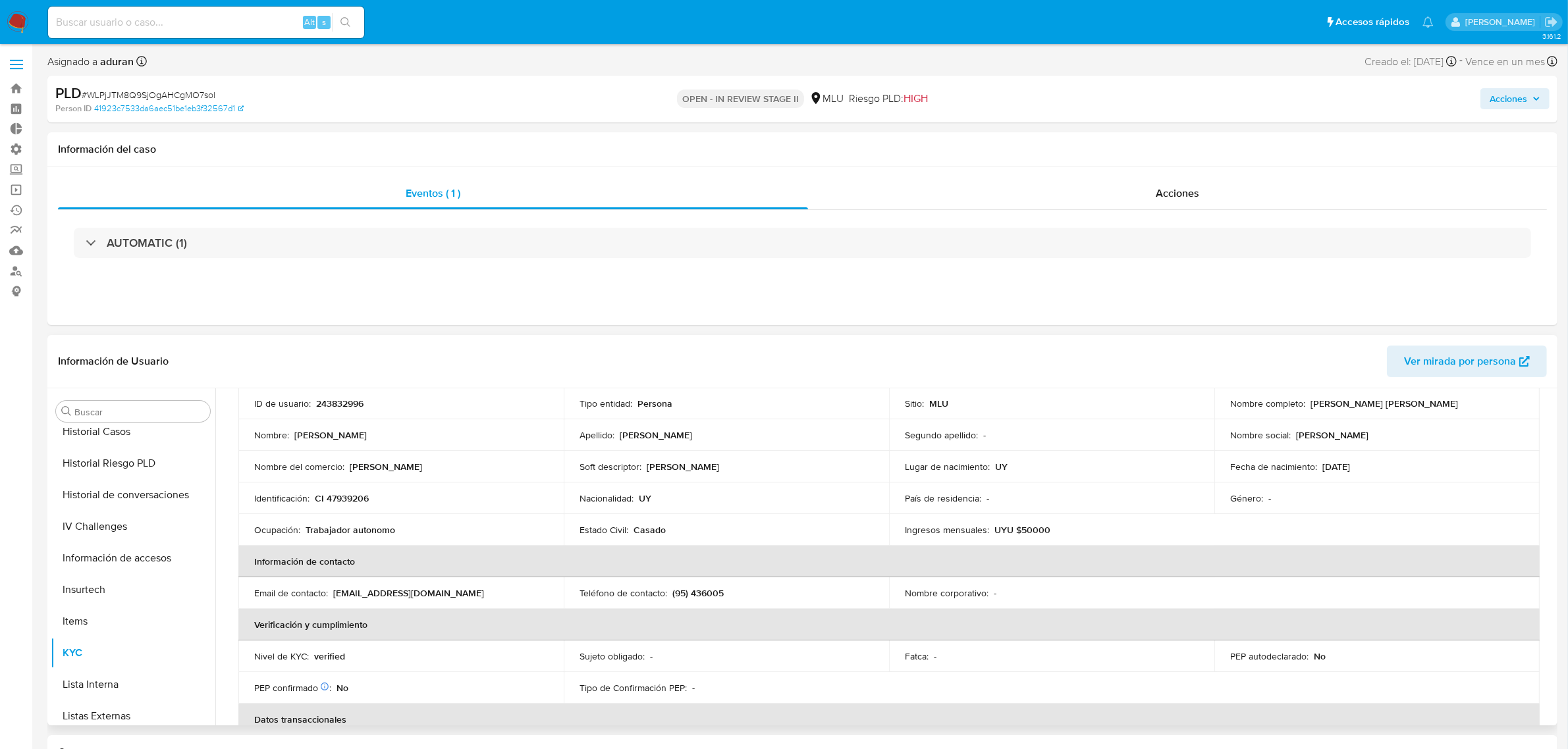
scroll to position [0, 0]
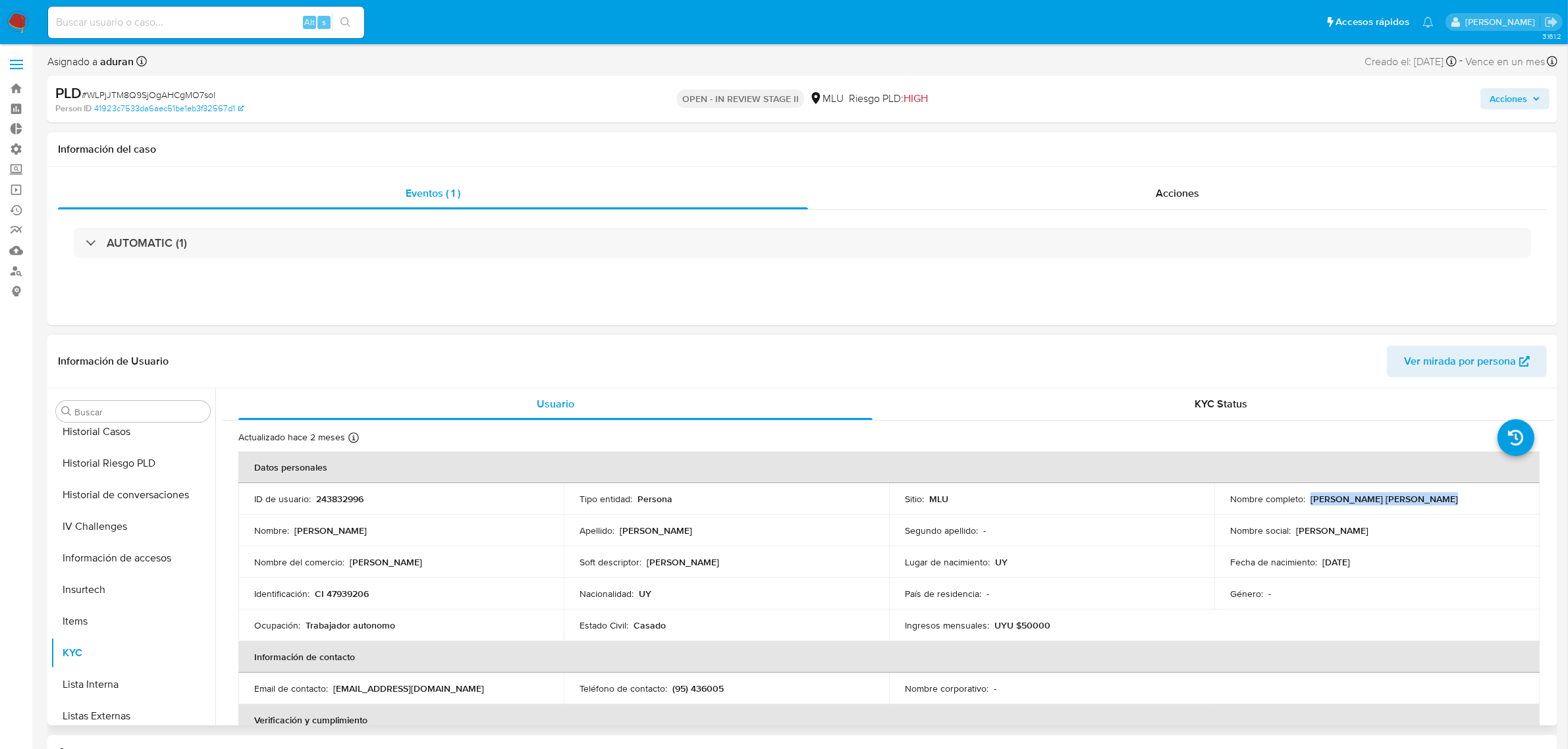
drag, startPoint x: 1437, startPoint y: 505, endPoint x: 1305, endPoint y: 501, distance: 132.1
click at [1263, 501] on div "Nombre completo : [PERSON_NAME] [PERSON_NAME]" at bounding box center [1376, 499] width 294 height 12
copy p "[PERSON_NAME] [PERSON_NAME]"
click at [1263, 102] on span "Acciones" at bounding box center [1508, 99] width 37 height 21
click at [1137, 146] on span "Resolución del caso" at bounding box center [1141, 140] width 94 height 15
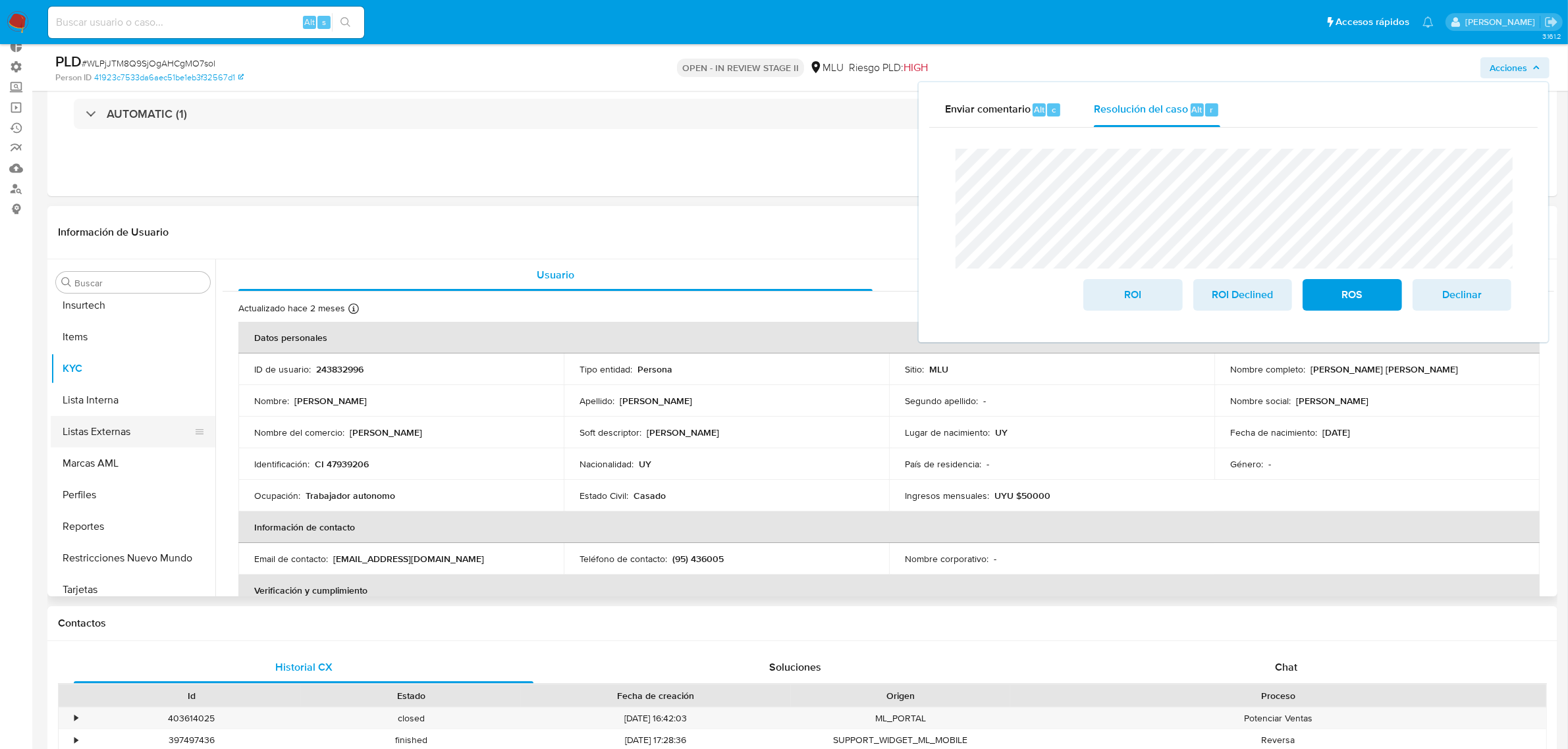
scroll to position [650, 0]
click at [94, 446] on button "Marcas AML" at bounding box center [128, 454] width 154 height 32
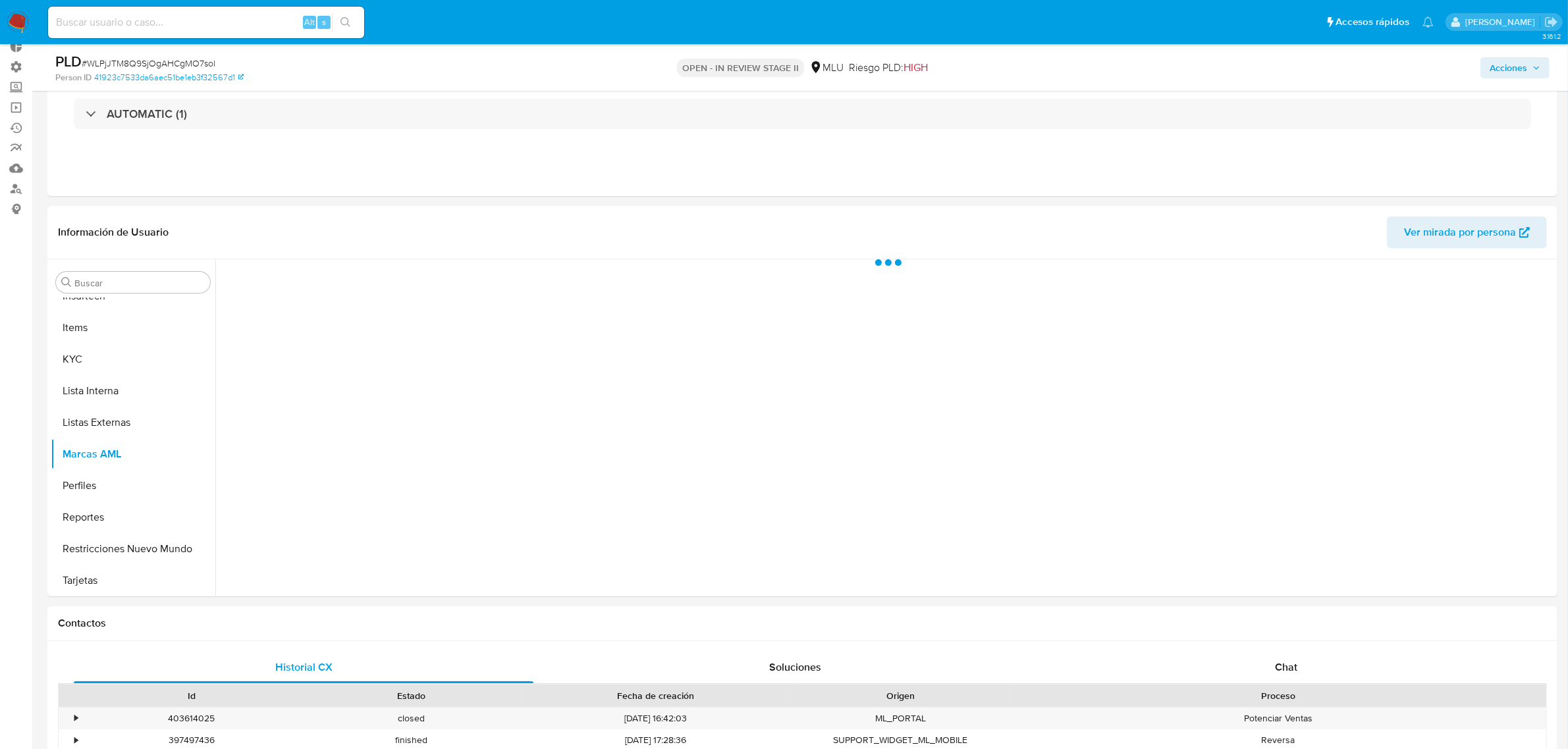
click at [1263, 63] on span "Acciones" at bounding box center [1508, 68] width 37 height 21
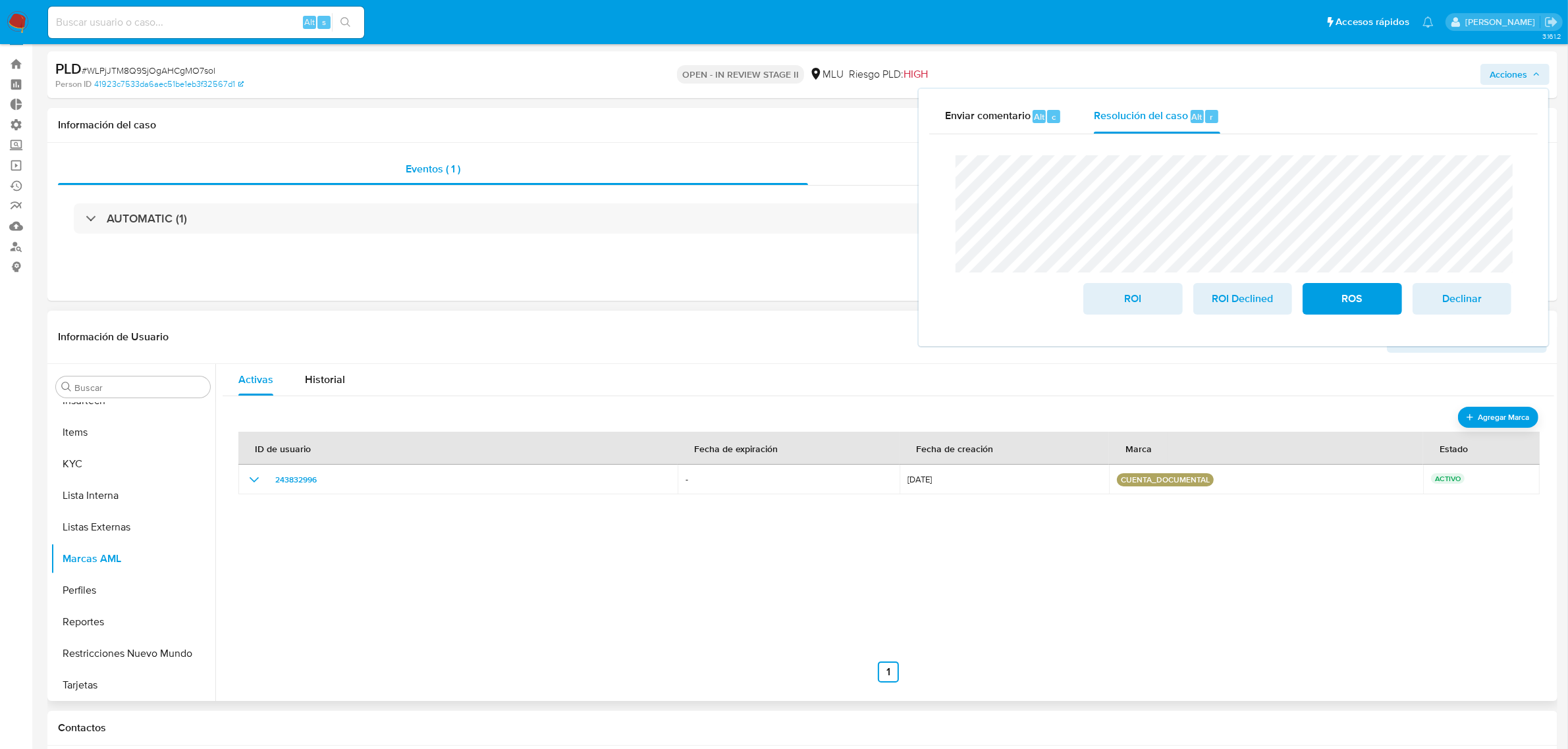
scroll to position [0, 0]
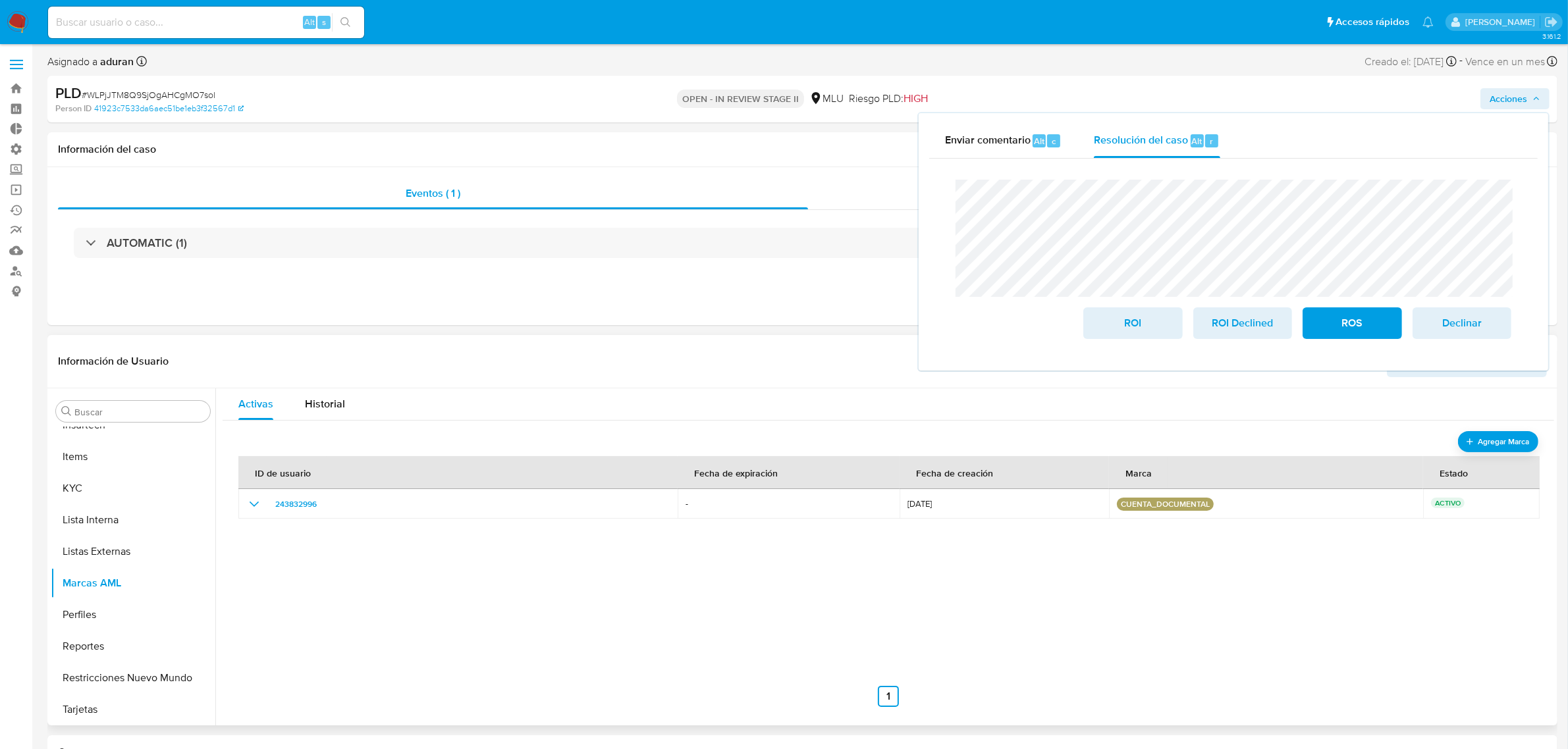
click at [1263, 599] on div "ID de usuario Fecha de expiración [DEMOGRAPHIC_DATA] de creación Marca Estado 2…" at bounding box center [889, 575] width 1300 height 263
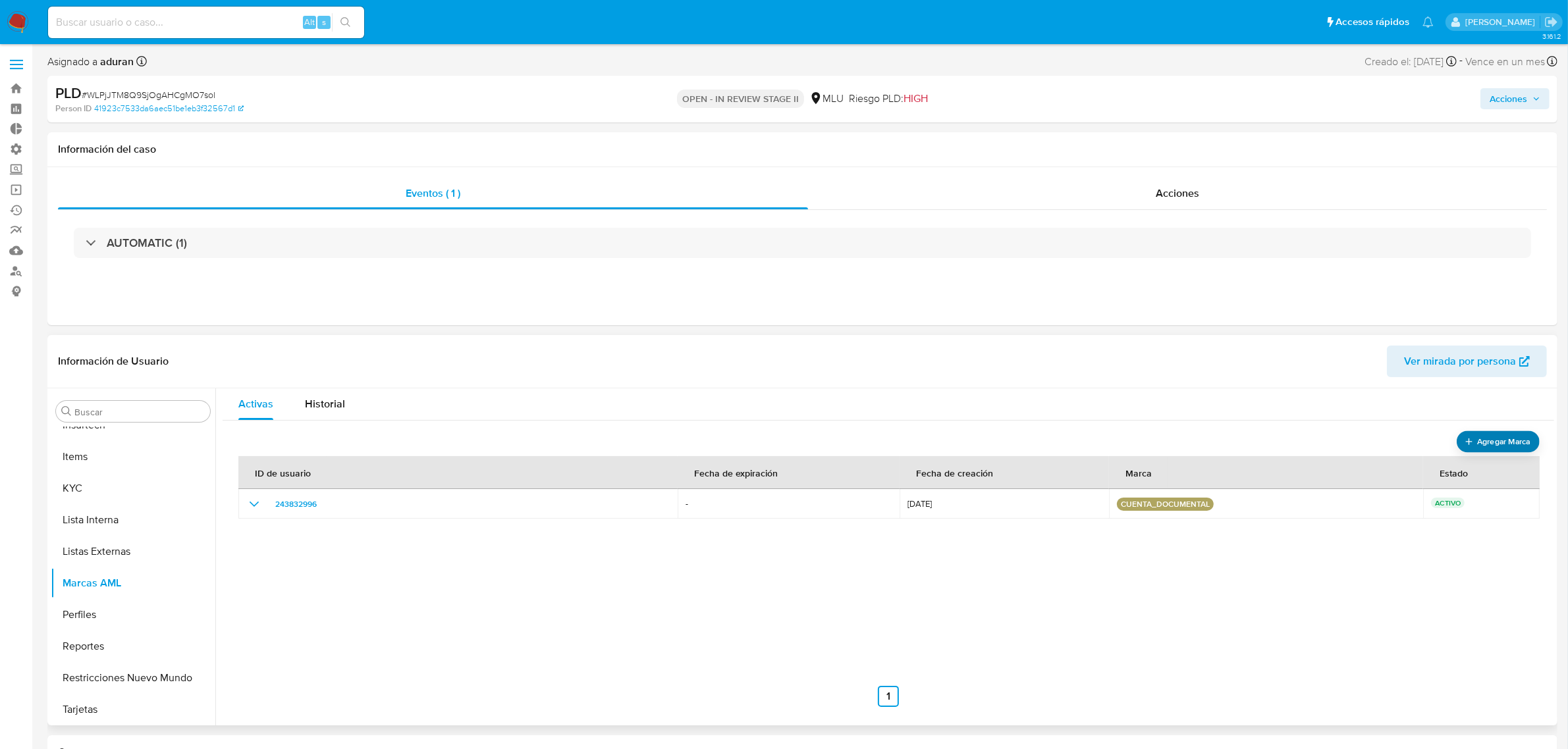
click at [1263, 437] on span "Agregar Marca" at bounding box center [1504, 441] width 53 height 17
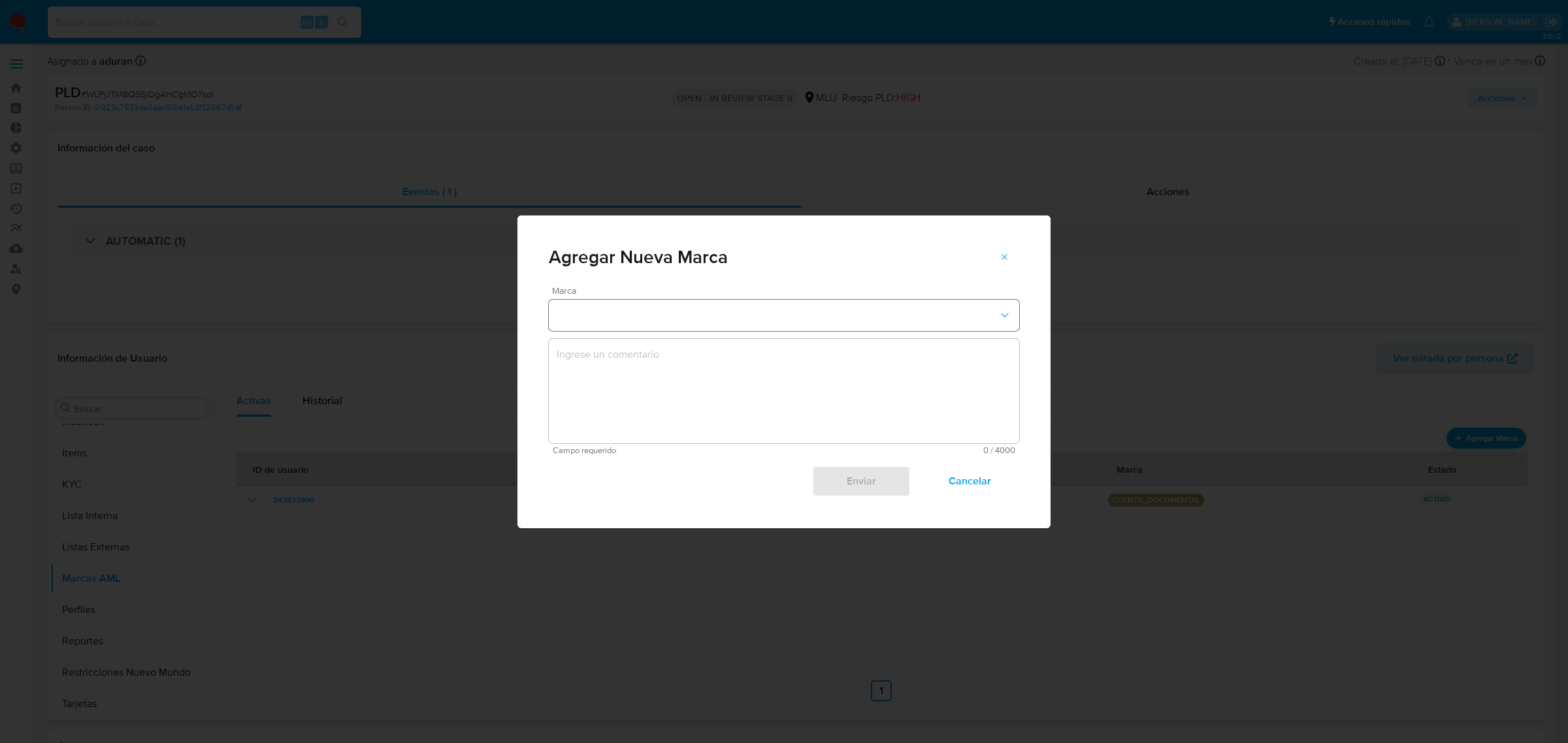
click at [591, 305] on button "marks-modal" at bounding box center [784, 315] width 470 height 32
click at [665, 308] on div "EN_SEGUIMIENTO" at bounding box center [780, 313] width 447 height 32
click at [683, 409] on textarea "marks-modal" at bounding box center [784, 391] width 470 height 104
drag, startPoint x: 949, startPoint y: 475, endPoint x: 955, endPoint y: 474, distance: 6.1
click at [949, 476] on span "Cancelar" at bounding box center [970, 481] width 64 height 28
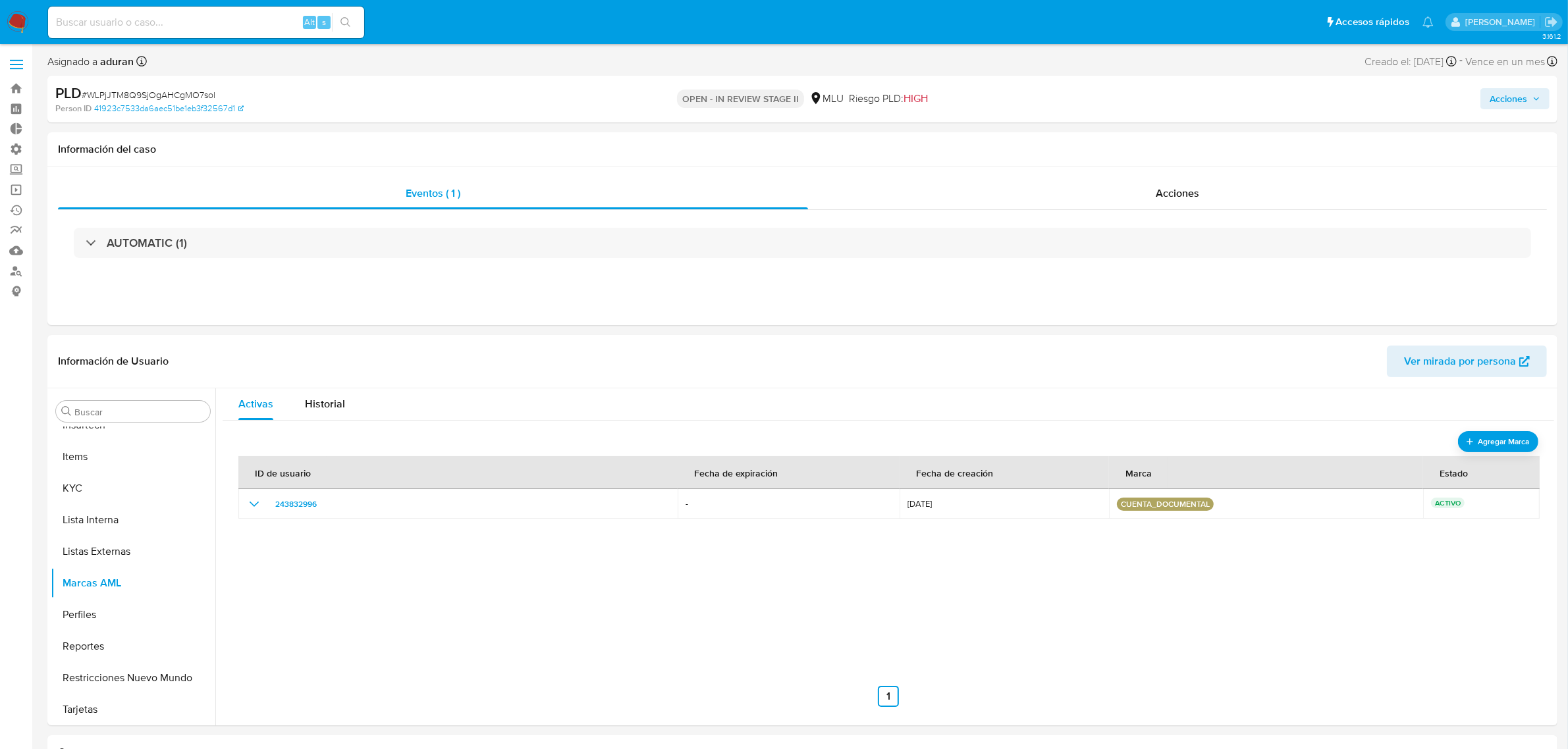
click at [1263, 107] on span "Acciones" at bounding box center [1508, 99] width 37 height 21
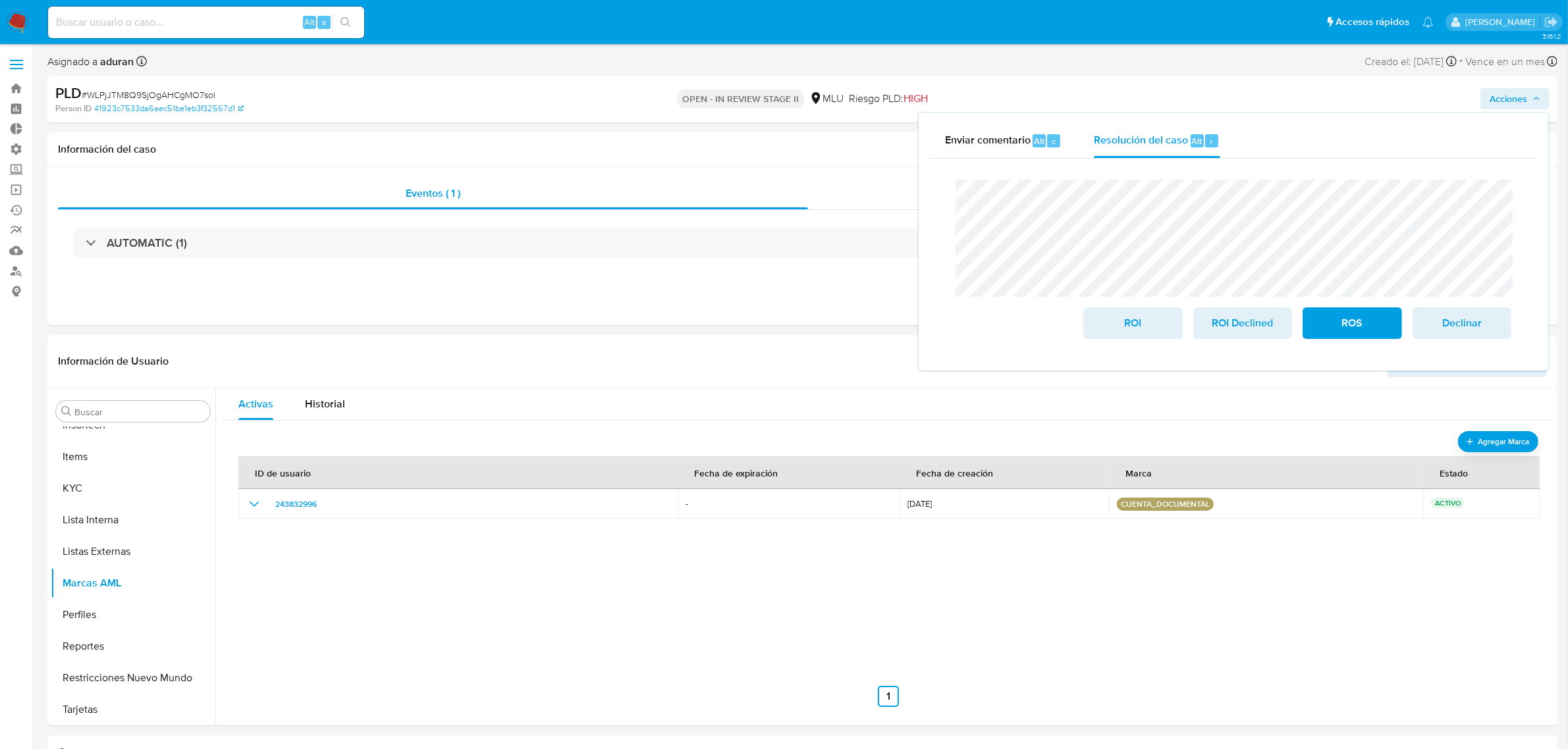
click at [926, 263] on div "Enviar comentario Alt c Resolución del caso Alt r Cierre de caso ROI ROI Declin…" at bounding box center [1233, 242] width 629 height 258
click at [933, 261] on div "Cierre de caso ROI ROI Declined ROS Declinar" at bounding box center [1233, 258] width 609 height 201
click at [1263, 324] on span "ROI Declined" at bounding box center [1242, 323] width 64 height 29
